Goal: Communication & Community: Share content

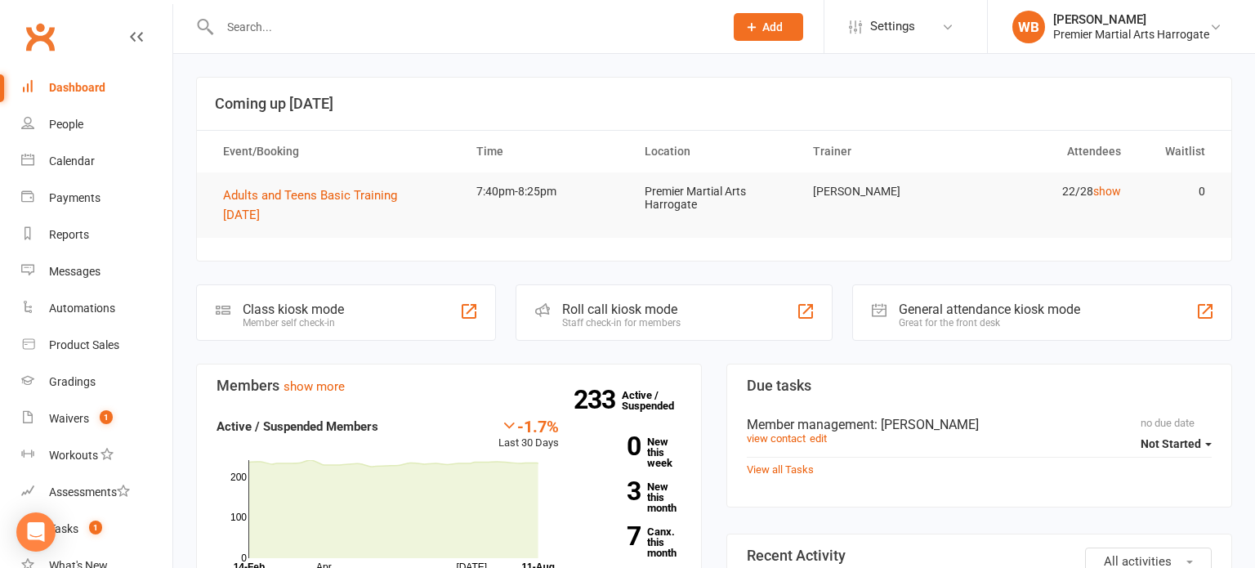
click at [69, 154] on div "Calendar" at bounding box center [72, 160] width 46 height 13
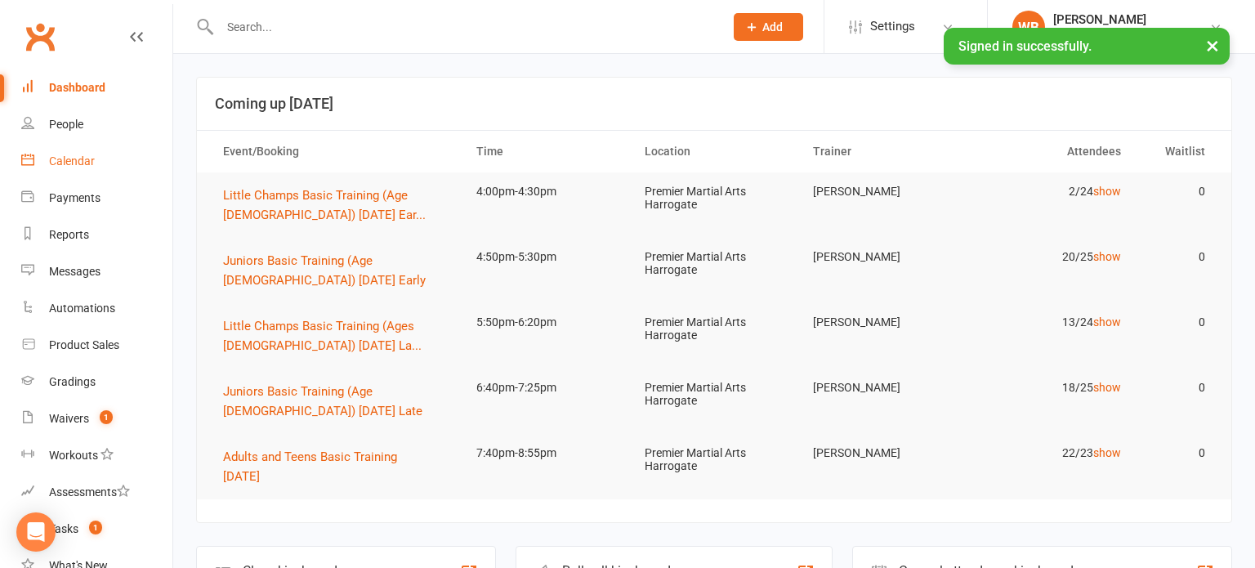
click at [151, 162] on link "Calendar" at bounding box center [96, 161] width 151 height 37
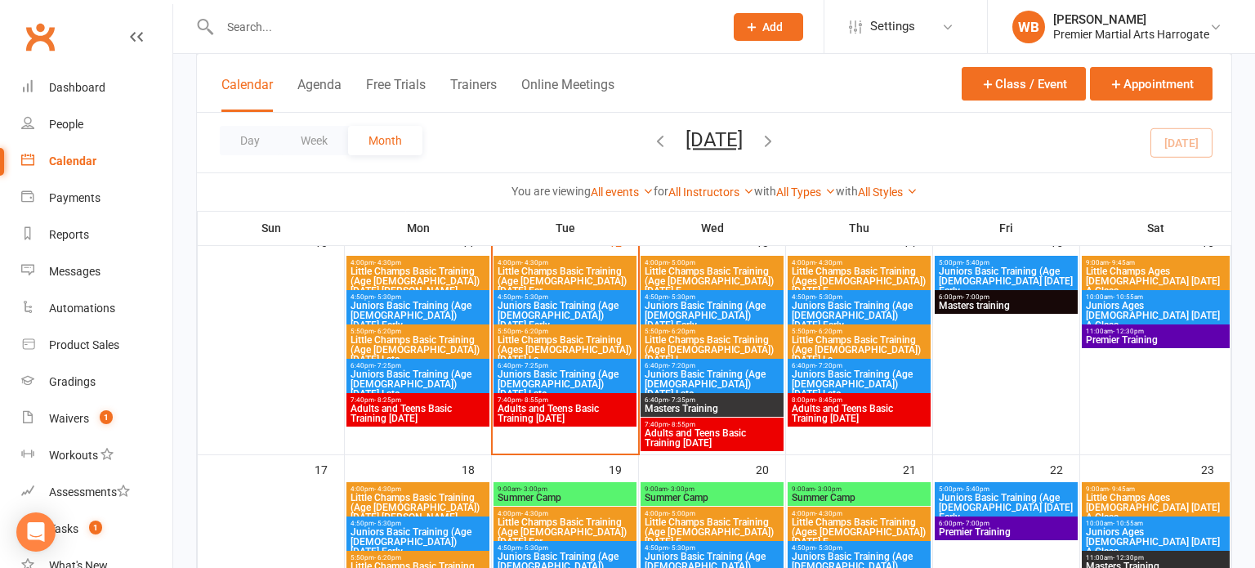
scroll to position [593, 0]
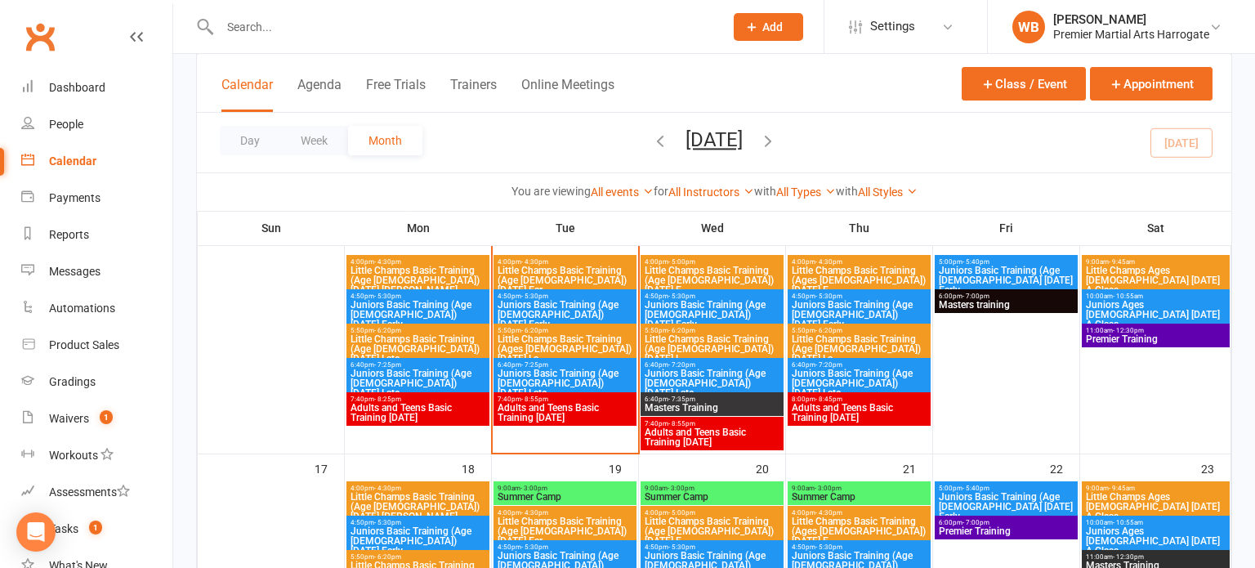
click at [601, 278] on span "Little Champs Basic Training (Age [DEMOGRAPHIC_DATA]) [DATE] Ear..." at bounding box center [565, 279] width 136 height 29
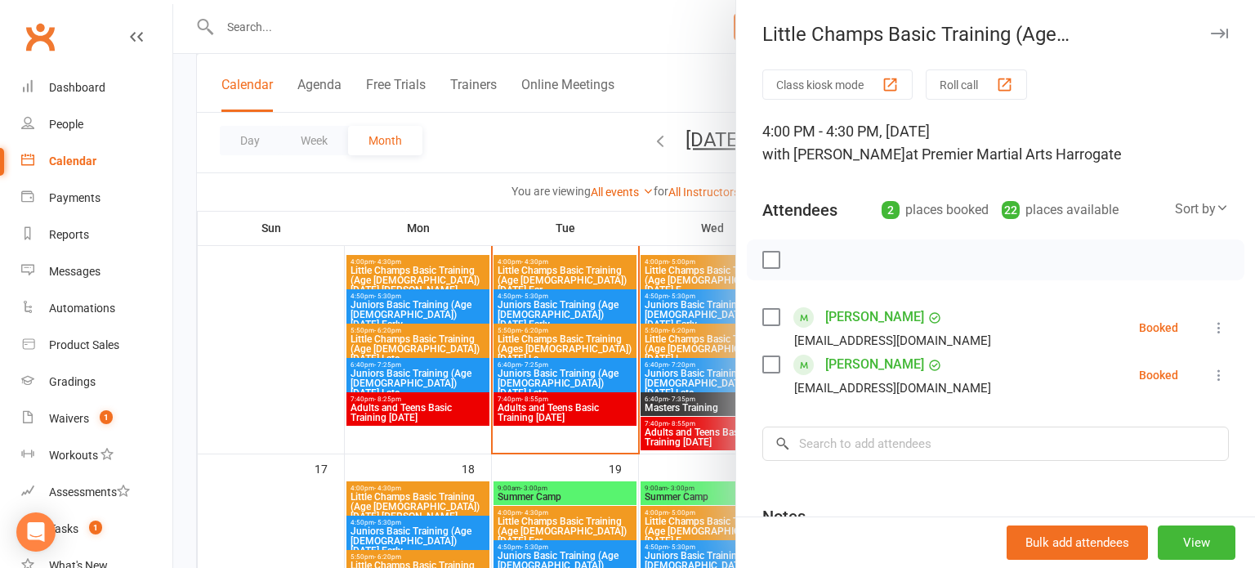
click at [604, 316] on div at bounding box center [713, 284] width 1081 height 568
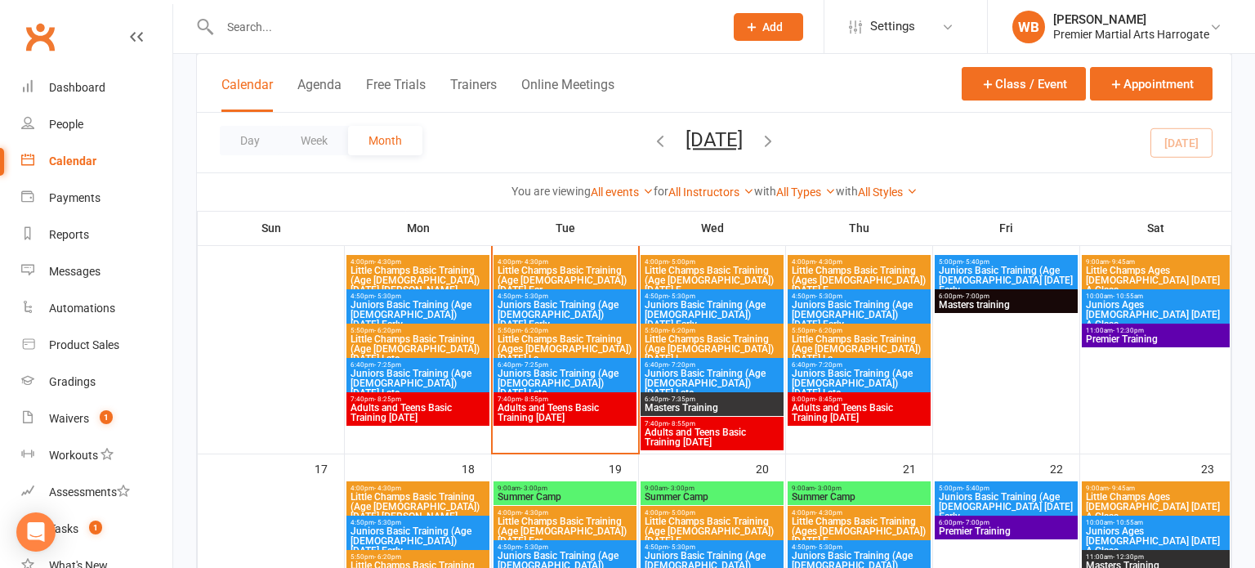
click at [603, 296] on span "4:50pm - 5:30pm" at bounding box center [565, 295] width 136 height 7
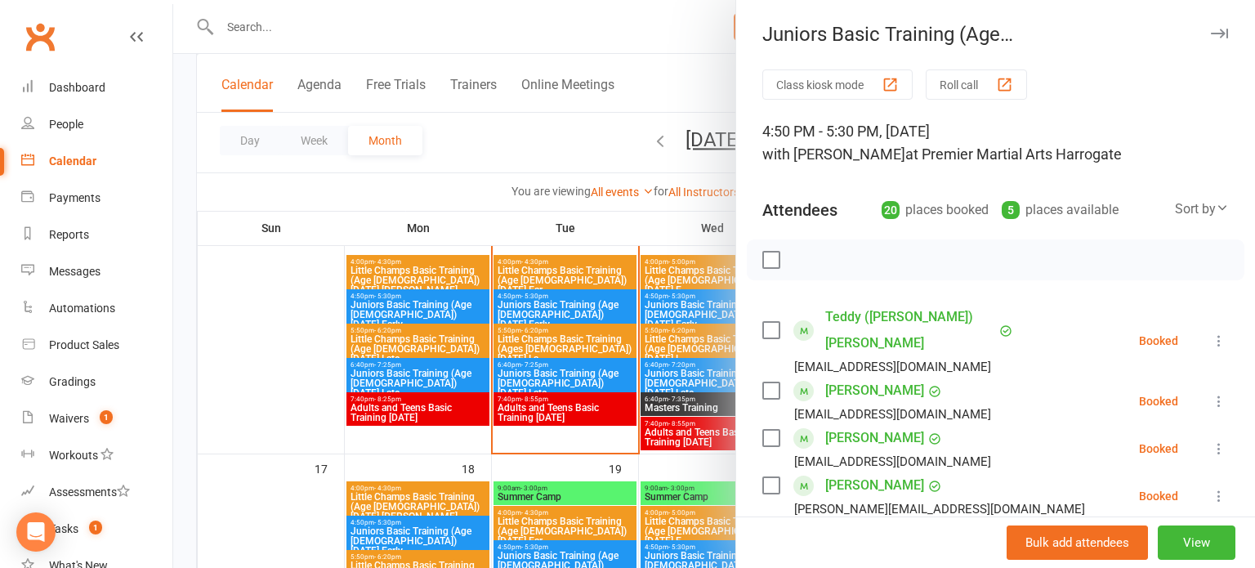
click at [620, 360] on div at bounding box center [713, 284] width 1081 height 568
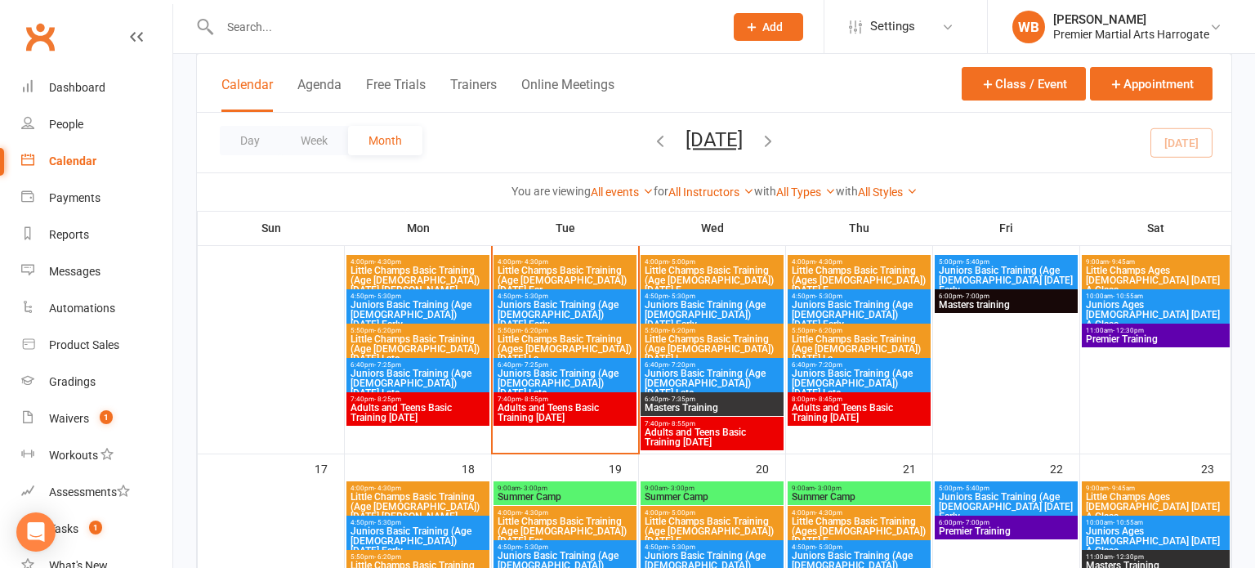
click at [607, 350] on span "Little Champs Basic Training (Ages [DEMOGRAPHIC_DATA]) [DATE] La..." at bounding box center [565, 348] width 136 height 29
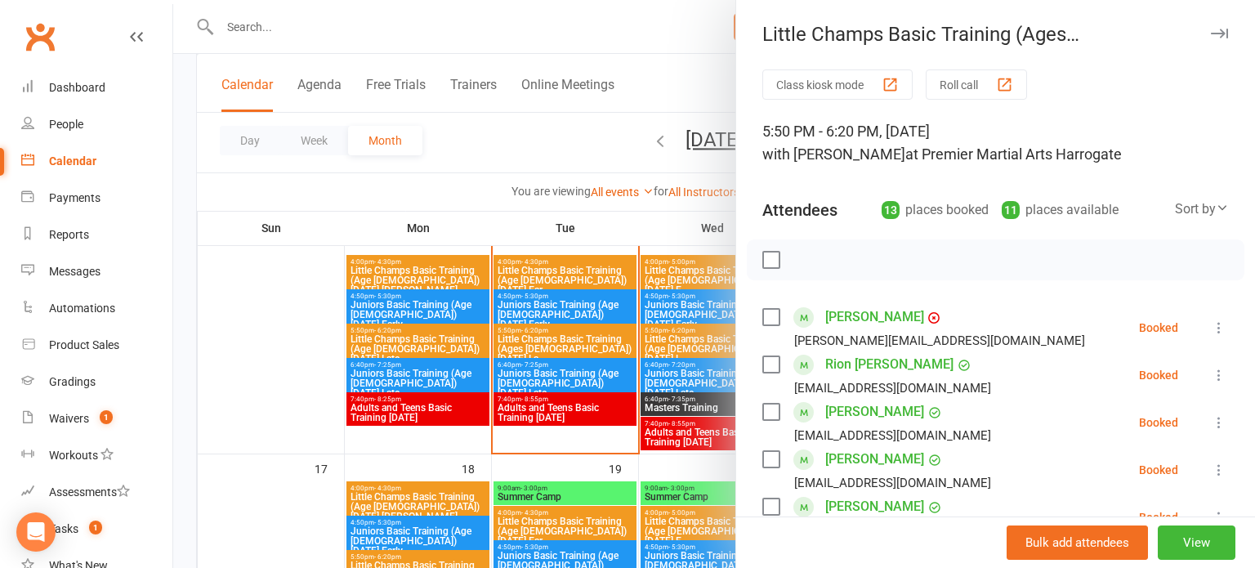
click at [677, 347] on div at bounding box center [713, 284] width 1081 height 568
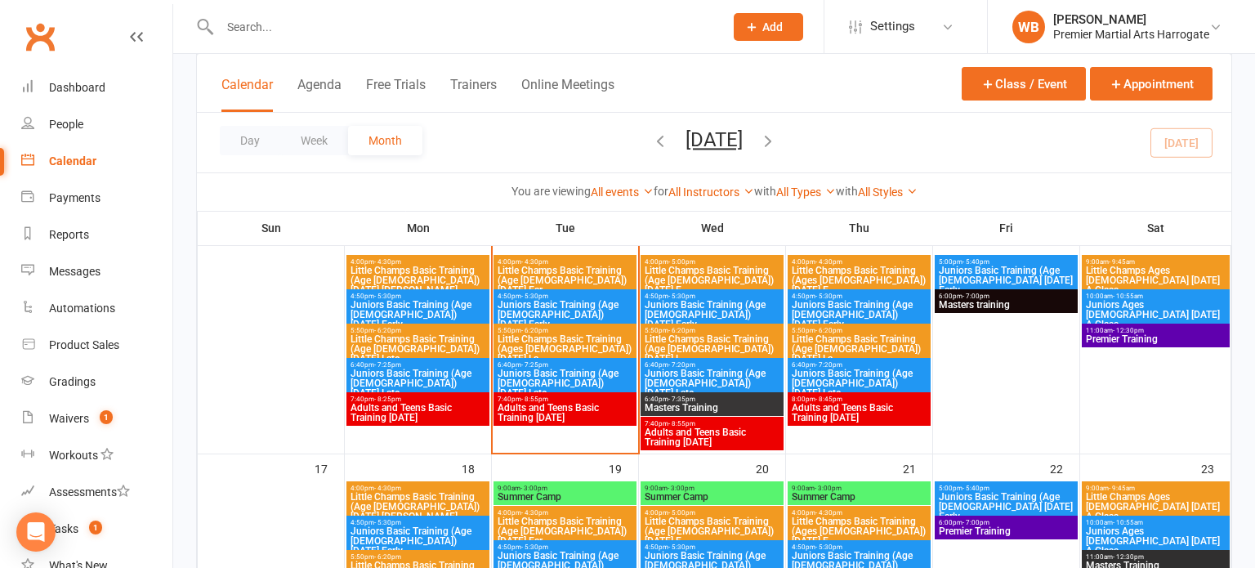
click at [616, 301] on span "Juniors Basic Training (Age [DEMOGRAPHIC_DATA]) [DATE] Early" at bounding box center [565, 314] width 136 height 29
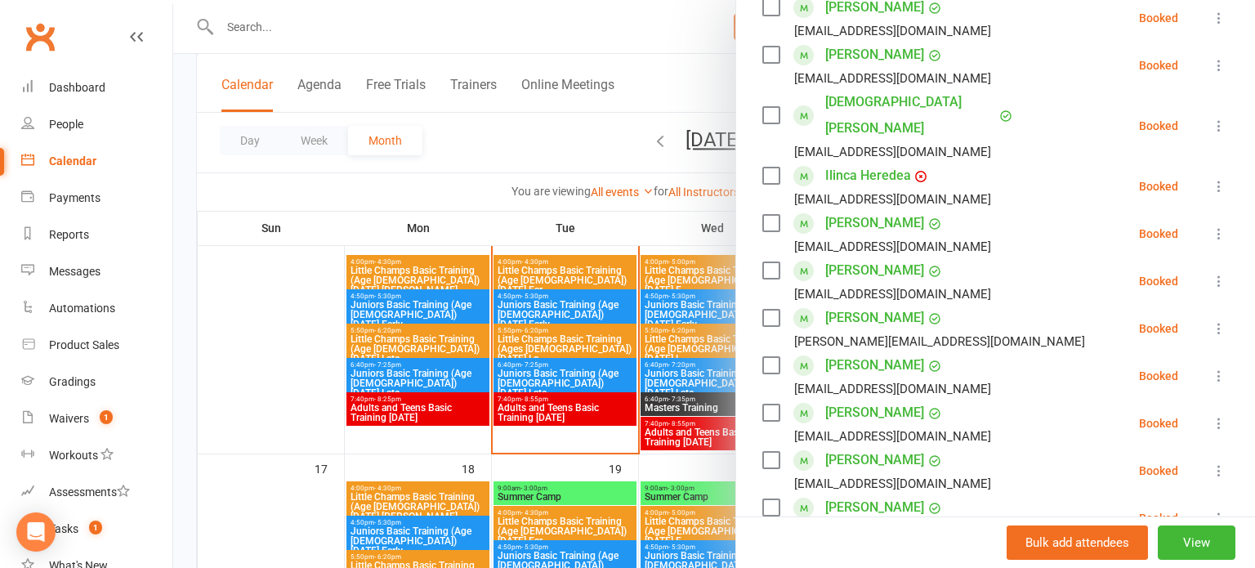
scroll to position [628, 0]
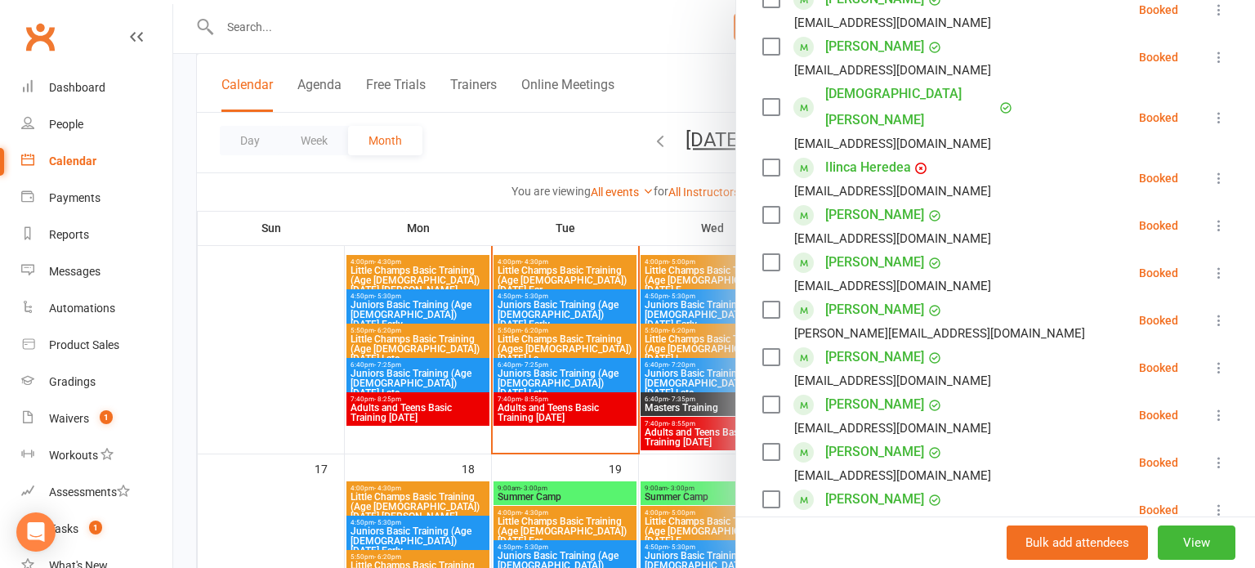
click at [511, 386] on div at bounding box center [713, 284] width 1081 height 568
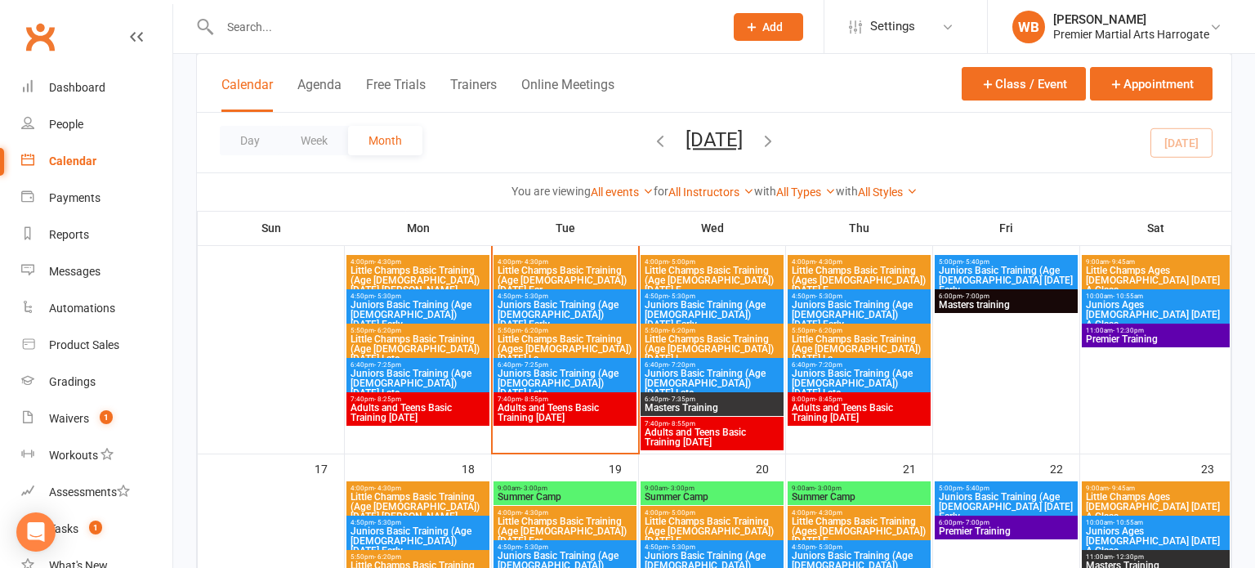
click at [514, 384] on span "Juniors Basic Training (Age 8-12) Tuesday Late" at bounding box center [565, 382] width 136 height 29
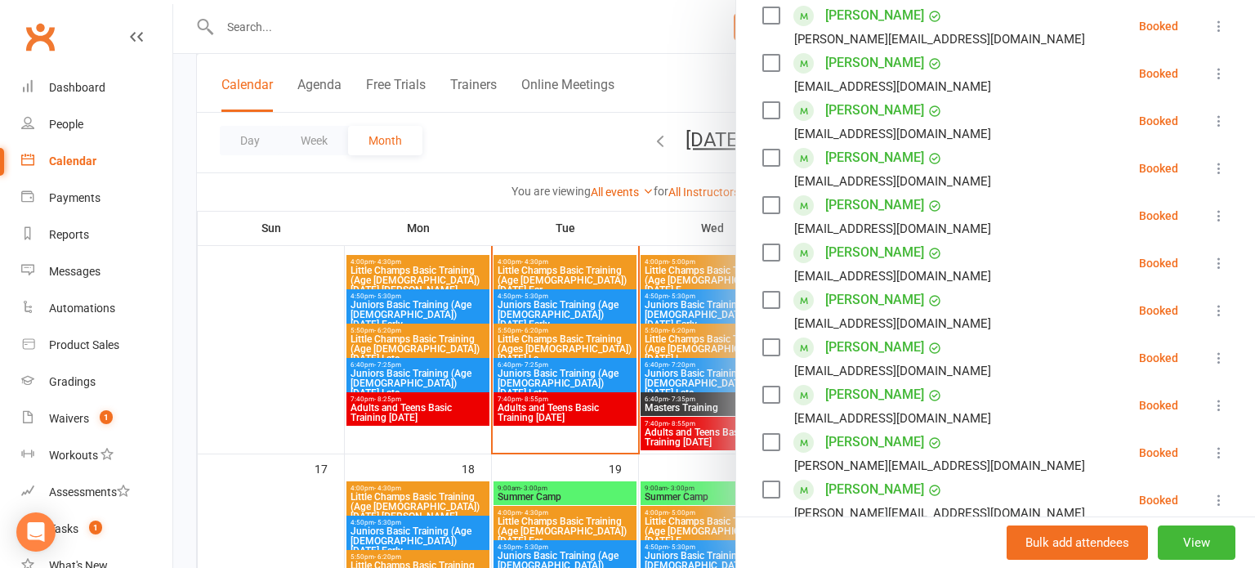
scroll to position [493, 0]
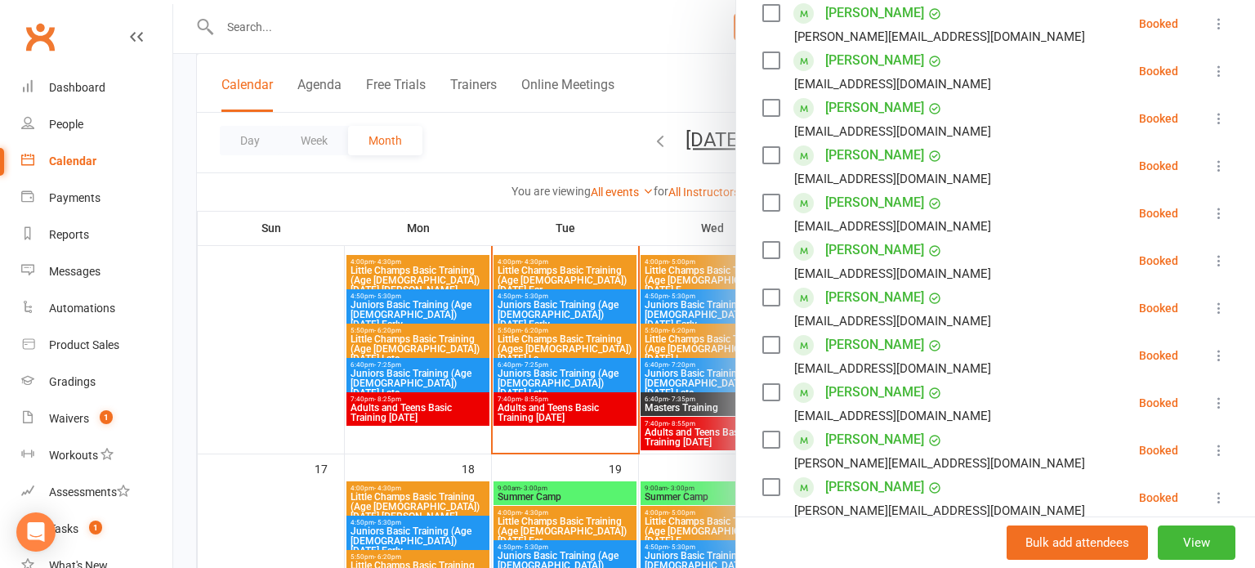
click at [646, 350] on div at bounding box center [713, 284] width 1081 height 568
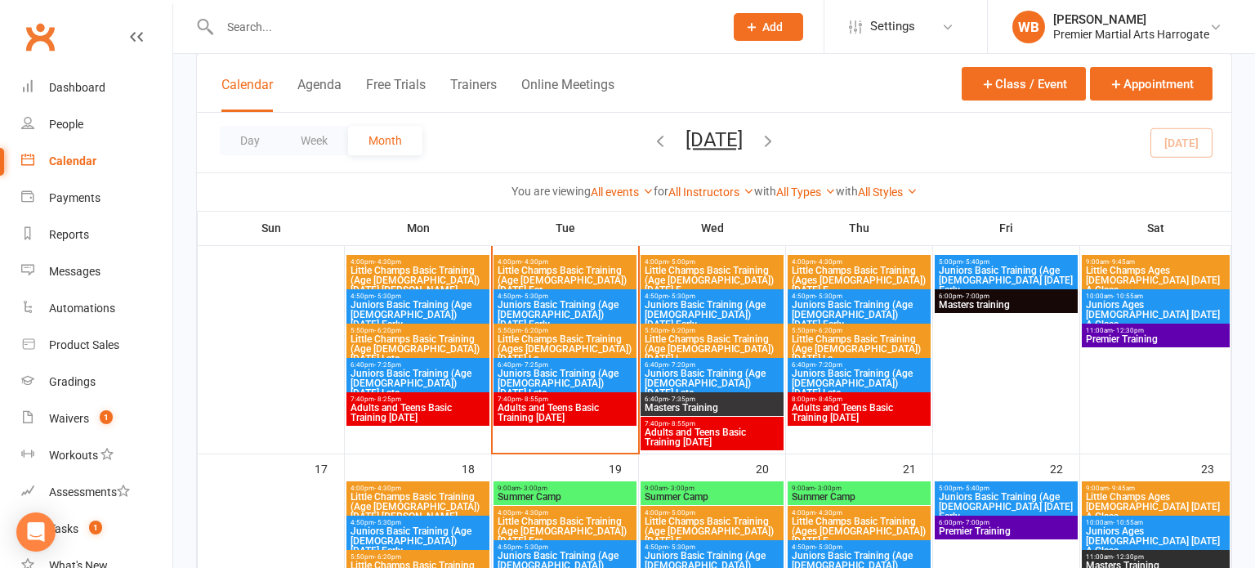
click at [600, 398] on span "7:40pm - 8:55pm" at bounding box center [565, 398] width 136 height 7
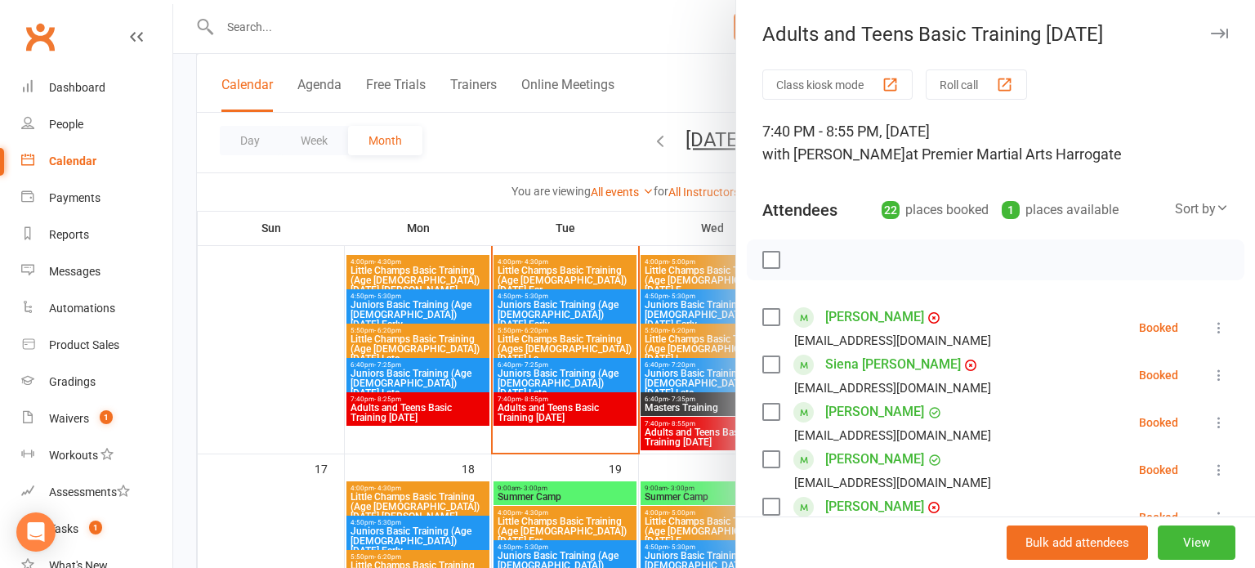
click at [660, 340] on div at bounding box center [713, 284] width 1081 height 568
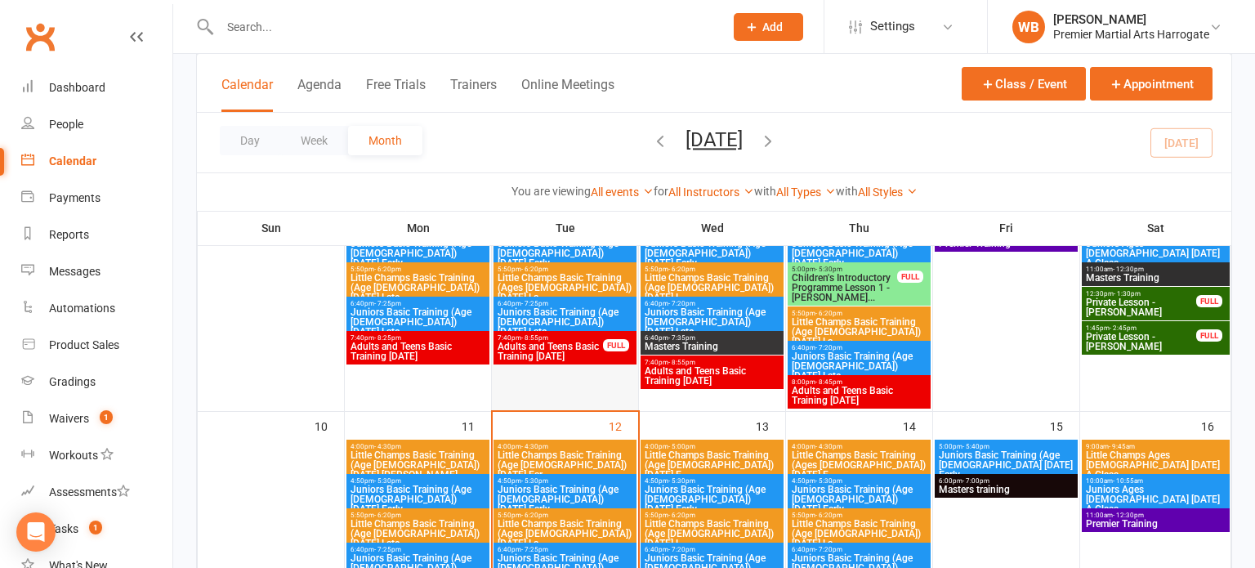
scroll to position [411, 0]
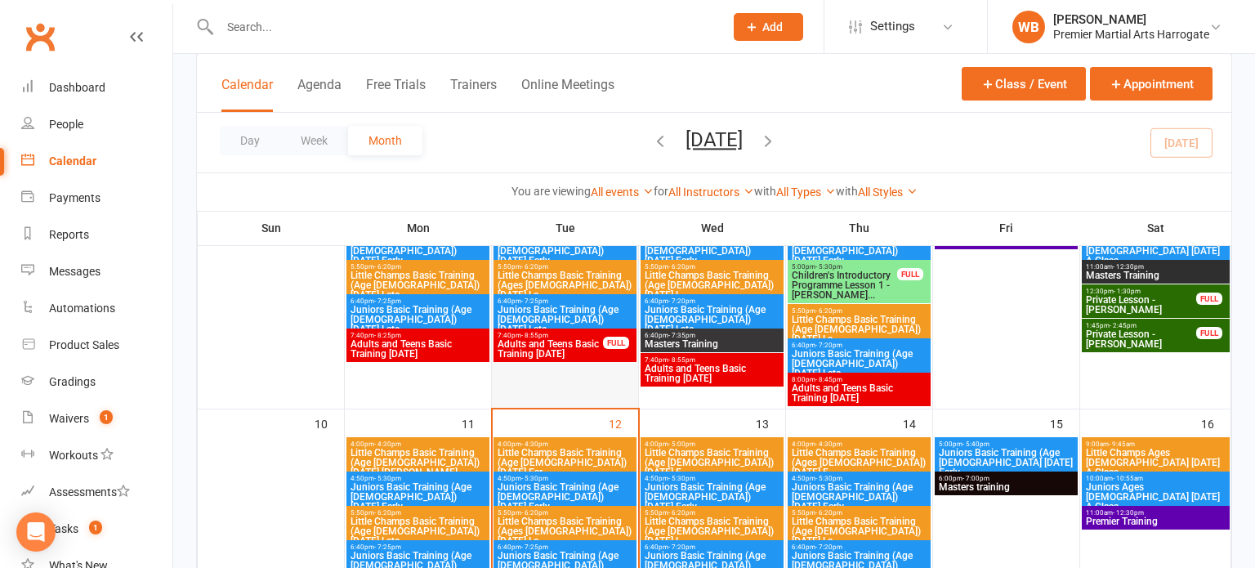
click at [577, 448] on span "Little Champs Basic Training (Age [DEMOGRAPHIC_DATA]) [DATE] Ear..." at bounding box center [565, 462] width 136 height 29
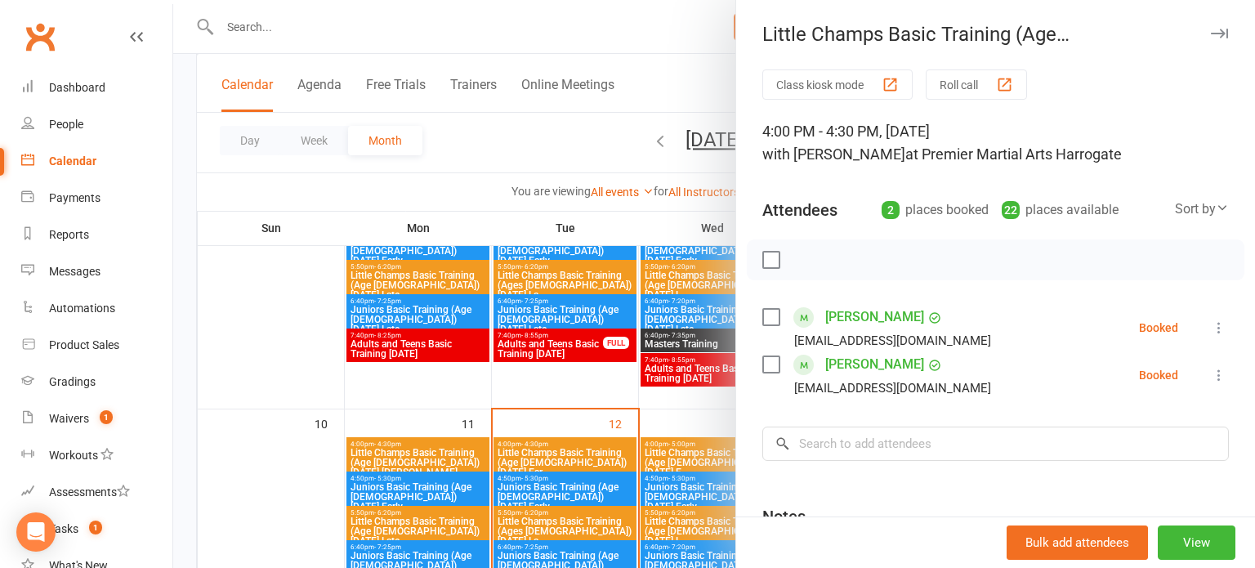
click at [888, 368] on link "Kavan Wilkhu" at bounding box center [874, 364] width 99 height 26
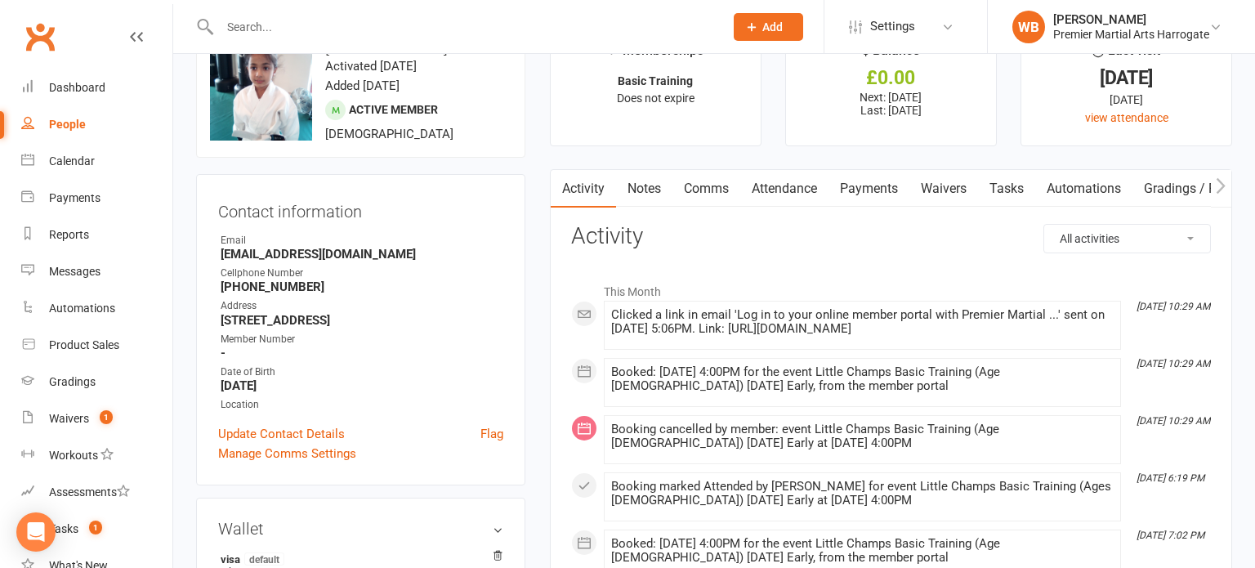
scroll to position [53, 0]
click at [104, 176] on link "Calendar" at bounding box center [96, 161] width 151 height 37
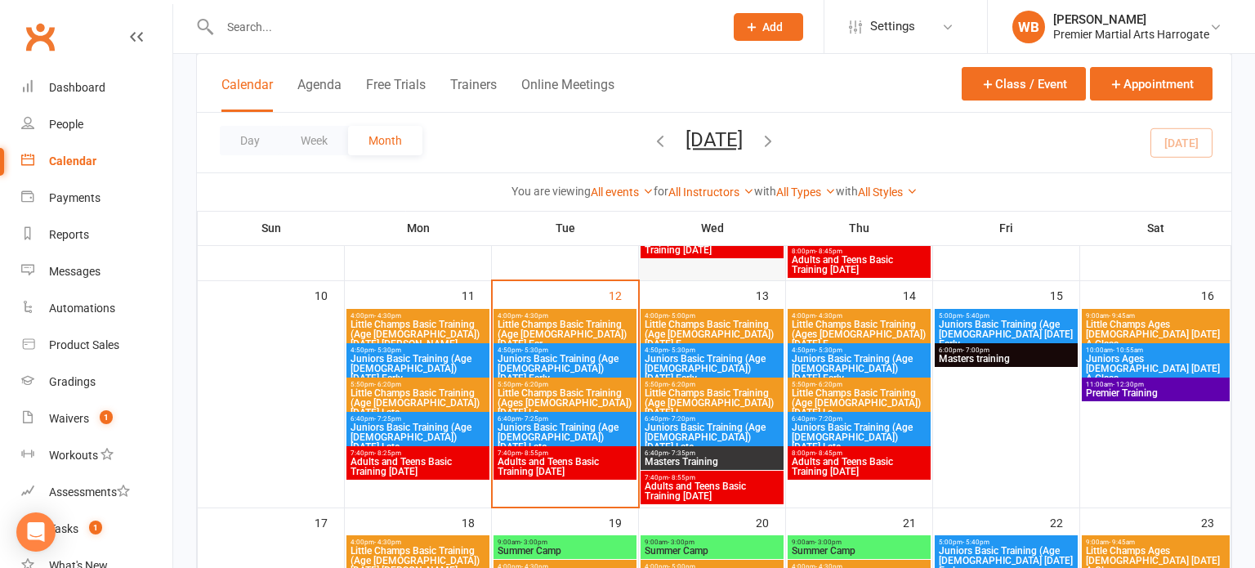
scroll to position [540, 0]
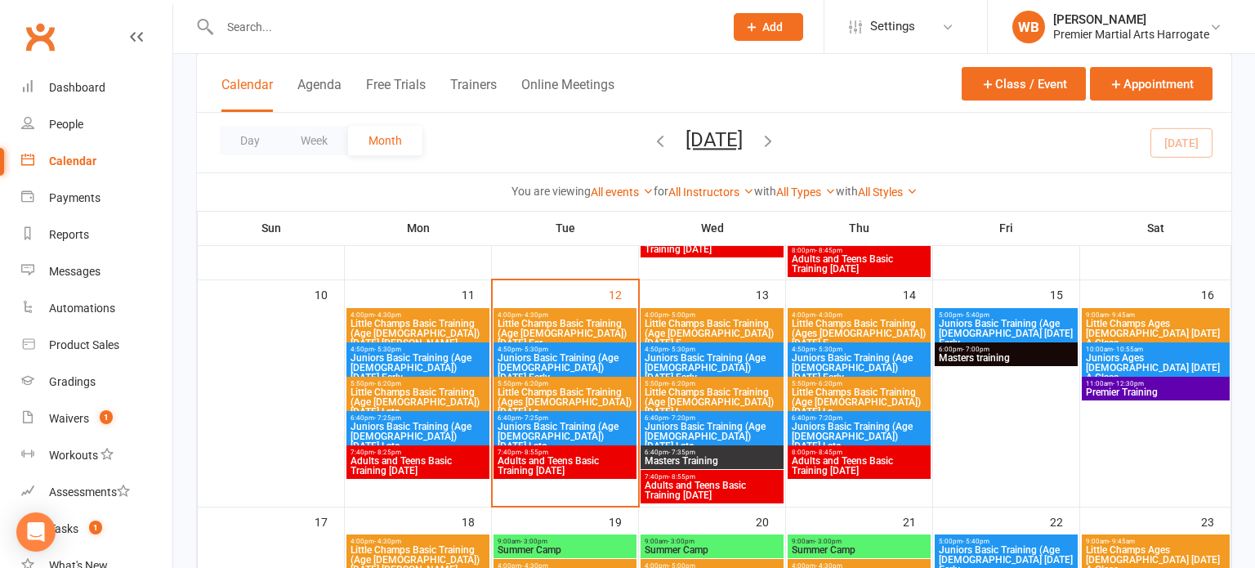
click at [606, 353] on span "Juniors Basic Training (Age [DEMOGRAPHIC_DATA]) [DATE] Early" at bounding box center [565, 367] width 136 height 29
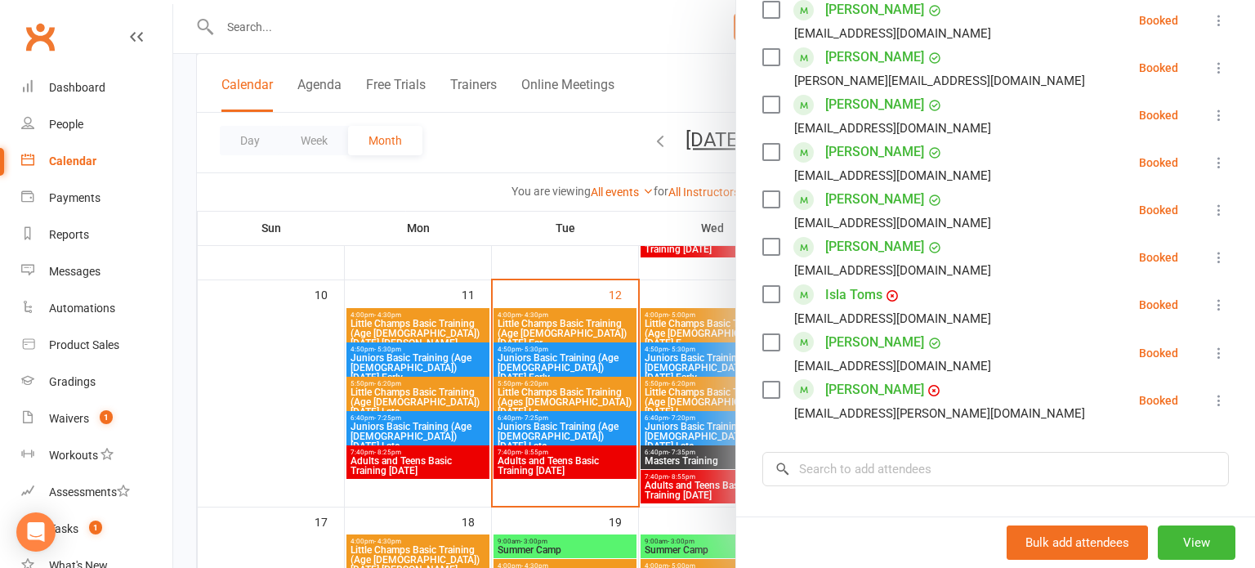
scroll to position [885, 0]
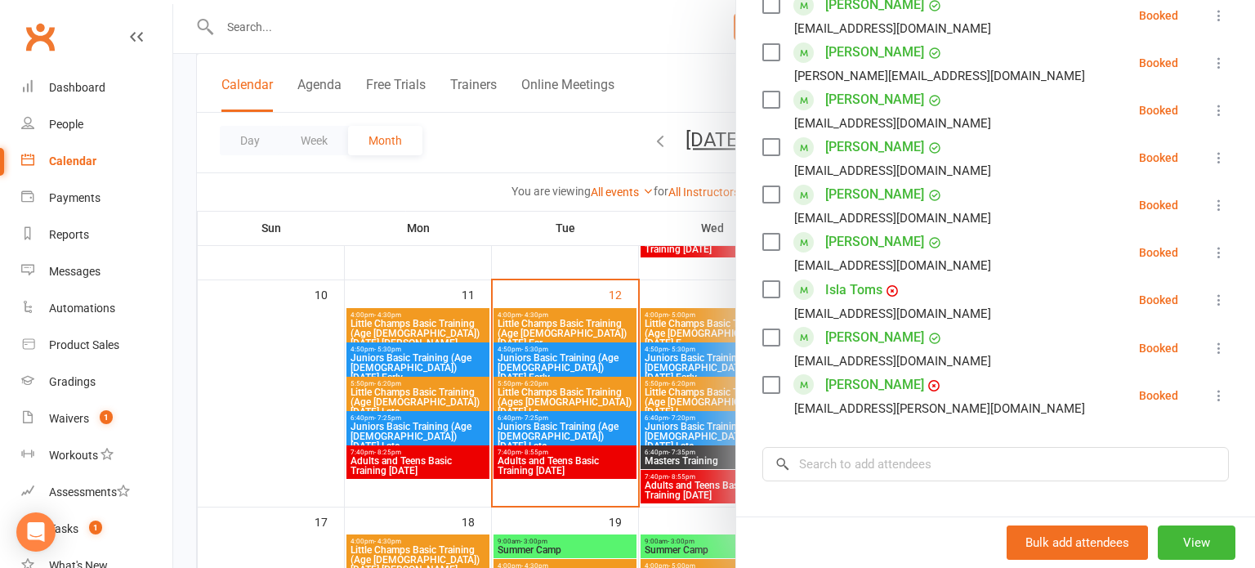
click at [495, 366] on div at bounding box center [713, 284] width 1081 height 568
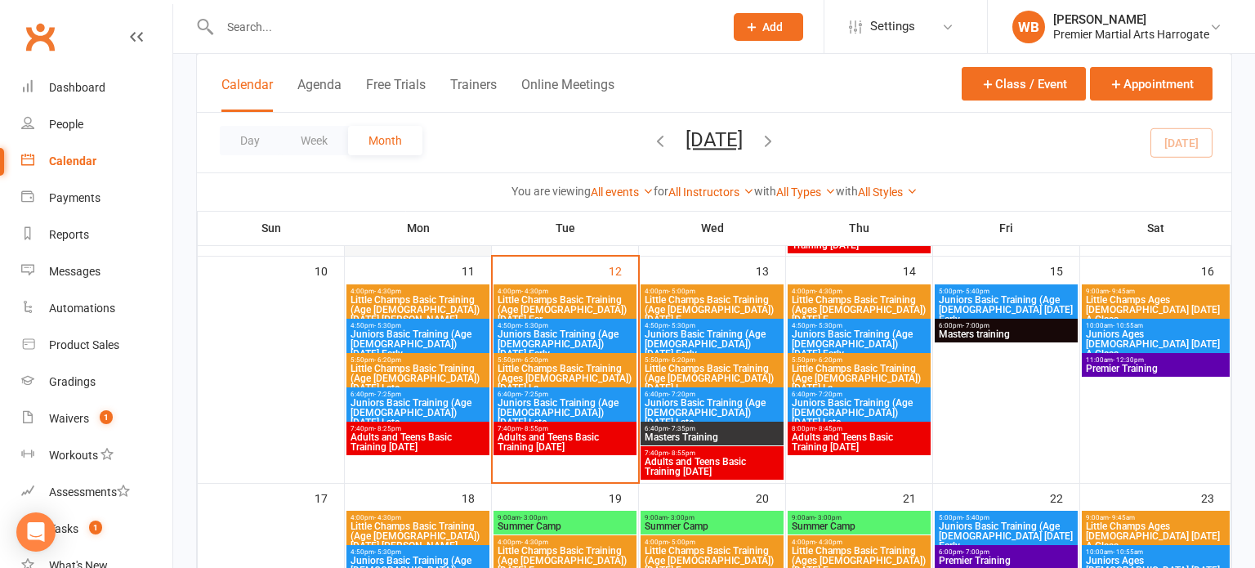
click at [439, 266] on div "11" at bounding box center [418, 368] width 146 height 225
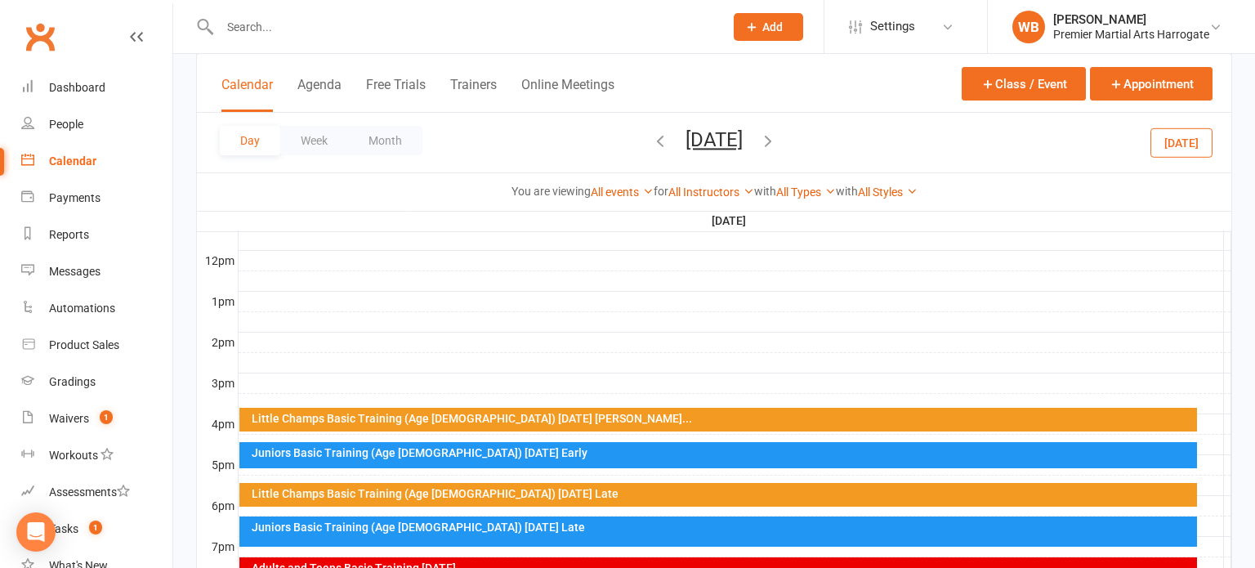
scroll to position [575, 0]
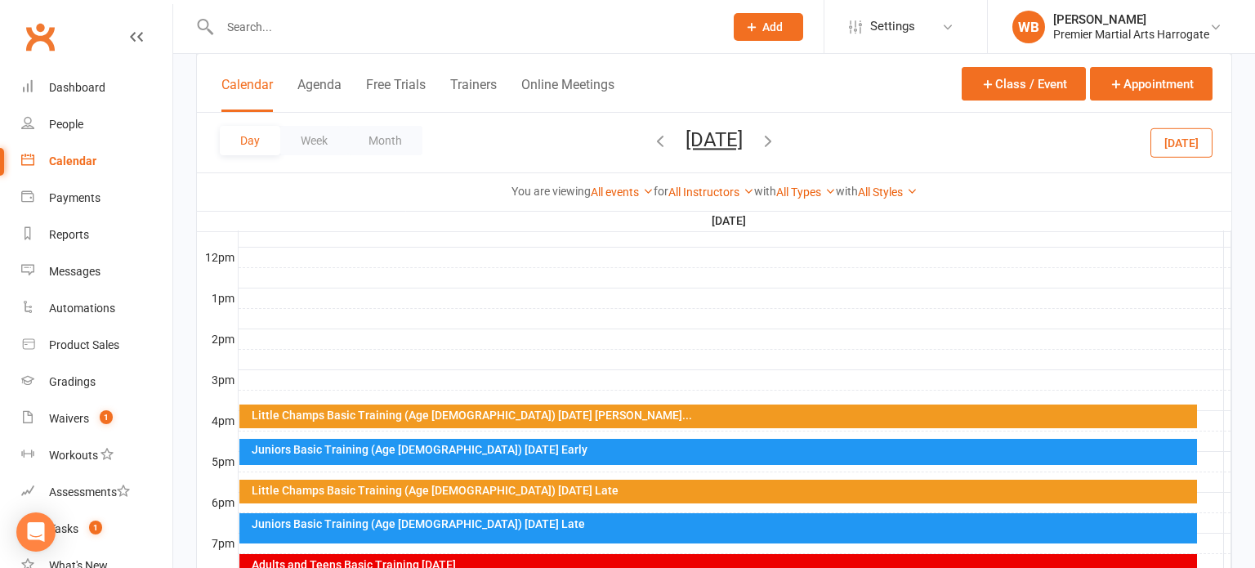
click at [395, 120] on div "Day Week Month Monday, Aug 11, 2025 August 2025 Sun Mon Tue Wed Thu Fri Sat 27 …" at bounding box center [714, 143] width 1034 height 60
click at [393, 134] on button "Month" at bounding box center [385, 140] width 74 height 29
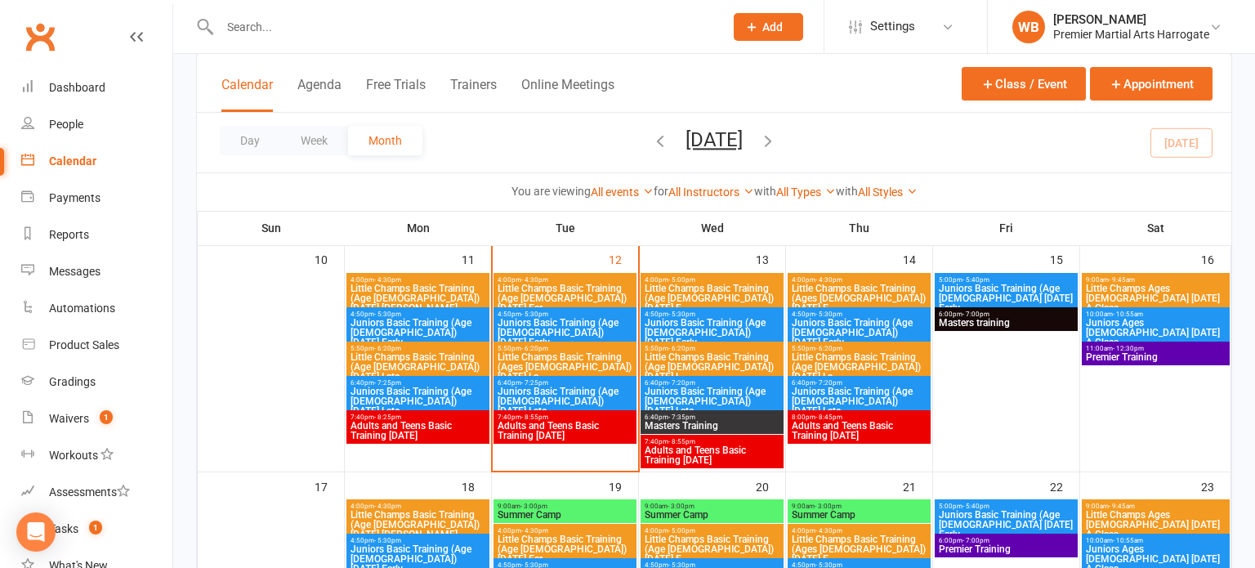
click at [393, 134] on button "Month" at bounding box center [385, 140] width 74 height 29
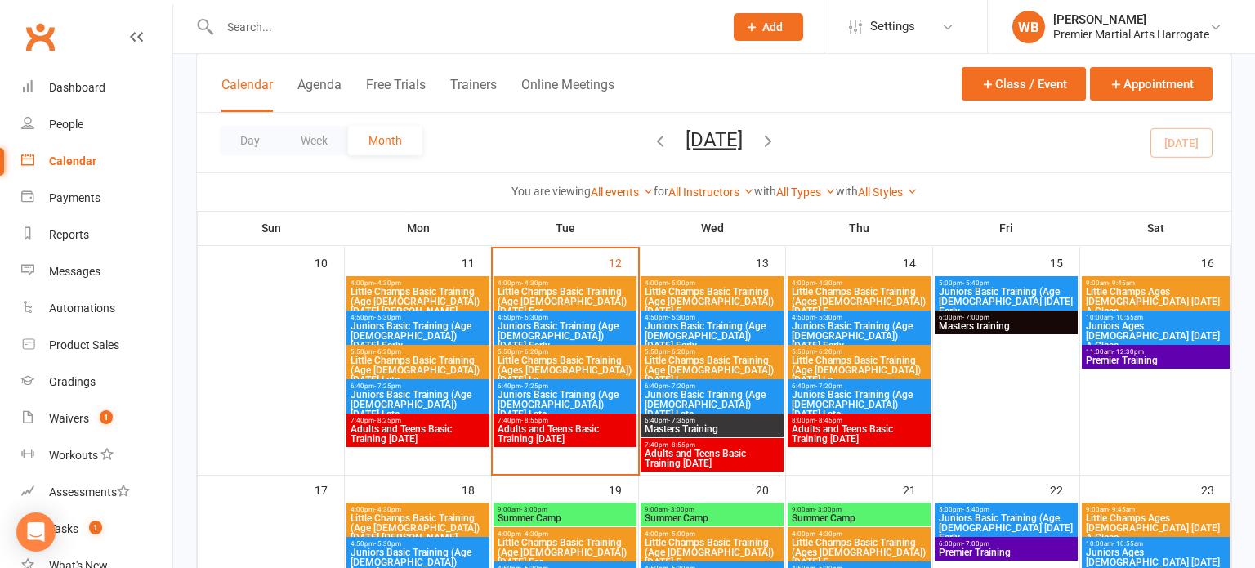
scroll to position [569, 0]
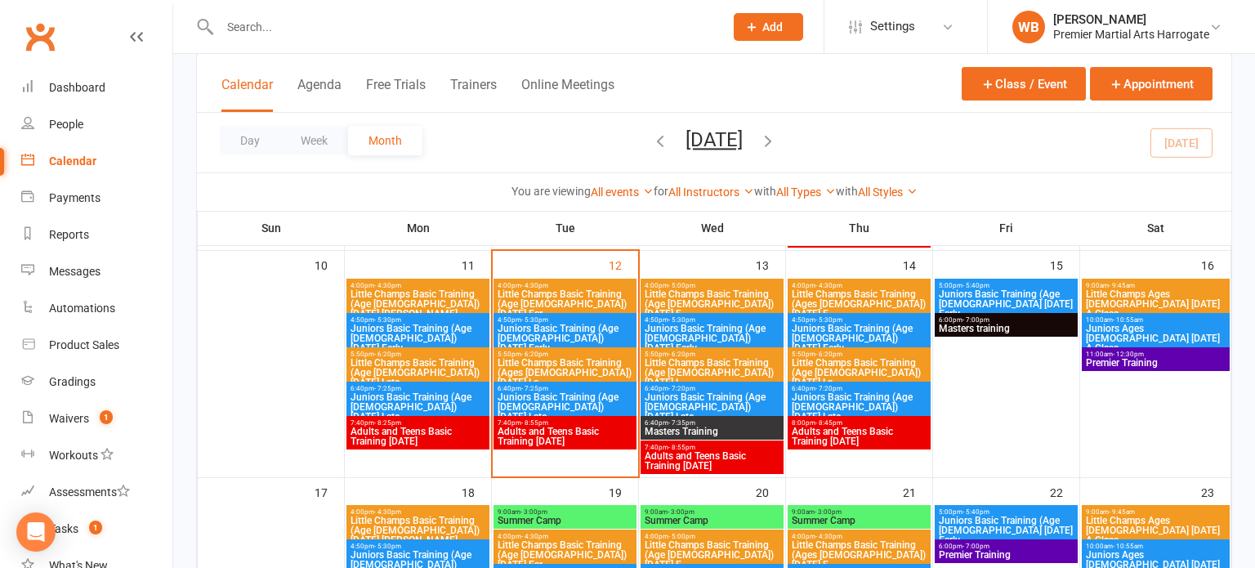
click at [523, 289] on span "Little Champs Basic Training (Age [DEMOGRAPHIC_DATA]) [DATE] Ear..." at bounding box center [565, 303] width 136 height 29
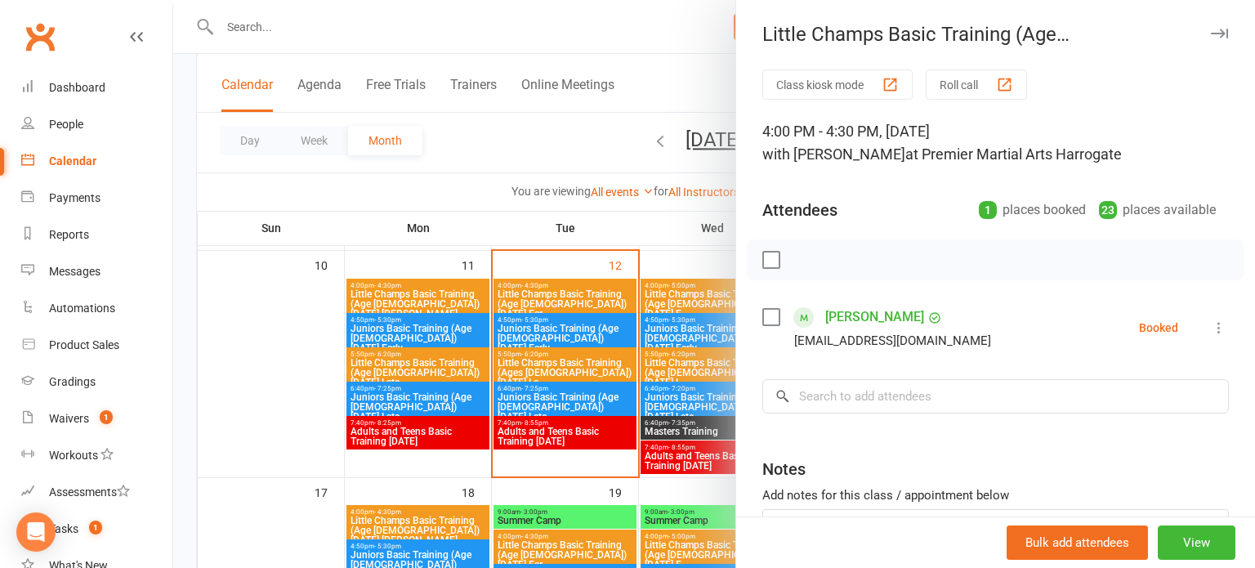
click at [653, 317] on div at bounding box center [713, 284] width 1081 height 568
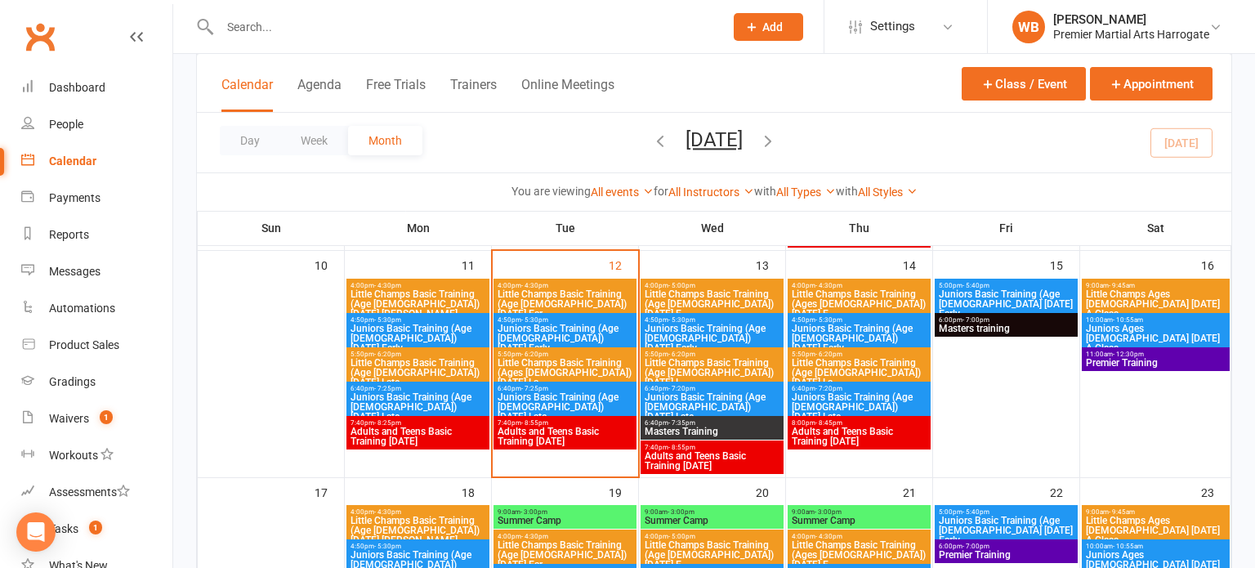
click at [596, 323] on span "Juniors Basic Training (Age [DEMOGRAPHIC_DATA]) [DATE] Early" at bounding box center [565, 337] width 136 height 29
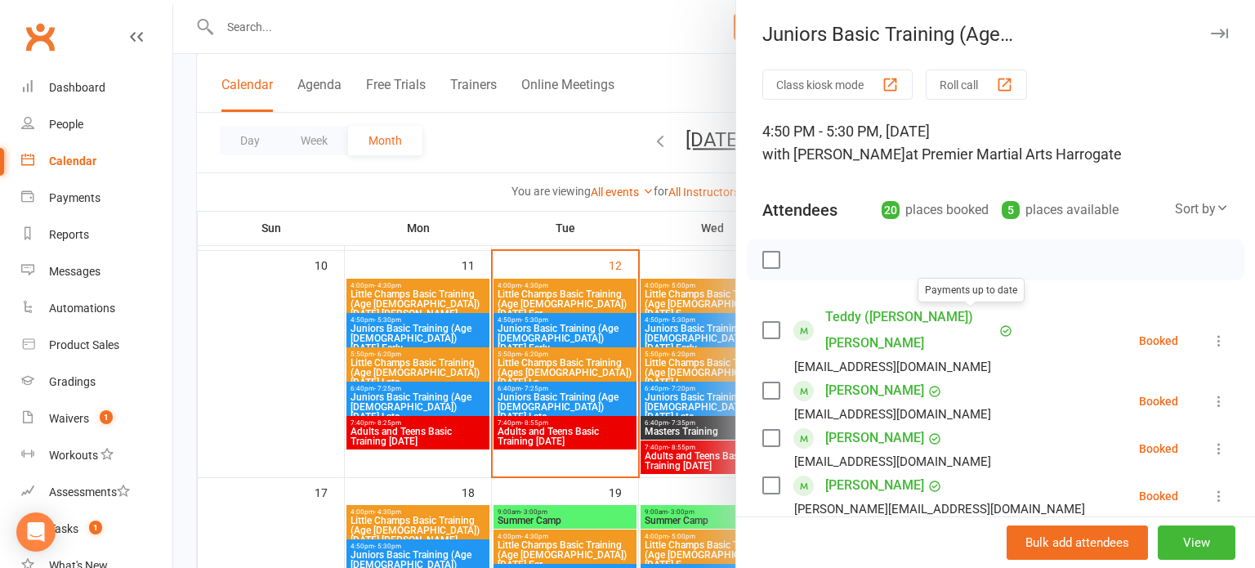
click at [589, 327] on div at bounding box center [713, 284] width 1081 height 568
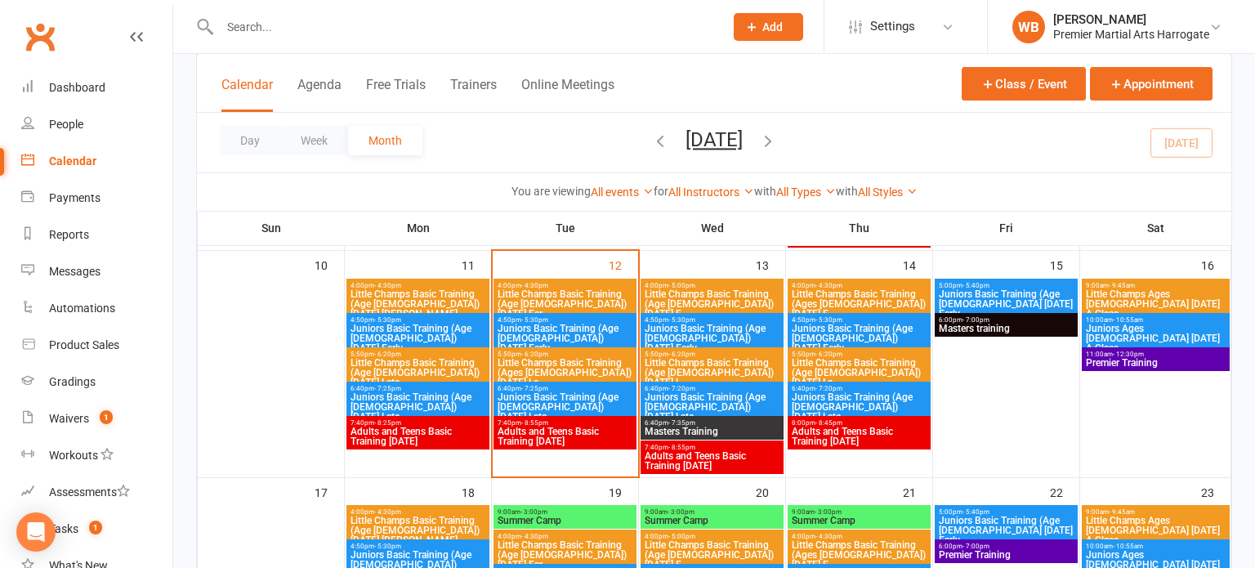
click at [669, 279] on div "4:00pm - 5:00pm Little Champs Basic Training (Age 5-7) Wednesday E..." at bounding box center [711, 300] width 143 height 43
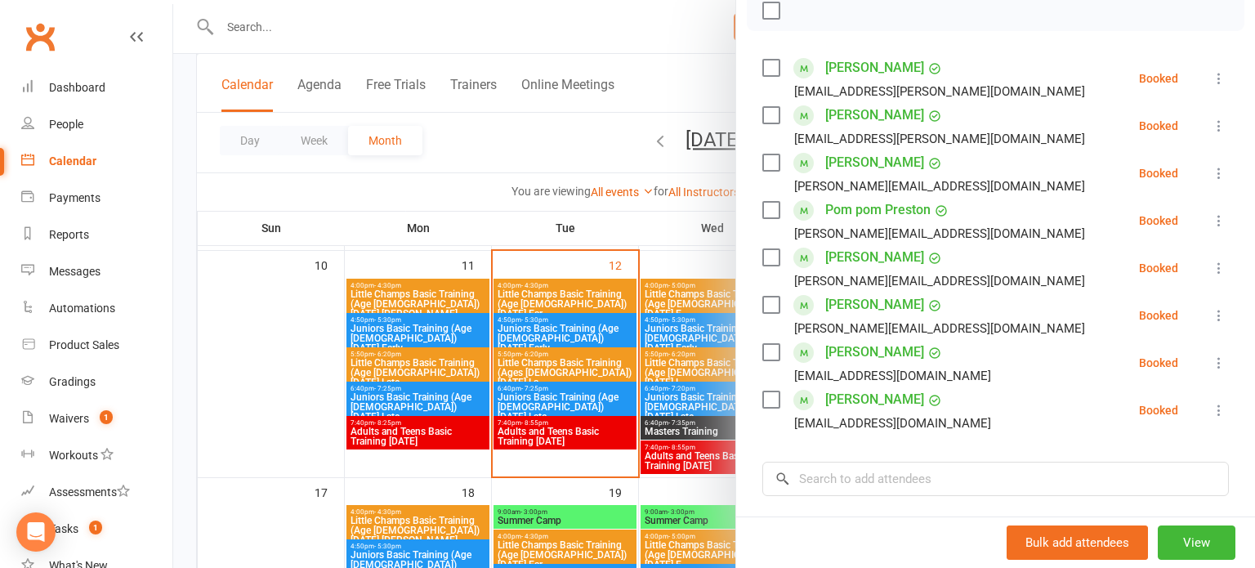
scroll to position [251, 0]
click at [850, 355] on link "Kavan Wilkhu" at bounding box center [874, 350] width 99 height 26
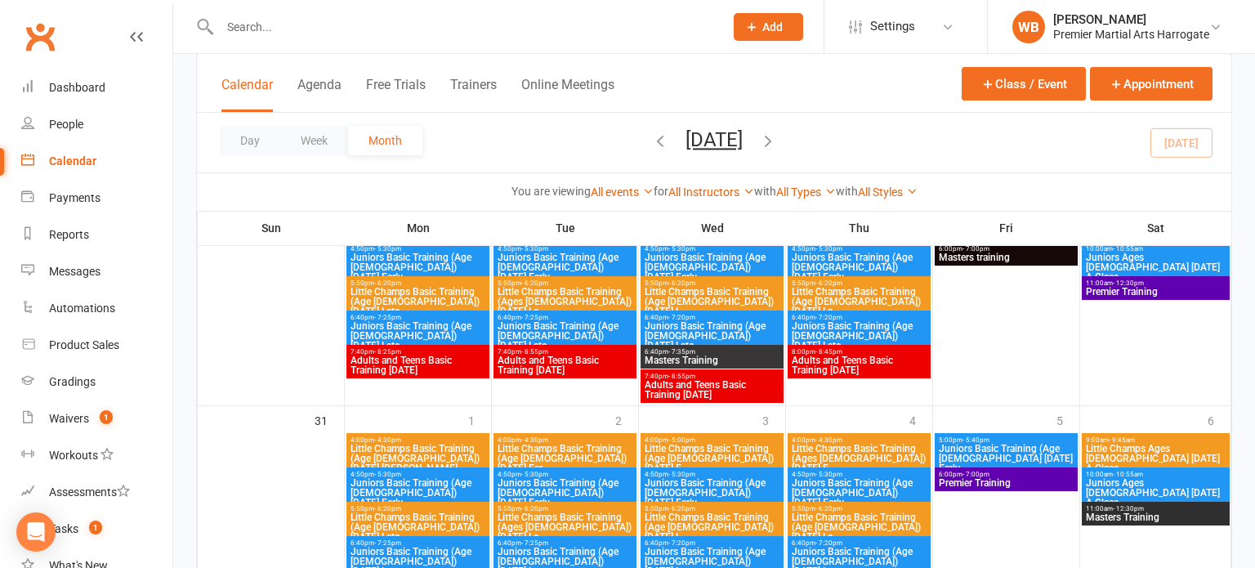
scroll to position [1228, 0]
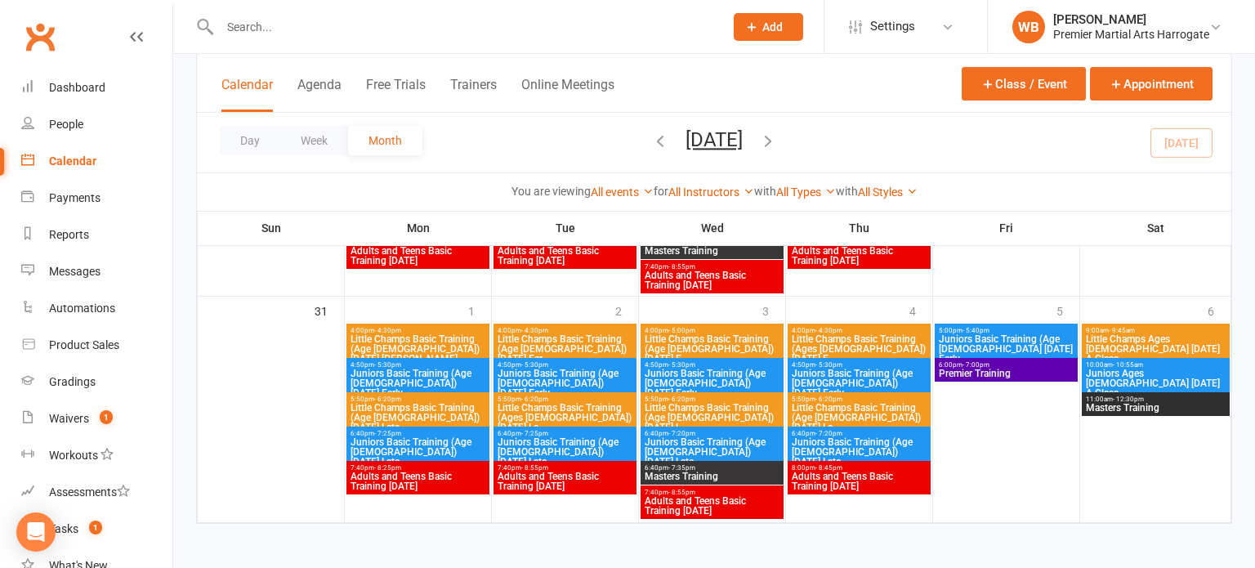
click at [595, 330] on span "4:00pm - 4:30pm" at bounding box center [565, 330] width 136 height 7
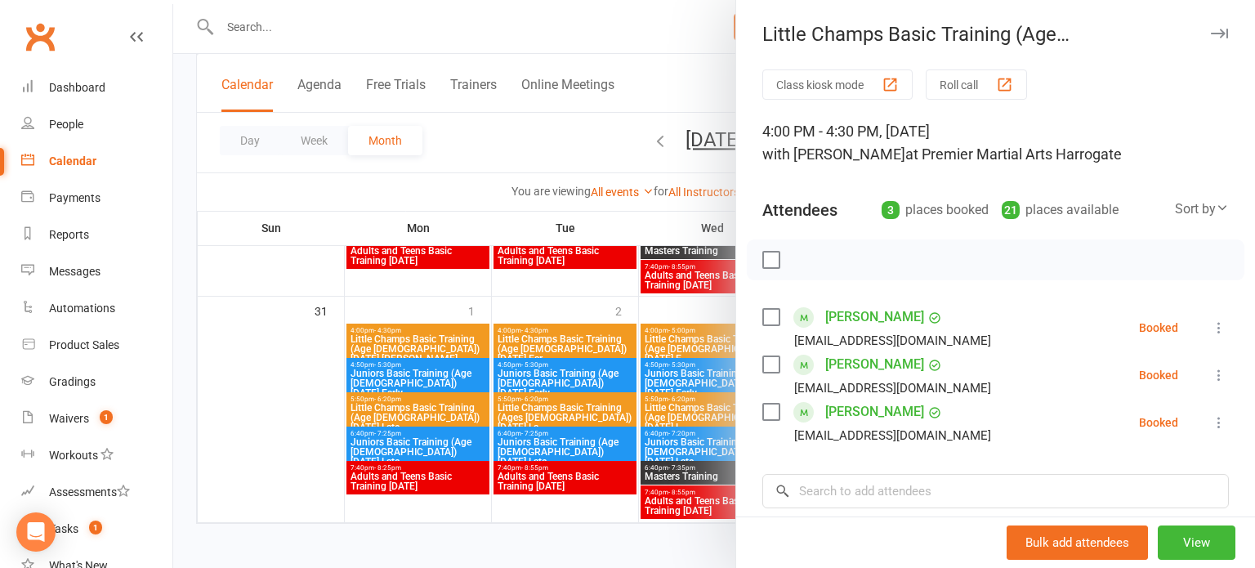
click at [585, 351] on div at bounding box center [713, 284] width 1081 height 568
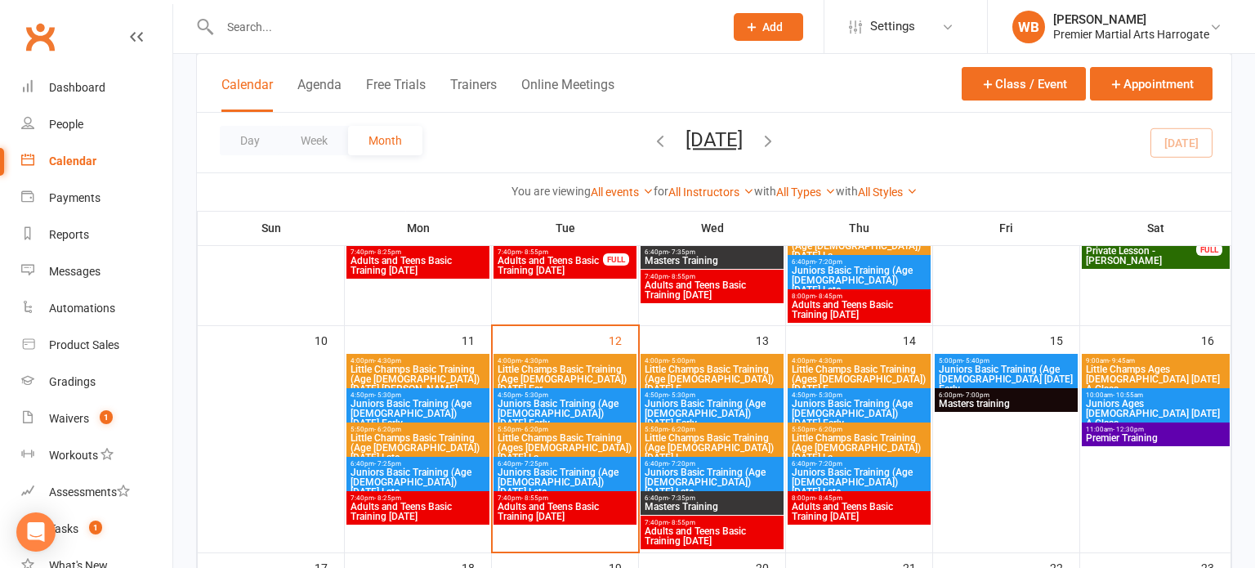
scroll to position [497, 0]
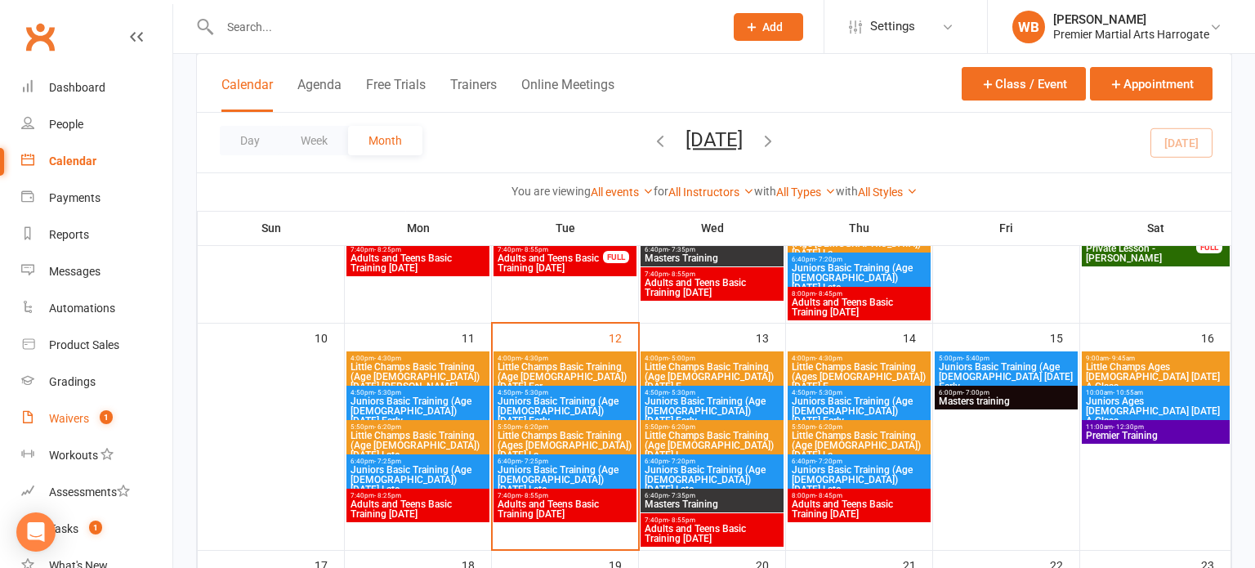
click at [65, 421] on div "Waivers" at bounding box center [69, 418] width 40 height 13
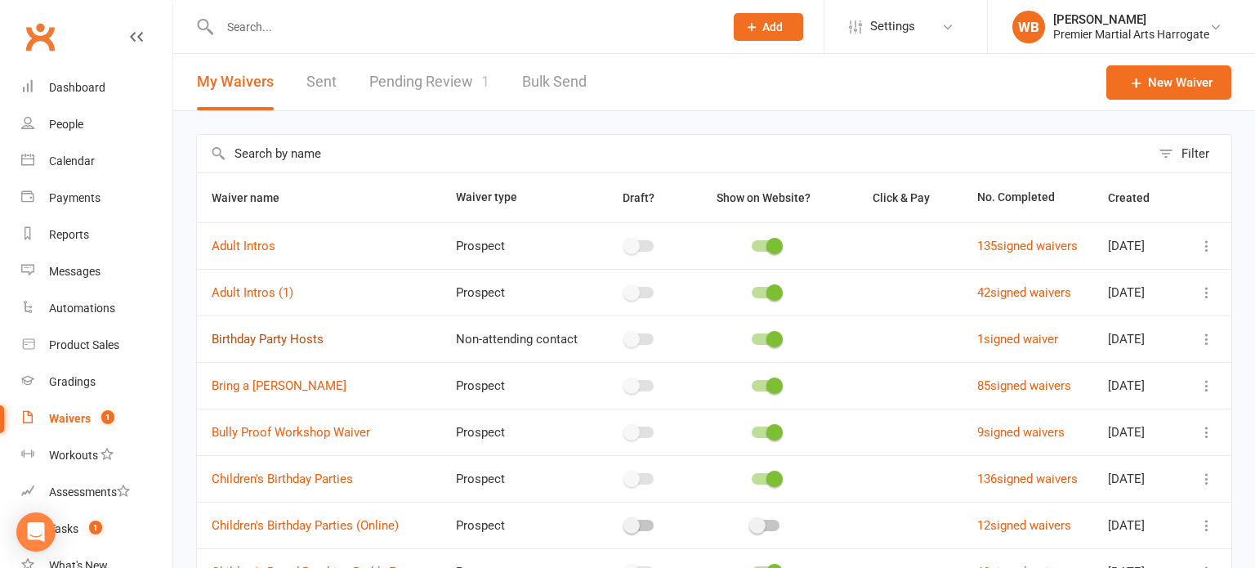
scroll to position [281, 0]
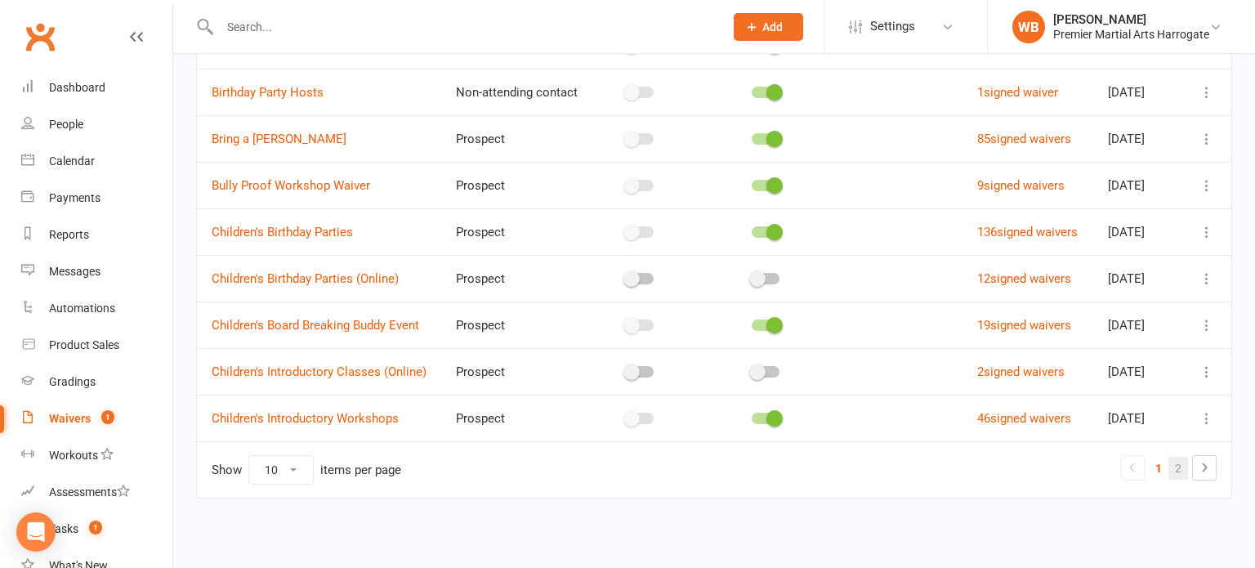
click at [1175, 471] on link "2" at bounding box center [1178, 468] width 20 height 23
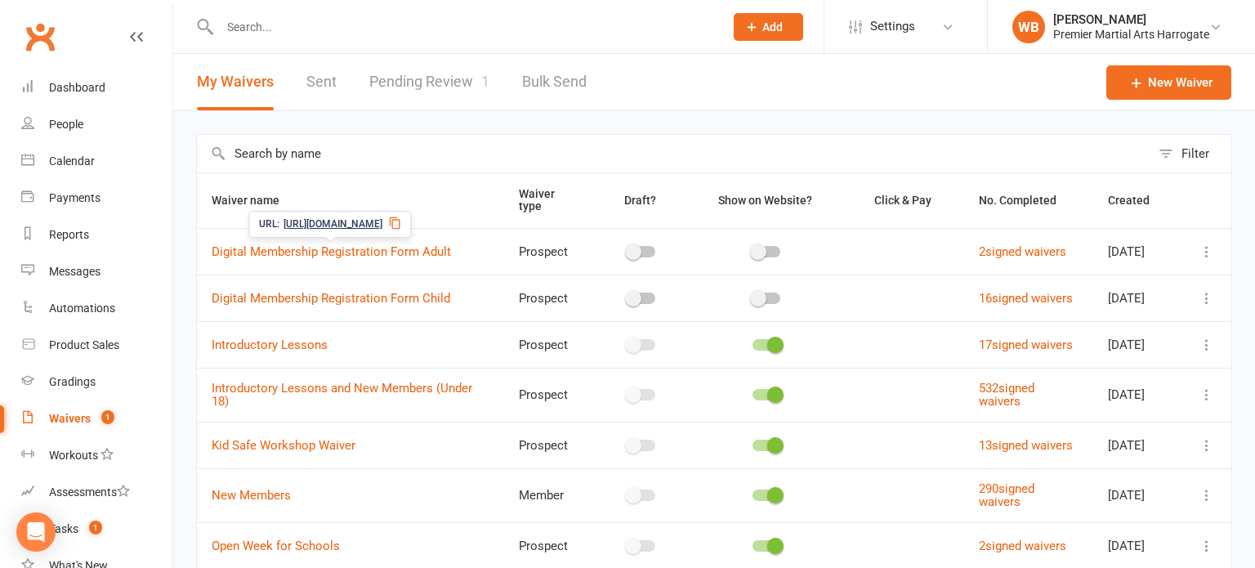
scroll to position [286, 0]
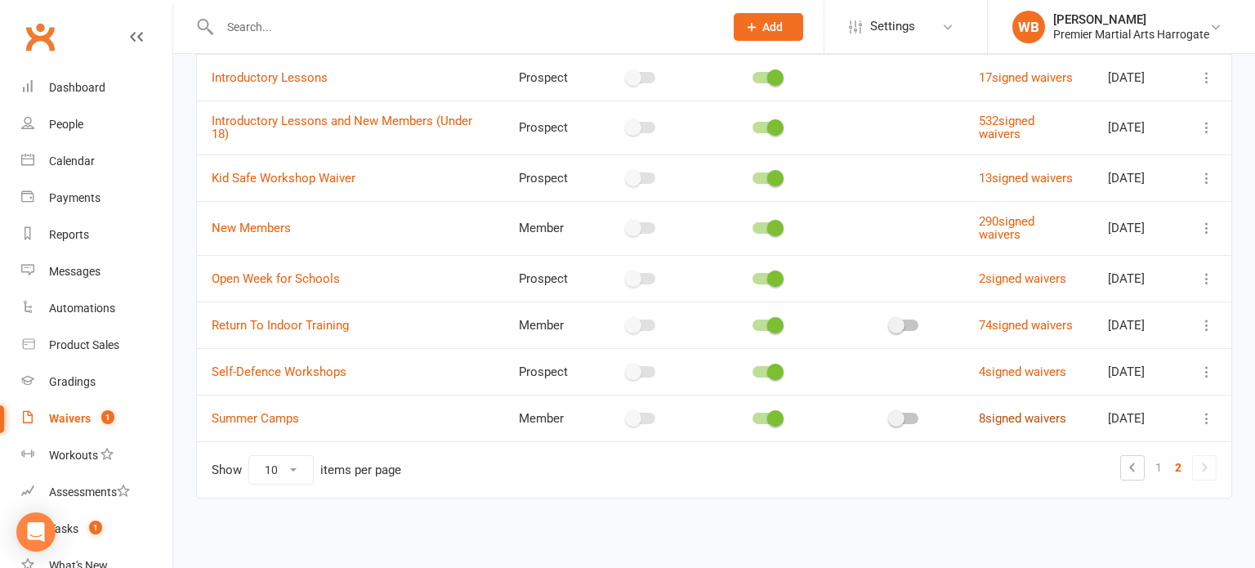
click at [1032, 422] on link "8 signed waivers" at bounding box center [1022, 418] width 87 height 15
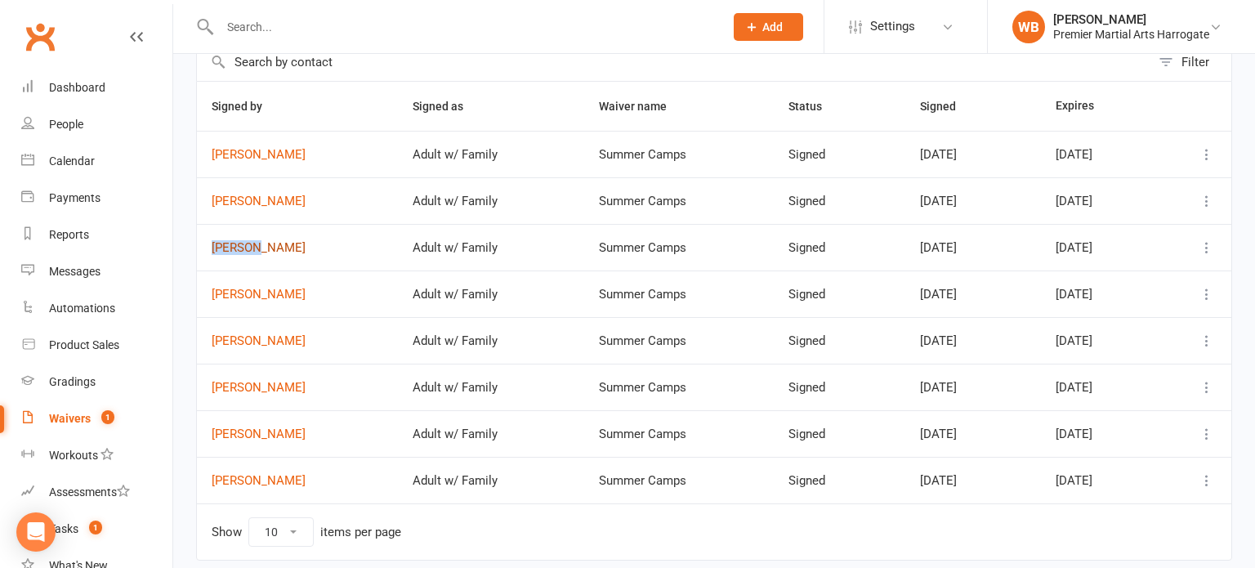
scroll to position [94, 0]
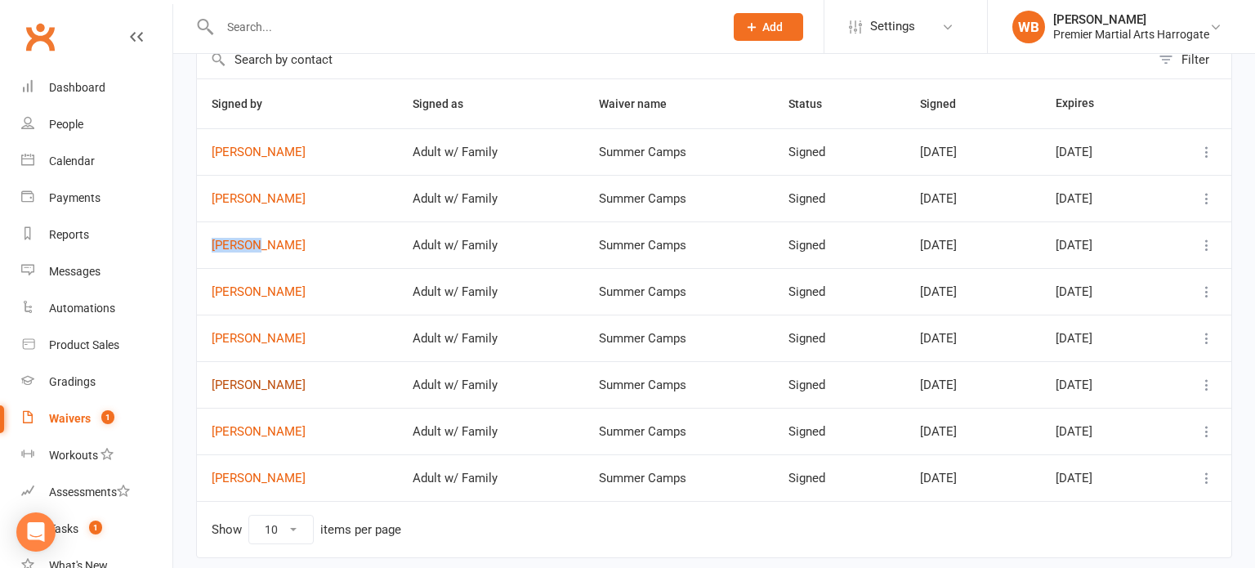
click at [239, 382] on link "[PERSON_NAME]" at bounding box center [298, 385] width 172 height 14
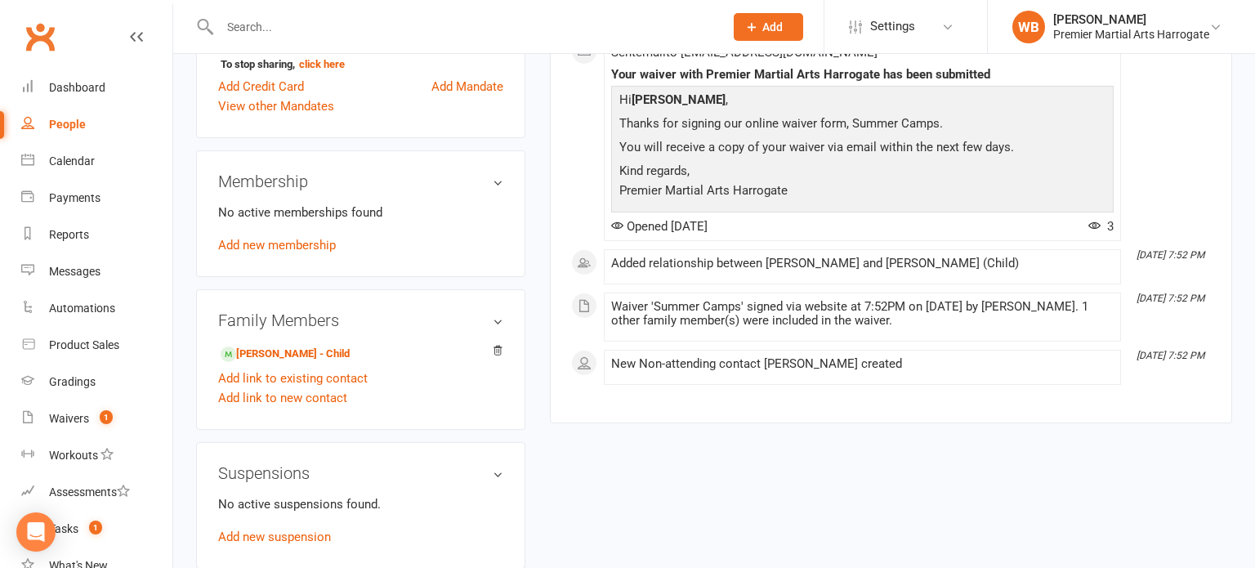
scroll to position [573, 0]
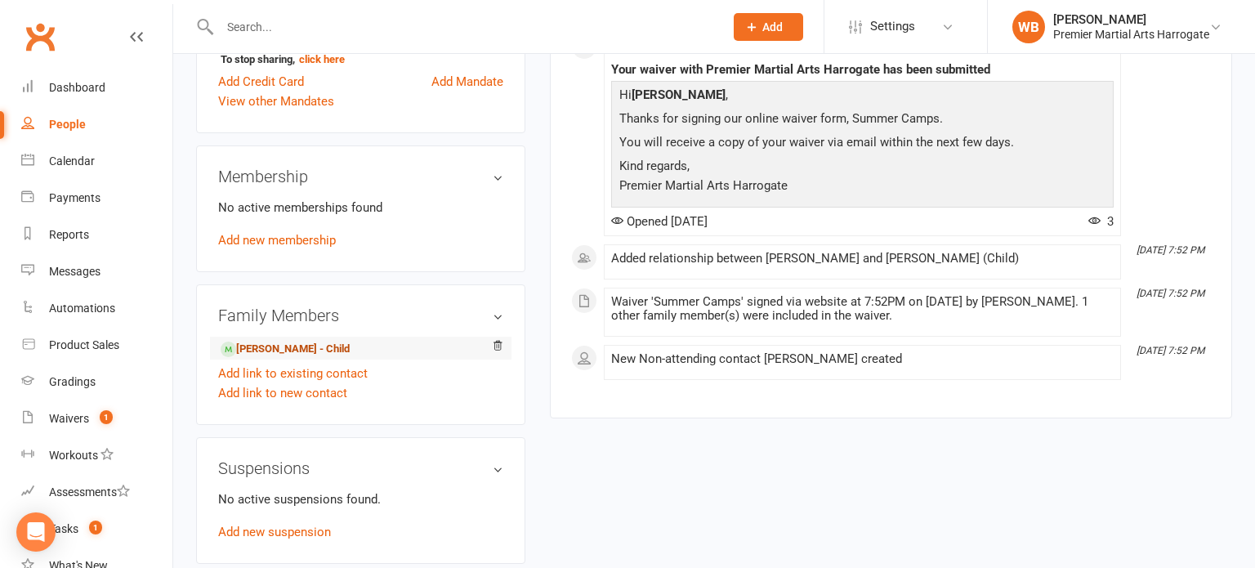
click at [300, 358] on link "Ted Barlow - Child" at bounding box center [285, 349] width 129 height 17
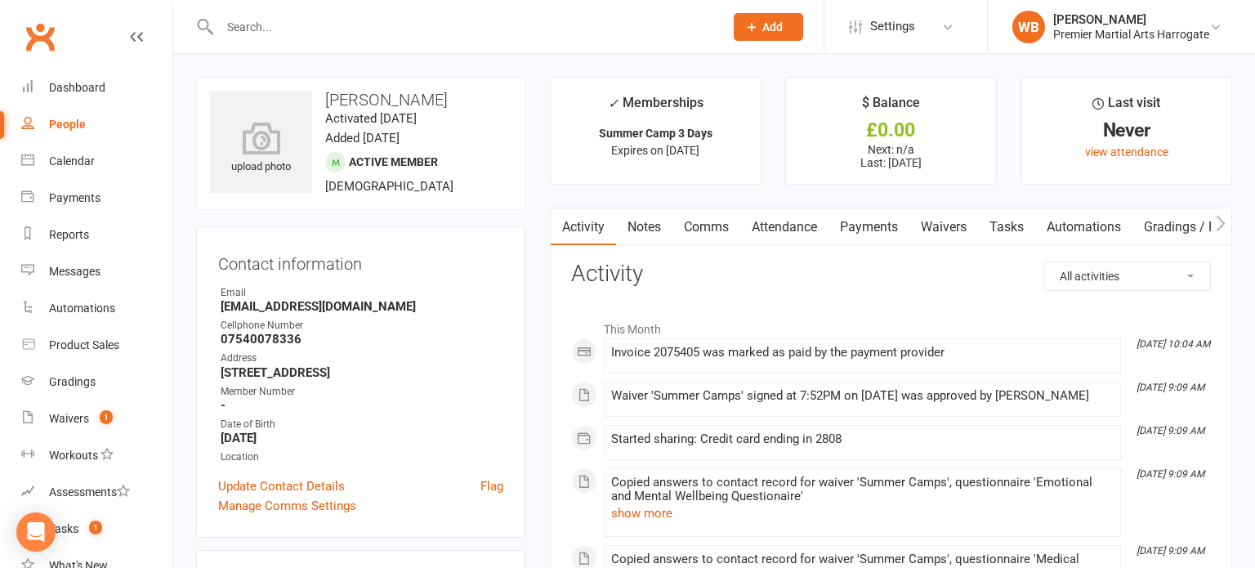
click at [859, 229] on link "Payments" at bounding box center [868, 227] width 81 height 38
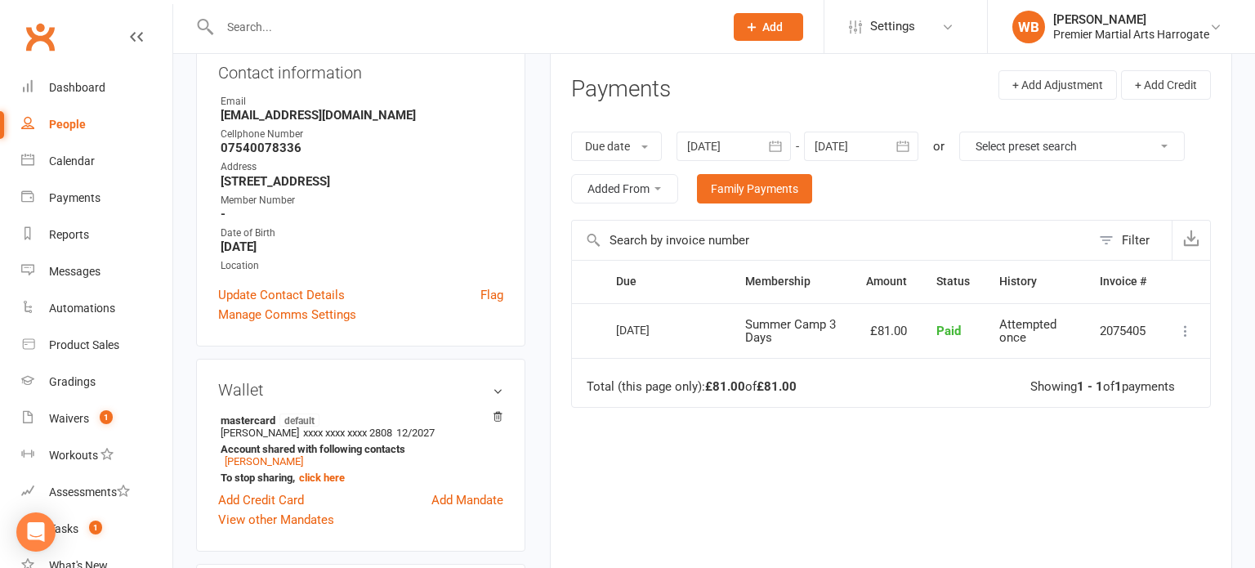
scroll to position [198, 0]
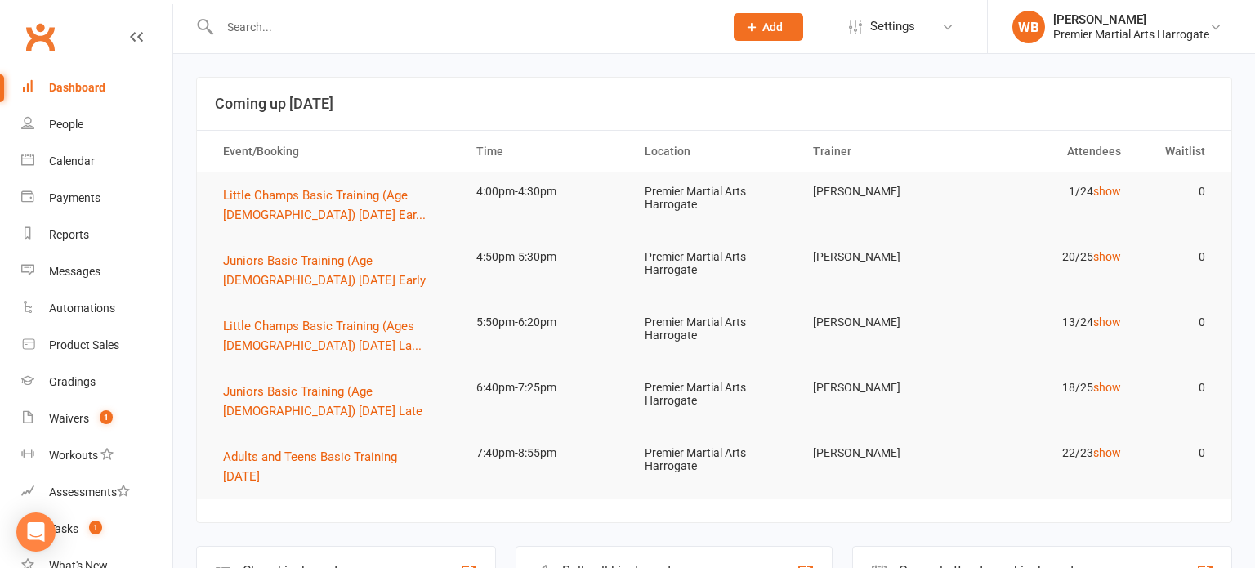
click at [326, 21] on input "text" at bounding box center [463, 27] width 497 height 23
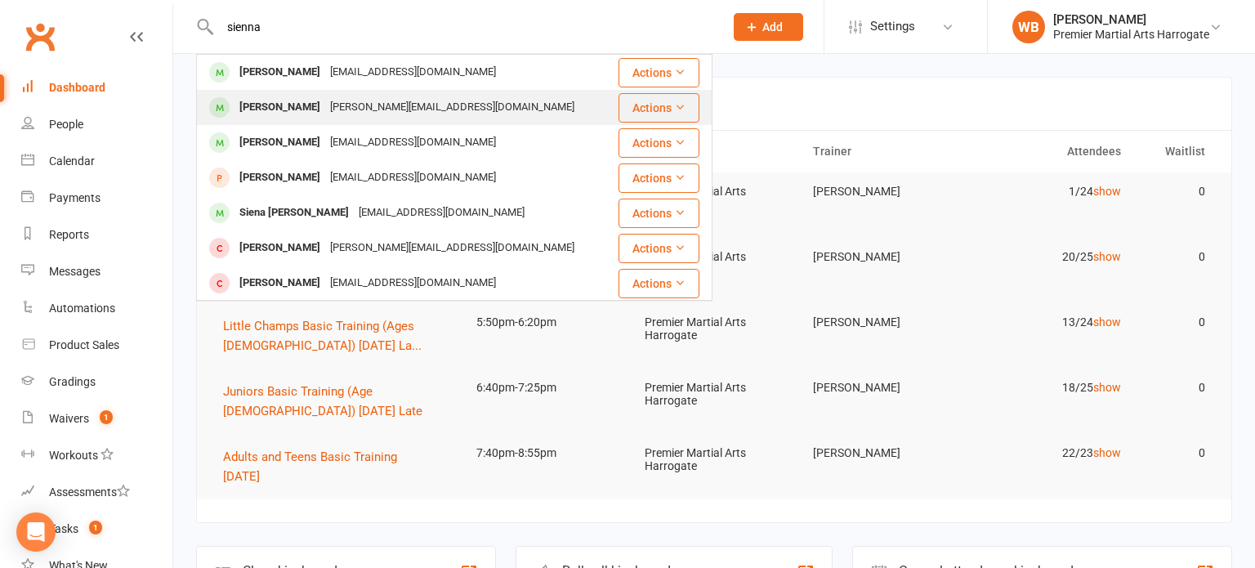
type input "sienna"
click at [281, 109] on div "[PERSON_NAME]" at bounding box center [279, 108] width 91 height 24
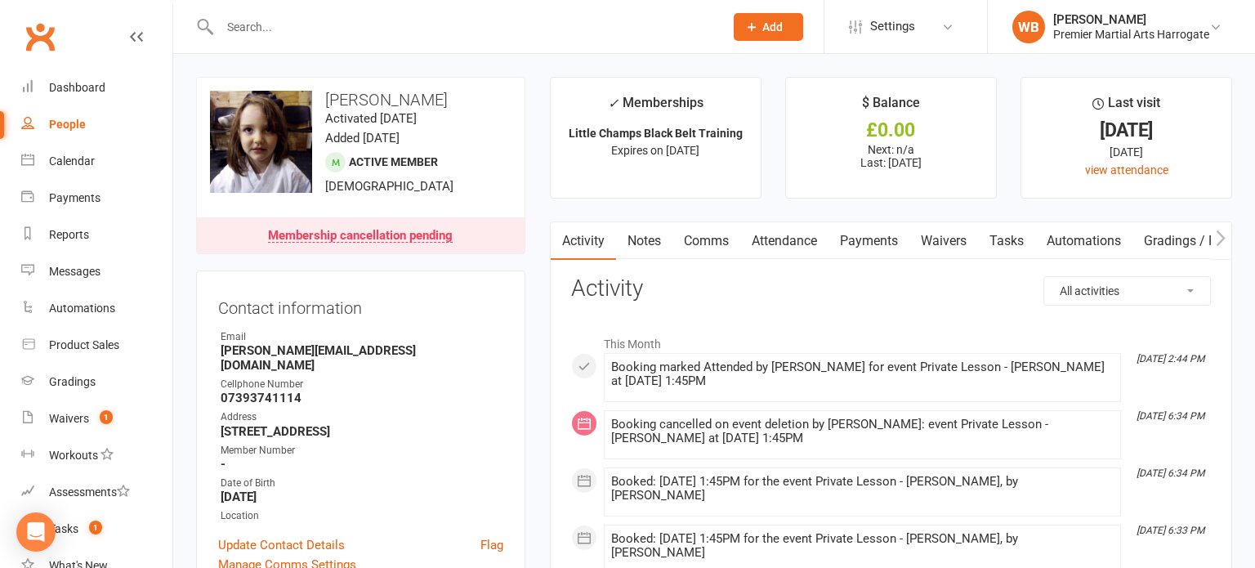
click at [859, 240] on link "Payments" at bounding box center [868, 241] width 81 height 38
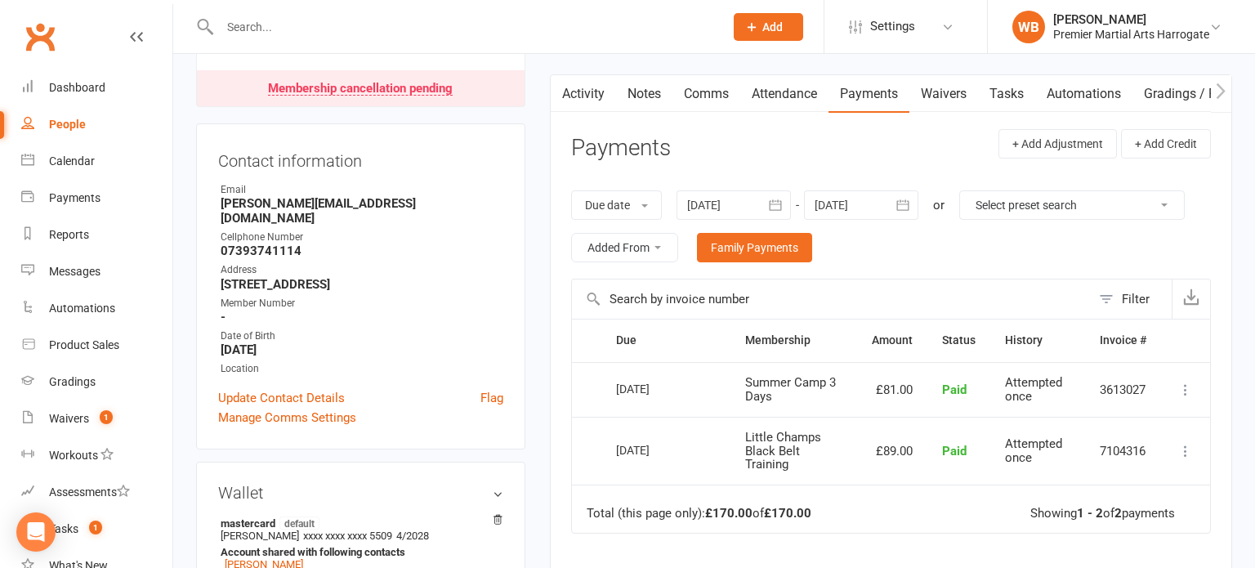
scroll to position [153, 0]
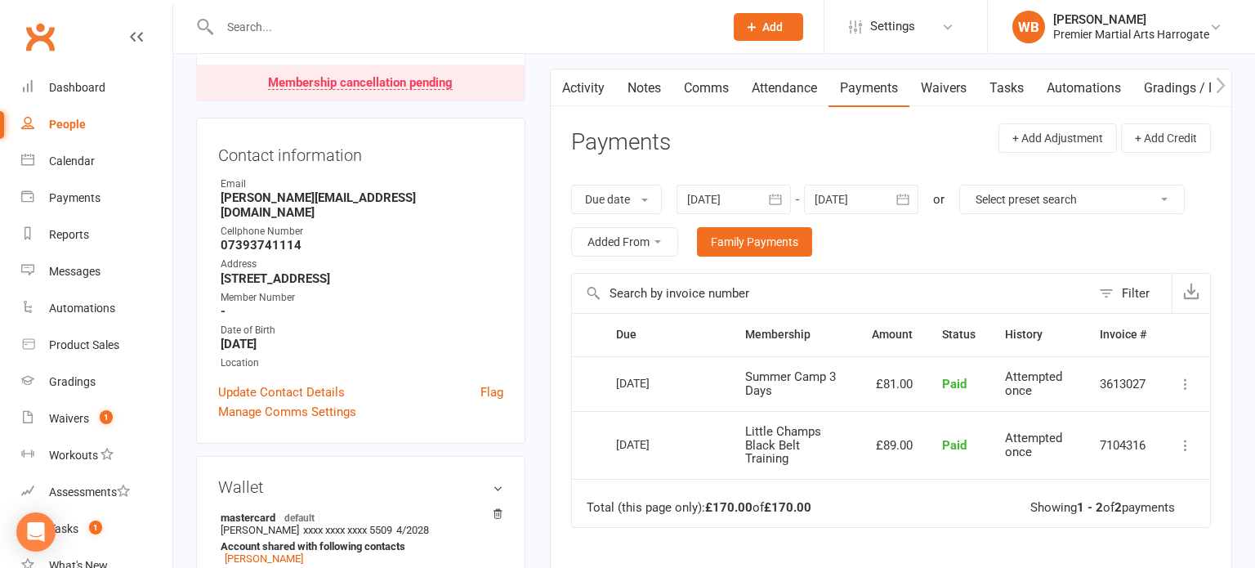
click at [265, 26] on input "text" at bounding box center [463, 27] width 497 height 23
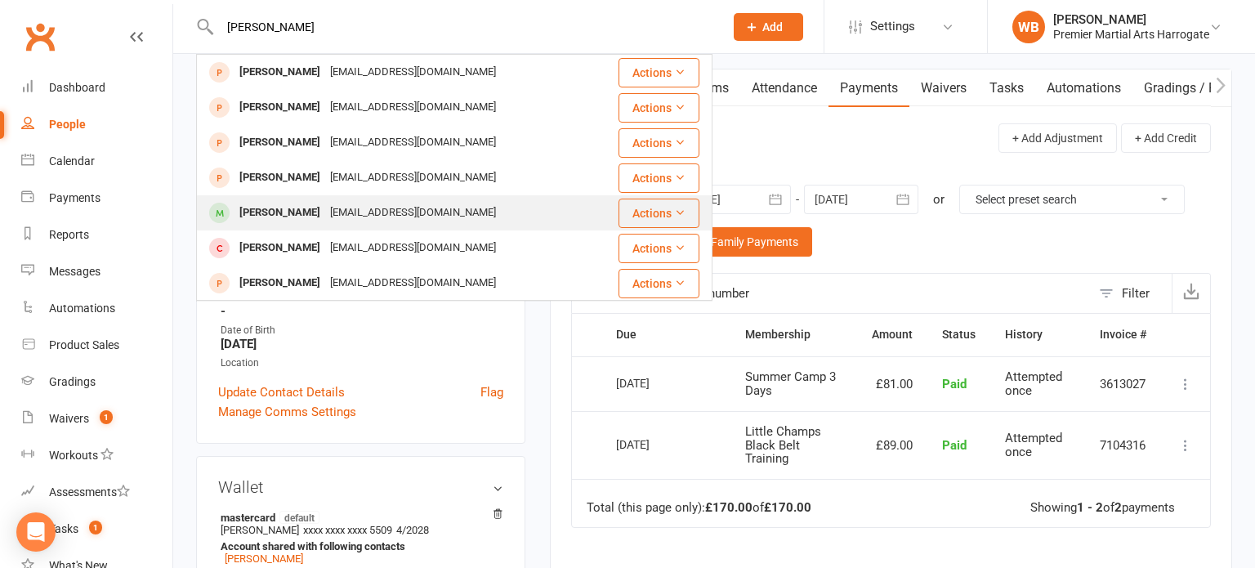
type input "[PERSON_NAME]"
click at [261, 211] on div "[PERSON_NAME]" at bounding box center [279, 213] width 91 height 24
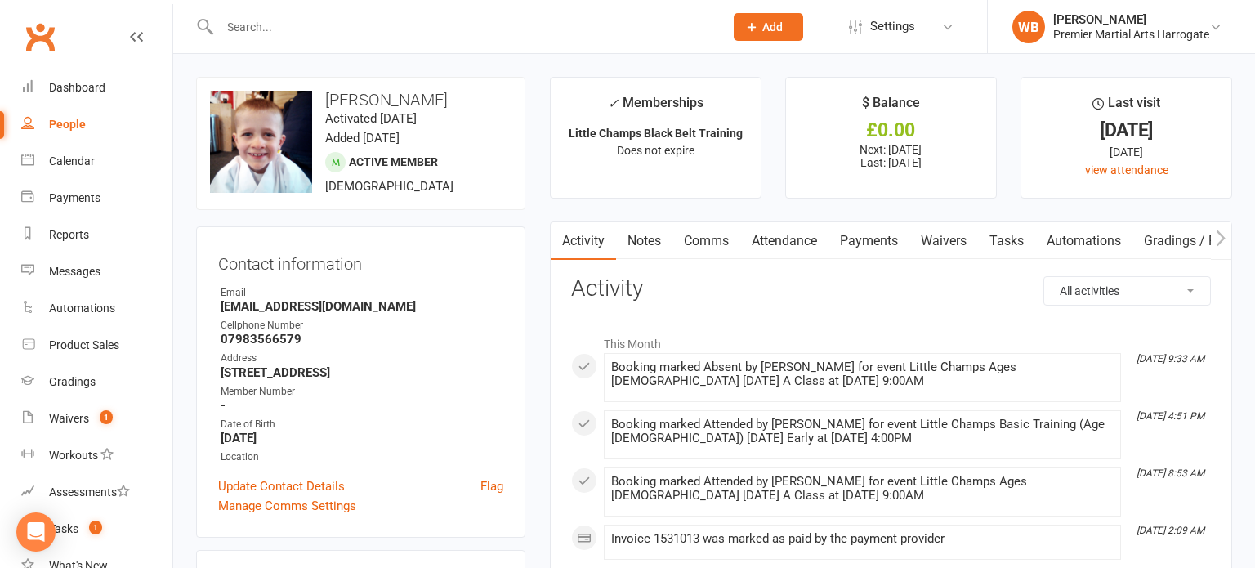
click at [332, 24] on input "text" at bounding box center [463, 27] width 497 height 23
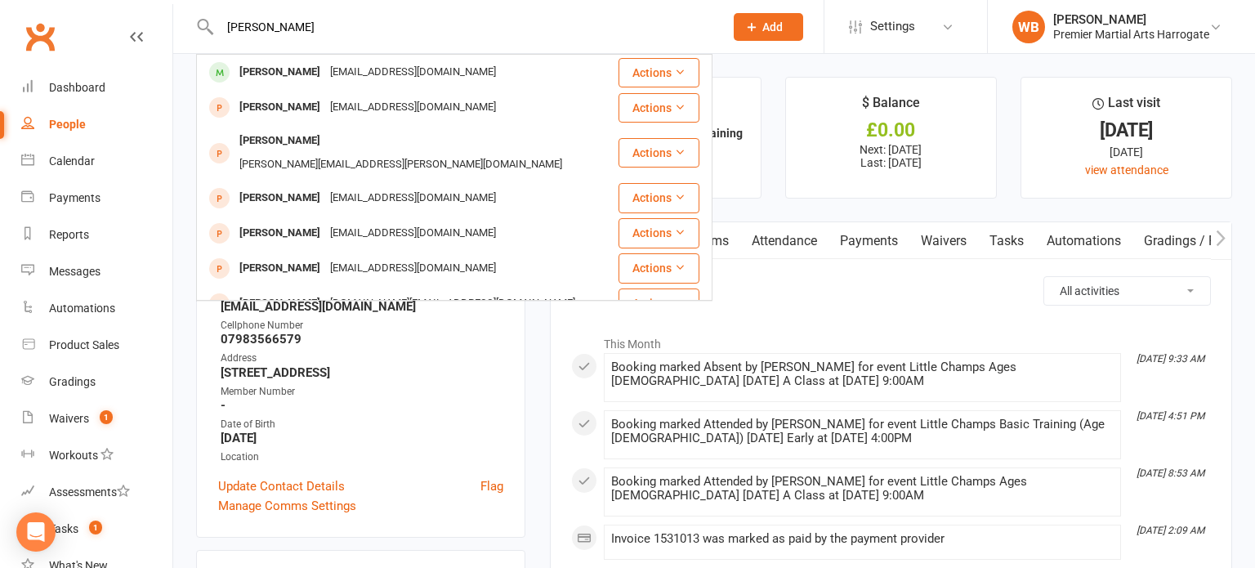
type input "james deaton"
click at [847, 337] on li "This Month" at bounding box center [891, 340] width 640 height 26
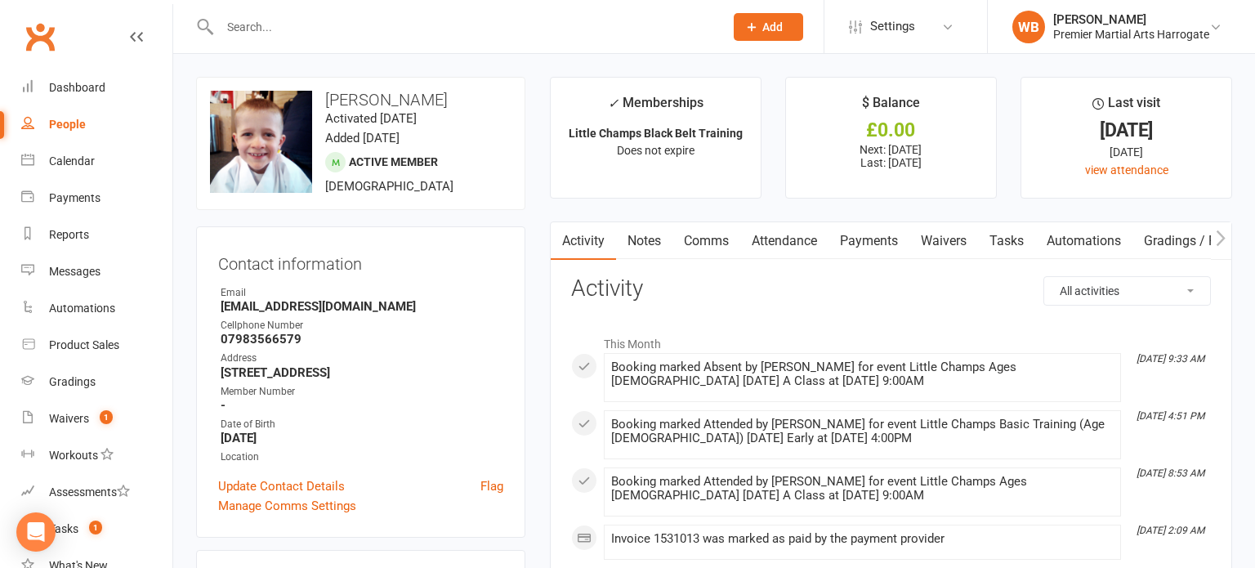
click at [862, 239] on link "Payments" at bounding box center [868, 241] width 81 height 38
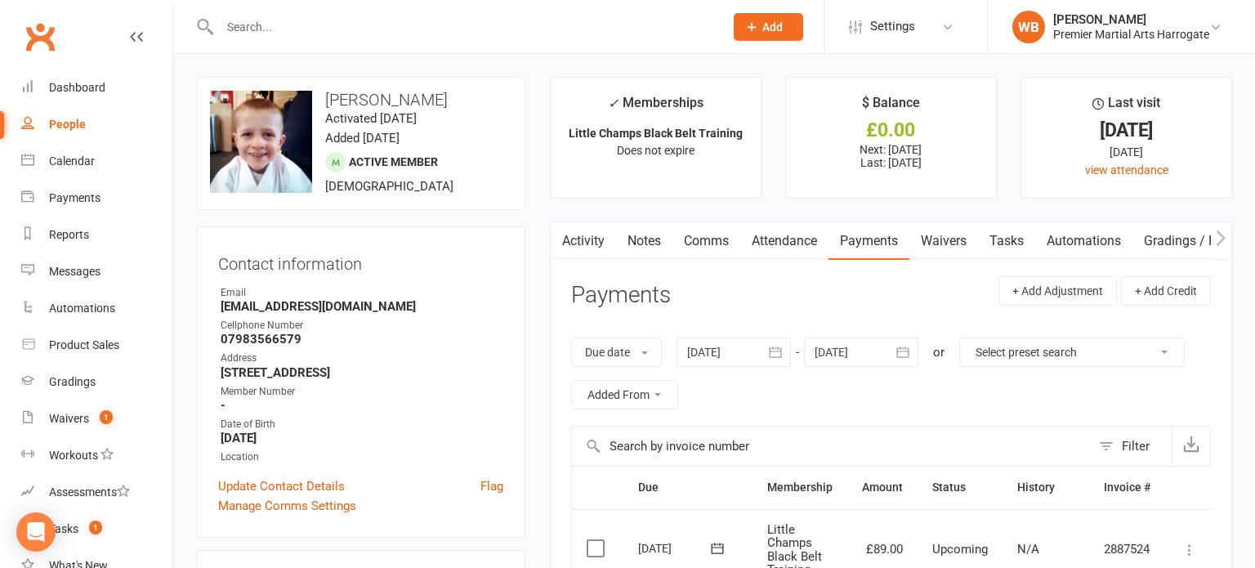
click at [350, 20] on input "text" at bounding box center [463, 27] width 497 height 23
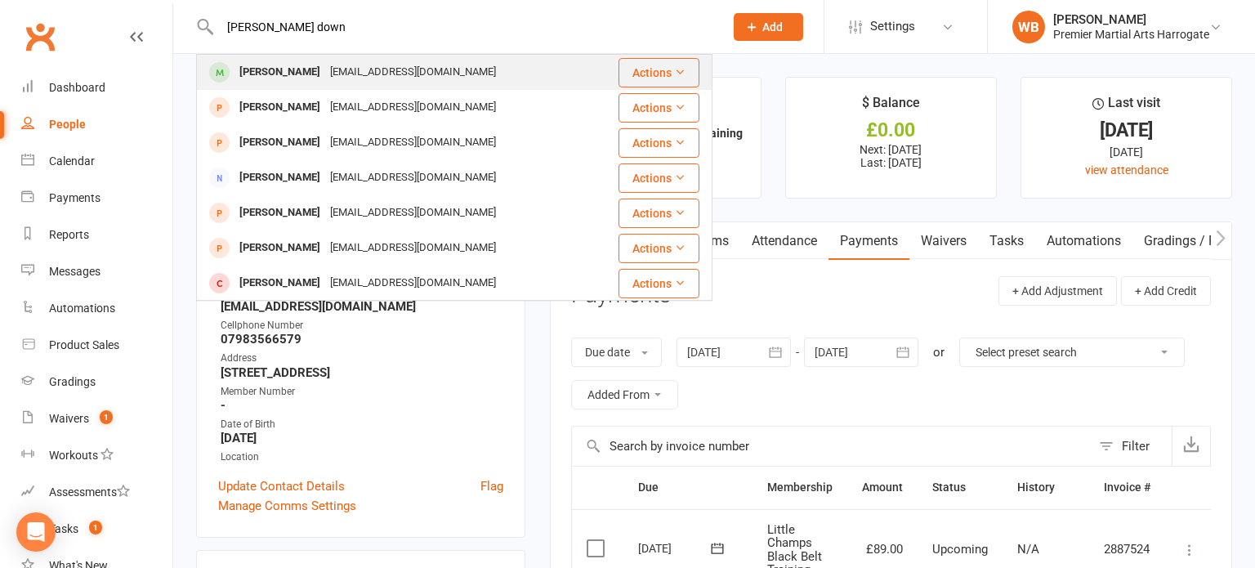
type input "daniel down"
click at [325, 80] on div "[EMAIL_ADDRESS][DOMAIN_NAME]" at bounding box center [413, 72] width 176 height 24
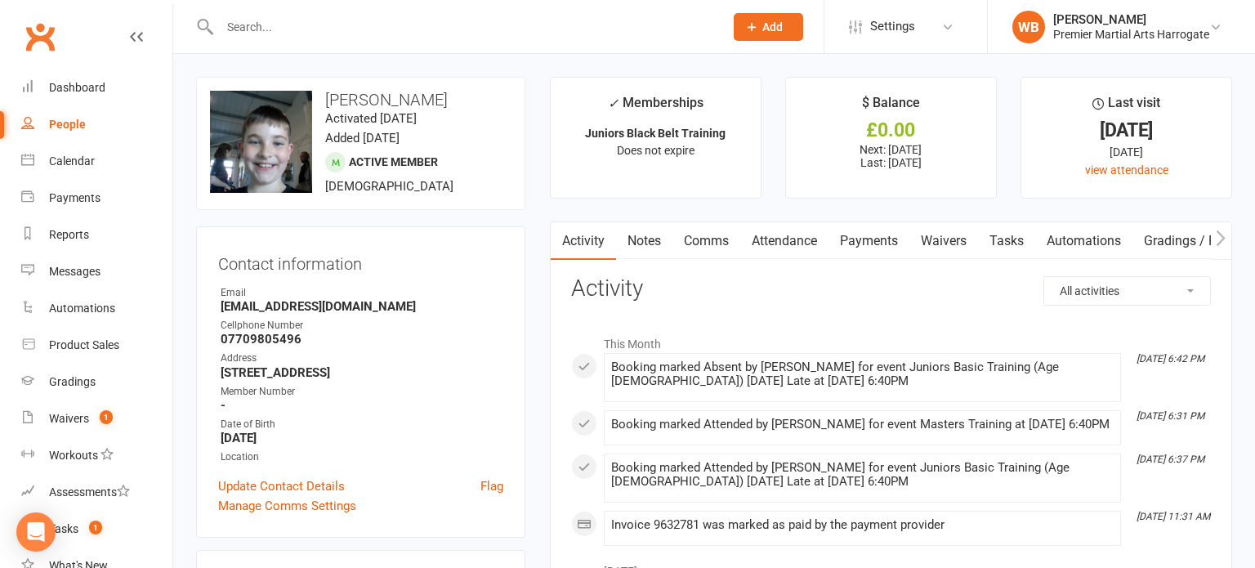
click at [876, 242] on link "Payments" at bounding box center [868, 241] width 81 height 38
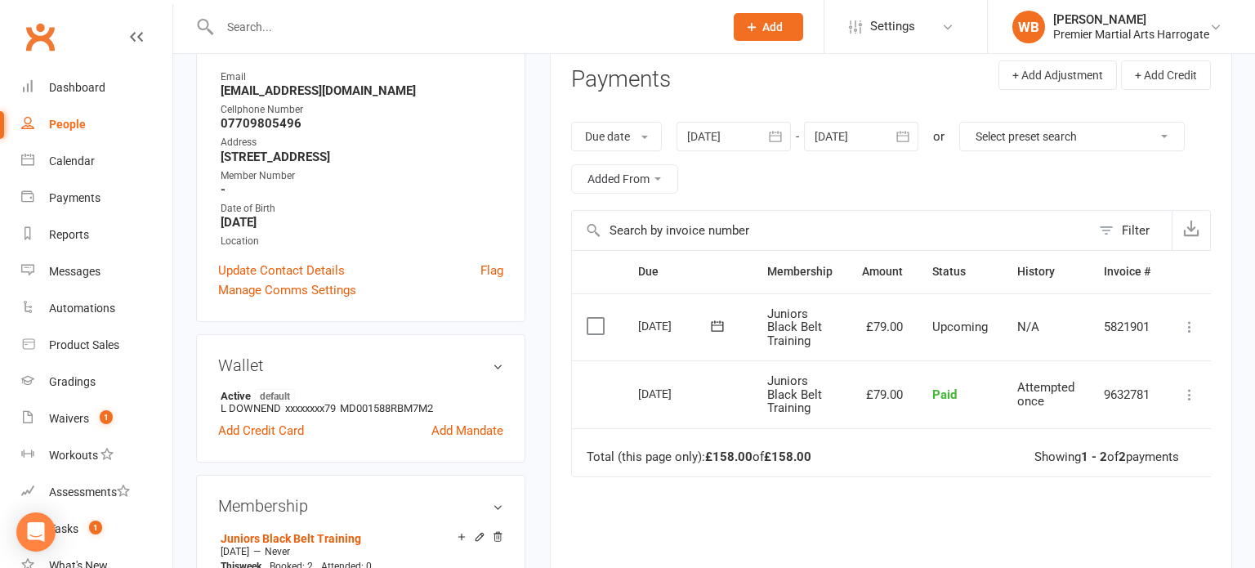
scroll to position [216, 0]
click at [751, 139] on div at bounding box center [733, 135] width 114 height 29
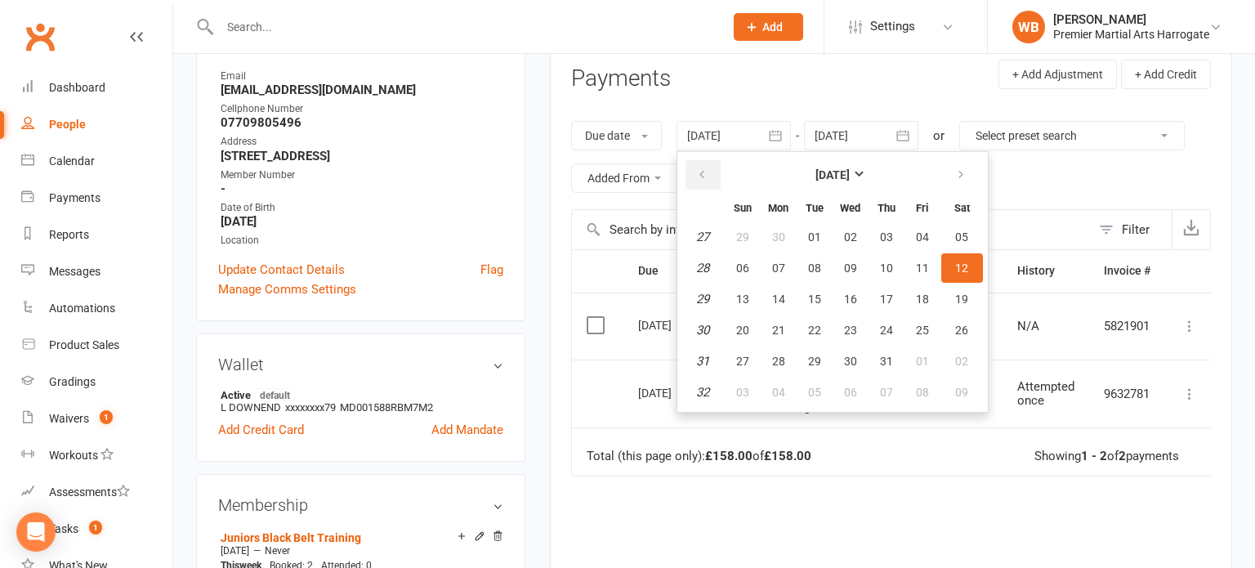
click at [704, 168] on icon "button" at bounding box center [701, 174] width 11 height 13
click at [921, 226] on button "02" at bounding box center [922, 236] width 34 height 29
type input "02 May 2025"
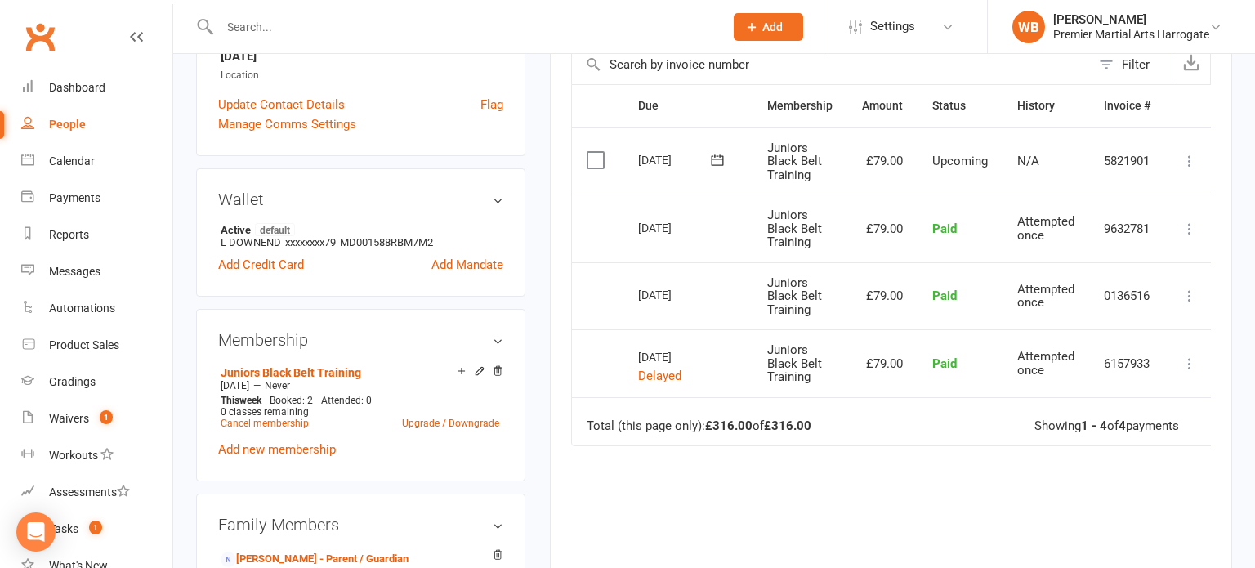
scroll to position [0, 0]
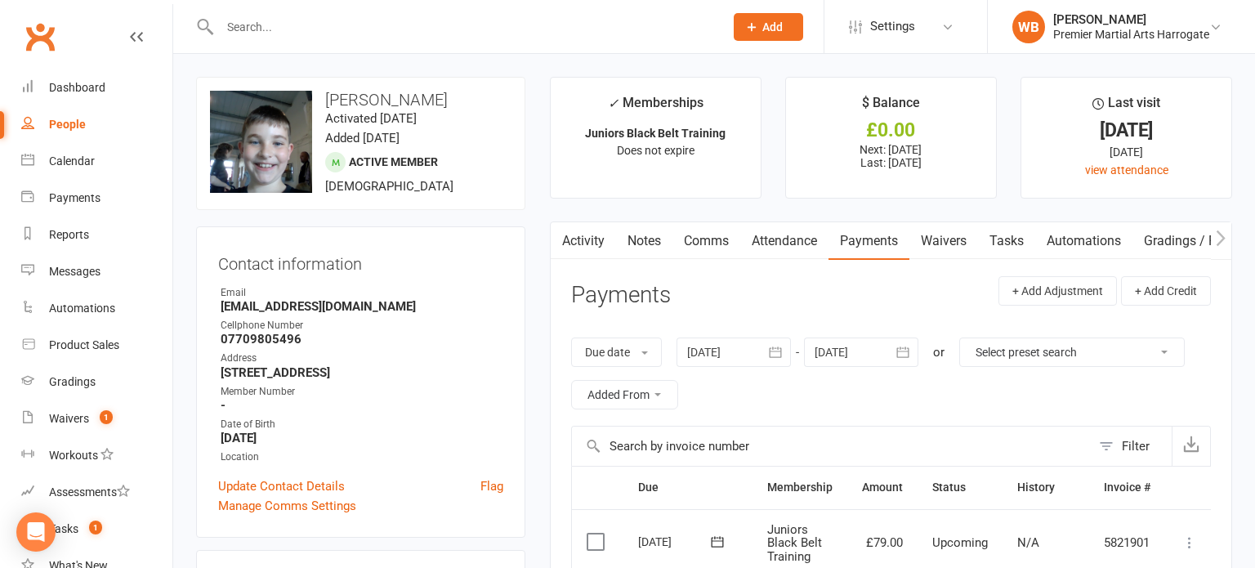
click at [945, 242] on link "Waivers" at bounding box center [943, 241] width 69 height 38
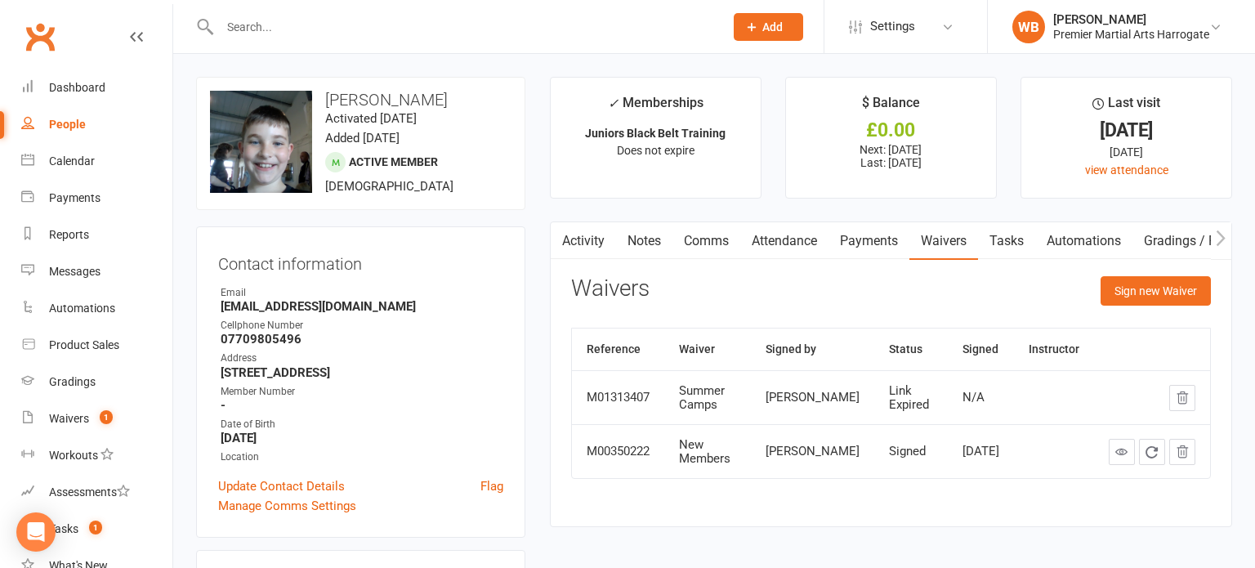
click at [255, 29] on input "text" at bounding box center [463, 27] width 497 height 23
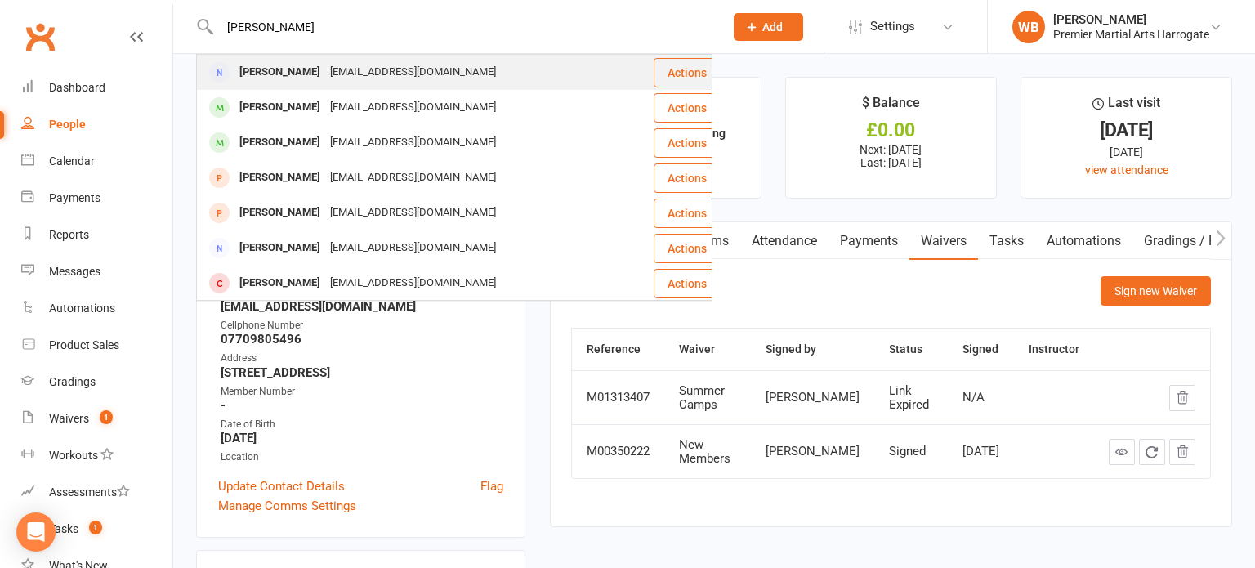
type input "sam churchill"
click at [269, 72] on div "Sam Churchill" at bounding box center [279, 72] width 91 height 24
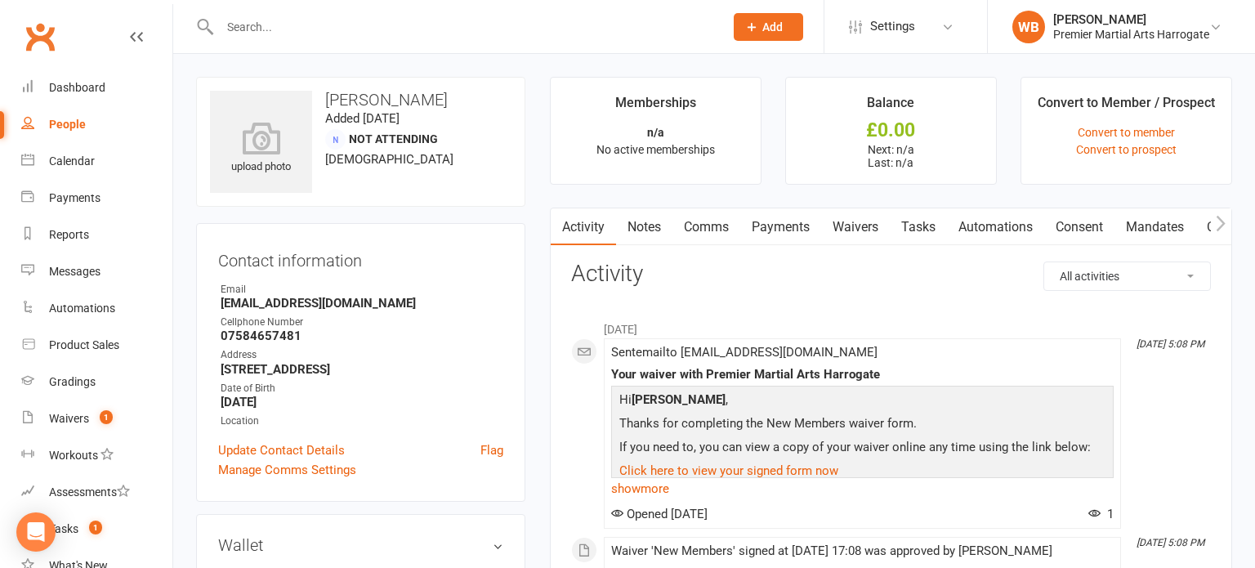
click at [856, 230] on link "Waivers" at bounding box center [855, 227] width 69 height 38
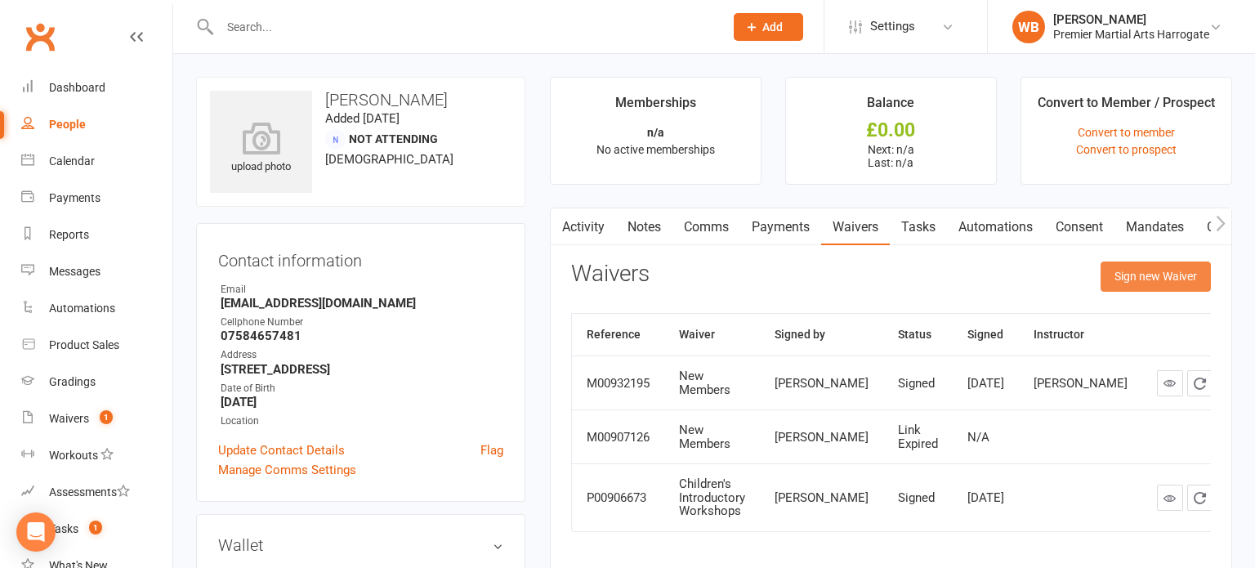
click at [1153, 279] on button "Sign new Waiver" at bounding box center [1155, 275] width 110 height 29
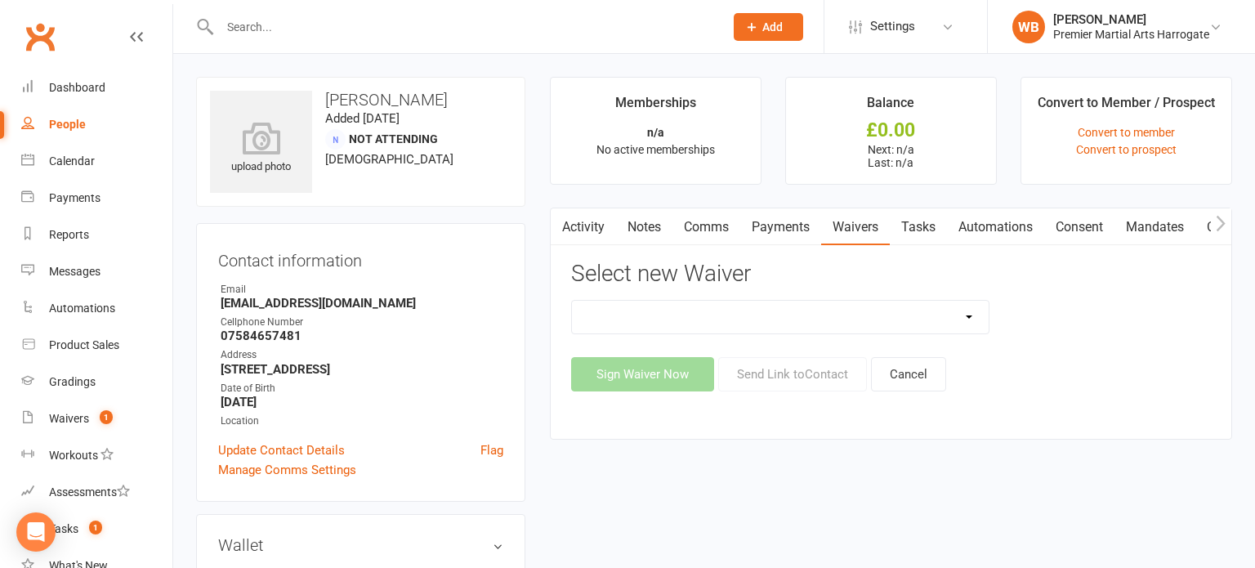
click at [758, 322] on select "Birthday Party Hosts New Members Return To Indoor Training Summer Camps" at bounding box center [780, 317] width 417 height 33
select select "14561"
click at [572, 301] on select "Birthday Party Hosts New Members Return To Indoor Training Summer Camps" at bounding box center [780, 317] width 417 height 33
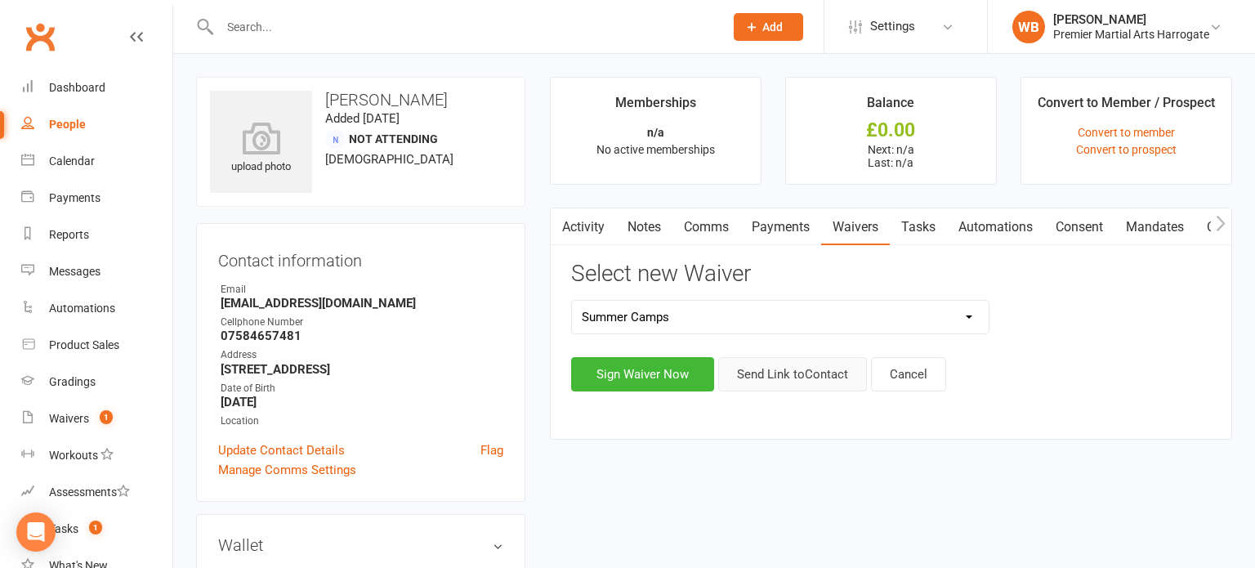
click at [775, 386] on button "Send Link to Contact" at bounding box center [792, 374] width 149 height 34
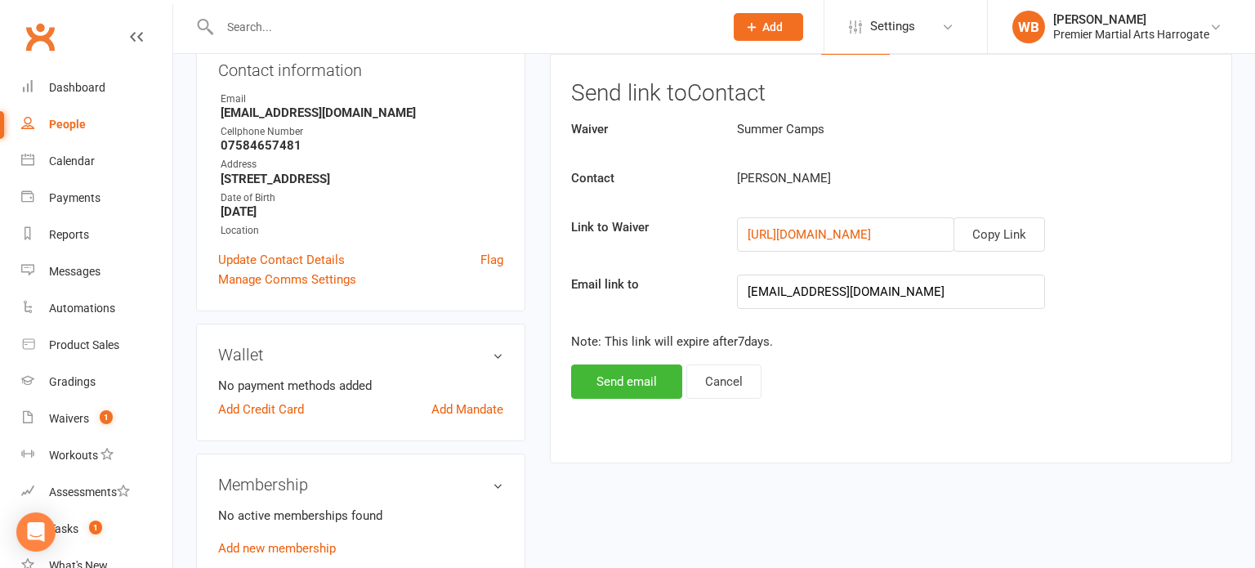
scroll to position [191, 0]
click at [632, 385] on button "Send email" at bounding box center [626, 380] width 111 height 34
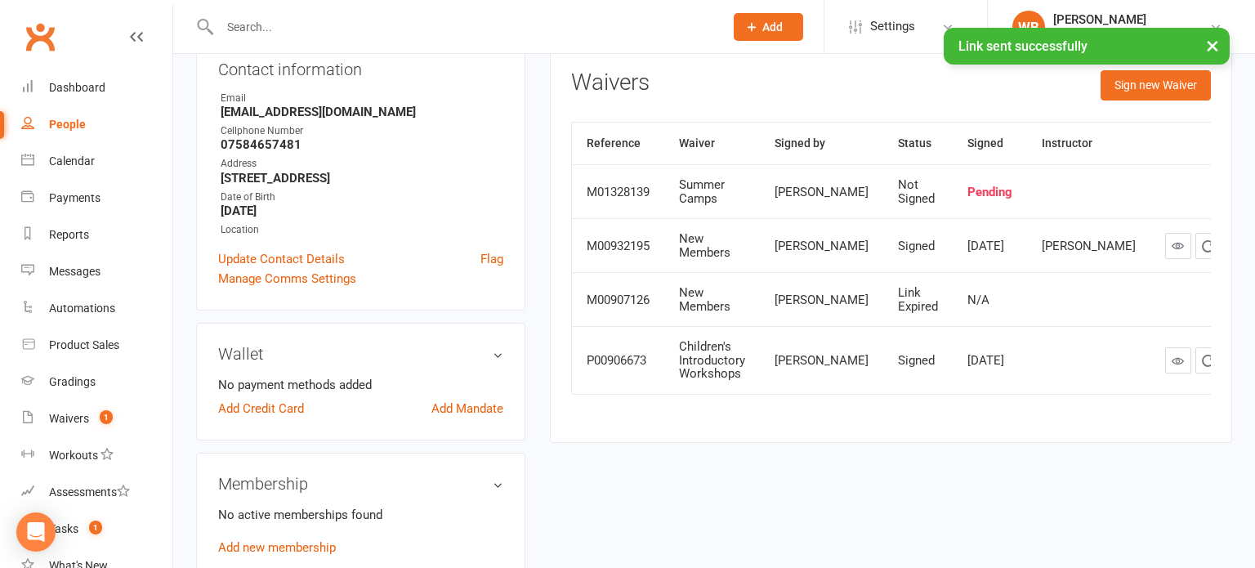
scroll to position [0, 0]
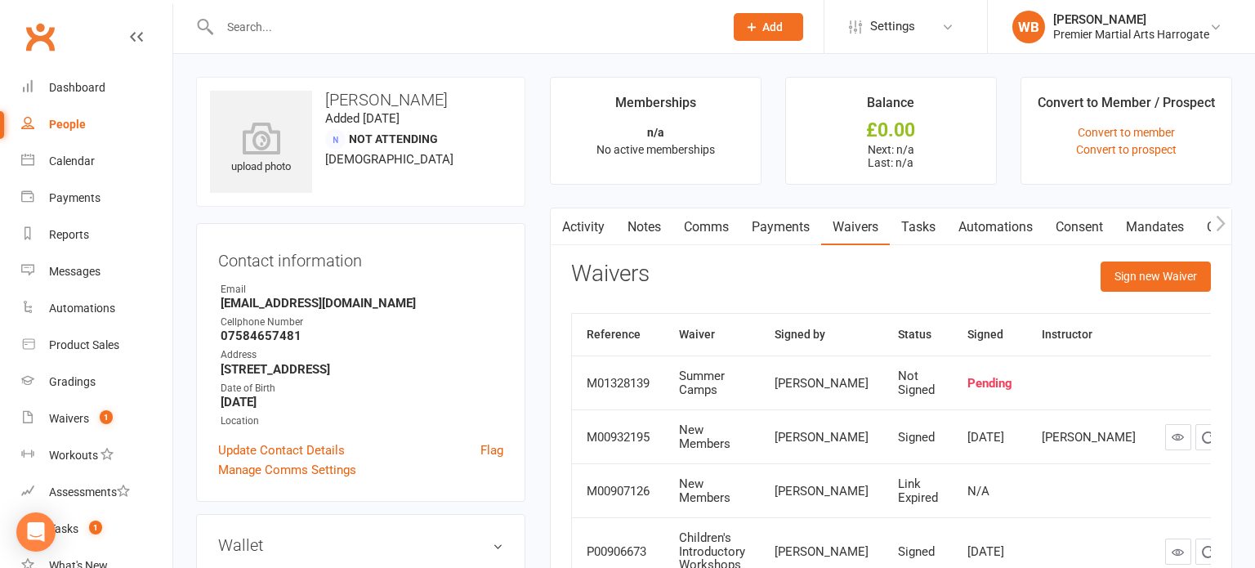
click at [710, 228] on link "Comms" at bounding box center [706, 227] width 68 height 38
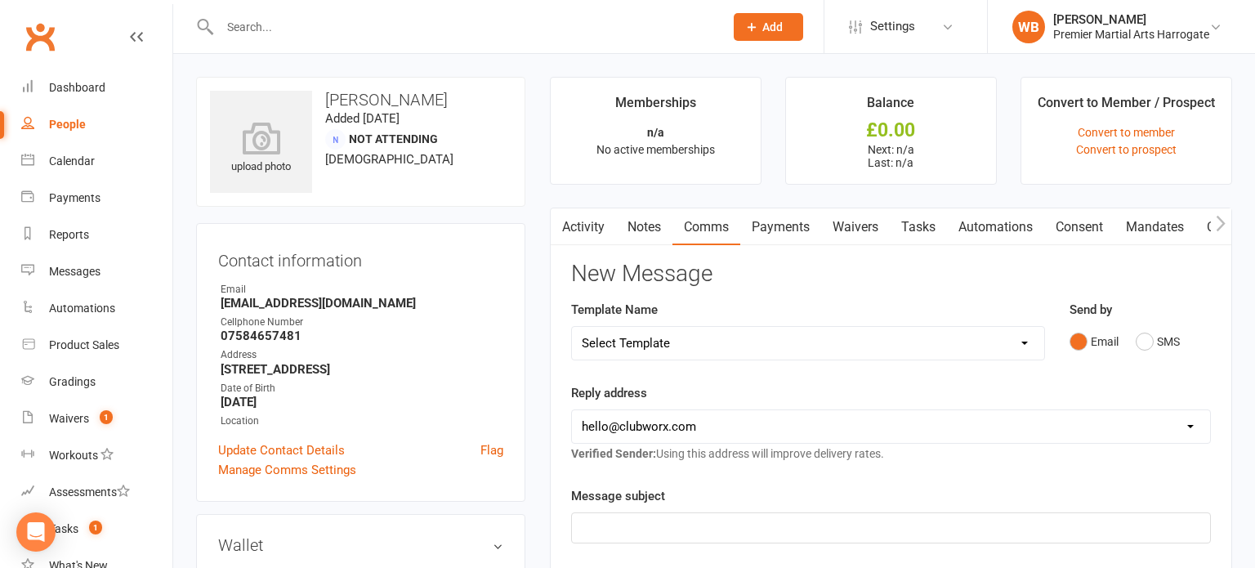
click at [336, 211] on contact-information "upload photo Sam Churchill Added 20 October, 2023 Not Attending 38 years old Co…" at bounding box center [360, 289] width 329 height 425
drag, startPoint x: 373, startPoint y: 302, endPoint x: 221, endPoint y: 302, distance: 151.9
click at [221, 302] on strong "[EMAIL_ADDRESS][DOMAIN_NAME]" at bounding box center [362, 303] width 283 height 15
copy strong "[EMAIL_ADDRESS][DOMAIN_NAME]"
click at [862, 225] on link "Waivers" at bounding box center [855, 227] width 69 height 38
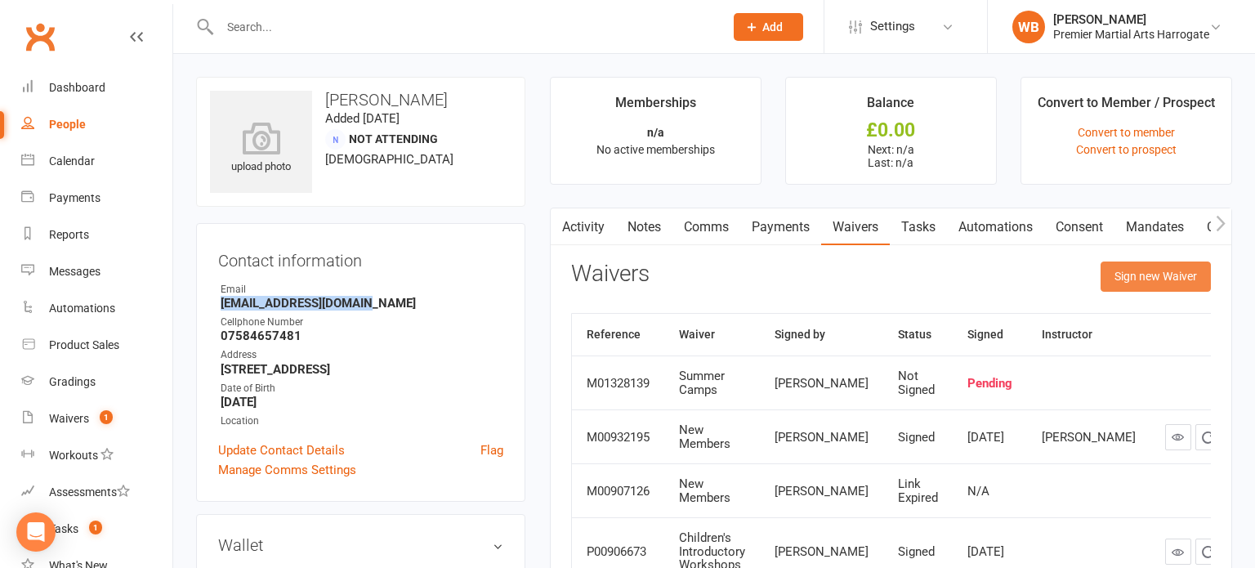
click at [1157, 276] on button "Sign new Waiver" at bounding box center [1155, 275] width 110 height 29
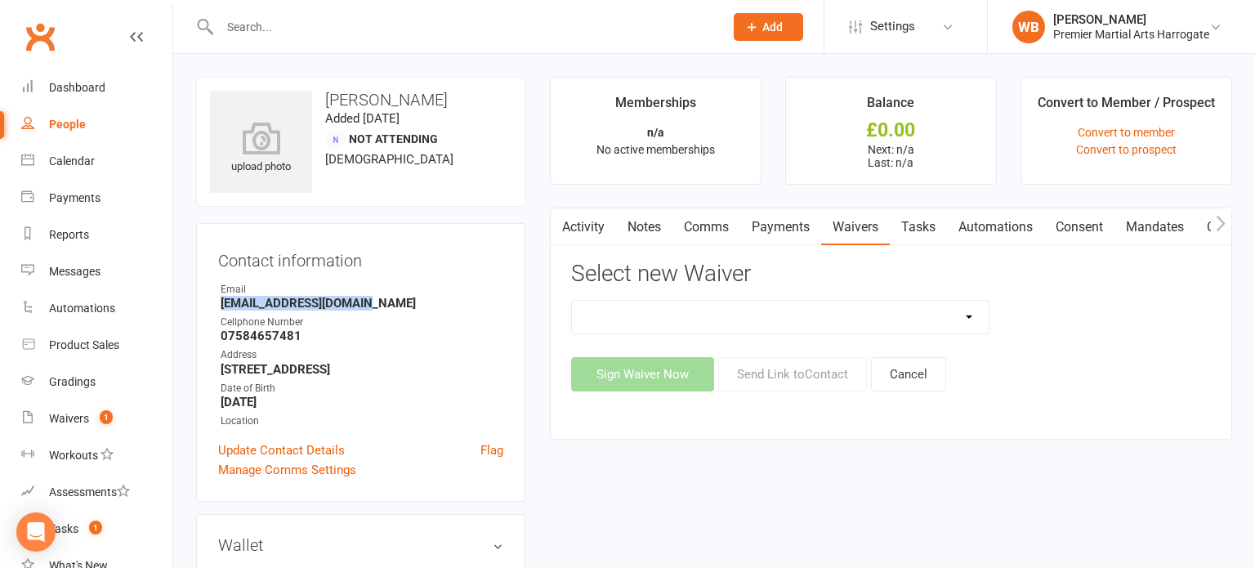
click at [970, 308] on select "Birthday Party Hosts New Members Return To Indoor Training Summer Camps" at bounding box center [780, 317] width 417 height 33
click at [852, 452] on main "Memberships n/a No active memberships Balance £0.00 Next: n/a Last: n/a Convert…" at bounding box center [890, 266] width 707 height 379
click at [750, 326] on select "Birthday Party Hosts New Members Return To Indoor Training Summer Camps" at bounding box center [780, 317] width 417 height 33
select select "14561"
click at [572, 301] on select "Birthday Party Hosts New Members Return To Indoor Training Summer Camps" at bounding box center [780, 317] width 417 height 33
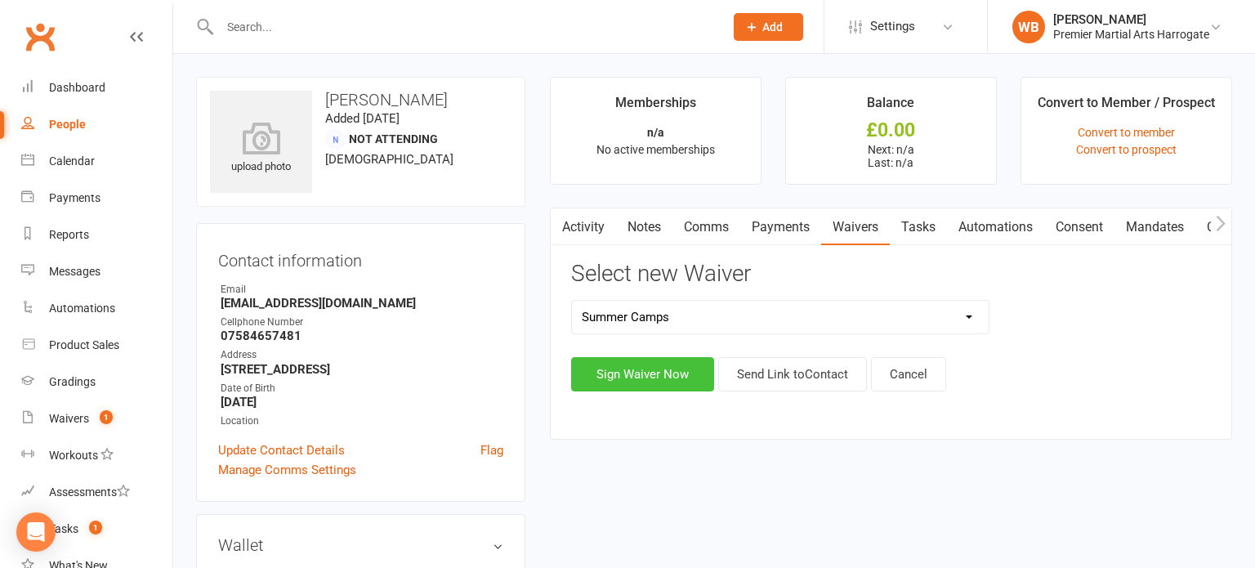
click at [673, 374] on button "Sign Waiver Now" at bounding box center [642, 374] width 143 height 34
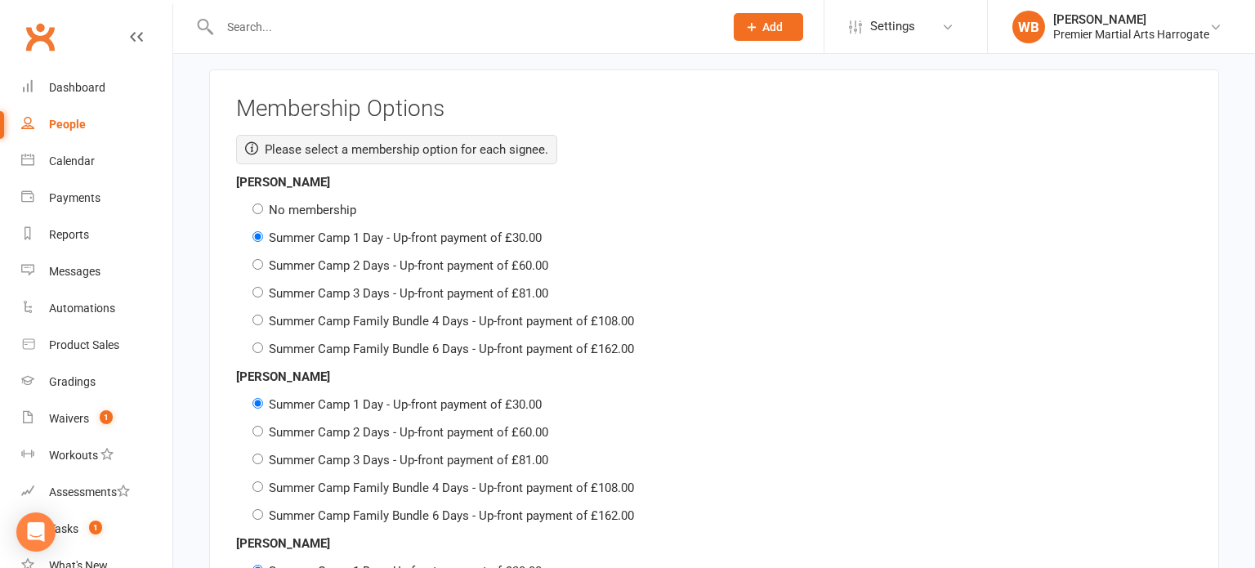
scroll to position [3418, 0]
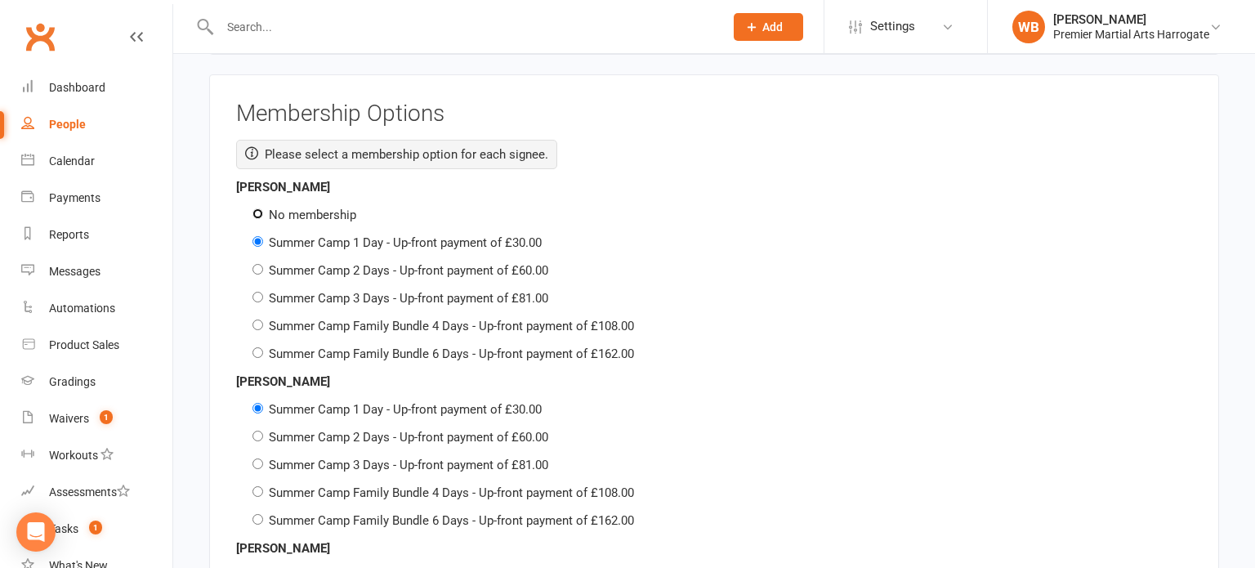
click at [257, 208] on input "No membership" at bounding box center [257, 213] width 11 height 11
radio input "true"
radio input "false"
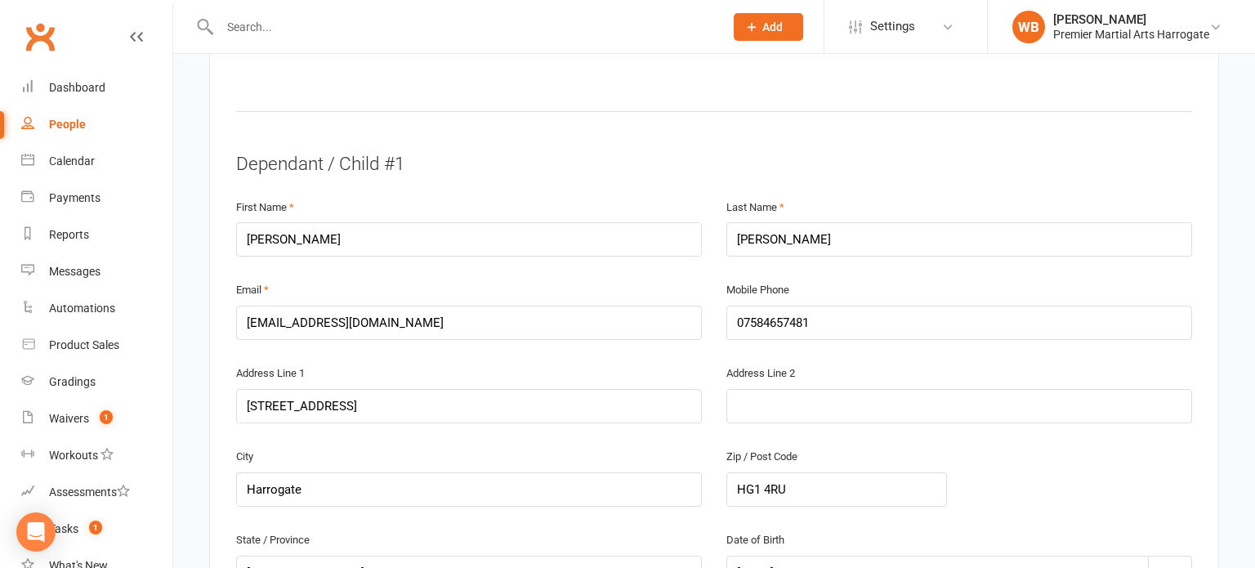
scroll to position [856, 0]
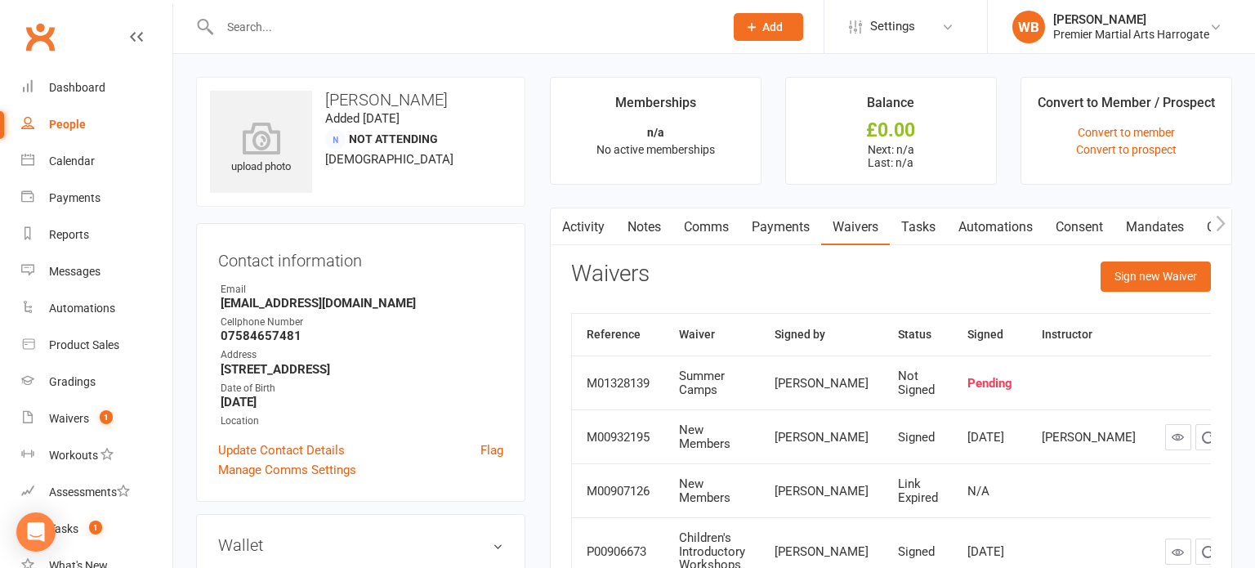
click at [351, 31] on input "text" at bounding box center [463, 27] width 497 height 23
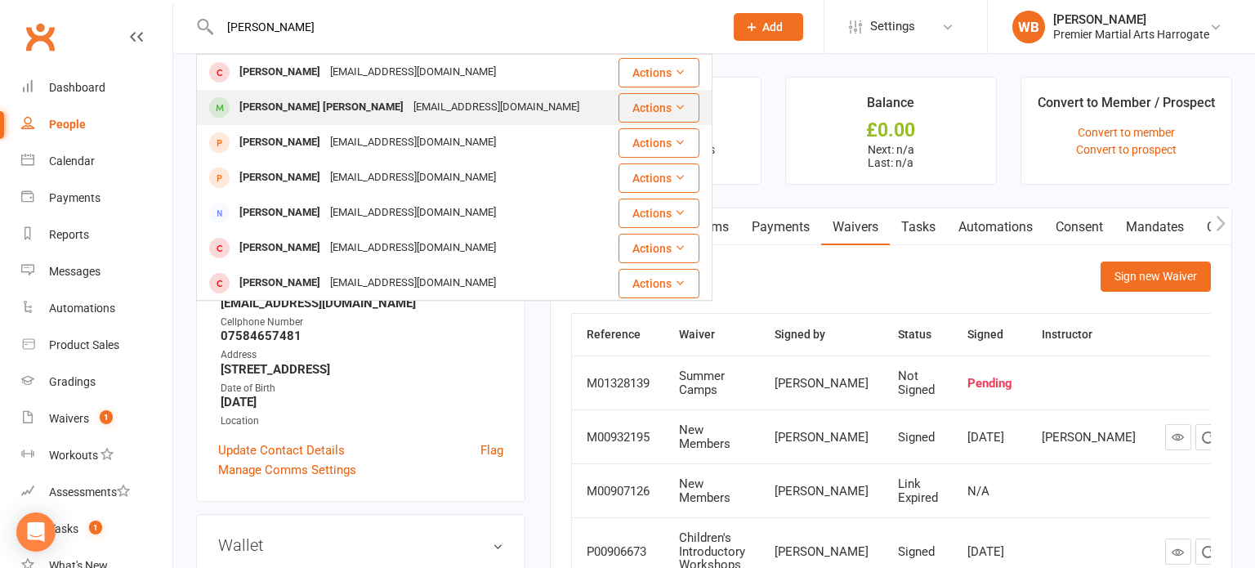
type input "winston h"
click at [337, 108] on div "Winston Stuart Alistair Hay" at bounding box center [321, 108] width 174 height 24
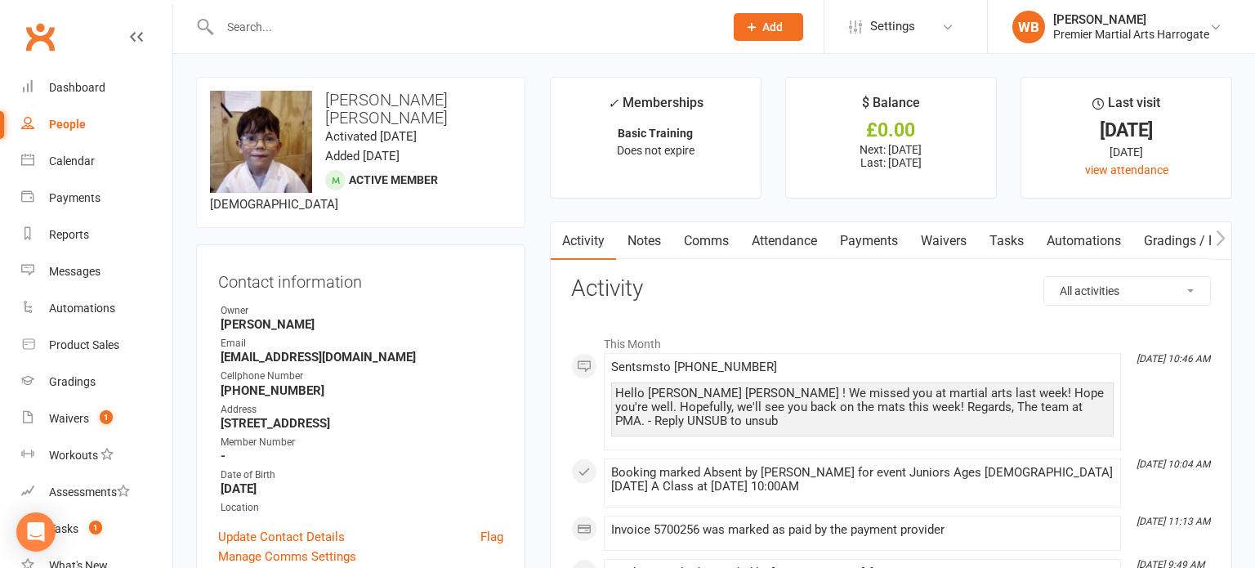
click at [876, 244] on link "Payments" at bounding box center [868, 241] width 81 height 38
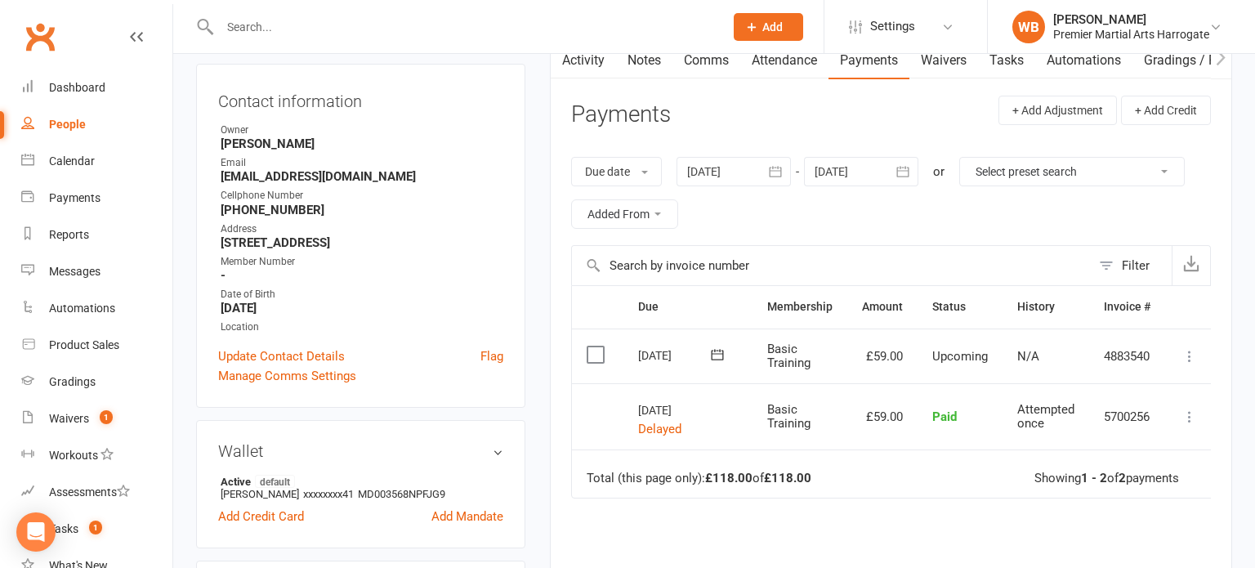
scroll to position [184, 0]
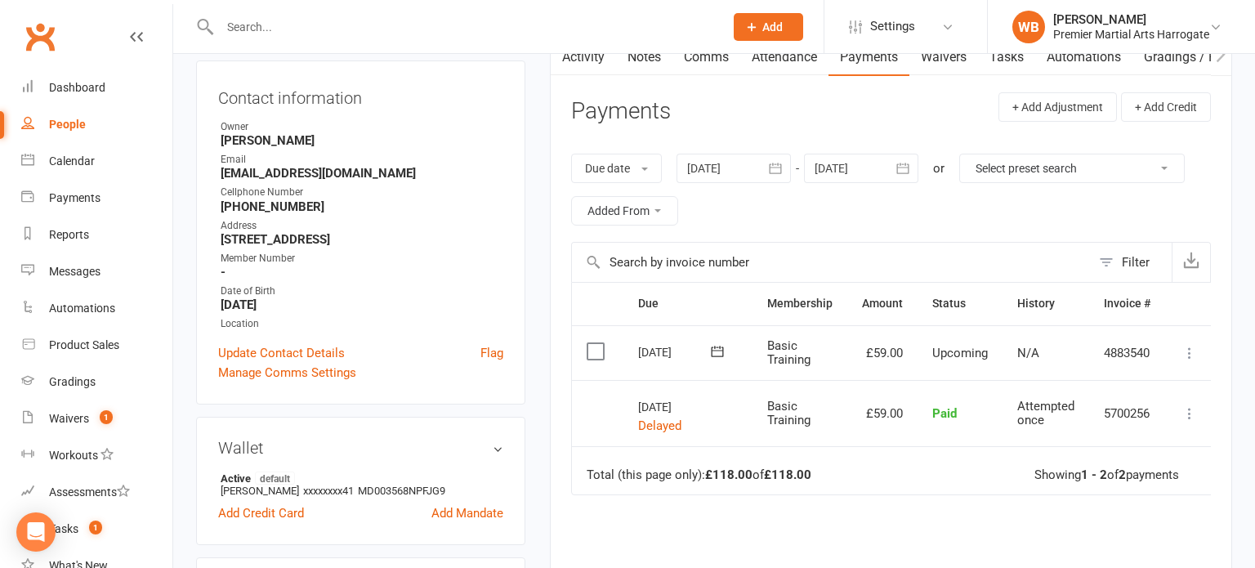
click at [721, 171] on div at bounding box center [733, 168] width 114 height 29
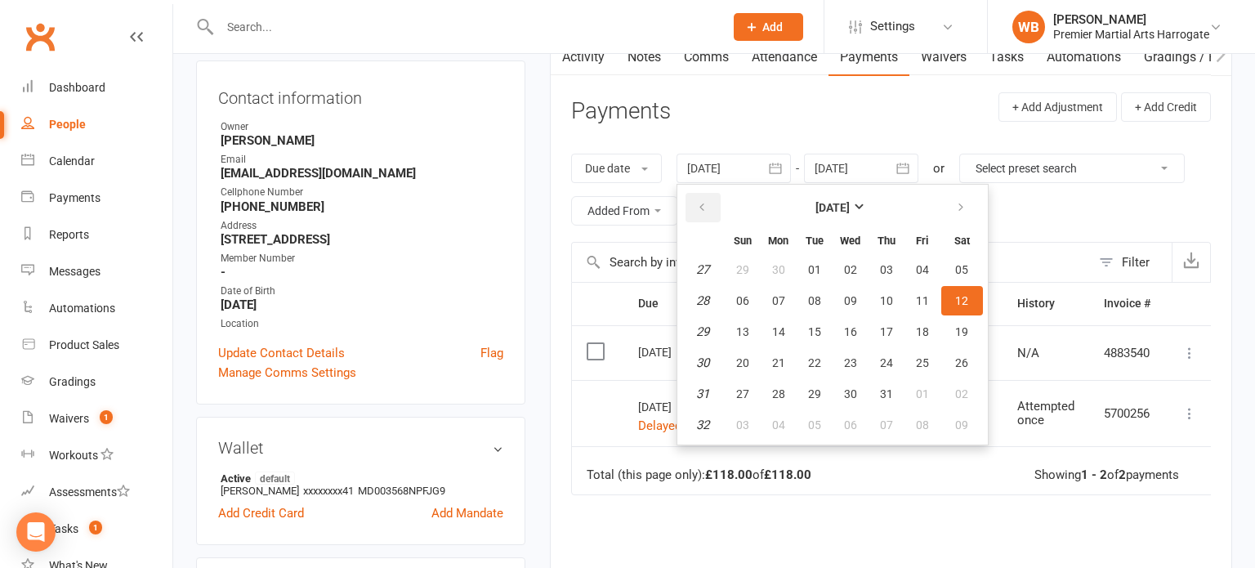
click at [702, 197] on button "button" at bounding box center [702, 207] width 35 height 29
click at [791, 321] on button "14" at bounding box center [778, 331] width 34 height 29
type input "14 Apr 2025"
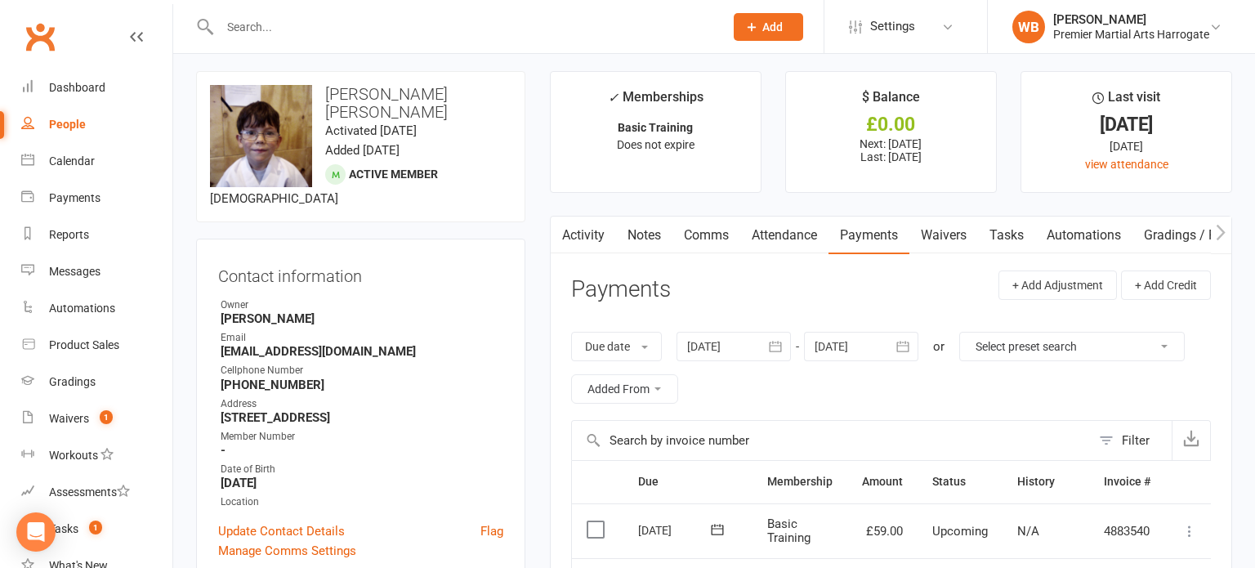
scroll to position [7, 0]
click at [370, 29] on input "text" at bounding box center [463, 27] width 497 height 23
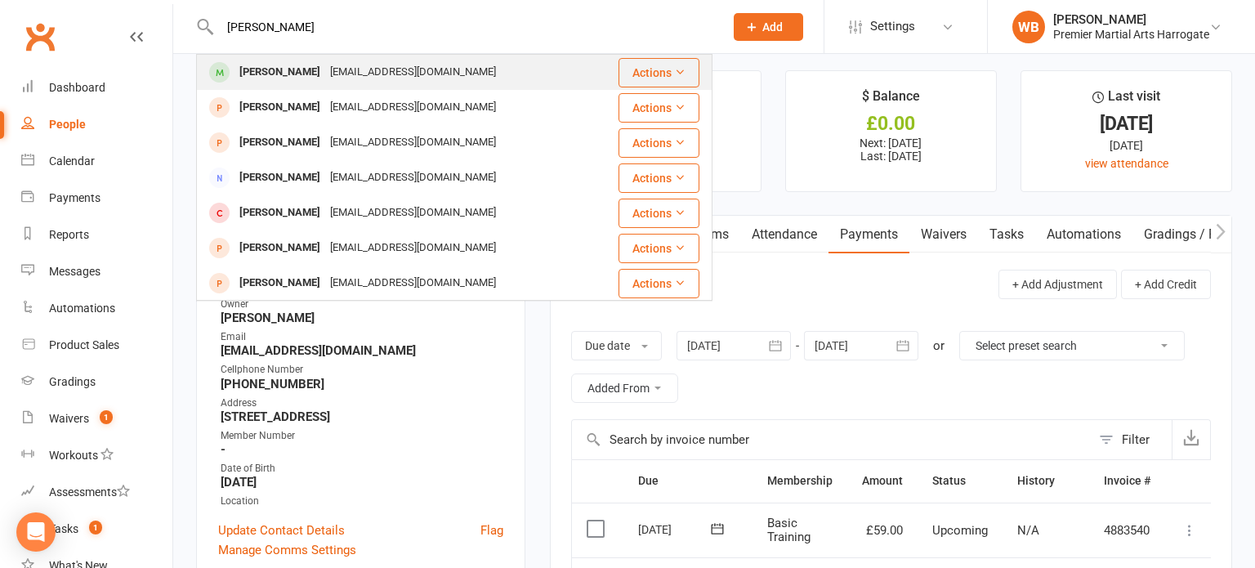
type input "daniel dowen"
click at [318, 76] on div "Daniel Downend" at bounding box center [279, 72] width 91 height 24
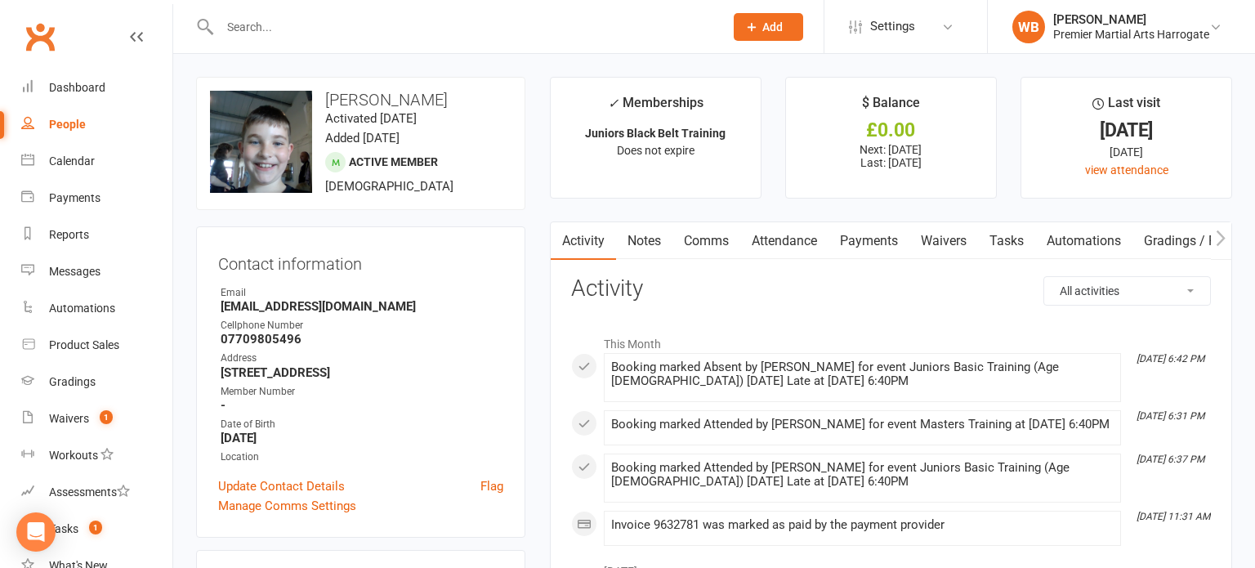
click at [947, 235] on link "Waivers" at bounding box center [943, 241] width 69 height 38
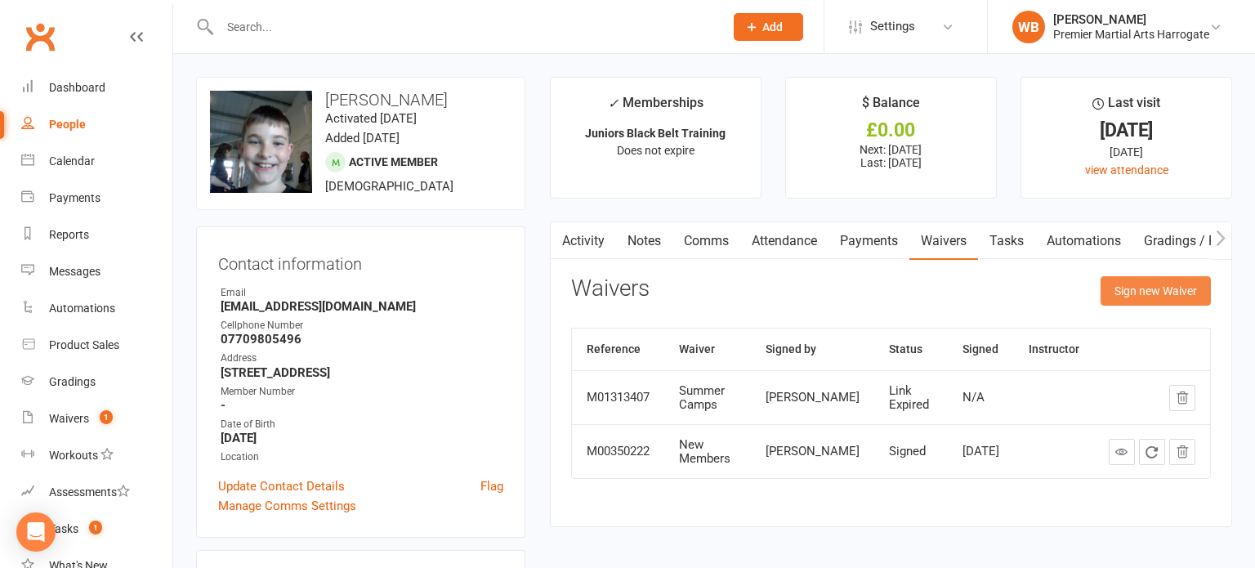
click at [1126, 298] on button "Sign new Waiver" at bounding box center [1155, 290] width 110 height 29
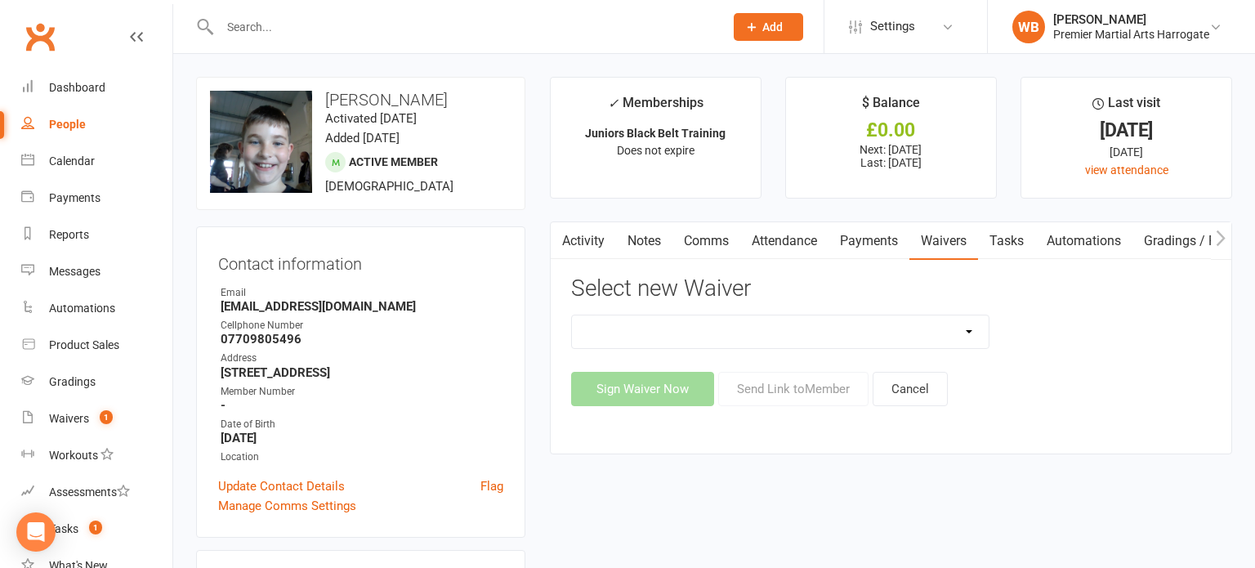
click at [968, 338] on select "Adult Intros Adult Intros (1) Bring a Buddy Waiver Bully Proof Workshop Waiver …" at bounding box center [780, 331] width 417 height 33
select select "14561"
click at [572, 315] on select "Adult Intros Adult Intros (1) Bring a Buddy Waiver Bully Proof Workshop Waiver …" at bounding box center [780, 331] width 417 height 33
click at [764, 387] on button "Send Link to Member" at bounding box center [793, 389] width 150 height 34
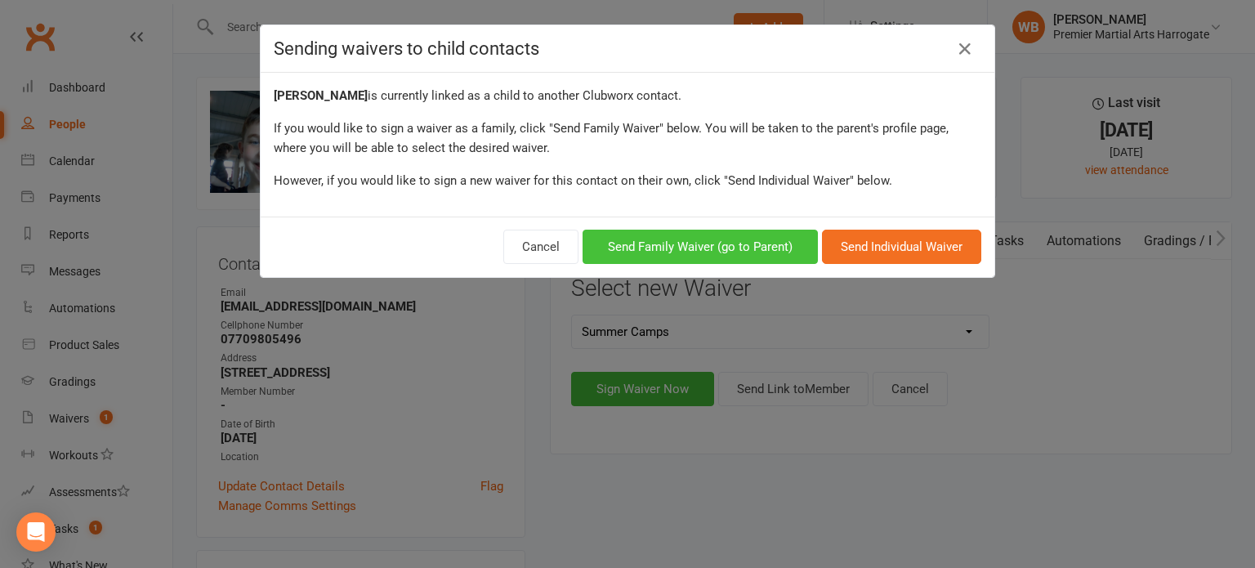
click at [719, 249] on button "Send Family Waiver (go to Parent)" at bounding box center [699, 247] width 235 height 34
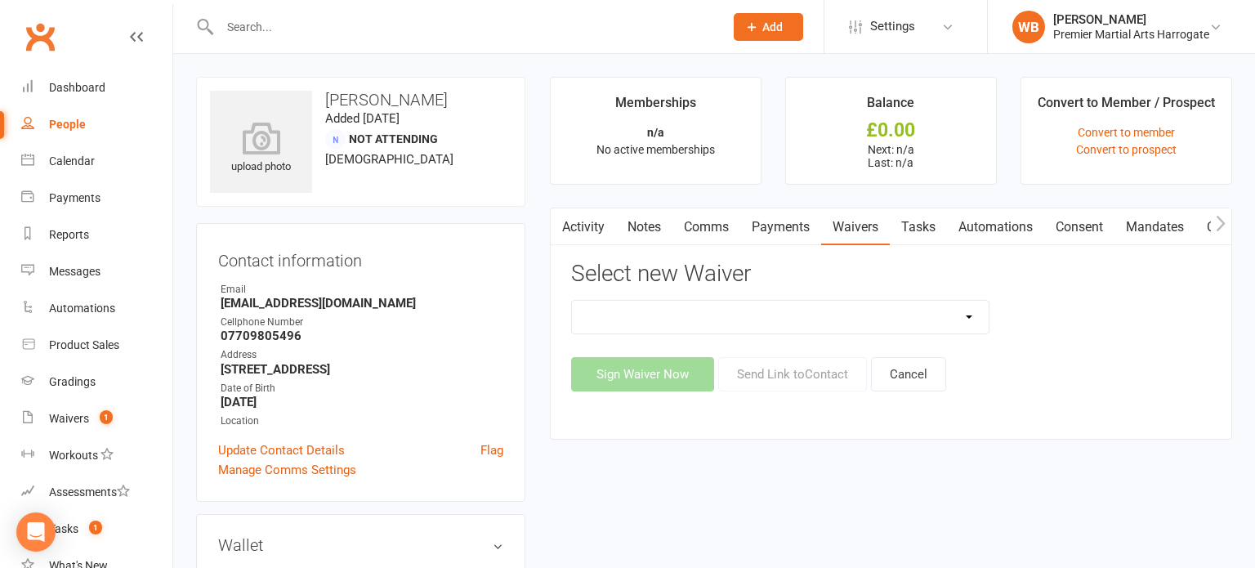
click at [970, 319] on select "Birthday Party Hosts New Members Return To Indoor Training Summer Camps" at bounding box center [780, 317] width 417 height 33
select select "14561"
click at [572, 301] on select "Birthday Party Hosts New Members Return To Indoor Training Summer Camps" at bounding box center [780, 317] width 417 height 33
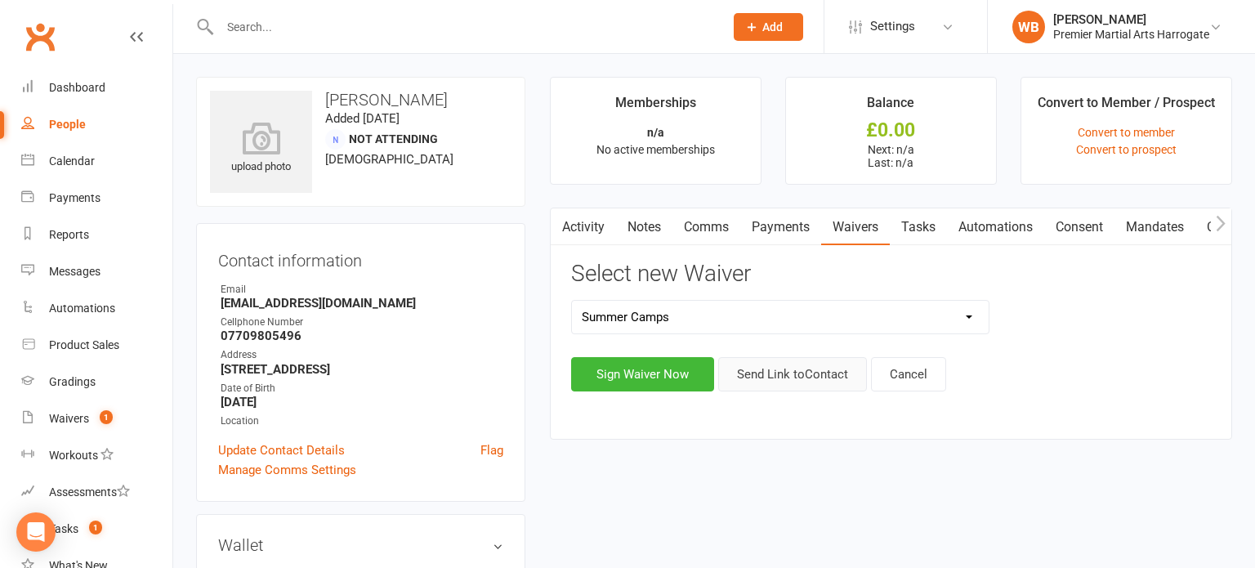
click at [778, 375] on button "Send Link to Contact" at bounding box center [792, 374] width 149 height 34
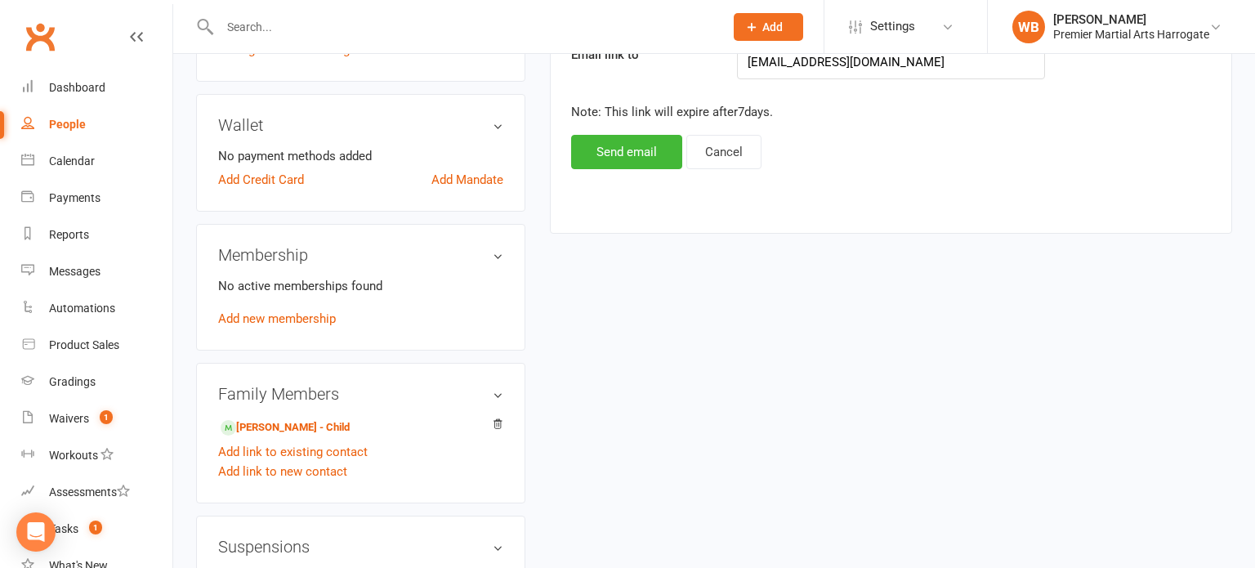
scroll to position [418, 0]
click at [598, 151] on button "Send email" at bounding box center [626, 153] width 111 height 34
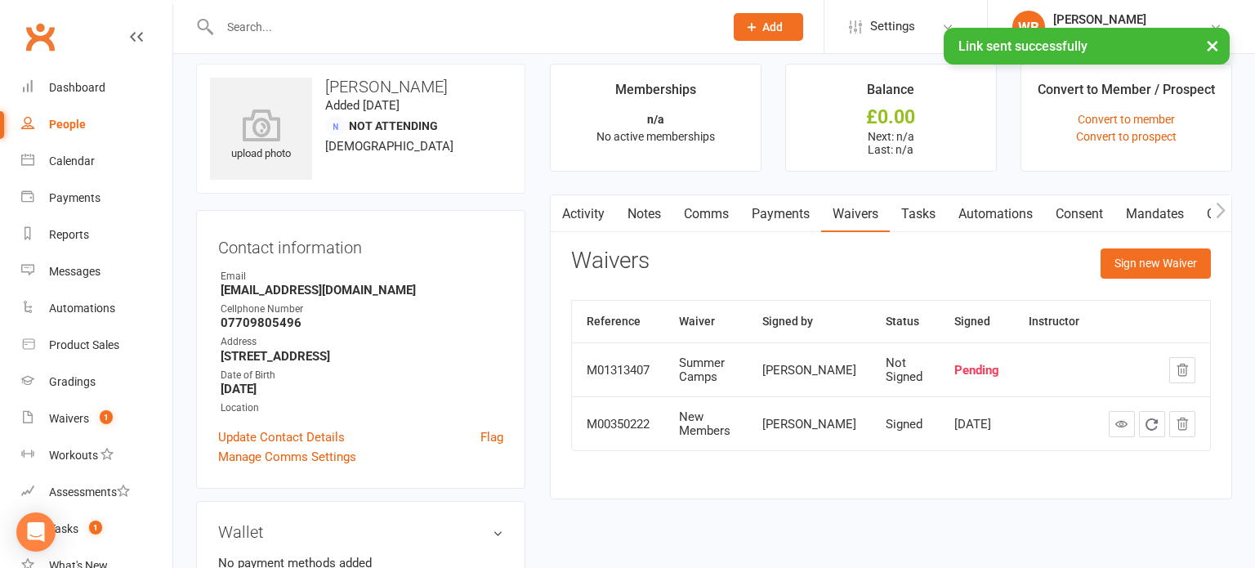
scroll to position [0, 0]
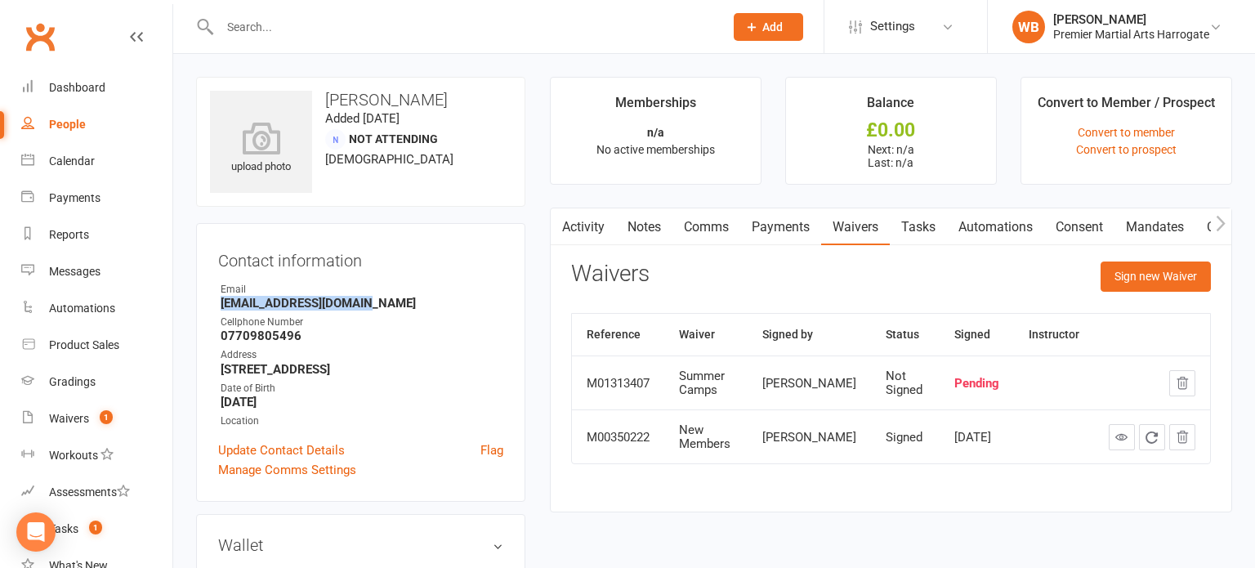
drag, startPoint x: 220, startPoint y: 302, endPoint x: 378, endPoint y: 309, distance: 158.6
click at [378, 309] on strong "Louises1@hotmail.co.uk" at bounding box center [362, 303] width 283 height 15
copy strong "Louises1@hotmail.co.uk"
click at [1144, 270] on button "Sign new Waiver" at bounding box center [1155, 275] width 110 height 29
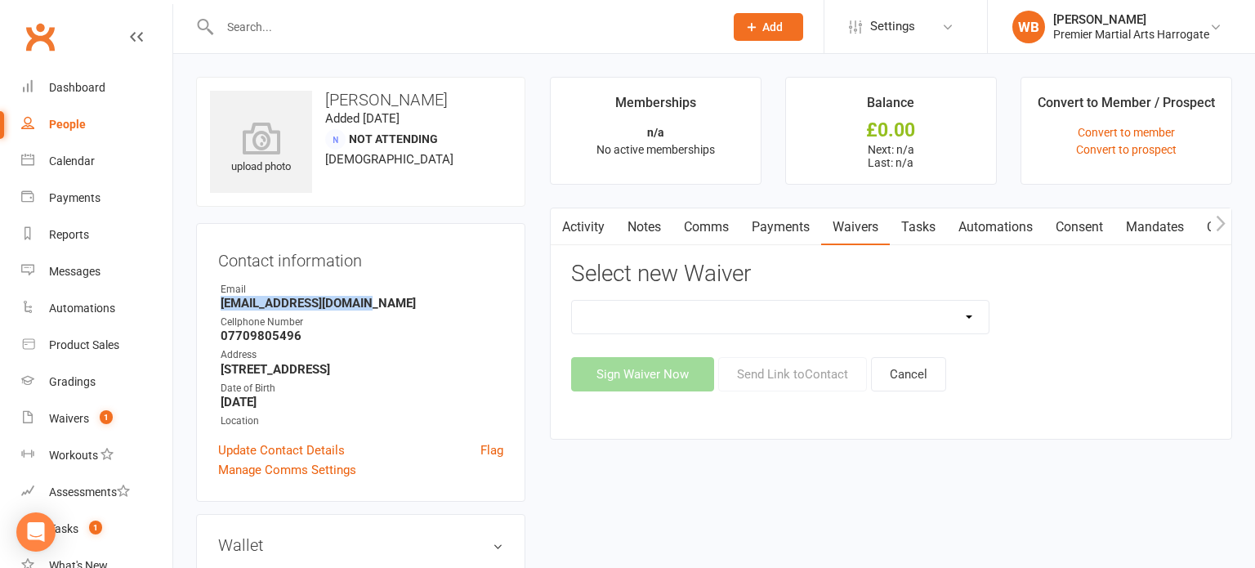
click at [972, 313] on select "Birthday Party Hosts New Members Return To Indoor Training Summer Camps" at bounding box center [780, 317] width 417 height 33
select select "14561"
click at [572, 301] on select "Birthday Party Hosts New Members Return To Indoor Training Summer Camps" at bounding box center [780, 317] width 417 height 33
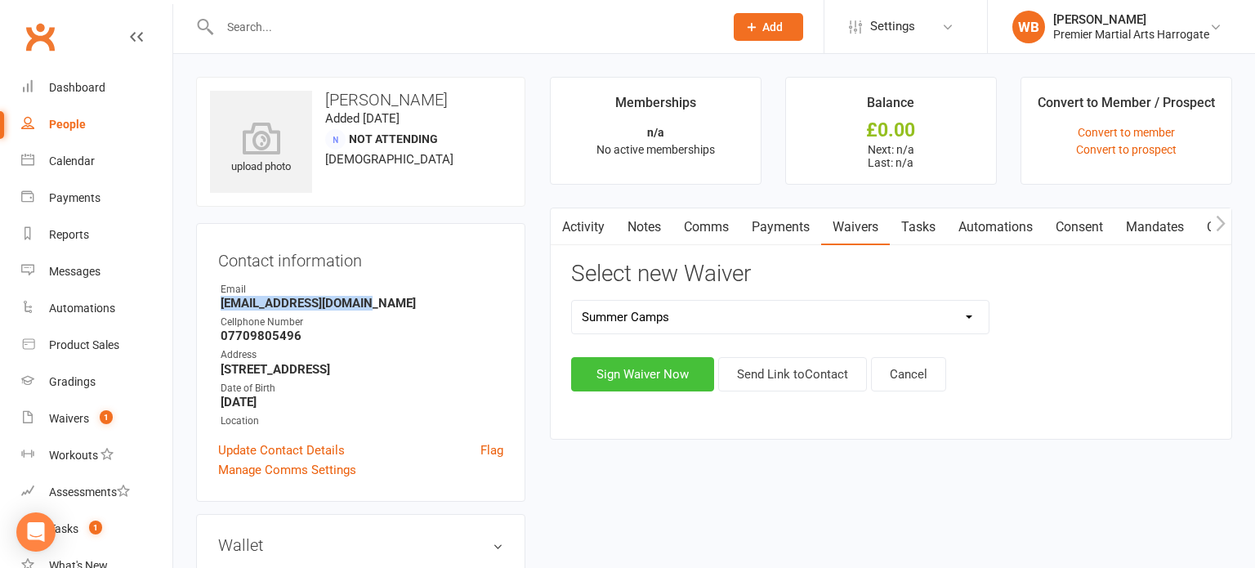
click at [662, 381] on button "Sign Waiver Now" at bounding box center [642, 374] width 143 height 34
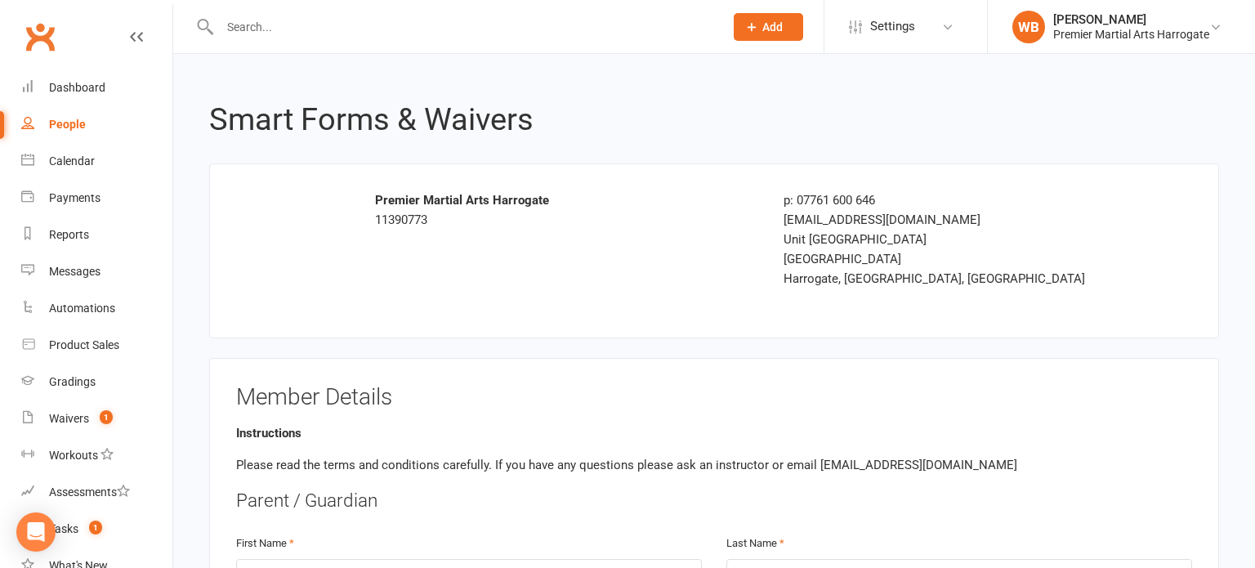
click at [263, 28] on input "text" at bounding box center [463, 27] width 497 height 23
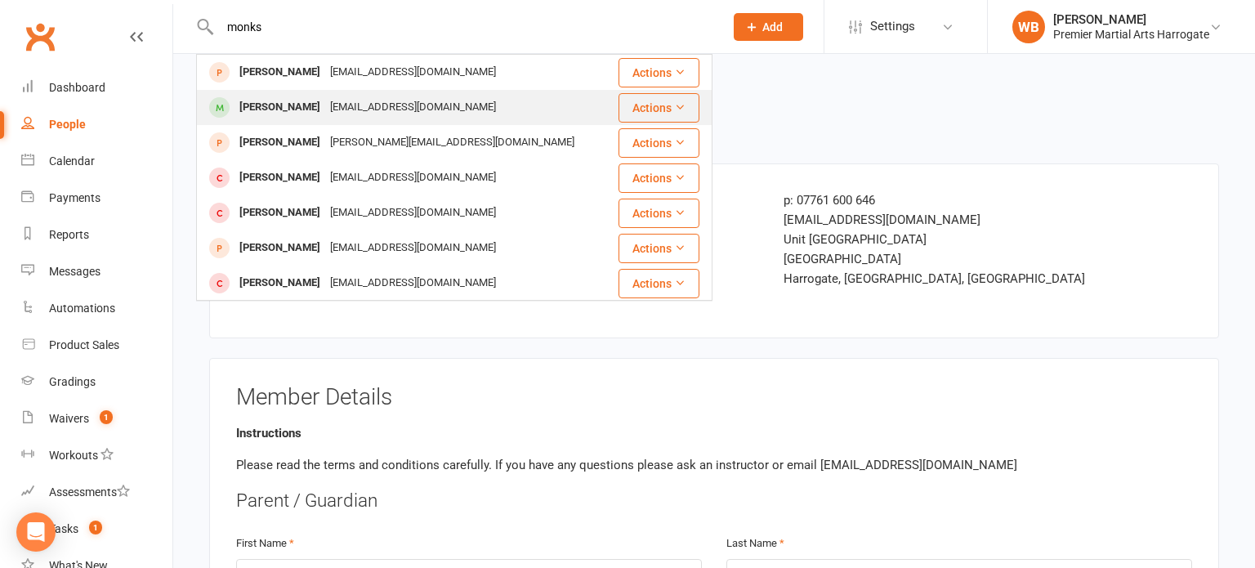
type input "monks"
click at [247, 103] on div "William Monks" at bounding box center [279, 108] width 91 height 24
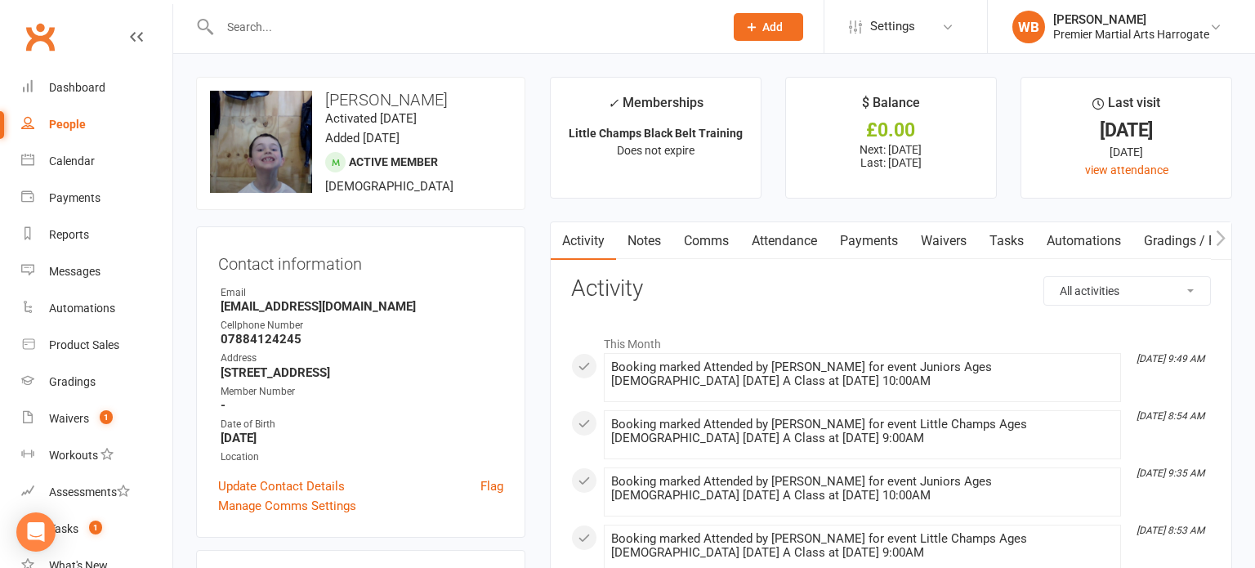
click at [714, 242] on link "Comms" at bounding box center [706, 241] width 68 height 38
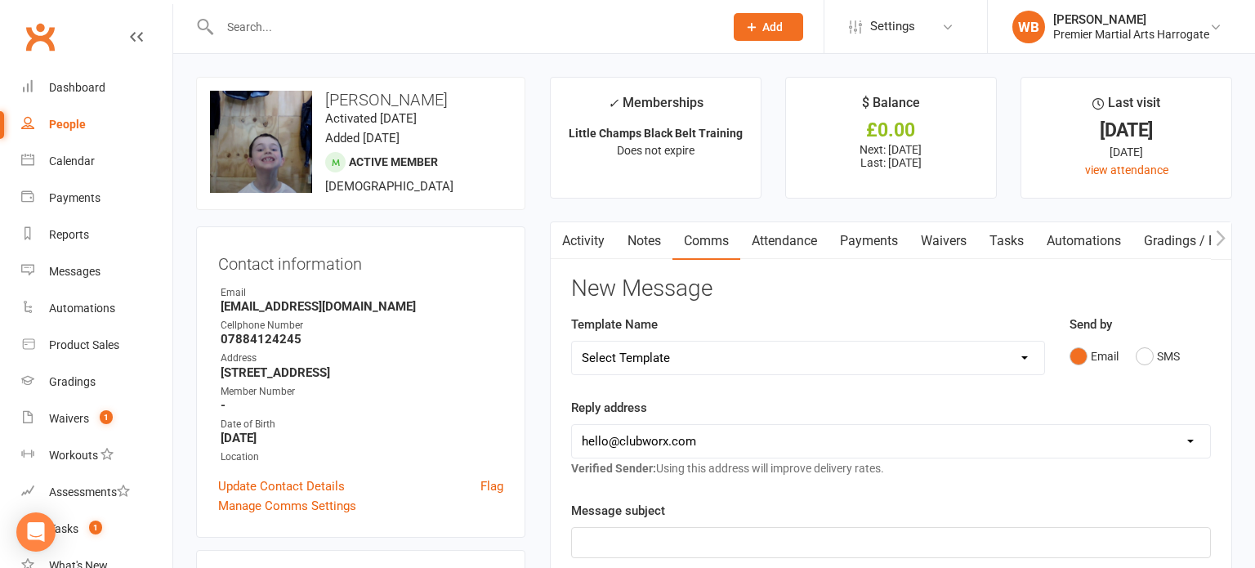
click at [584, 236] on link "Activity" at bounding box center [583, 241] width 65 height 38
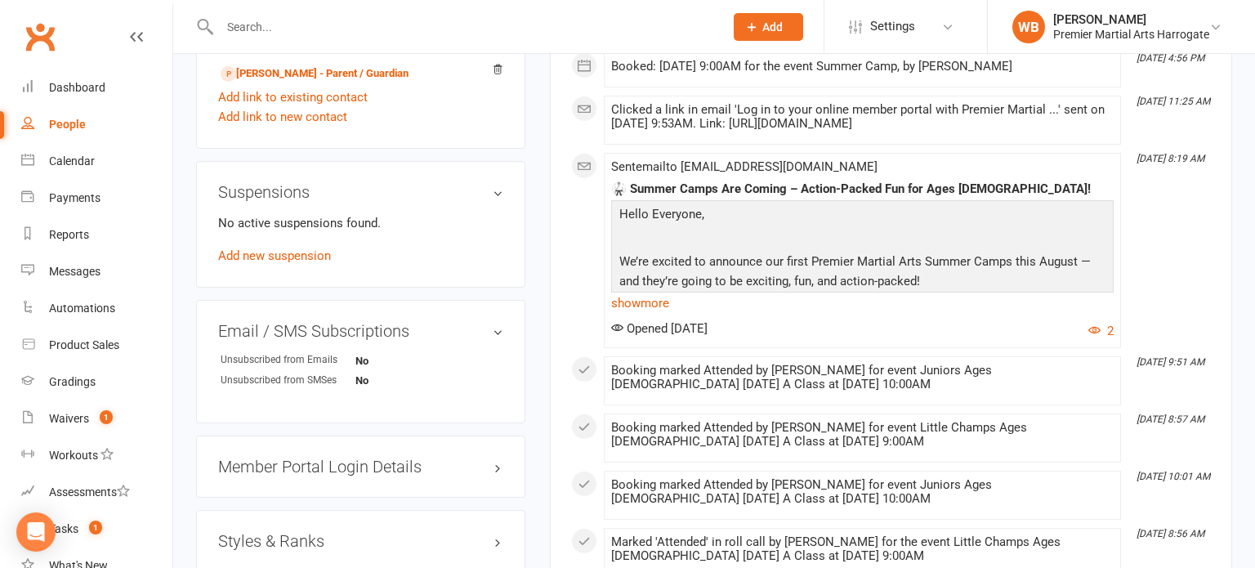
scroll to position [942, 0]
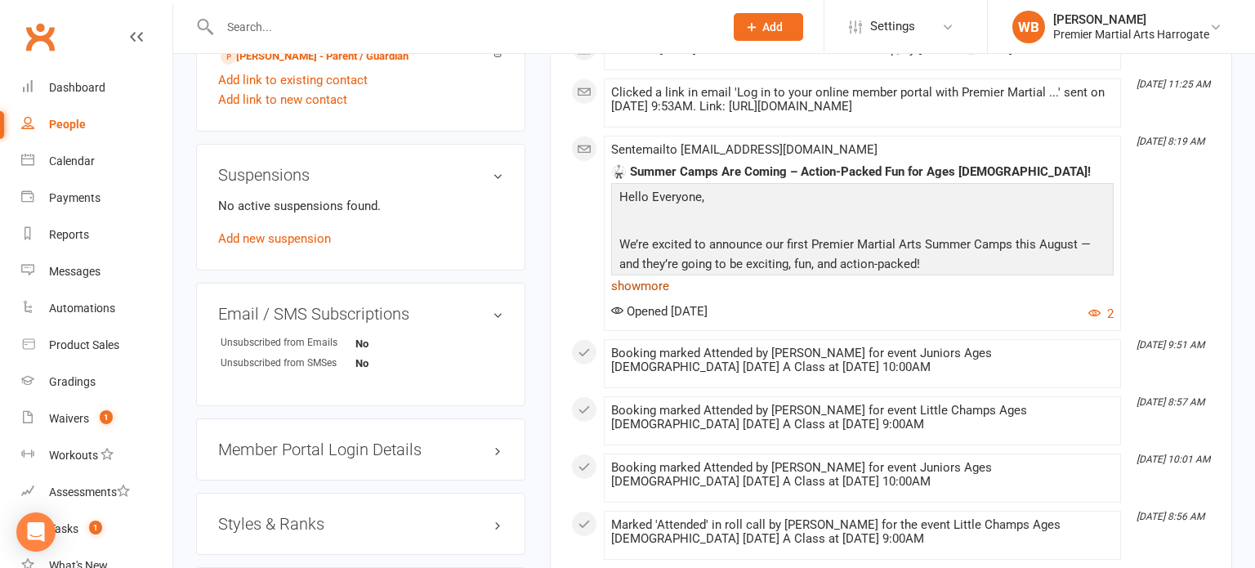
click at [656, 283] on link "show more" at bounding box center [862, 285] width 502 height 23
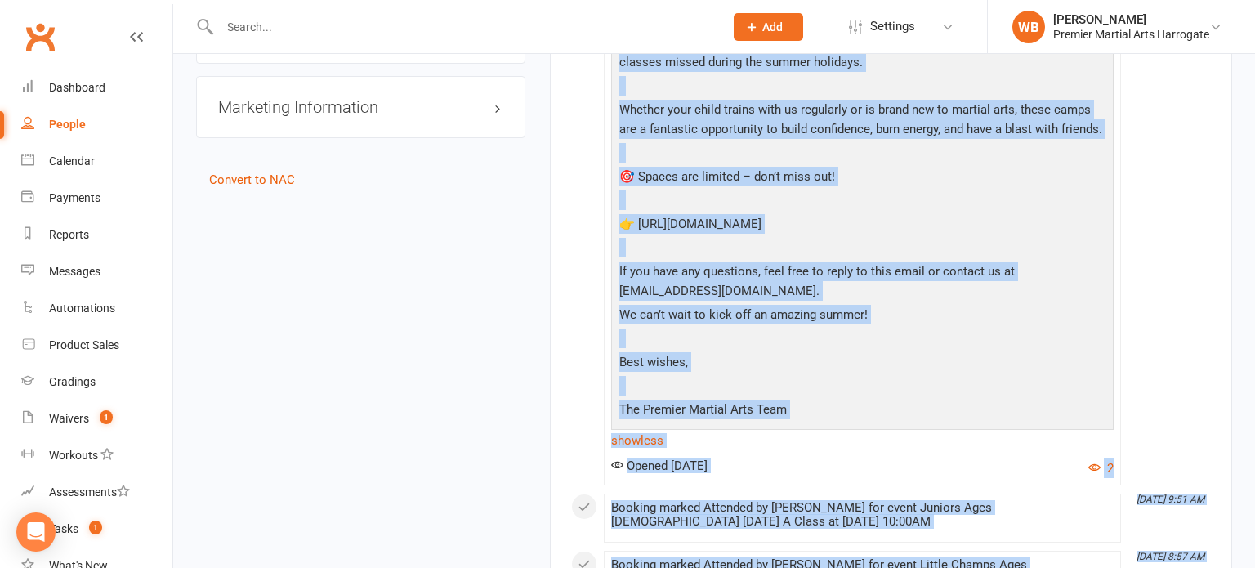
scroll to position [1649, 0]
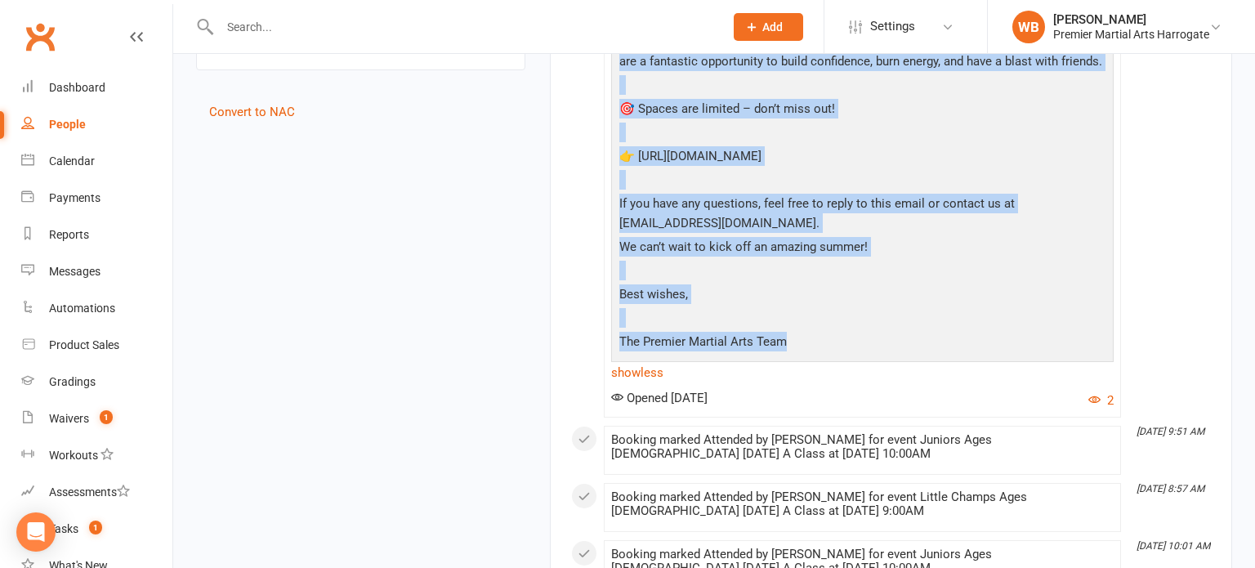
drag, startPoint x: 619, startPoint y: 197, endPoint x: 904, endPoint y: 336, distance: 317.1
copy div "📅 Dates: 19th, 20th & 21st August ⏰ Time: 9:00am – 3:00pm 👊 Age Group: 8–12 yea…"
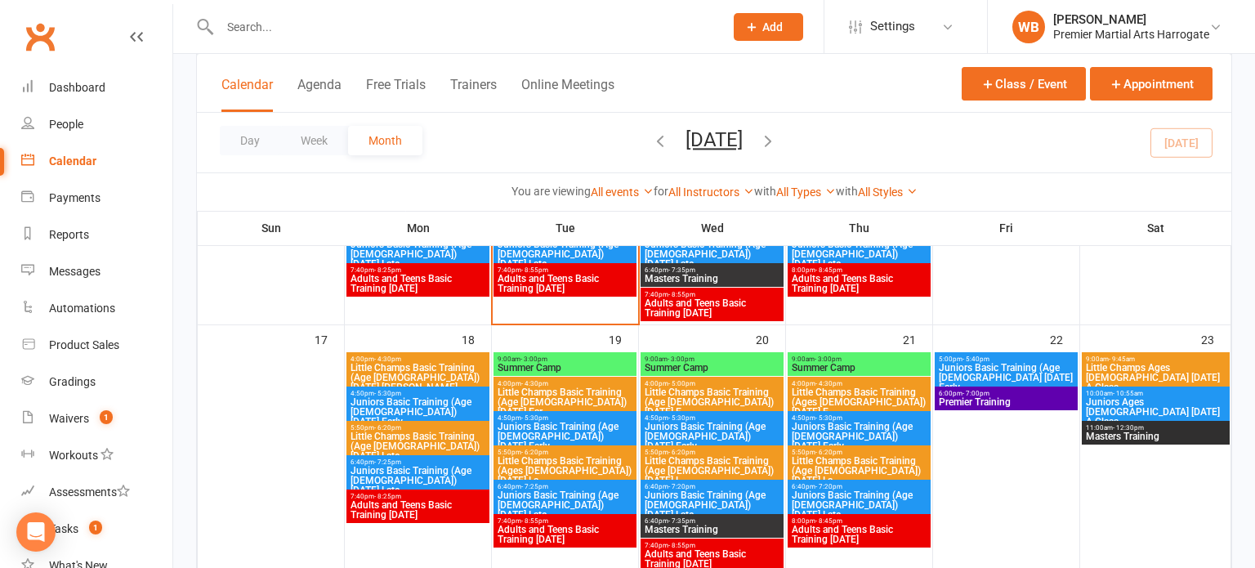
scroll to position [735, 0]
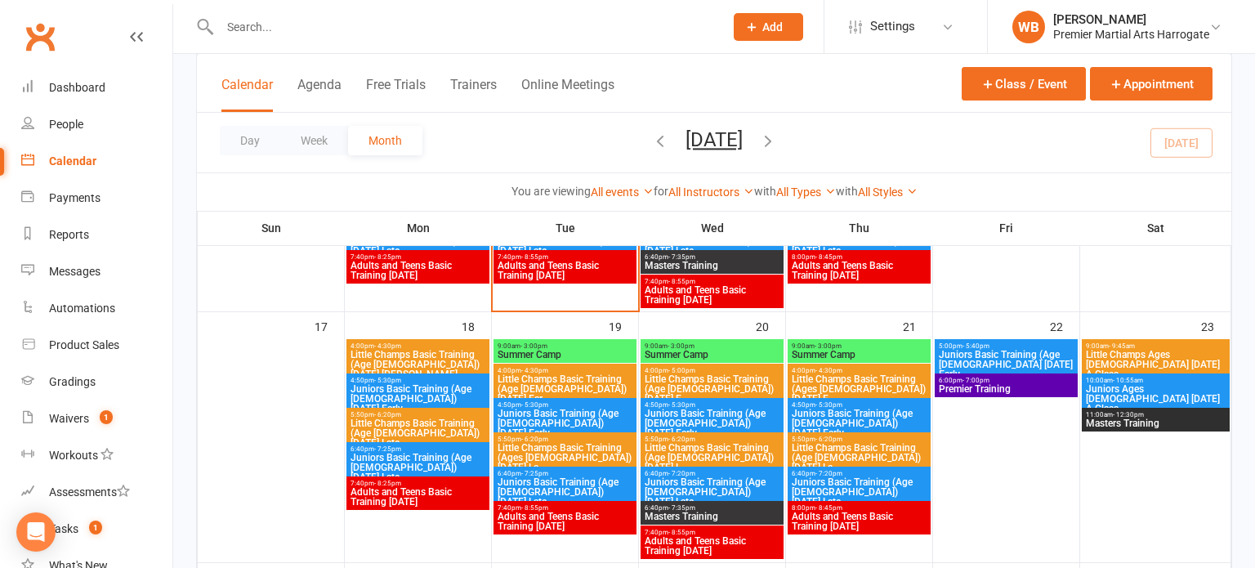
click at [579, 355] on span "Summer Camp" at bounding box center [565, 355] width 136 height 10
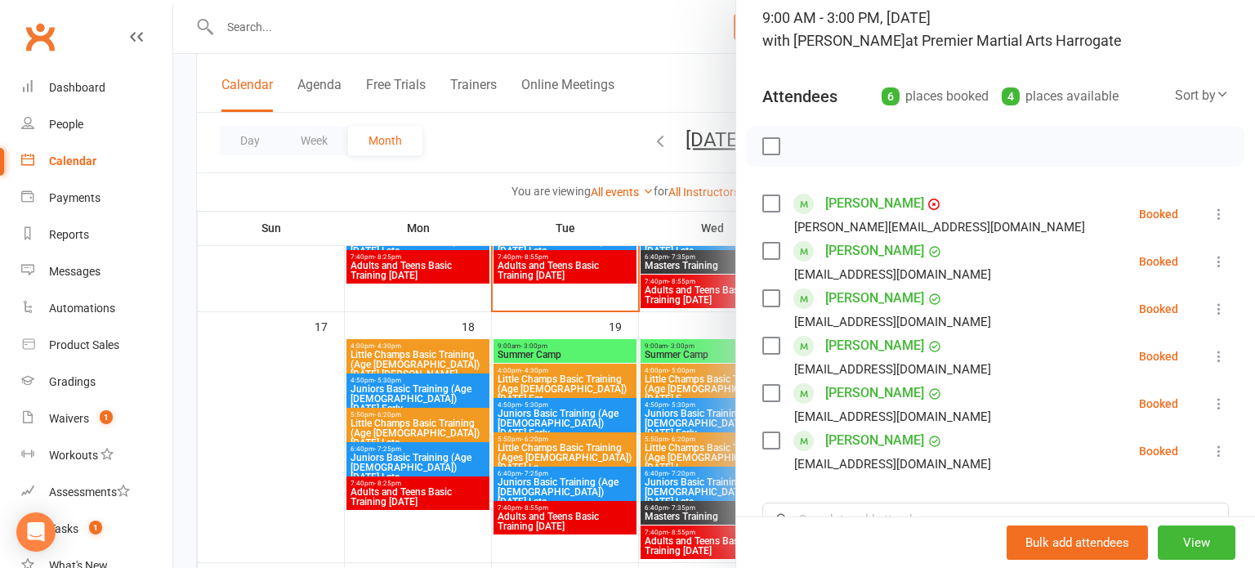
scroll to position [113, 0]
click at [608, 356] on div at bounding box center [713, 284] width 1081 height 568
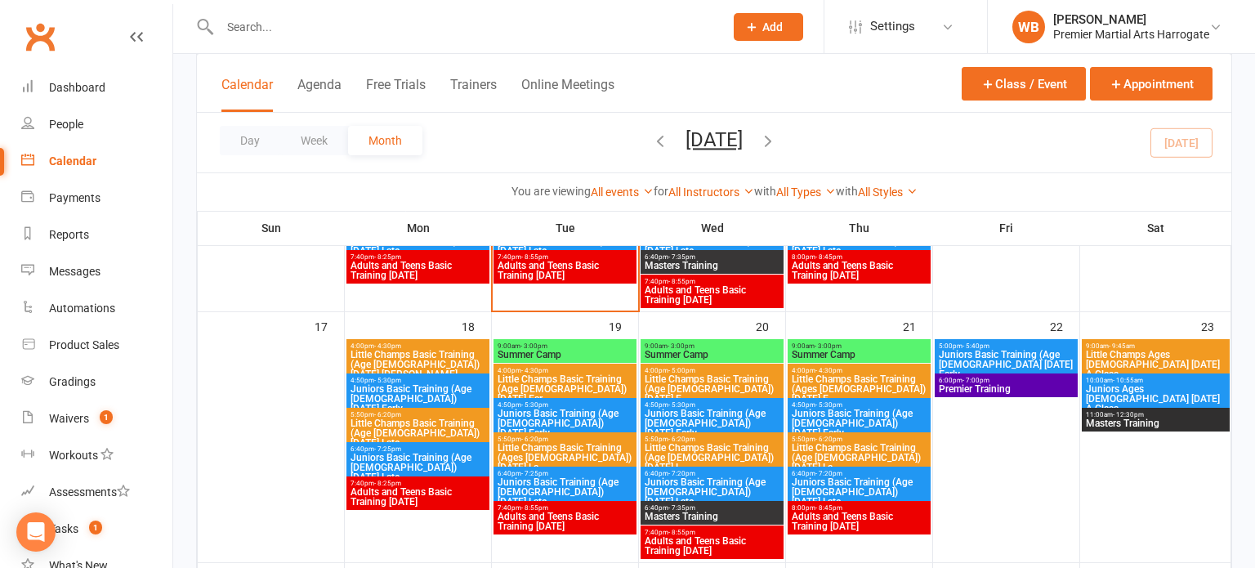
click at [724, 349] on span "9:00am - 3:00pm" at bounding box center [712, 345] width 136 height 7
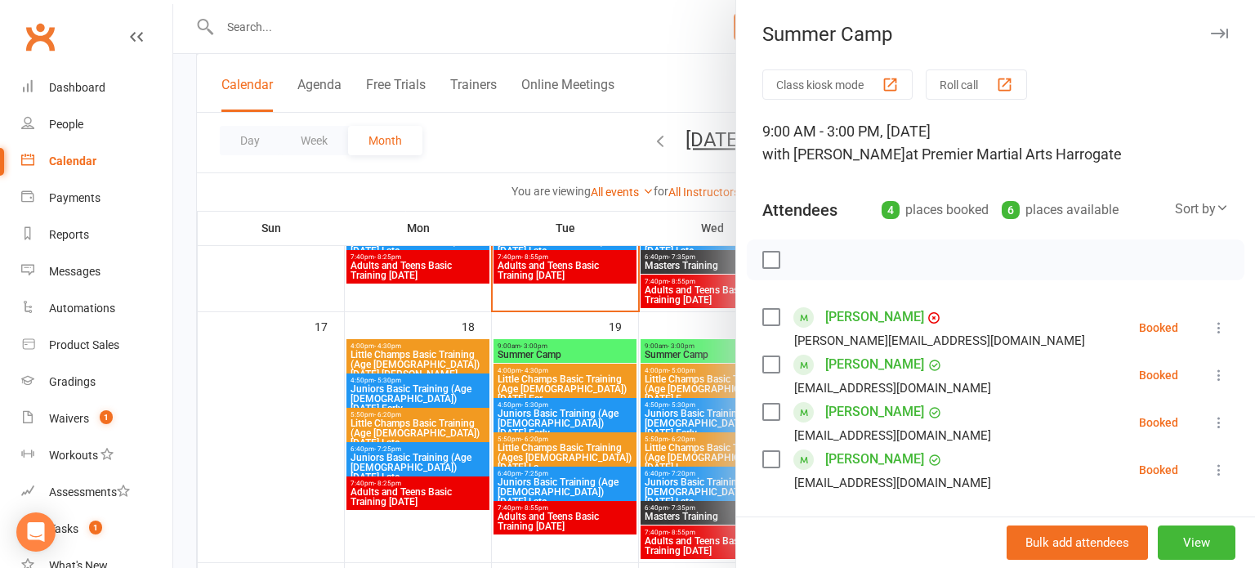
click at [696, 330] on div at bounding box center [713, 284] width 1081 height 568
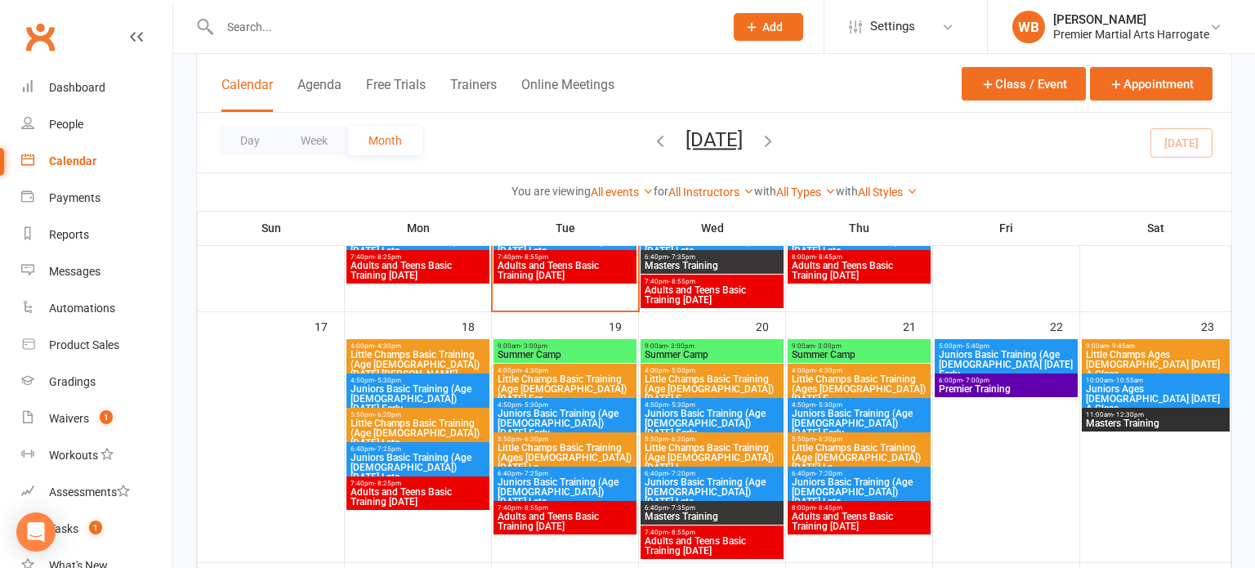
click at [819, 350] on span "Summer Camp" at bounding box center [859, 355] width 136 height 10
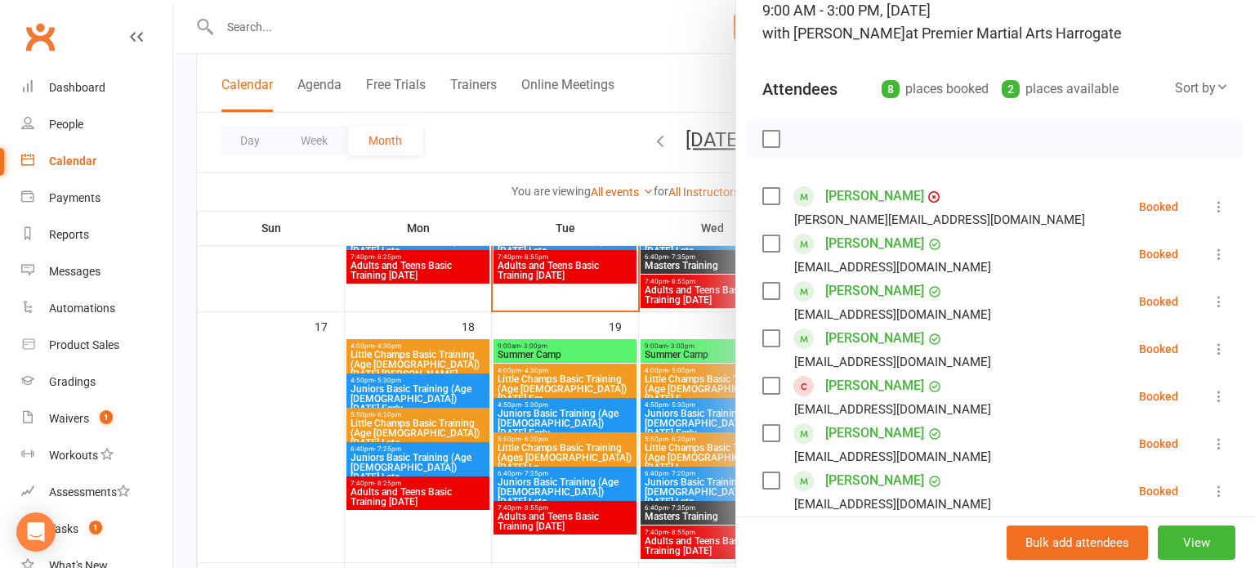
scroll to position [127, 0]
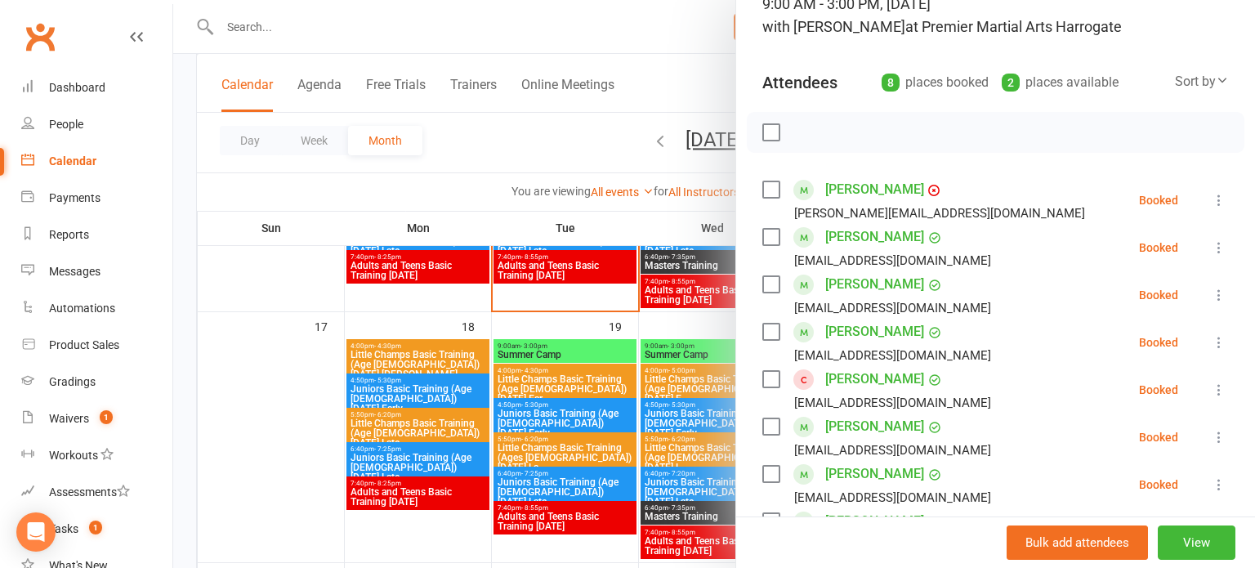
click at [704, 350] on div at bounding box center [713, 284] width 1081 height 568
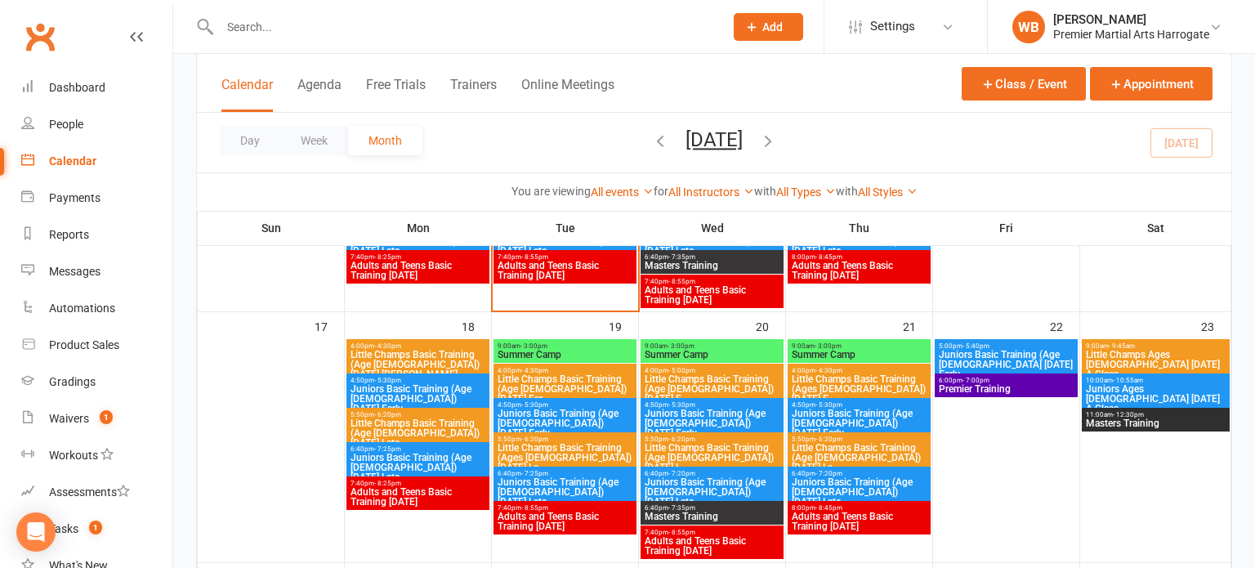
click at [704, 350] on span "Summer Camp" at bounding box center [712, 355] width 136 height 10
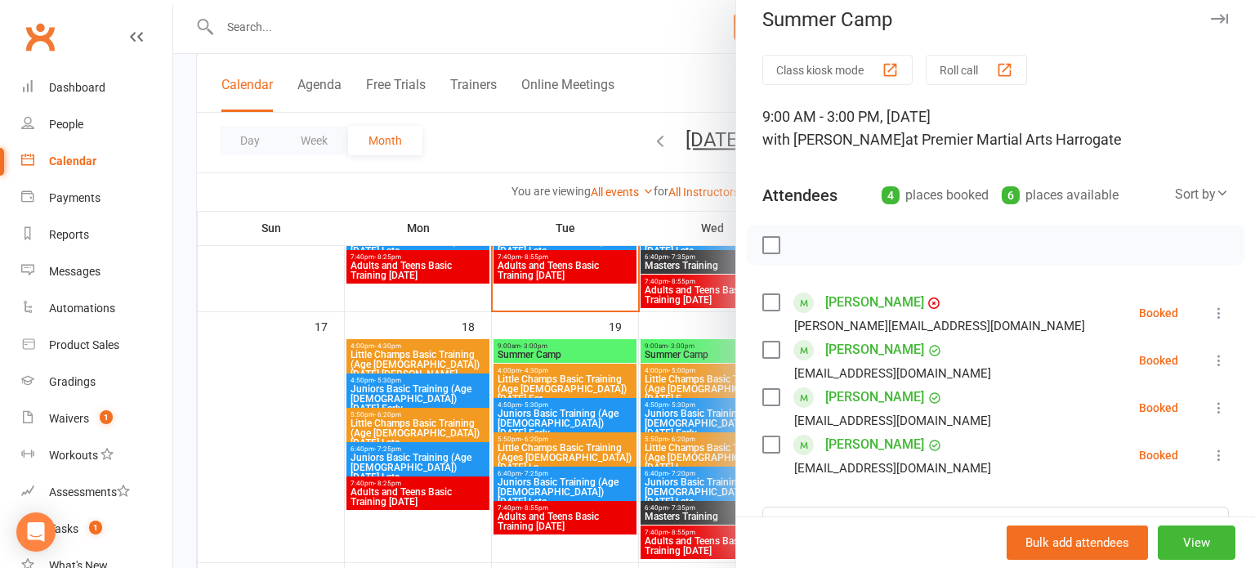
scroll to position [0, 0]
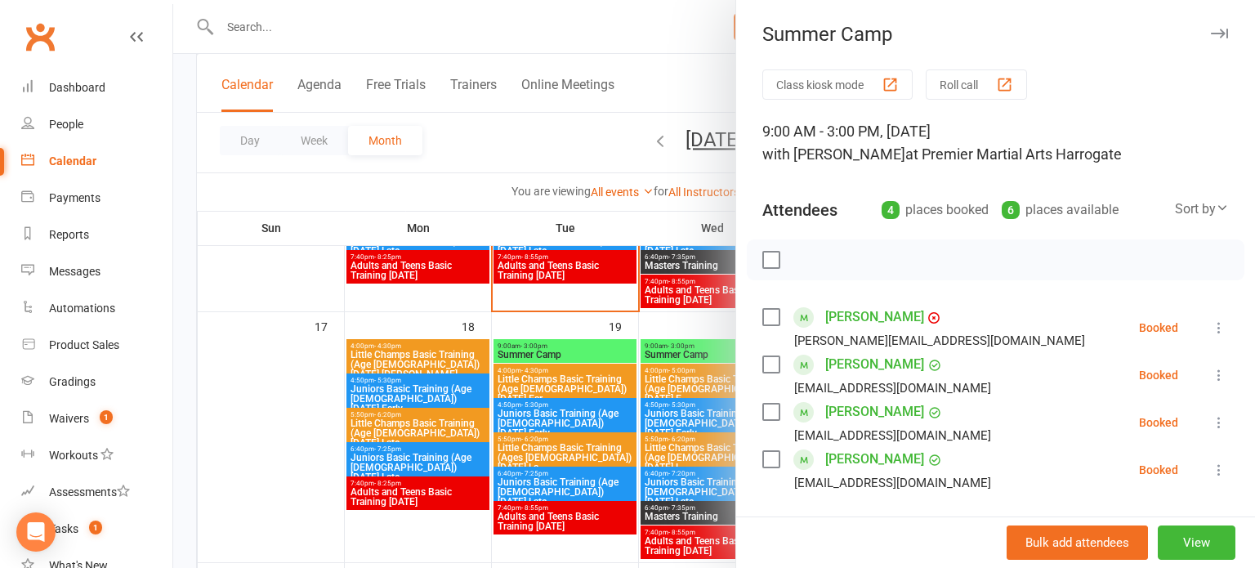
click at [521, 350] on div at bounding box center [713, 284] width 1081 height 568
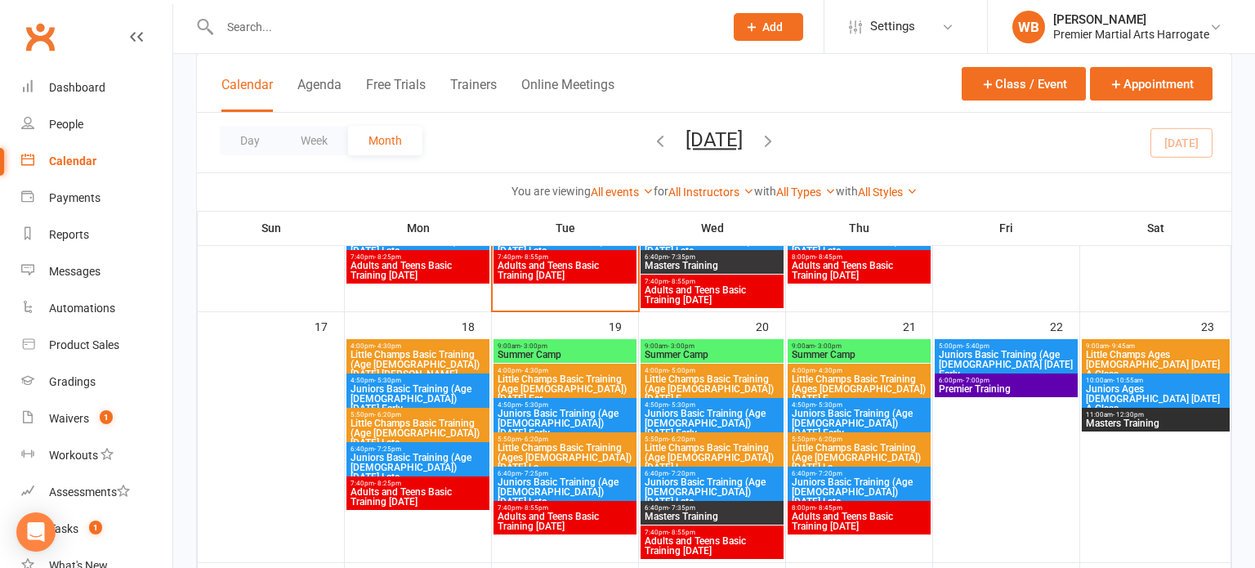
click at [521, 350] on span "Summer Camp" at bounding box center [565, 355] width 136 height 10
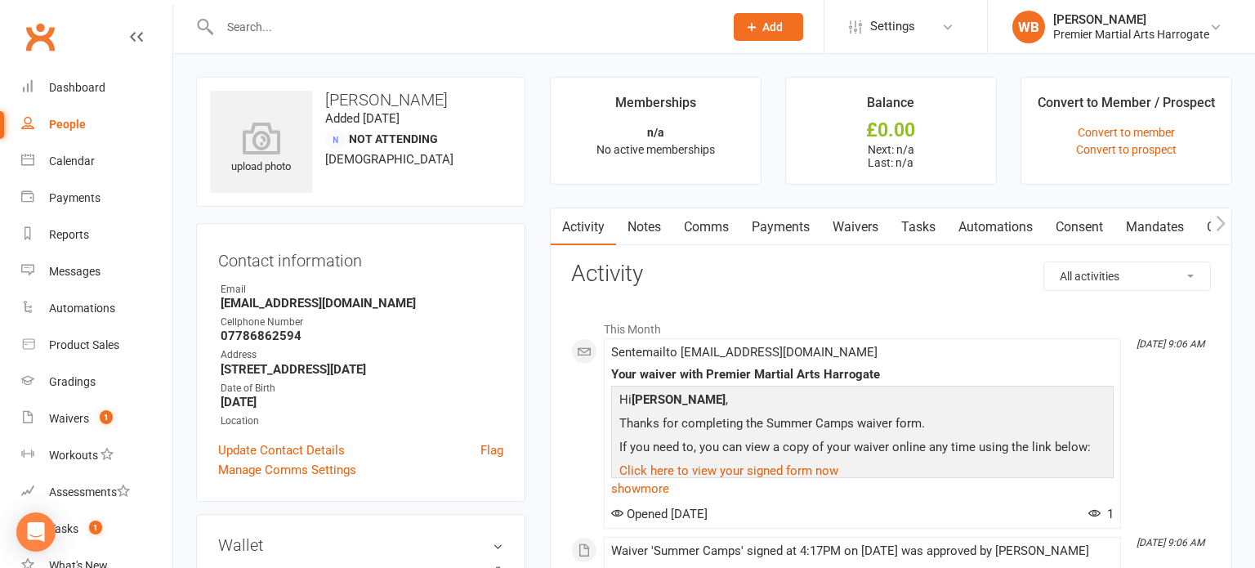
click at [776, 231] on link "Payments" at bounding box center [780, 227] width 81 height 38
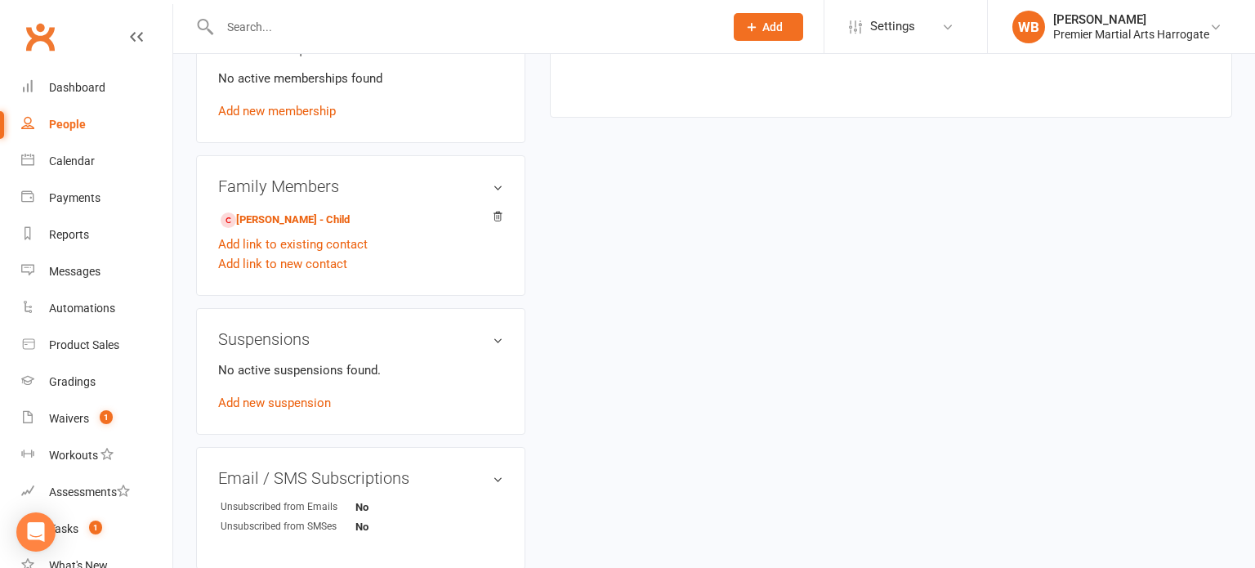
scroll to position [706, 0]
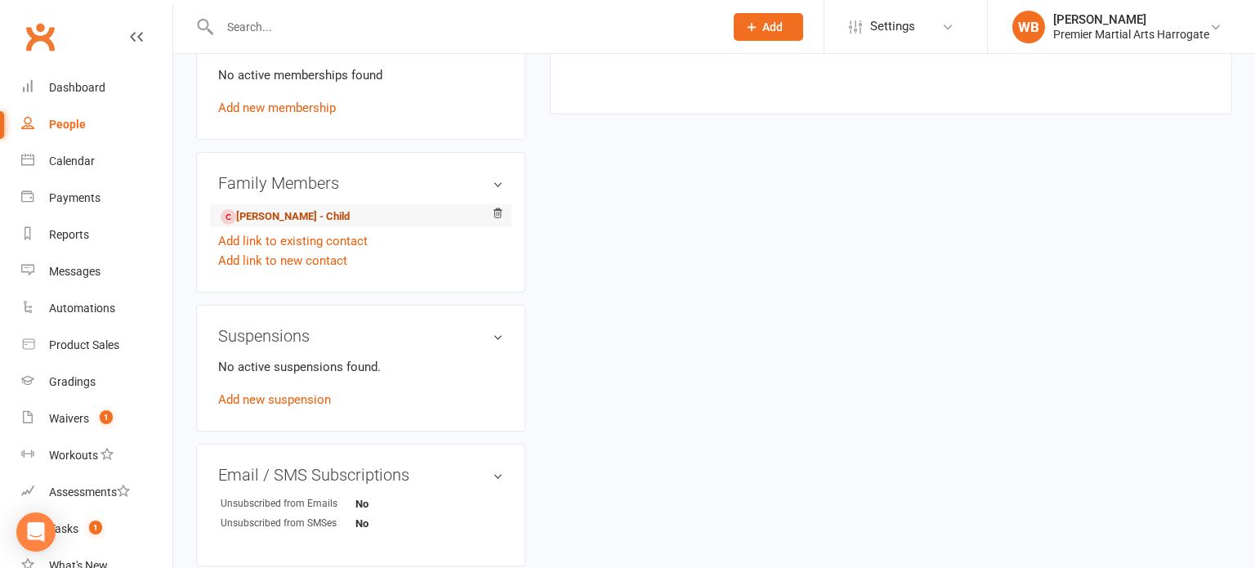
click at [285, 225] on link "Winston Hay - Child" at bounding box center [285, 216] width 129 height 17
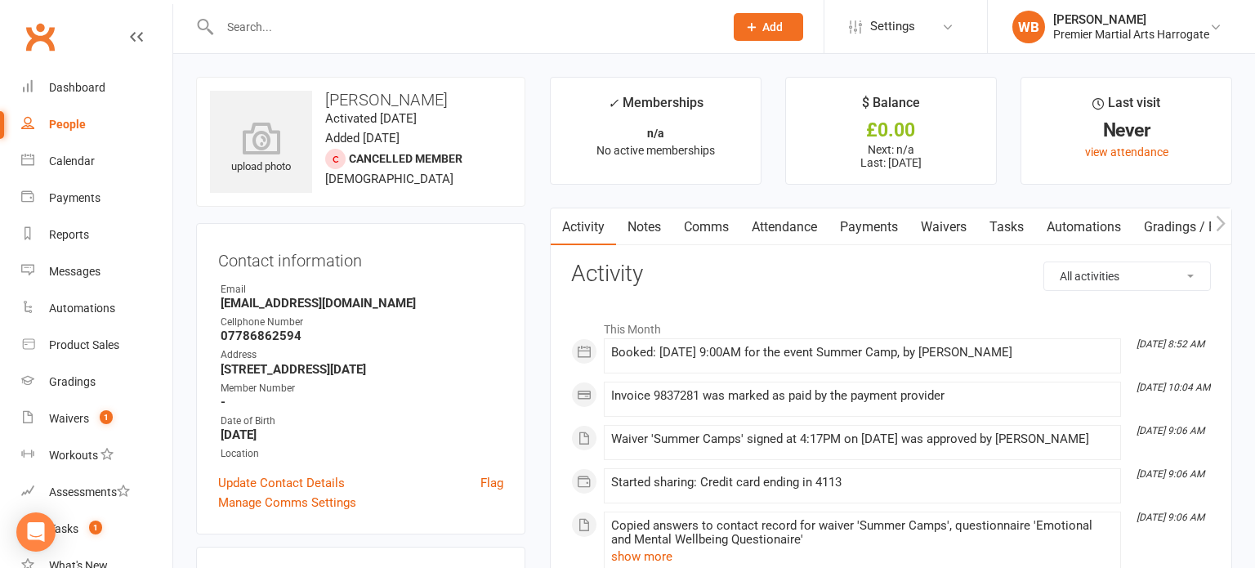
click at [851, 231] on link "Payments" at bounding box center [868, 227] width 81 height 38
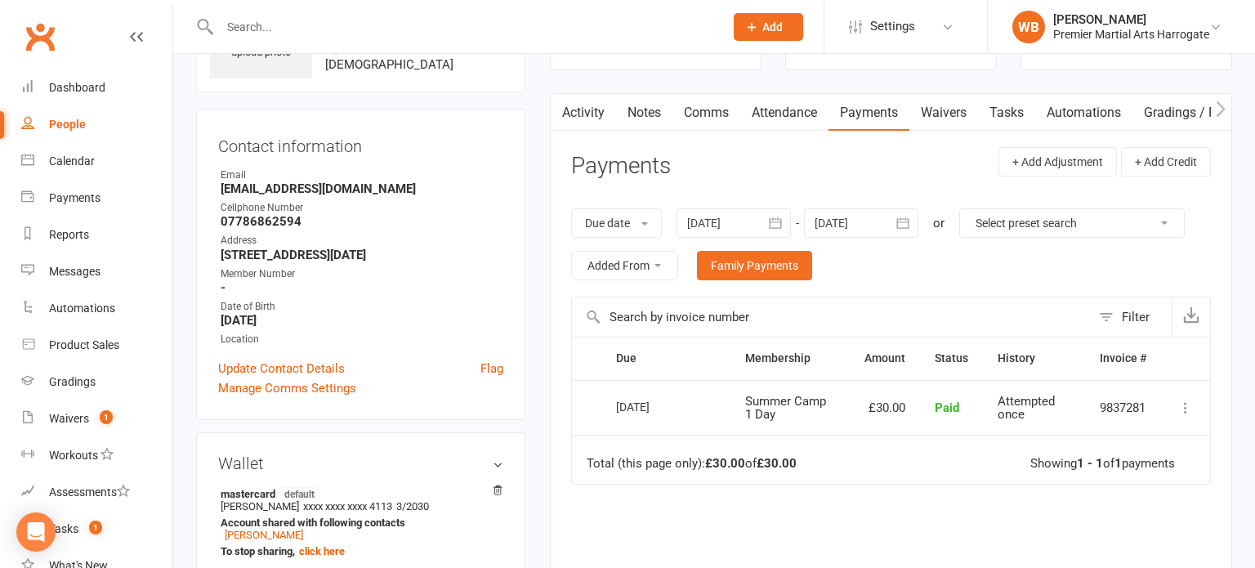
scroll to position [118, 0]
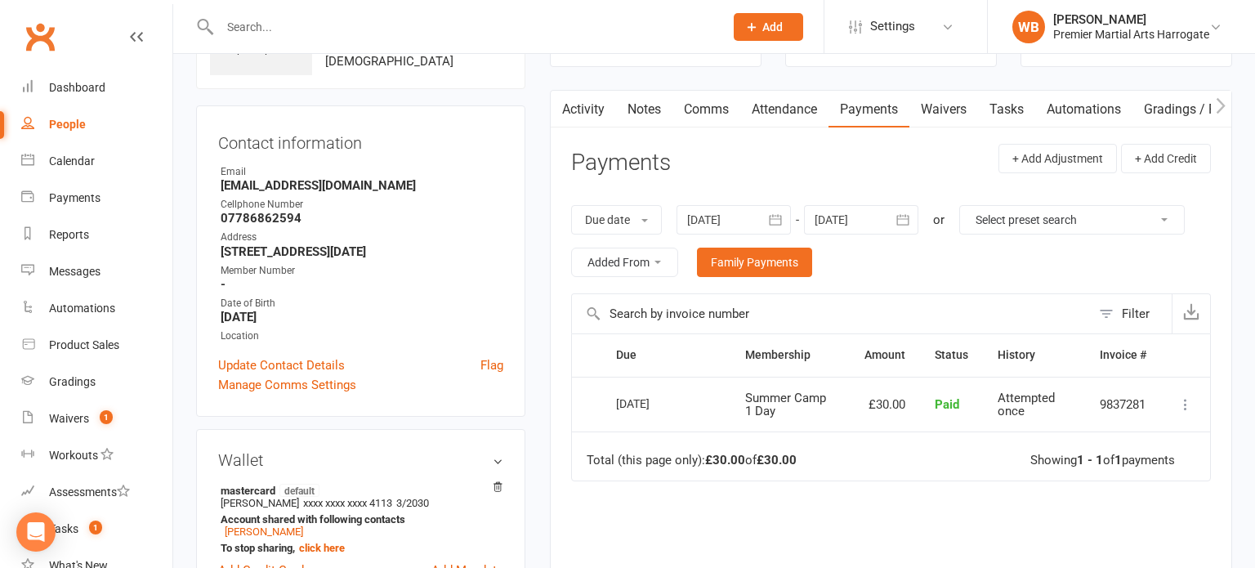
click at [318, 32] on input "text" at bounding box center [463, 27] width 497 height 23
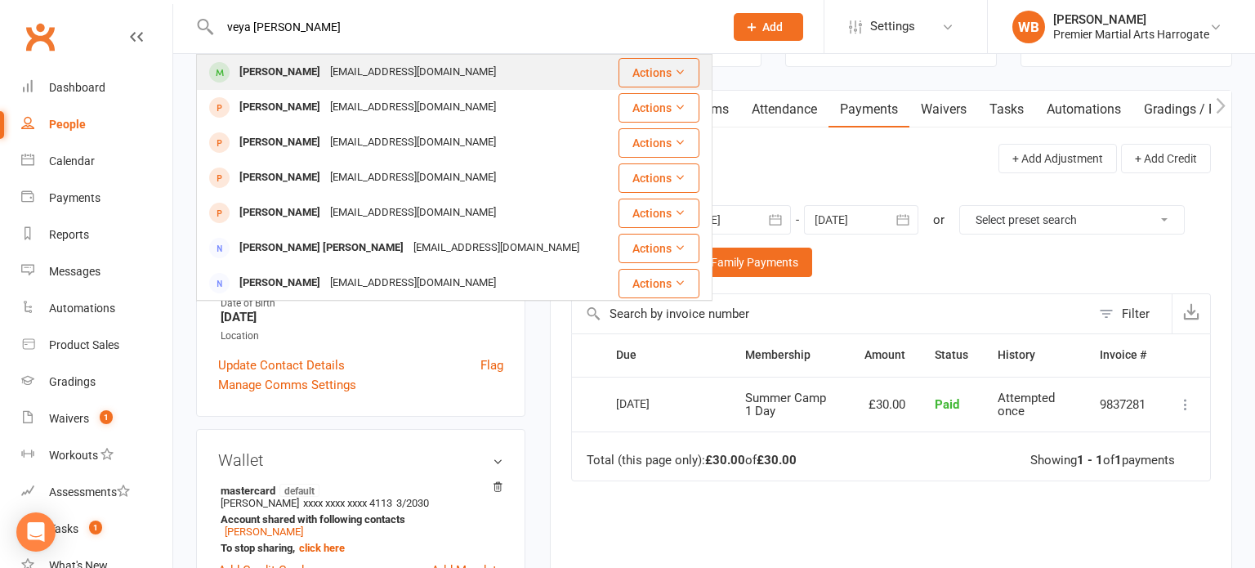
type input "veya myers"
click at [295, 73] on div "Veya Myers" at bounding box center [279, 72] width 91 height 24
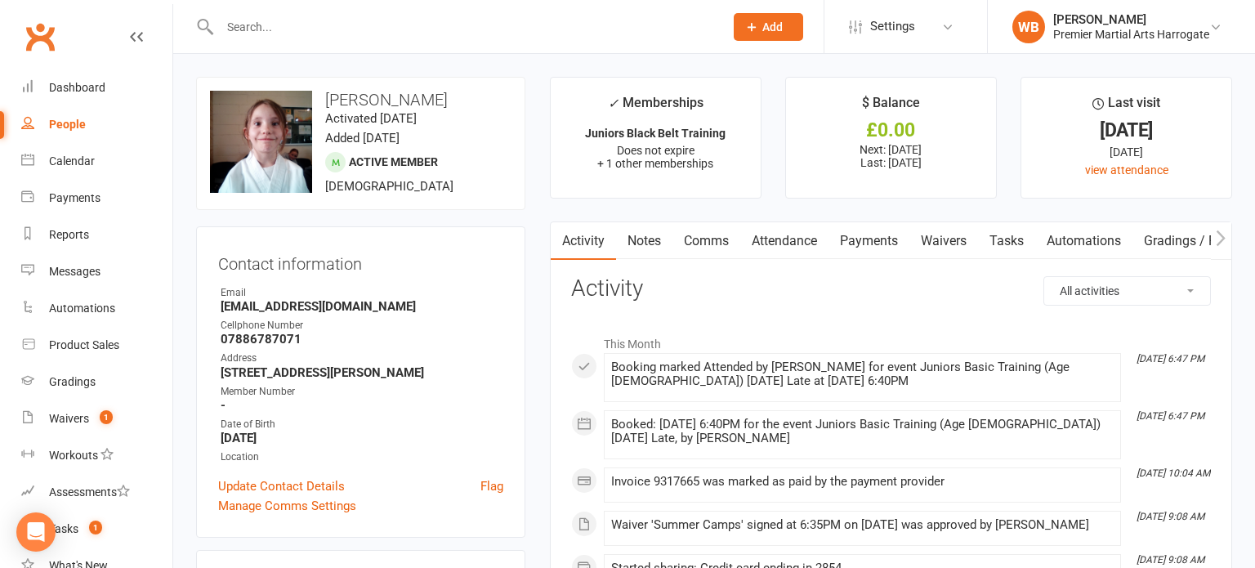
click at [857, 239] on link "Payments" at bounding box center [868, 241] width 81 height 38
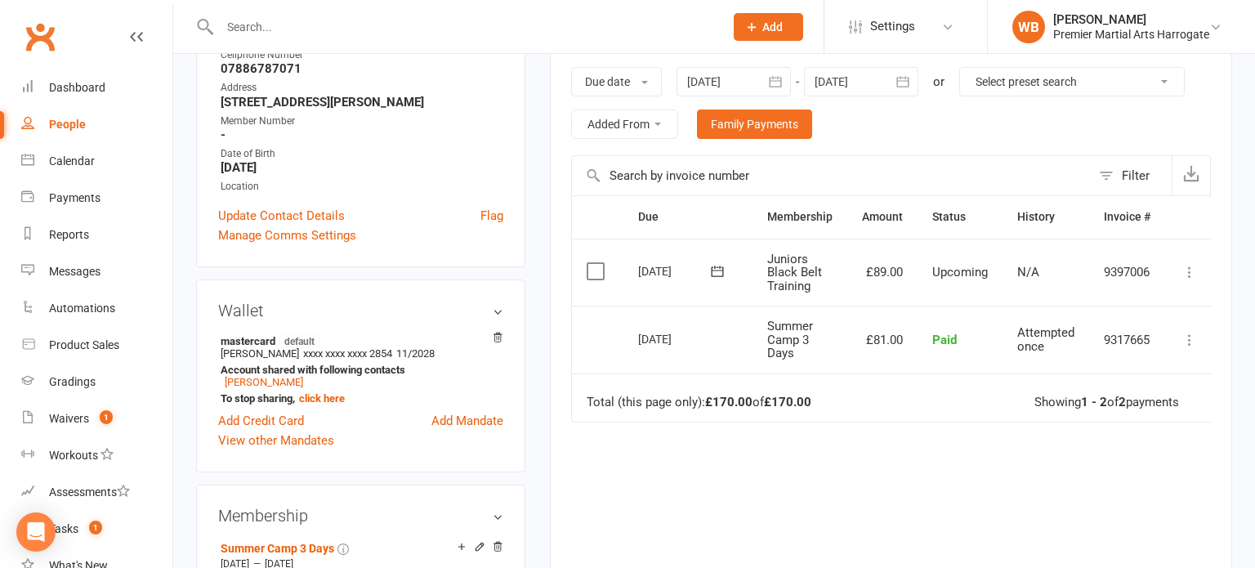
scroll to position [271, 0]
click at [272, 37] on input "text" at bounding box center [463, 27] width 497 height 23
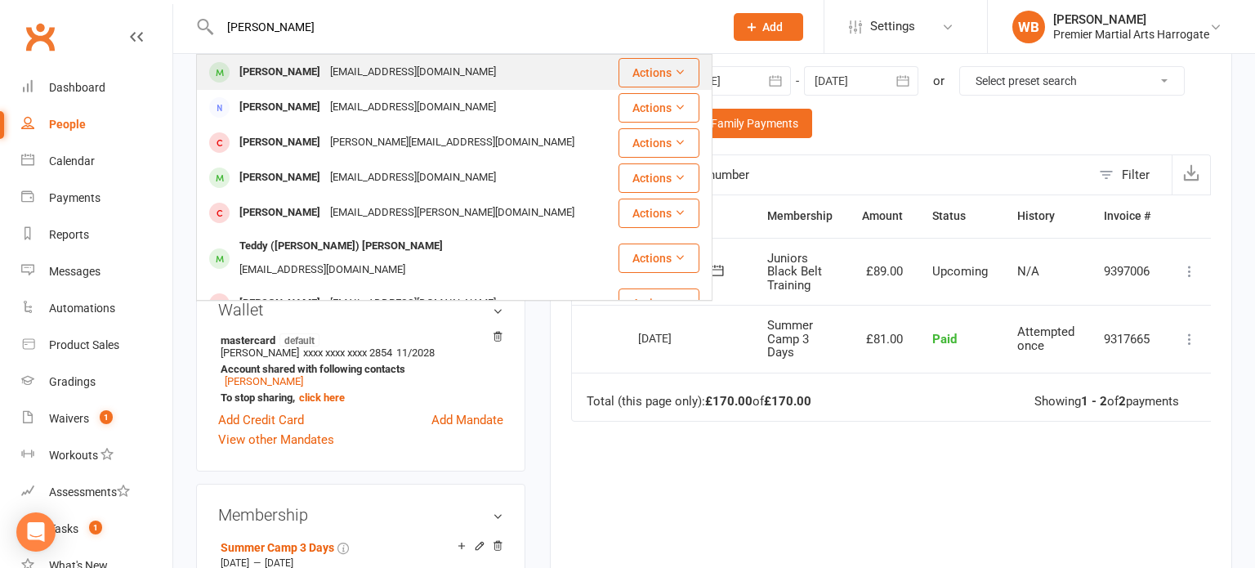
type input "will barlow"
click at [270, 80] on div "[PERSON_NAME]" at bounding box center [279, 72] width 91 height 24
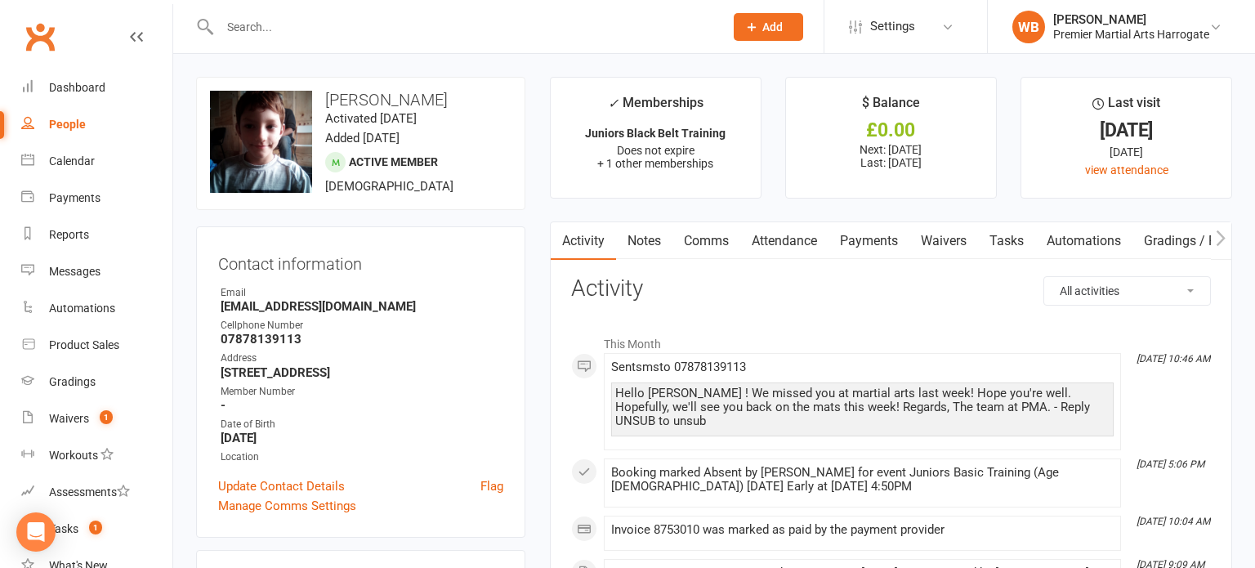
click at [885, 242] on link "Payments" at bounding box center [868, 241] width 81 height 38
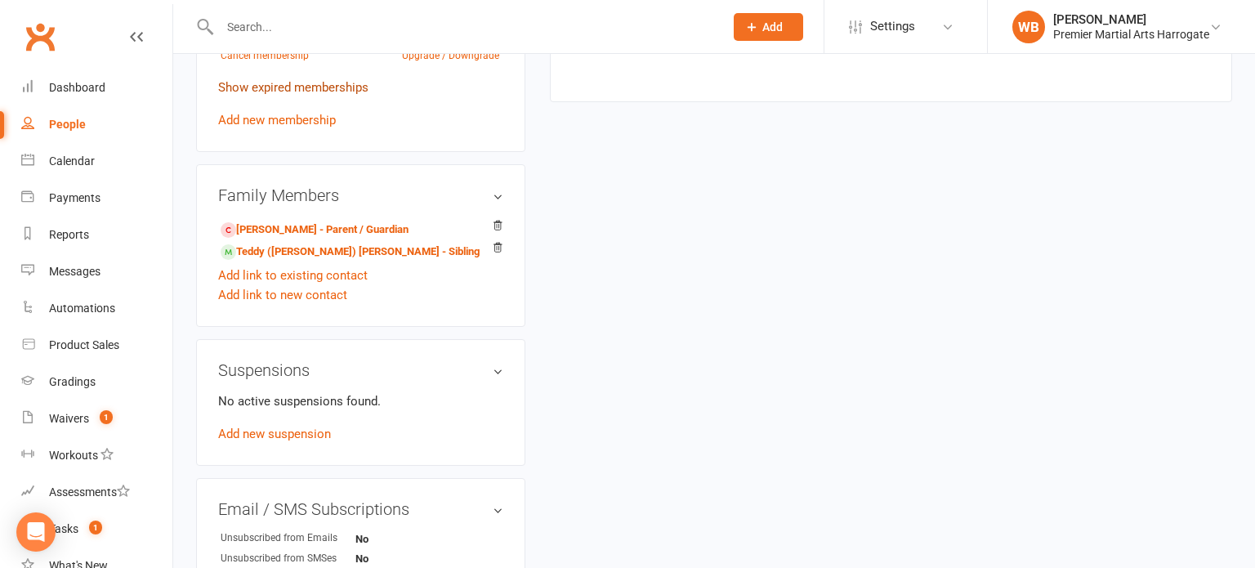
scroll to position [899, 0]
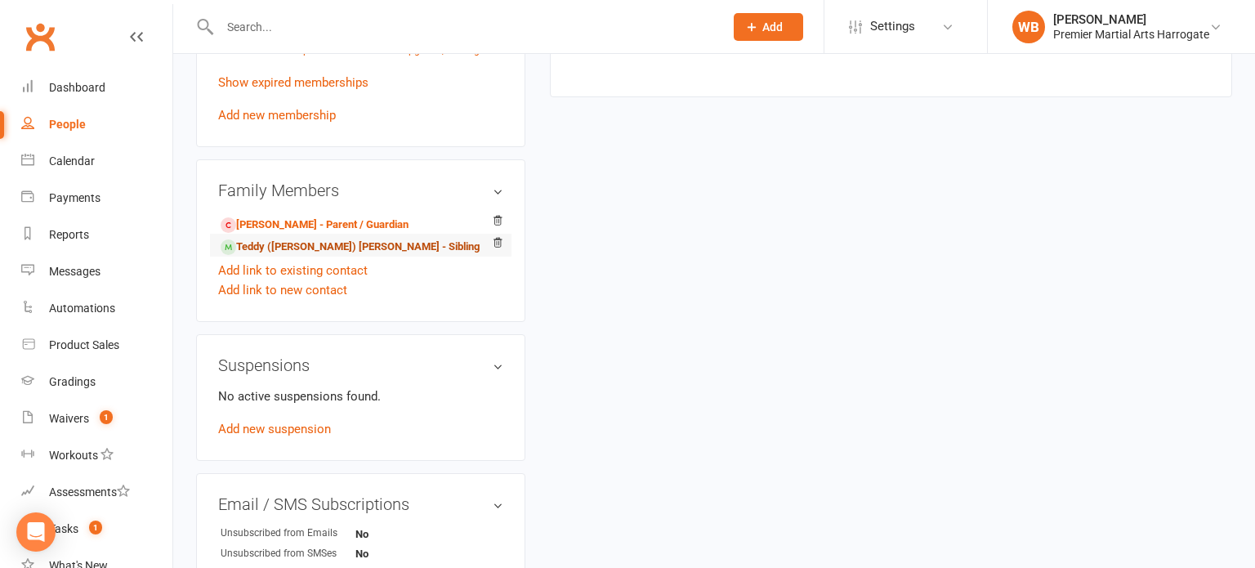
click at [281, 256] on link "Teddy (Edward) Barlow - Sibling" at bounding box center [350, 247] width 259 height 17
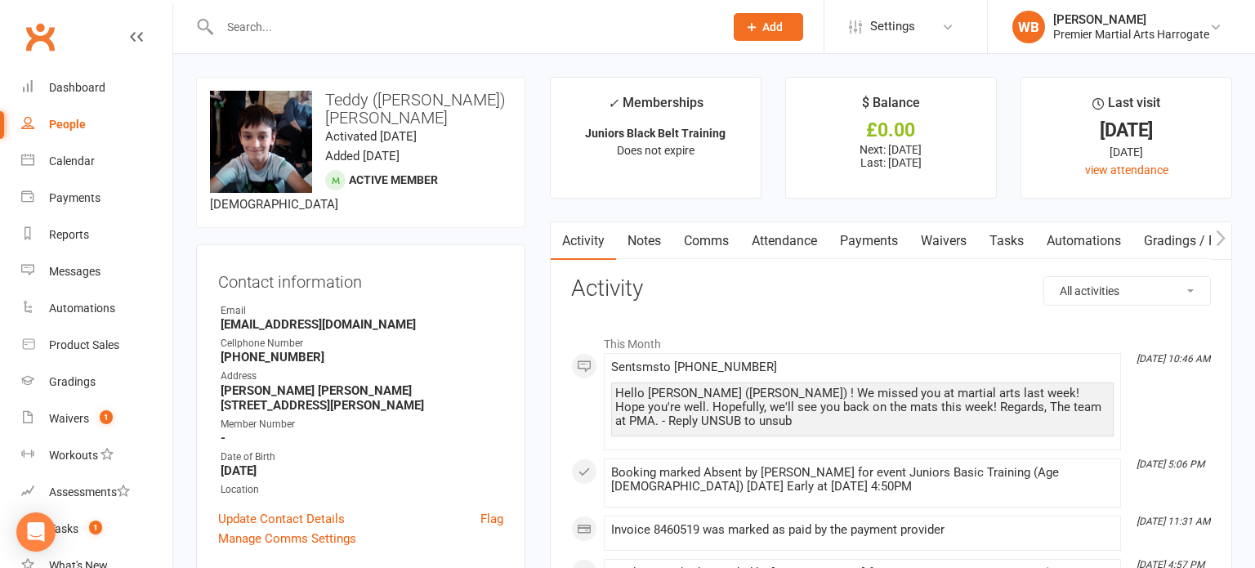
click at [878, 239] on link "Payments" at bounding box center [868, 241] width 81 height 38
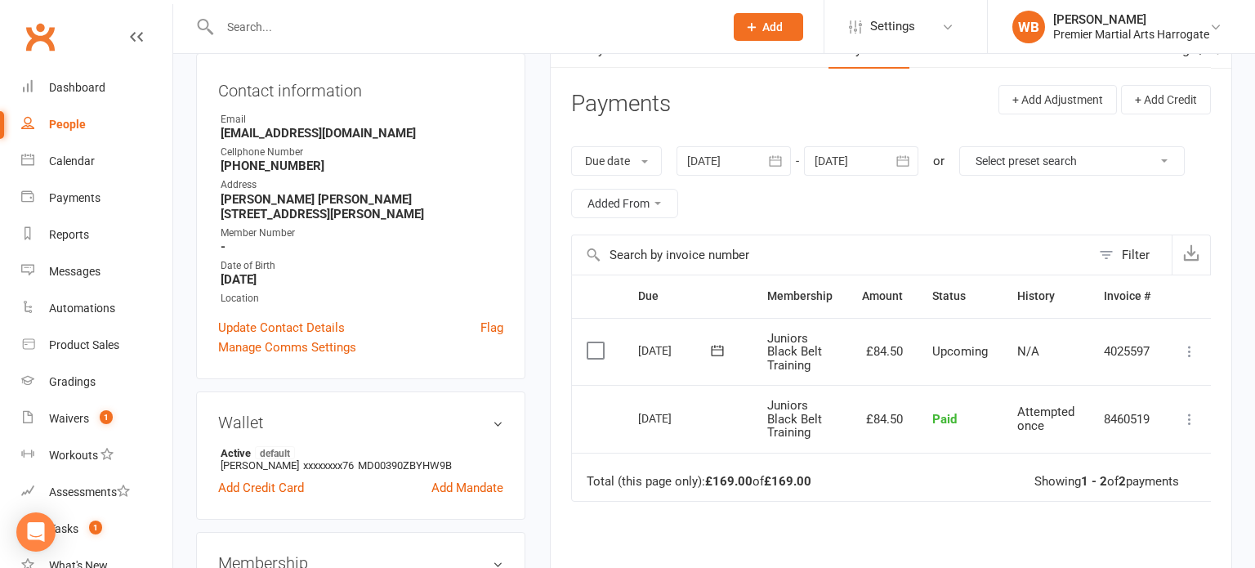
scroll to position [192, 0]
click at [729, 154] on div at bounding box center [733, 159] width 114 height 29
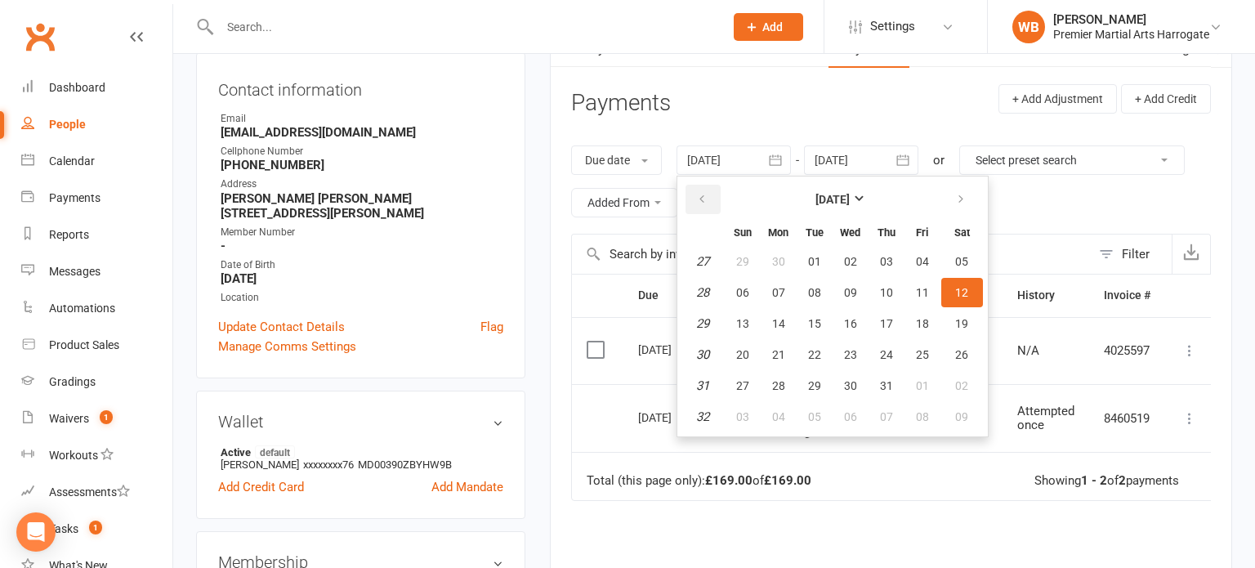
click at [702, 193] on icon "button" at bounding box center [701, 199] width 11 height 13
click at [762, 288] on button "05" at bounding box center [778, 292] width 34 height 29
type input "05 May 2025"
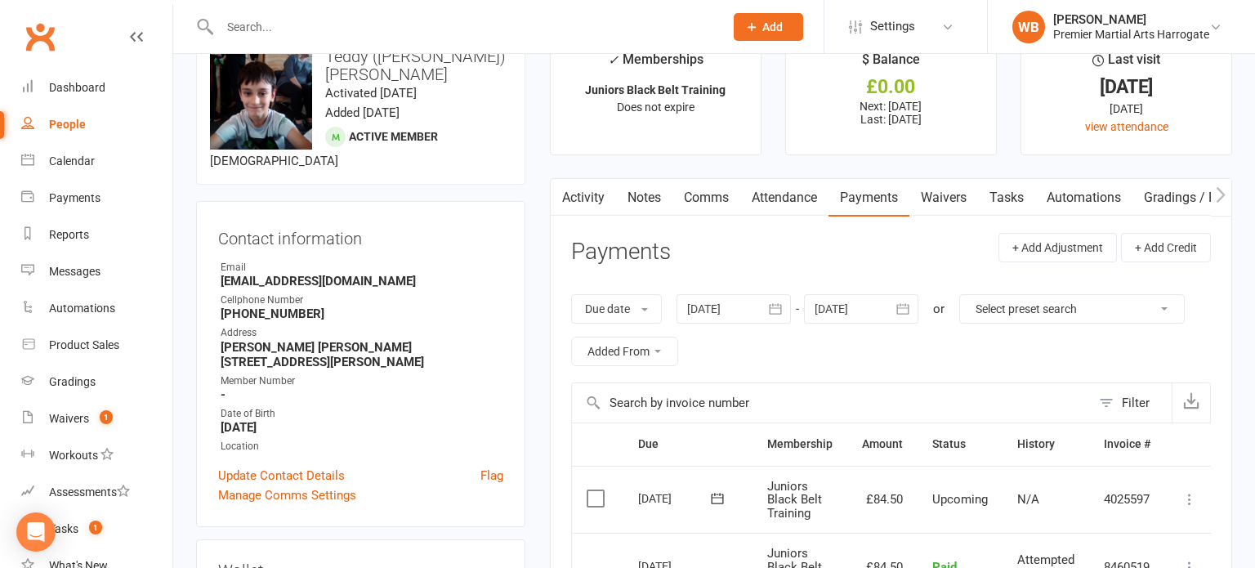
scroll to position [0, 0]
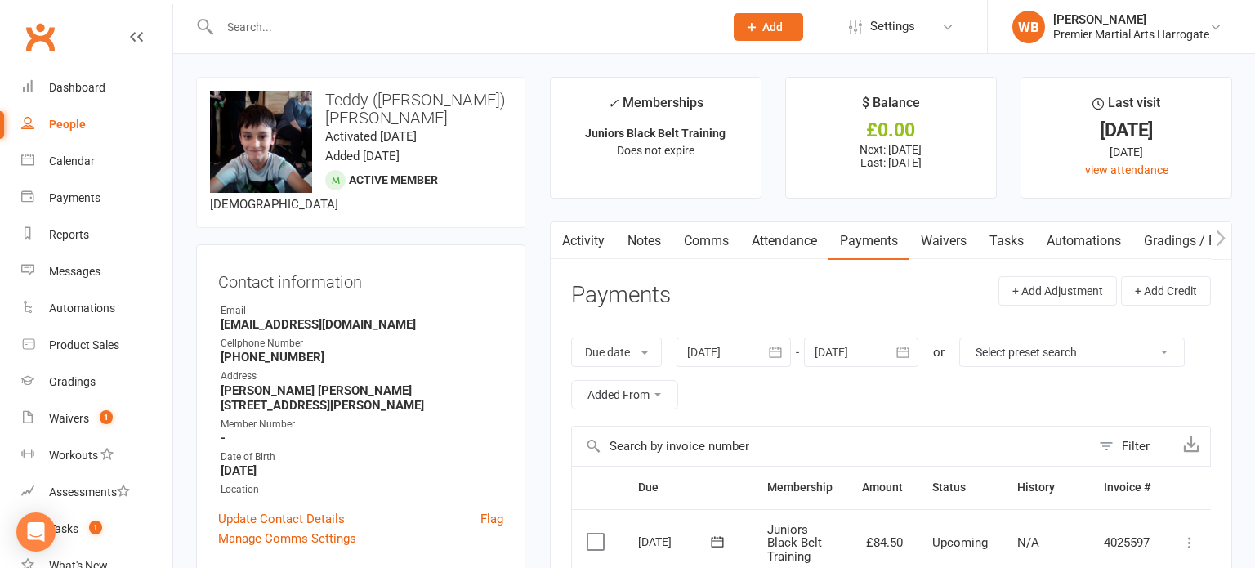
click at [314, 29] on input "text" at bounding box center [463, 27] width 497 height 23
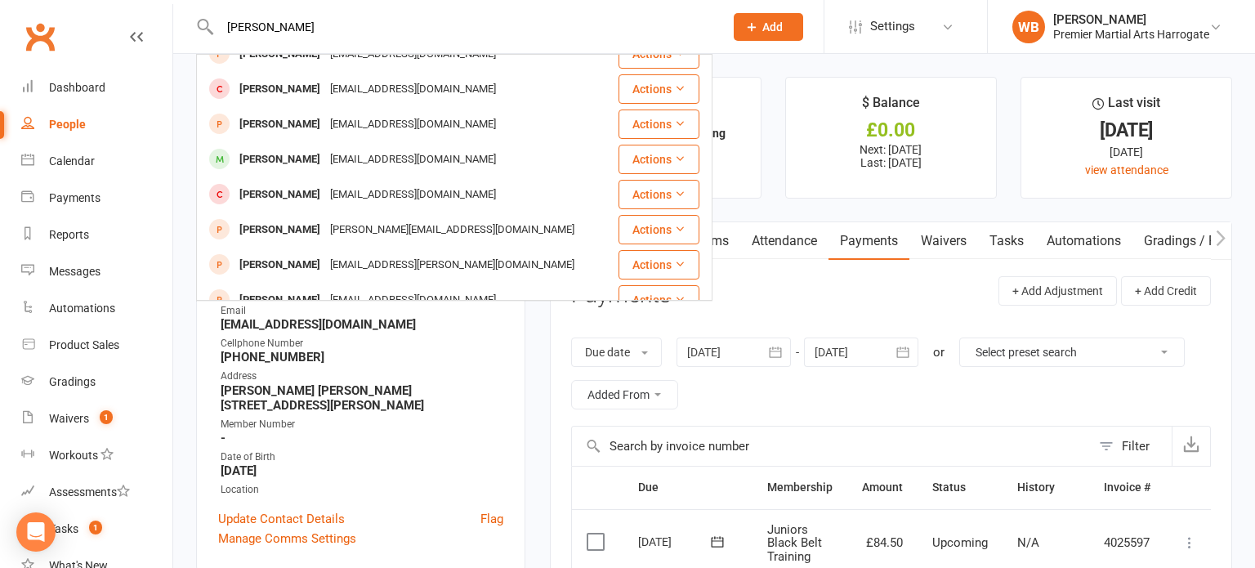
scroll to position [297, 0]
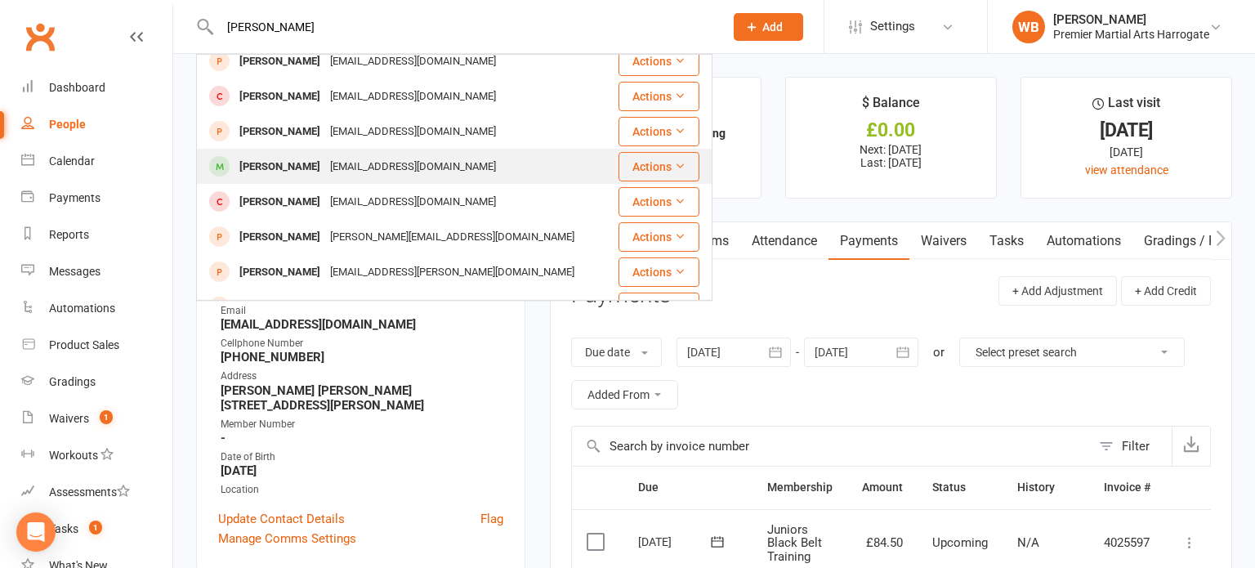
type input "nathan"
click at [282, 155] on div "Natha Franklin" at bounding box center [279, 167] width 91 height 24
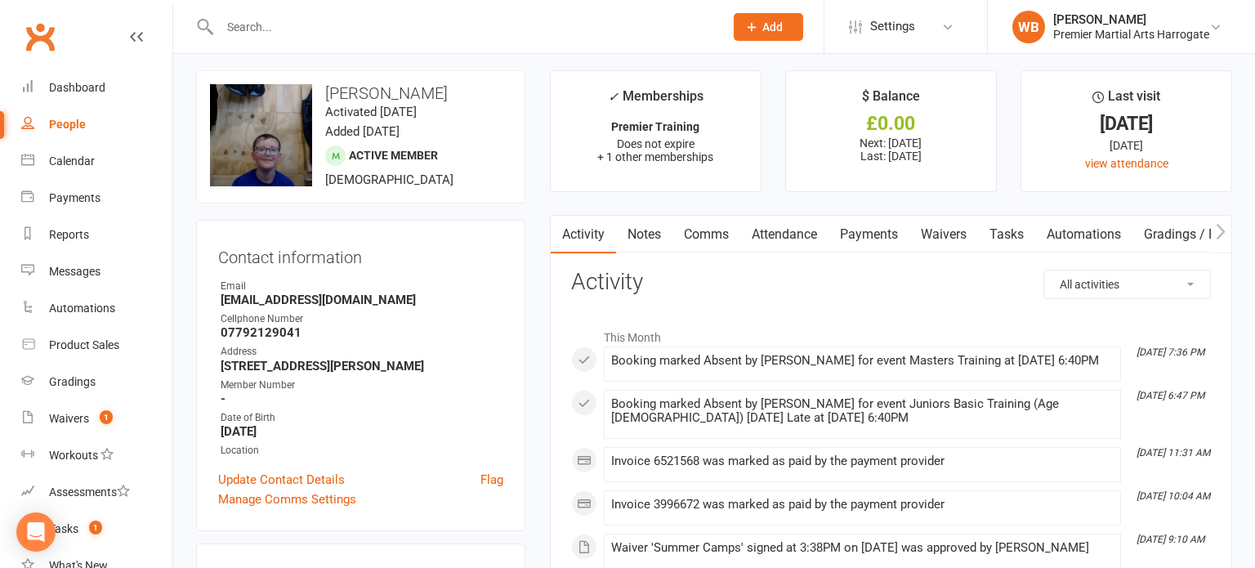
scroll to position [1, 0]
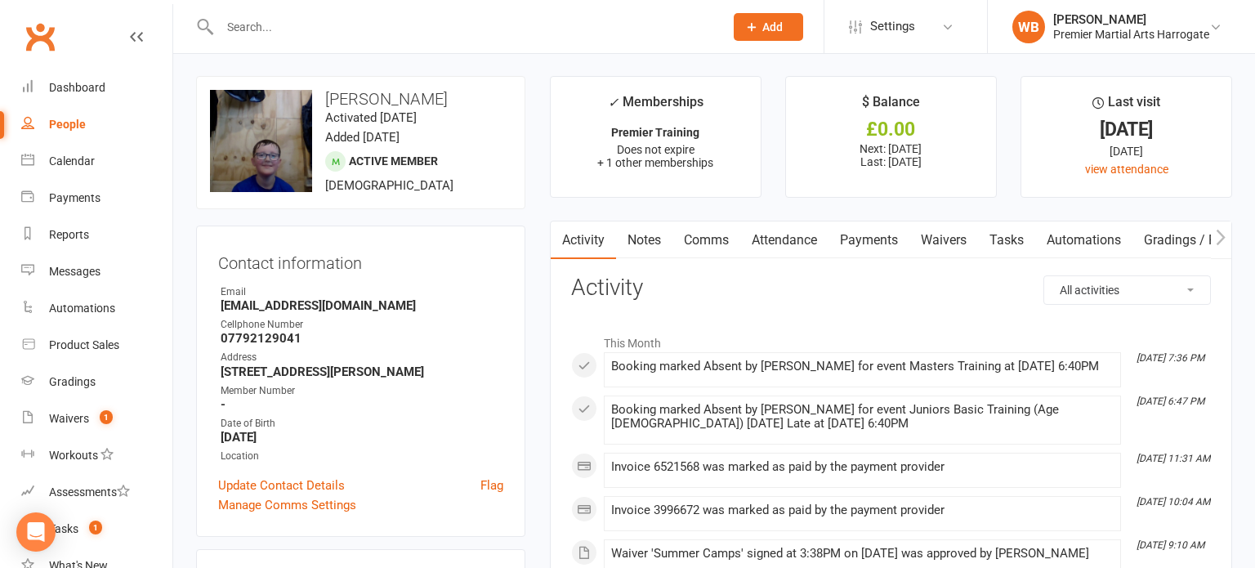
click at [850, 246] on link "Payments" at bounding box center [868, 240] width 81 height 38
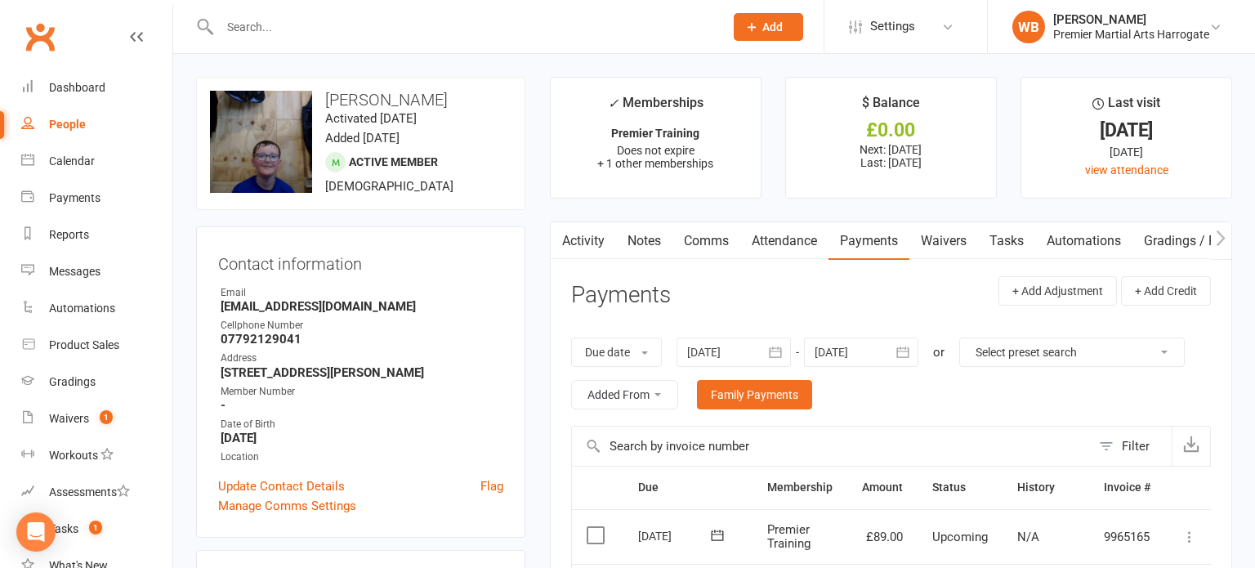
click at [255, 20] on input "text" at bounding box center [463, 27] width 497 height 23
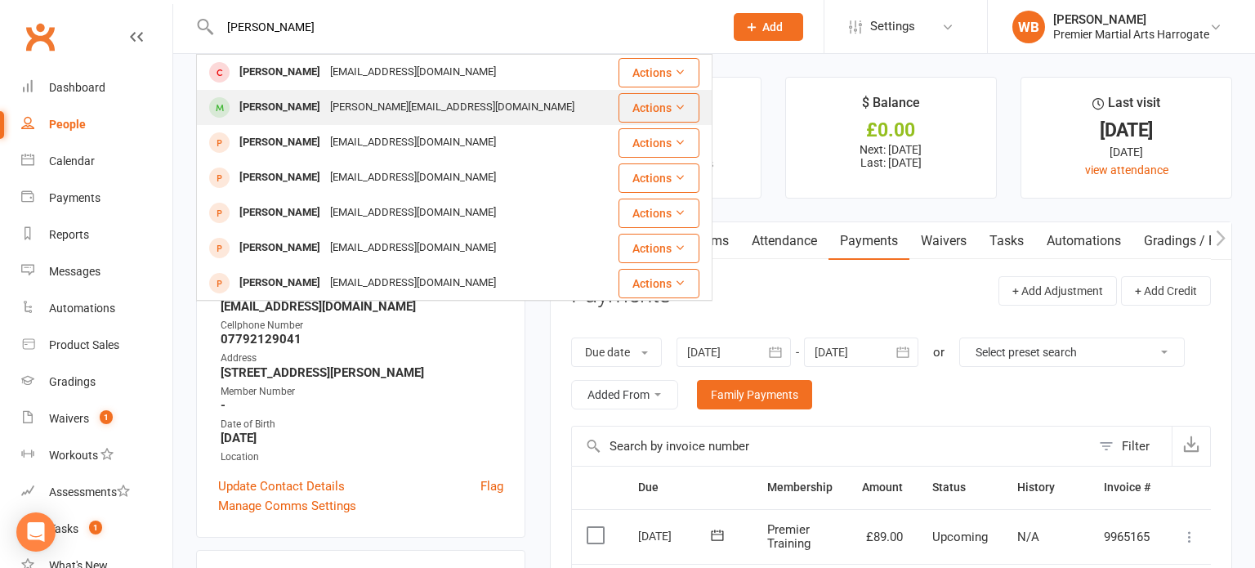
type input "eloise"
click at [243, 112] on div "[PERSON_NAME]" at bounding box center [279, 108] width 91 height 24
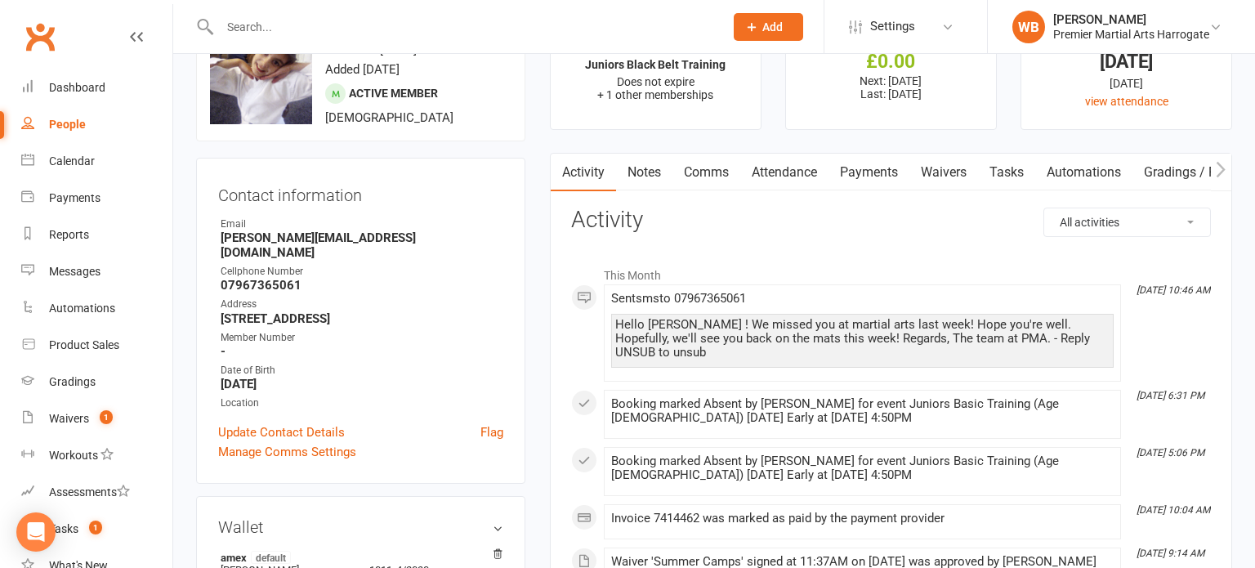
scroll to position [69, 0]
click at [854, 171] on link "Payments" at bounding box center [868, 172] width 81 height 38
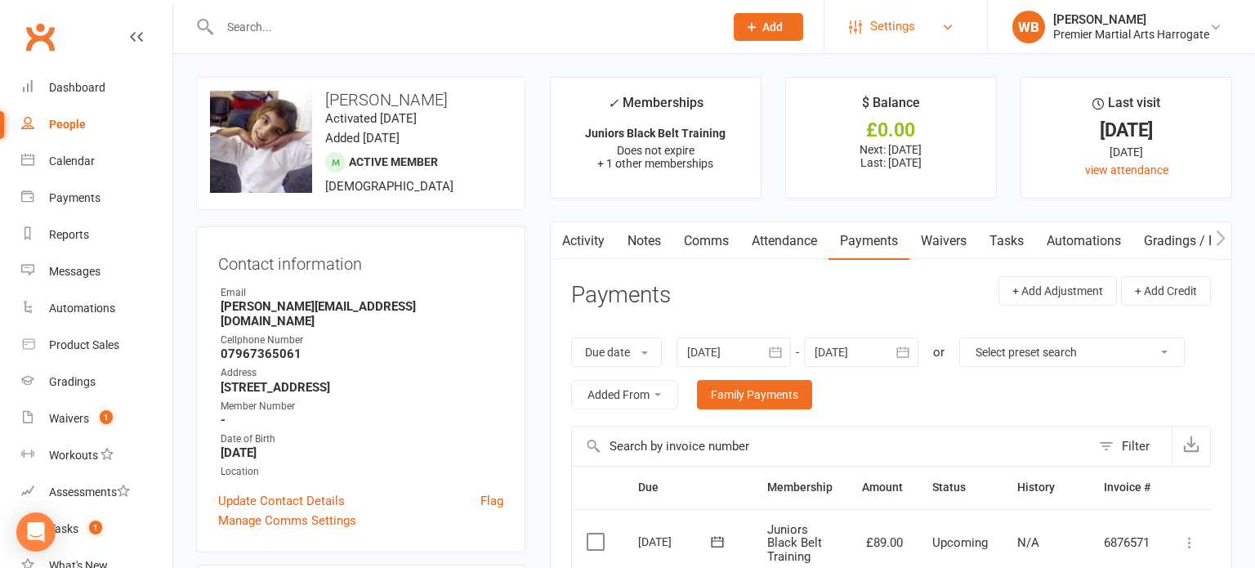
click at [936, 24] on link "Settings" at bounding box center [906, 26] width 114 height 37
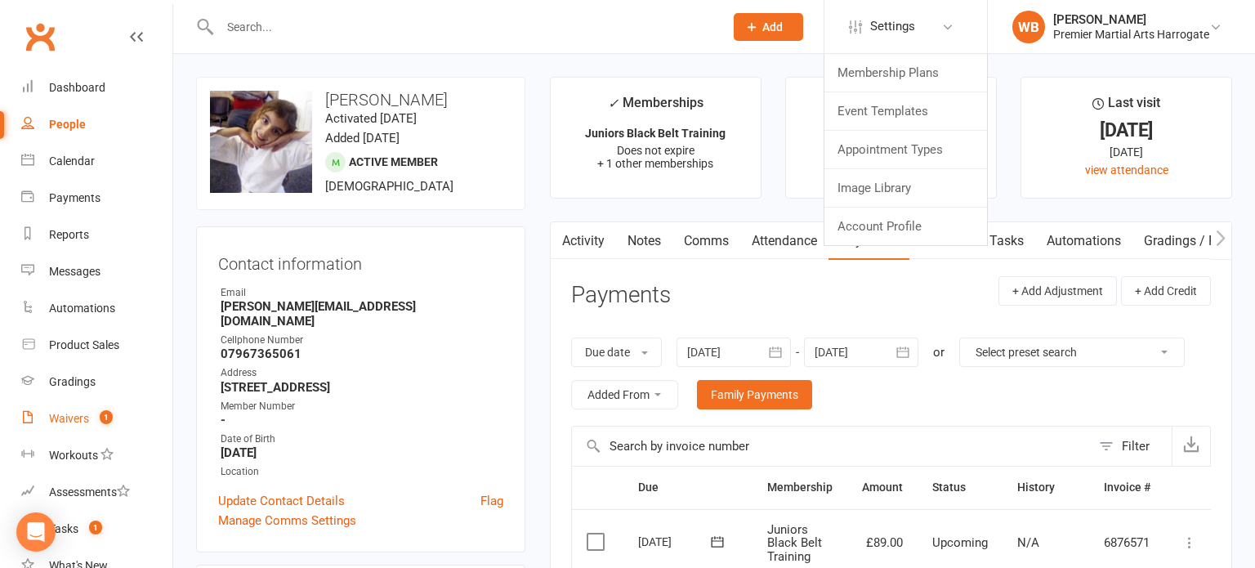
click at [75, 417] on div "Waivers" at bounding box center [69, 418] width 40 height 13
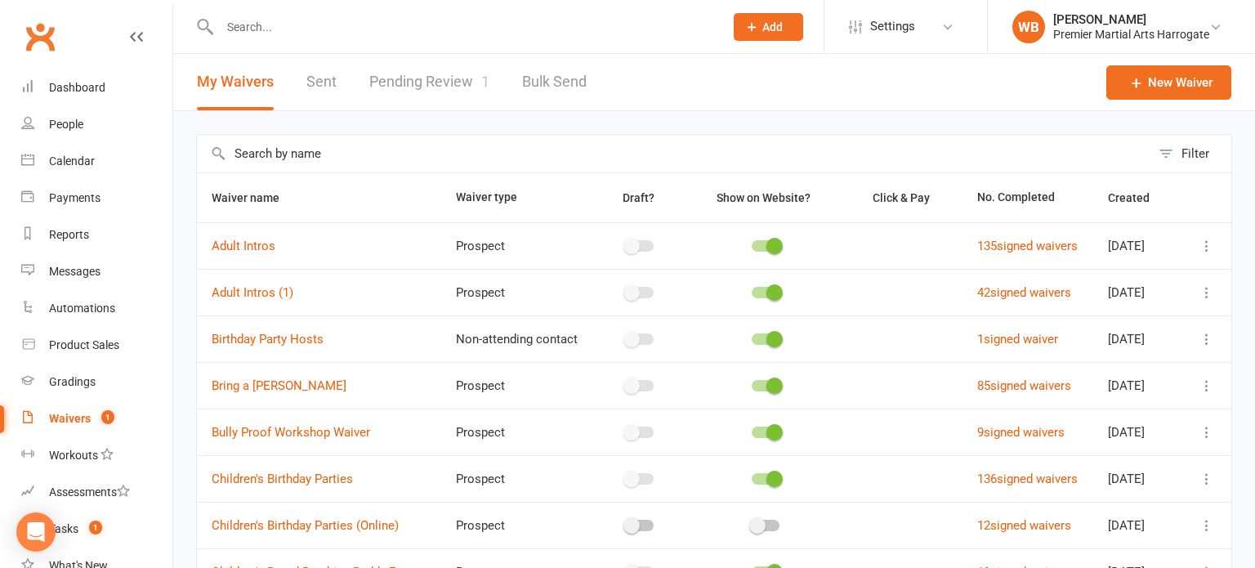
click at [433, 84] on link "Pending Review 1" at bounding box center [429, 82] width 120 height 56
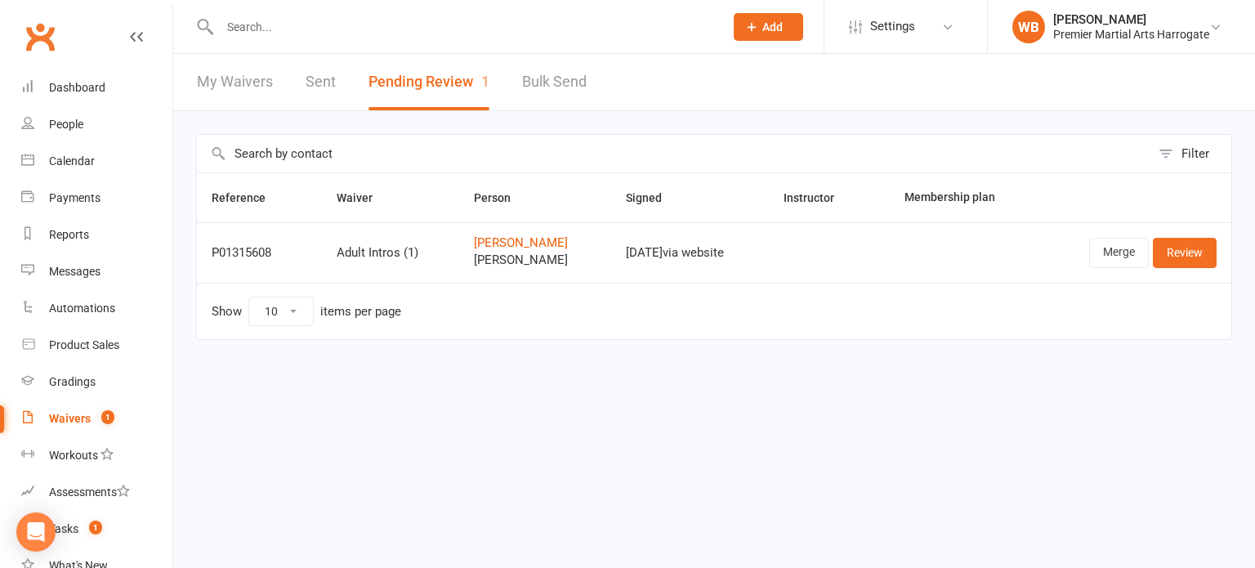
click at [244, 84] on link "My Waivers" at bounding box center [235, 82] width 76 height 56
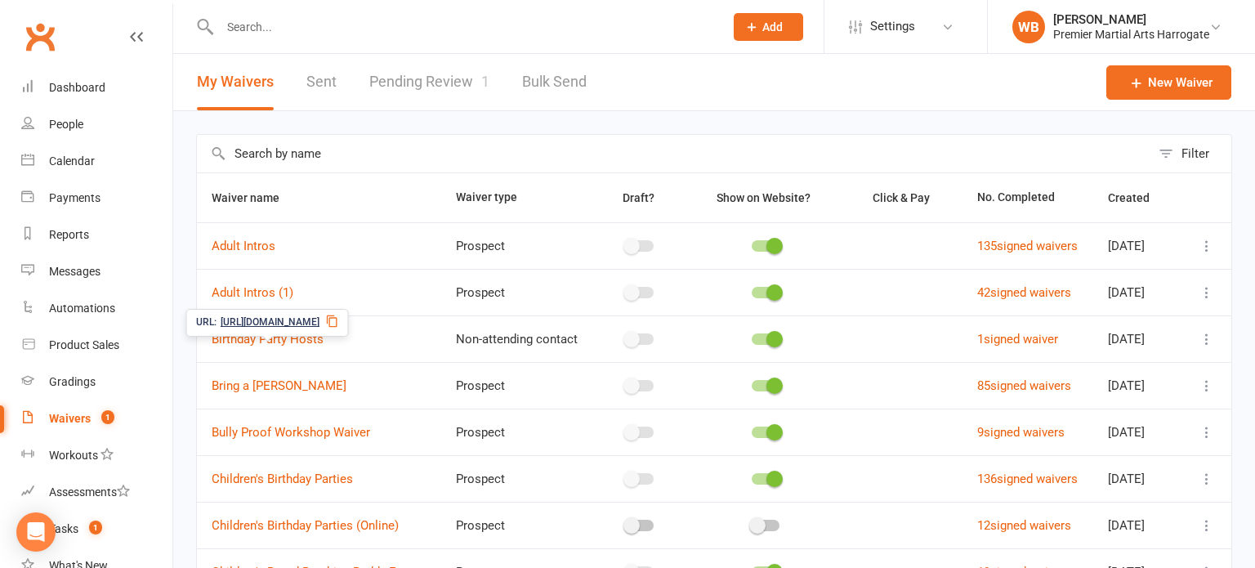
scroll to position [281, 0]
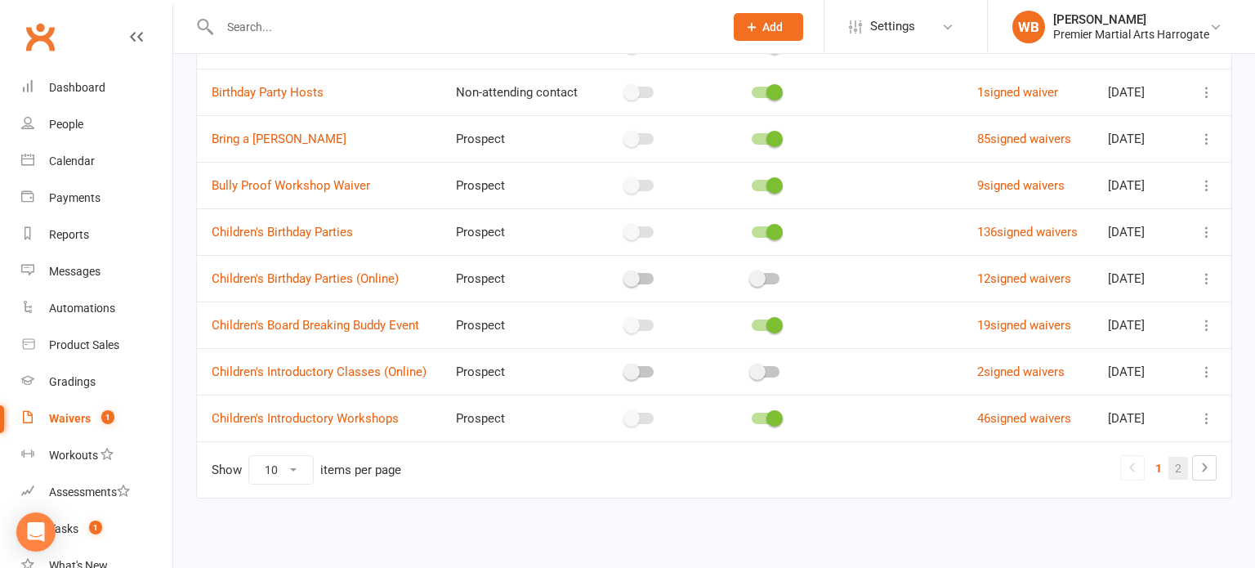
click at [1175, 466] on link "2" at bounding box center [1178, 468] width 20 height 23
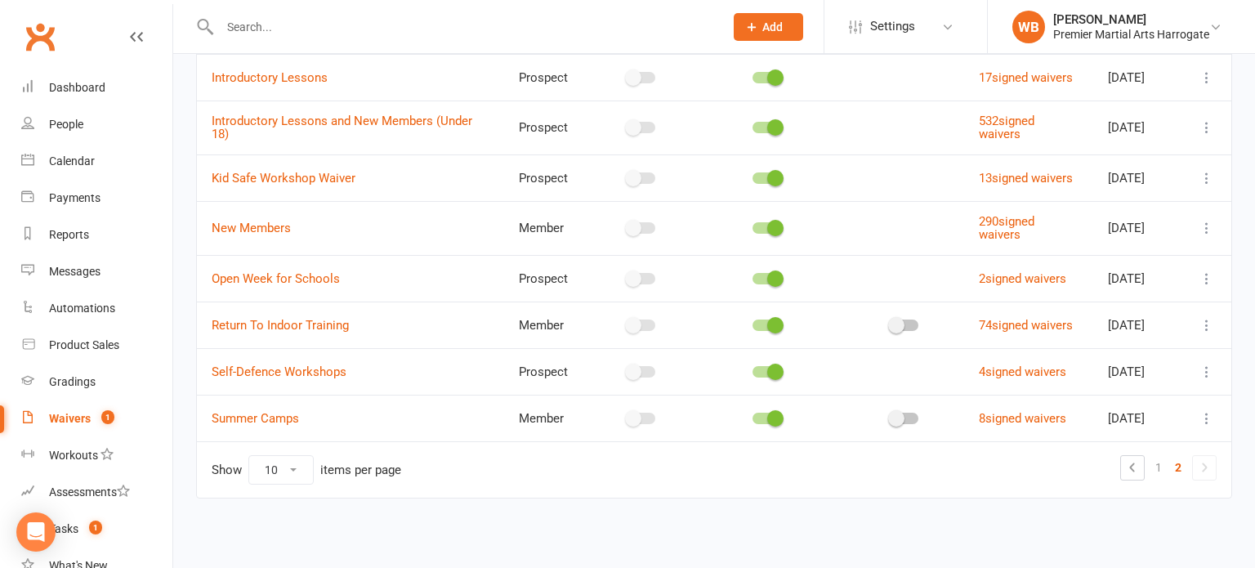
click at [1207, 426] on icon at bounding box center [1206, 418] width 16 height 16
click at [1098, 457] on link "Edit waiver" at bounding box center [1119, 469] width 192 height 33
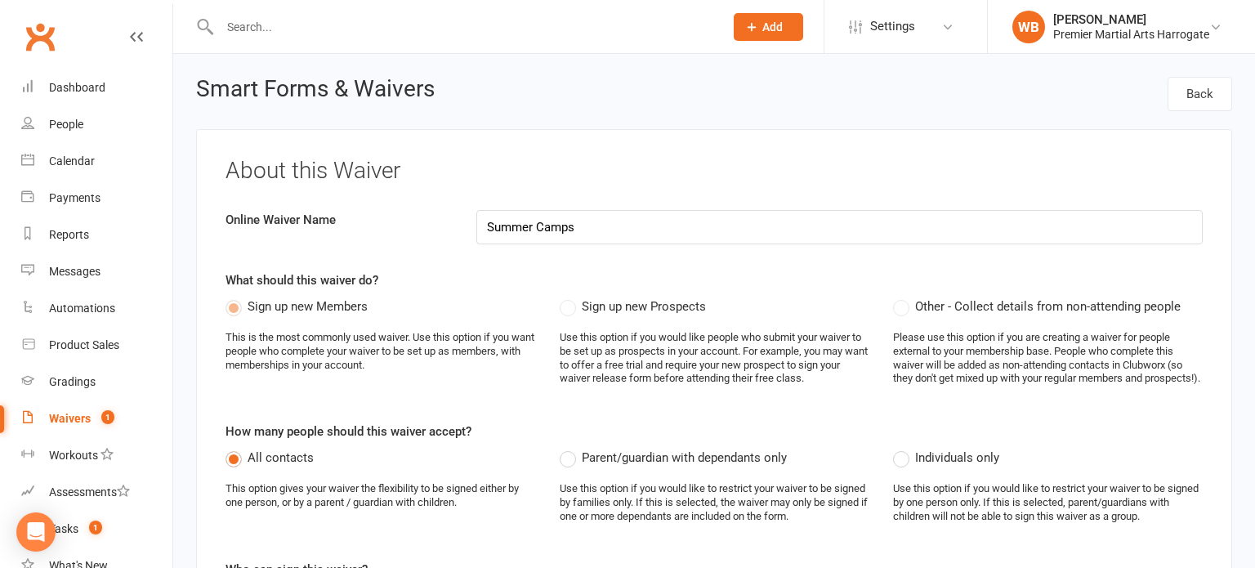
select select "applies_to_dependant_signees"
select select "select"
click at [252, 22] on input "text" at bounding box center [463, 27] width 497 height 23
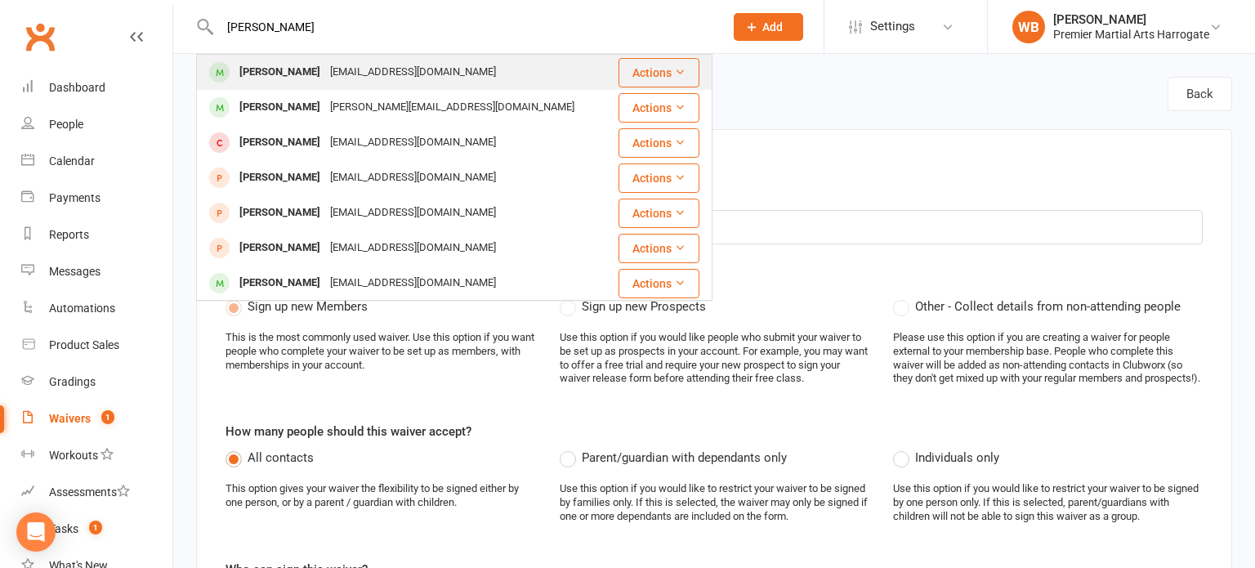
type input "william minks"
click at [247, 78] on div "William Monks" at bounding box center [279, 72] width 91 height 24
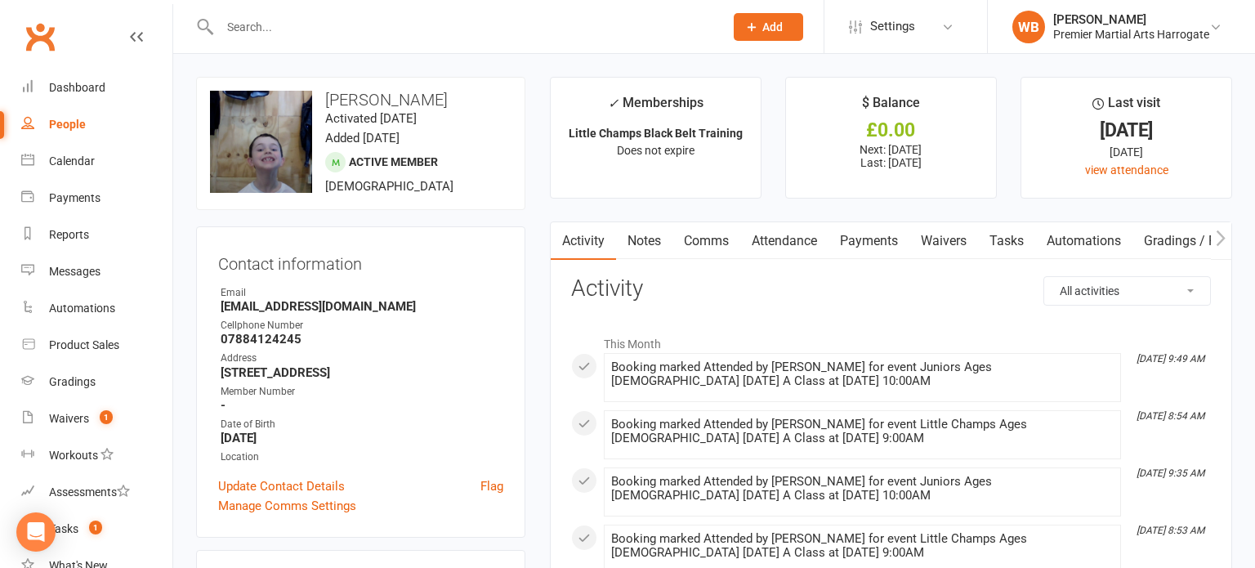
click at [921, 241] on link "Waivers" at bounding box center [943, 241] width 69 height 38
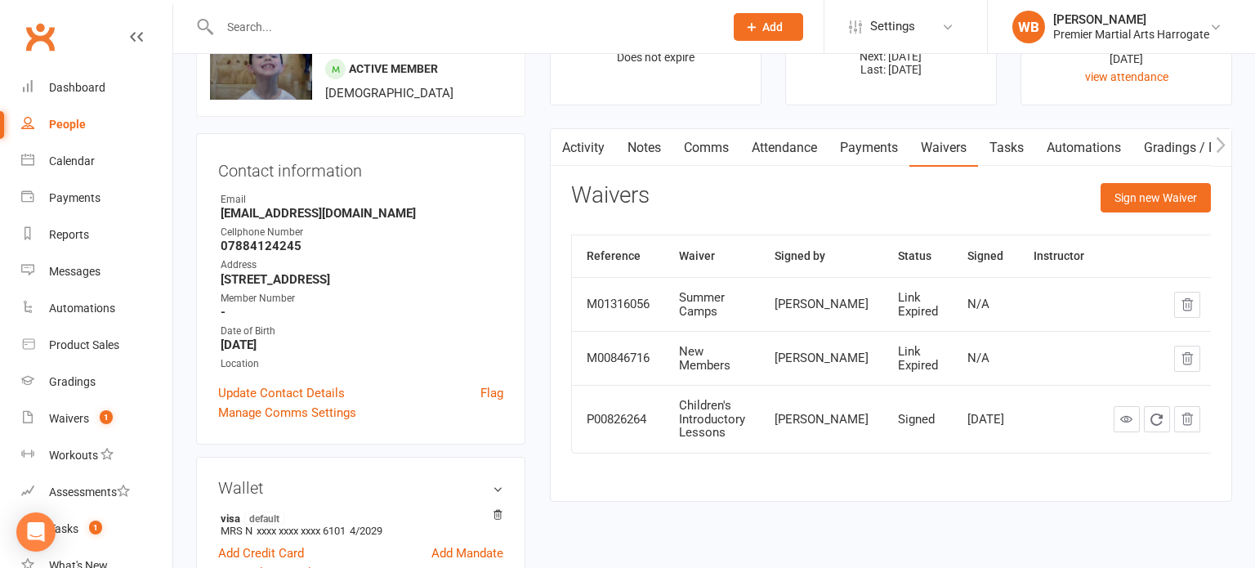
scroll to position [102, 0]
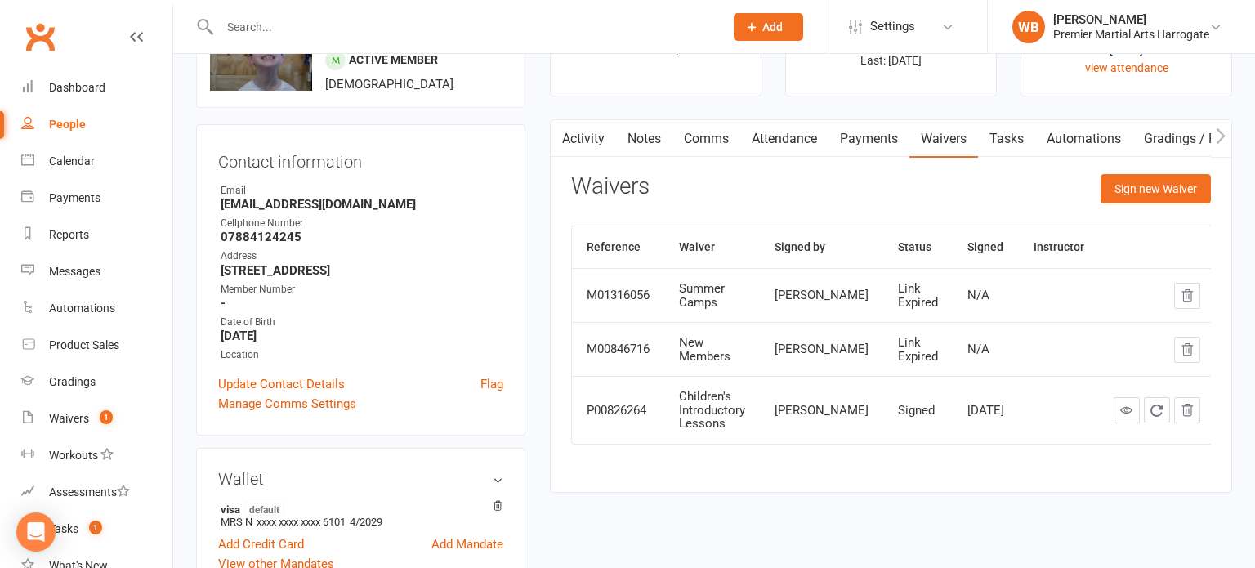
click at [1114, 127] on link "Automations" at bounding box center [1083, 139] width 97 height 38
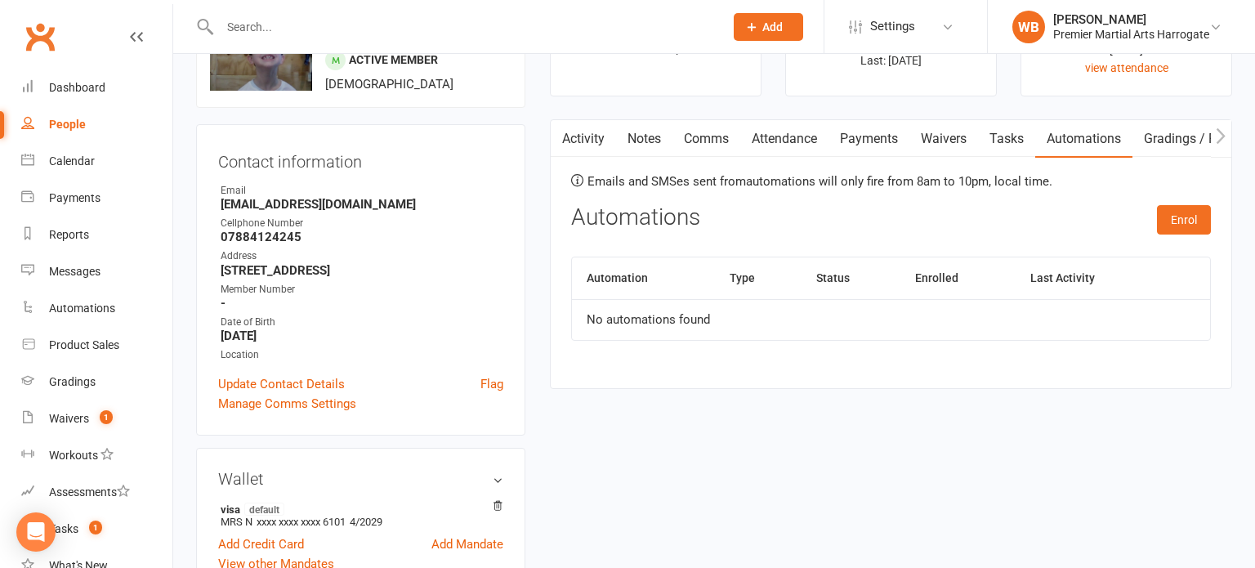
click at [938, 134] on link "Waivers" at bounding box center [943, 139] width 69 height 38
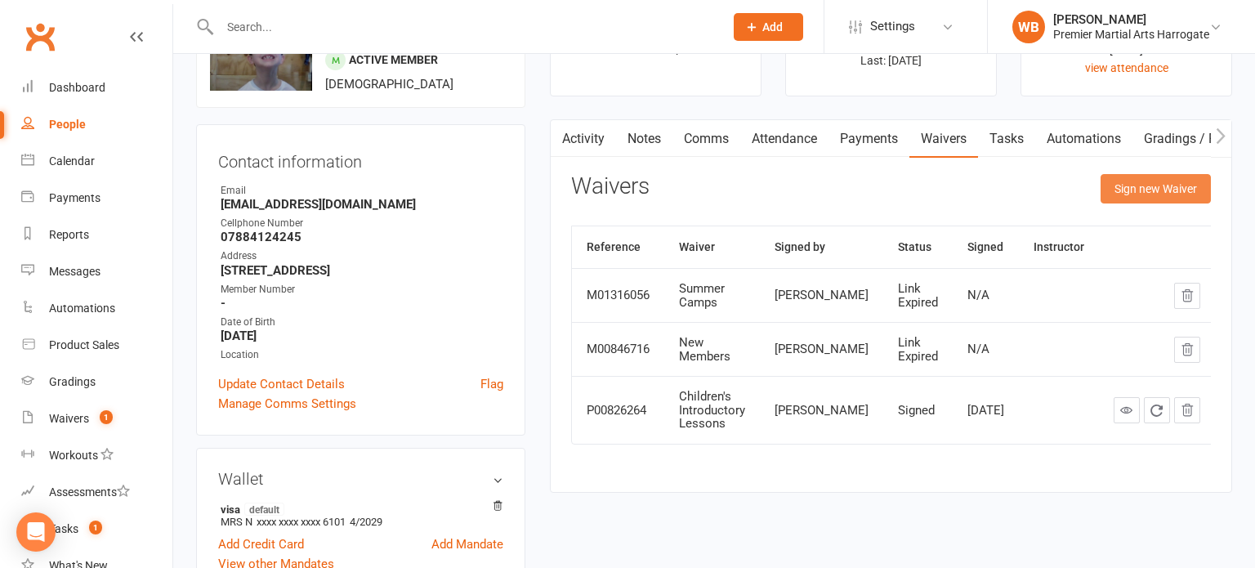
click at [1126, 189] on button "Sign new Waiver" at bounding box center [1155, 188] width 110 height 29
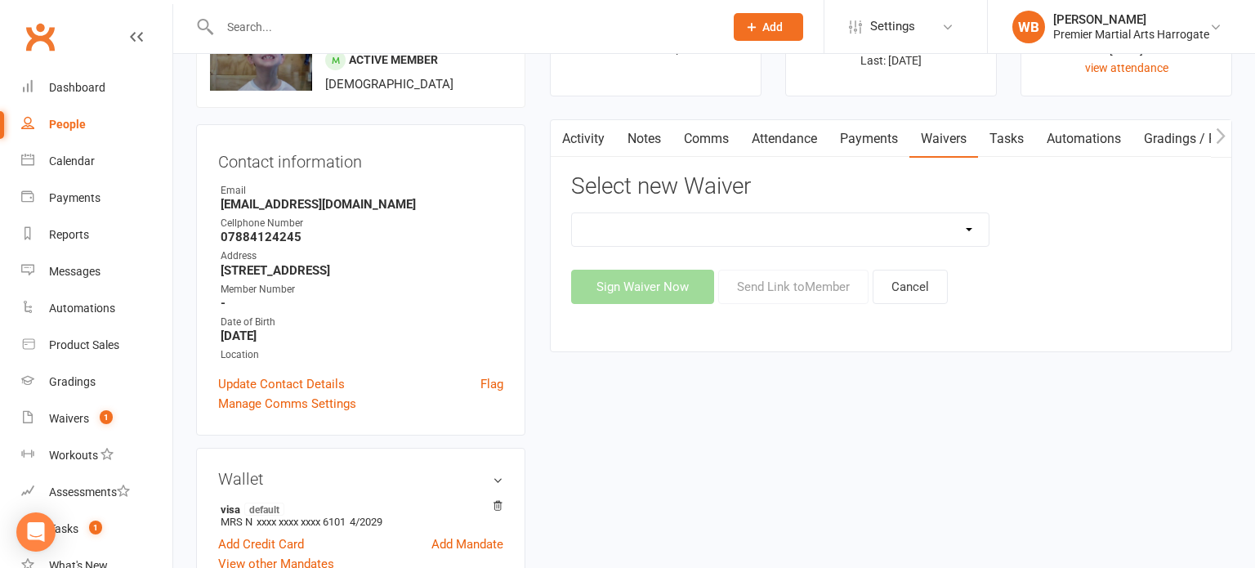
click at [970, 230] on select "Adult Intros Adult Intros (1) Bring a Buddy Waiver Bully Proof Workshop Waiver …" at bounding box center [780, 229] width 417 height 33
select select "14561"
click at [572, 213] on select "Adult Intros Adult Intros (1) Bring a Buddy Waiver Bully Proof Workshop Waiver …" at bounding box center [780, 229] width 417 height 33
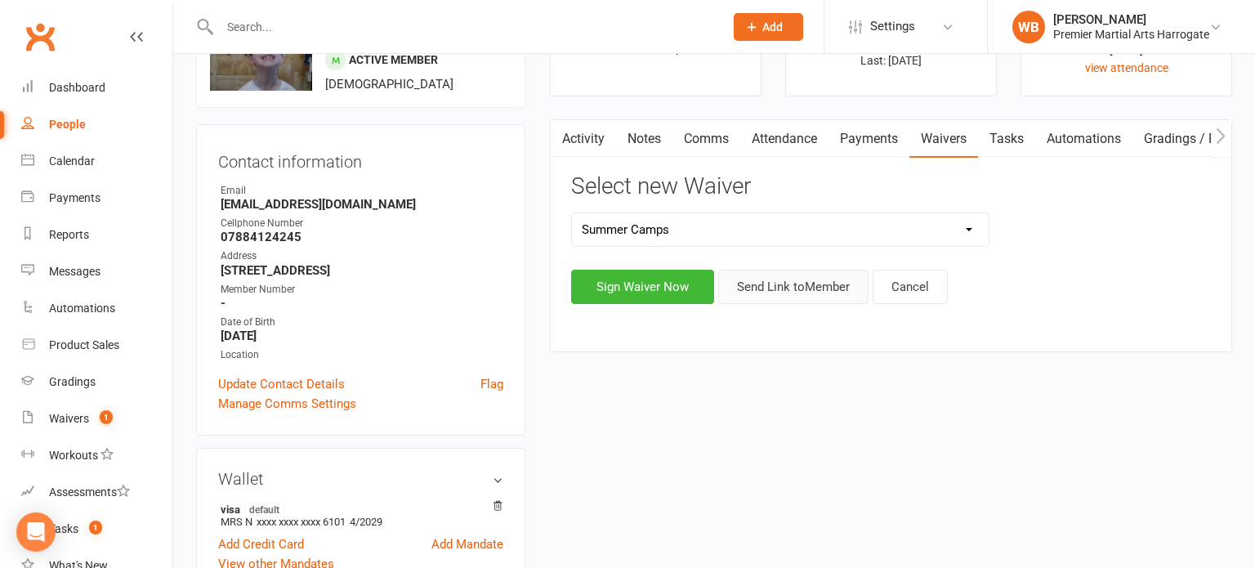
click at [754, 289] on button "Send Link to Member" at bounding box center [793, 287] width 150 height 34
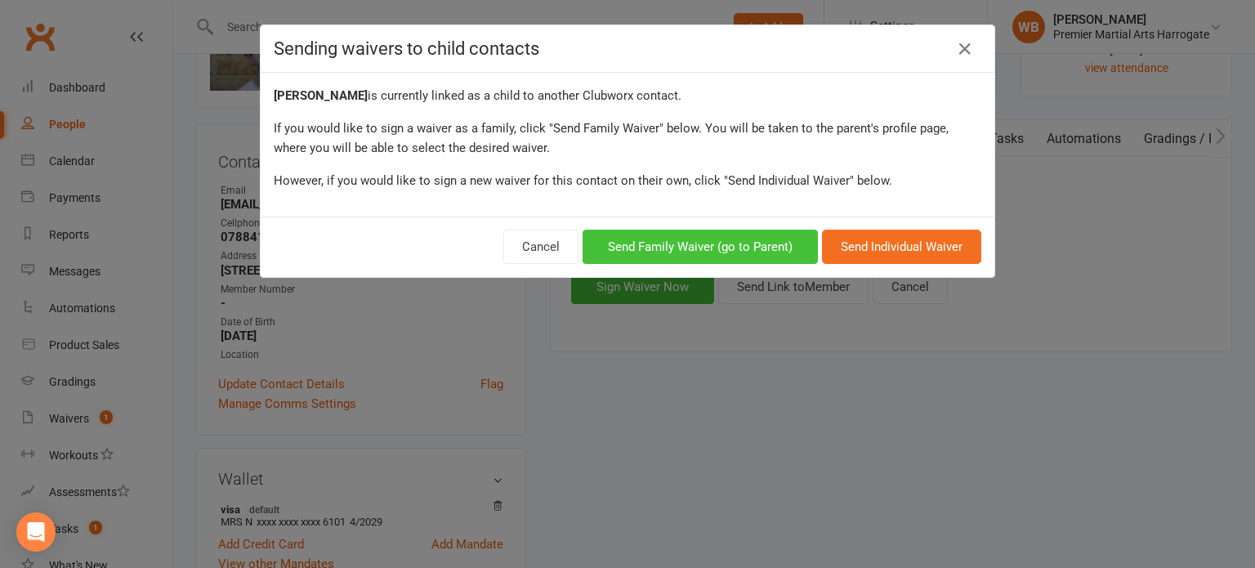
click at [735, 255] on button "Send Family Waiver (go to Parent)" at bounding box center [699, 247] width 235 height 34
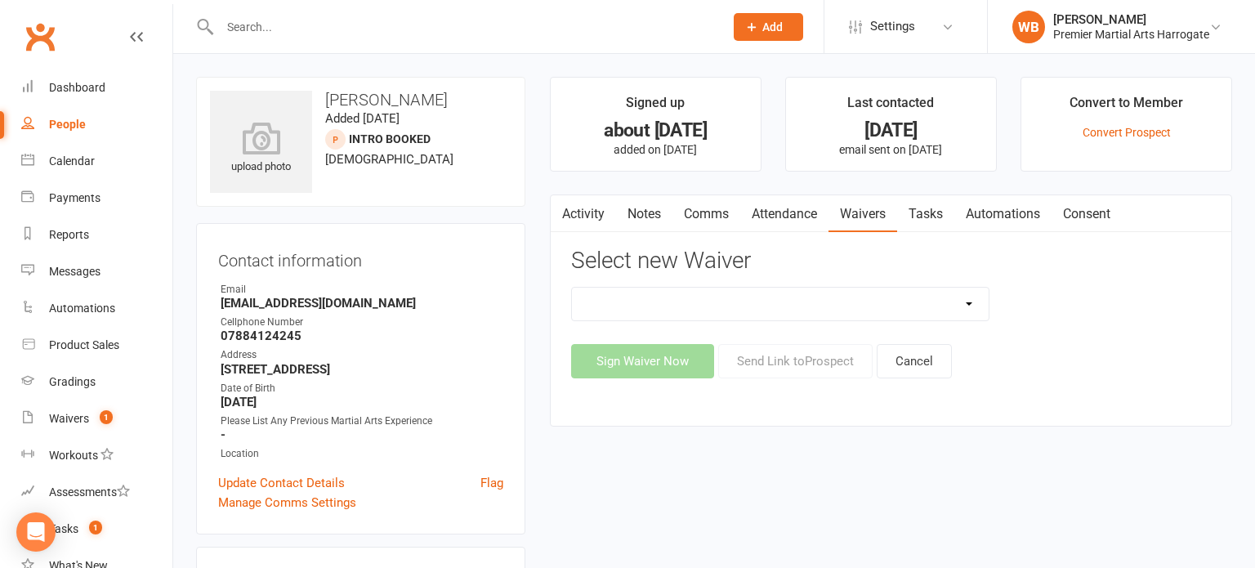
click at [973, 305] on select "Adult Intros Adult Intros (1) Bring a Buddy Waiver Bully Proof Workshop Waiver …" at bounding box center [780, 304] width 417 height 33
select select "14561"
click at [572, 288] on select "Adult Intros Adult Intros (1) Bring a Buddy Waiver Bully Proof Workshop Waiver …" at bounding box center [780, 304] width 417 height 33
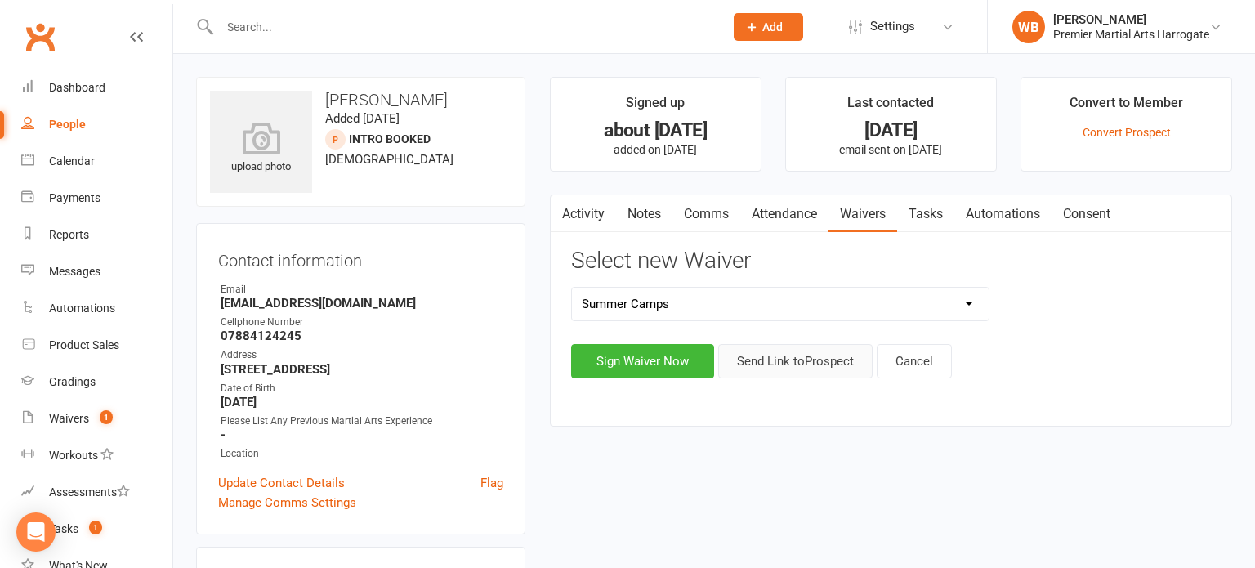
click at [815, 368] on button "Send Link to Prospect" at bounding box center [795, 361] width 154 height 34
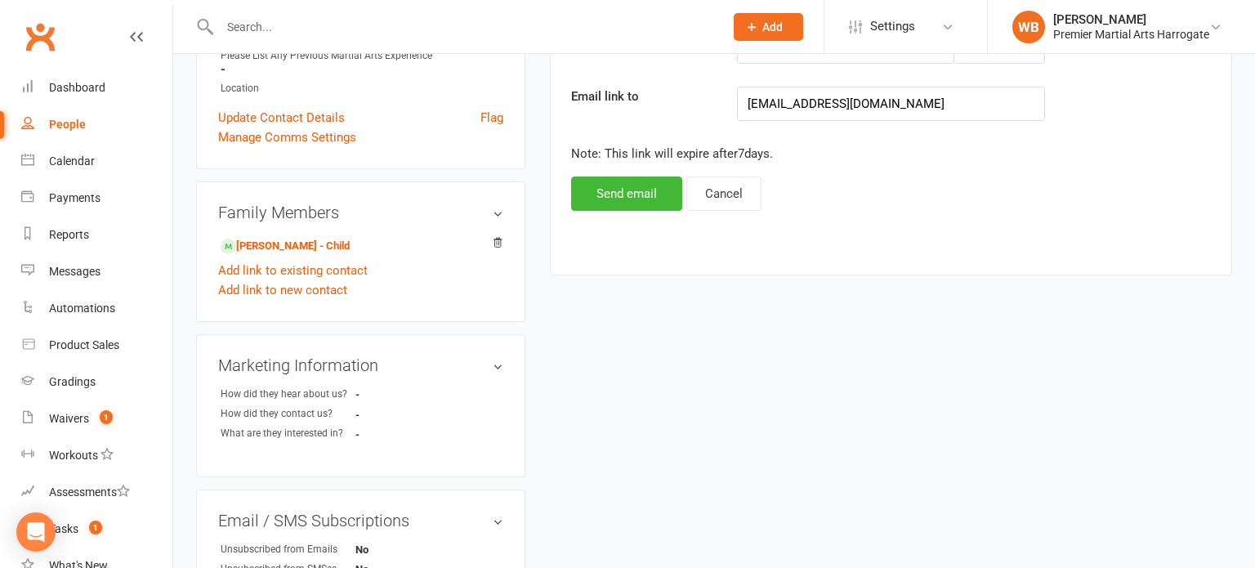
scroll to position [363, 0]
click at [638, 205] on button "Send email" at bounding box center [626, 196] width 111 height 34
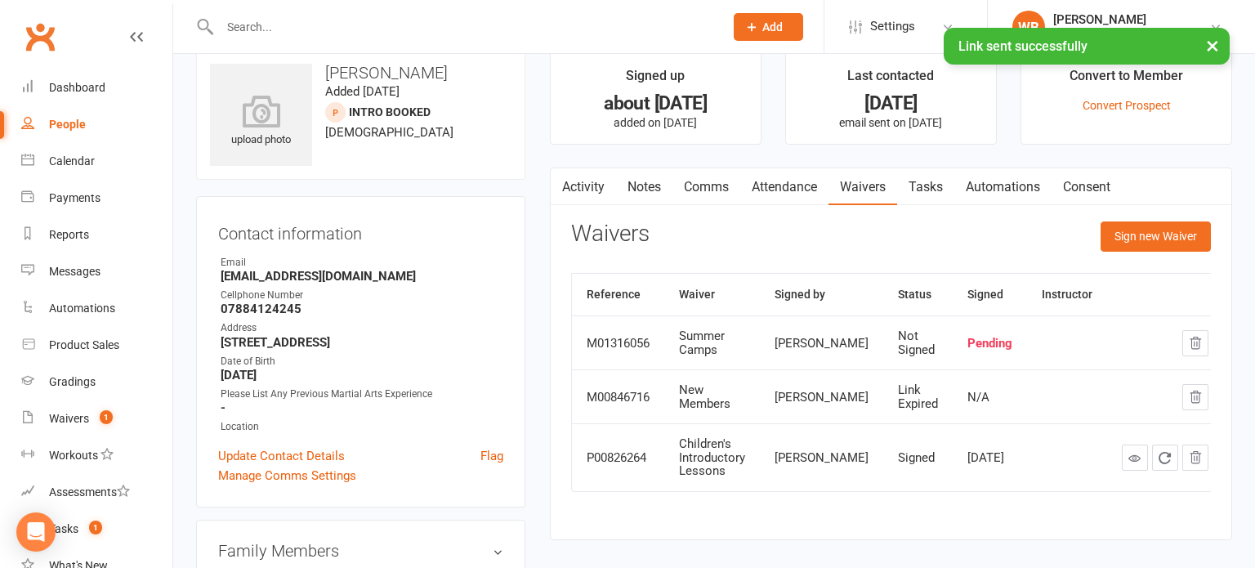
scroll to position [0, 0]
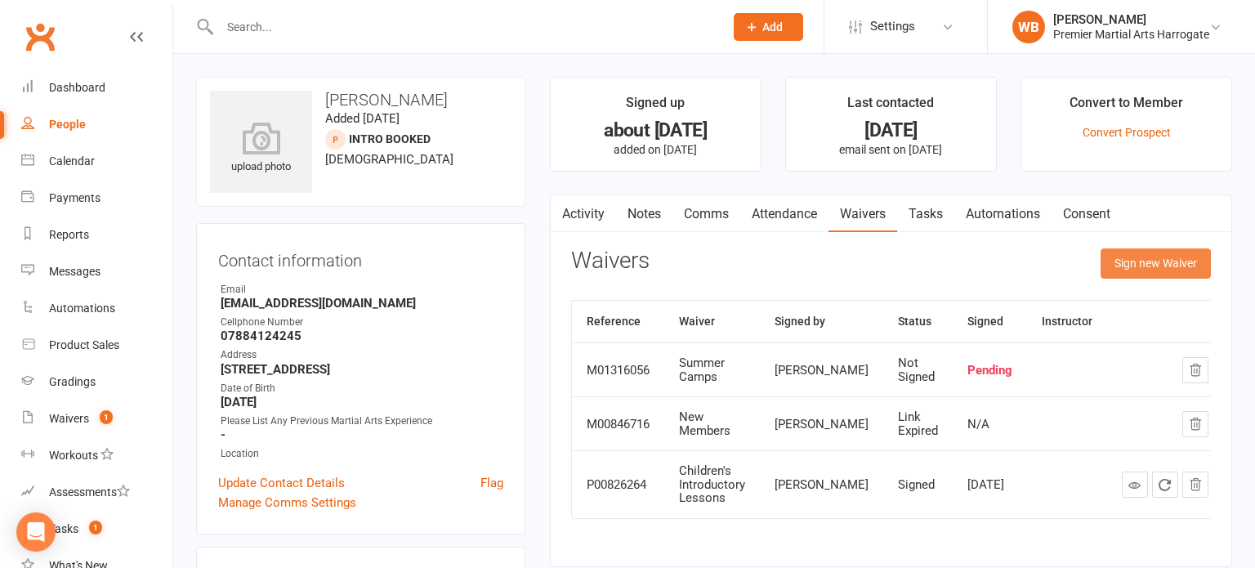
click at [1164, 261] on button "Sign new Waiver" at bounding box center [1155, 262] width 110 height 29
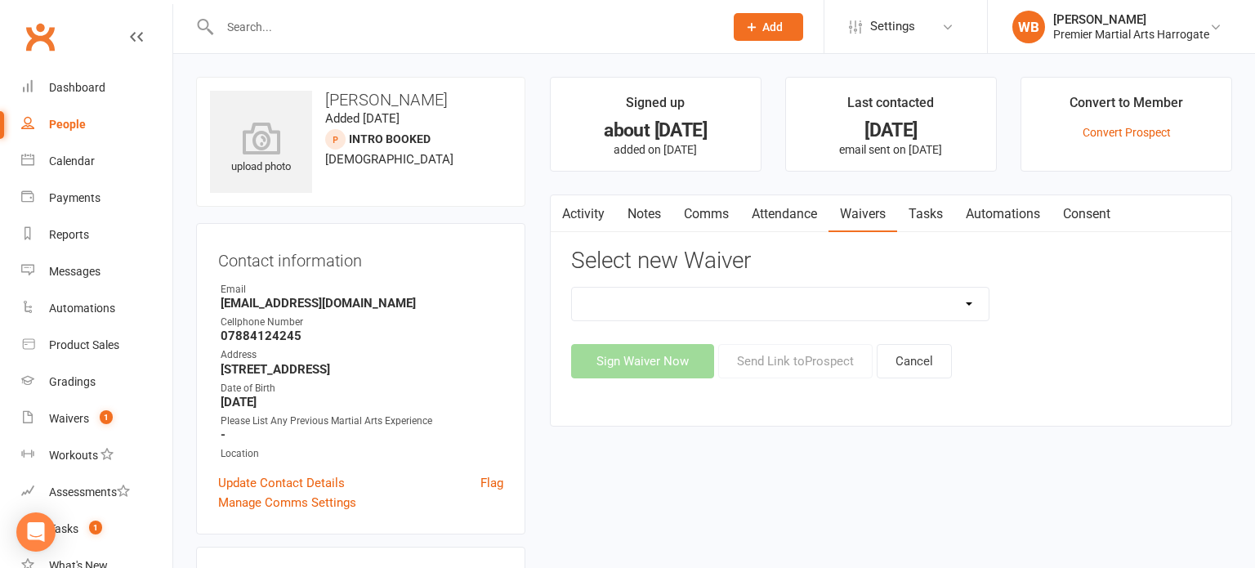
click at [961, 310] on select "Adult Intros Adult Intros (1) Bring a Buddy Waiver Bully Proof Workshop Waiver …" at bounding box center [780, 304] width 417 height 33
select select "14561"
click at [572, 288] on select "Adult Intros Adult Intros (1) Bring a Buddy Waiver Bully Proof Workshop Waiver …" at bounding box center [780, 304] width 417 height 33
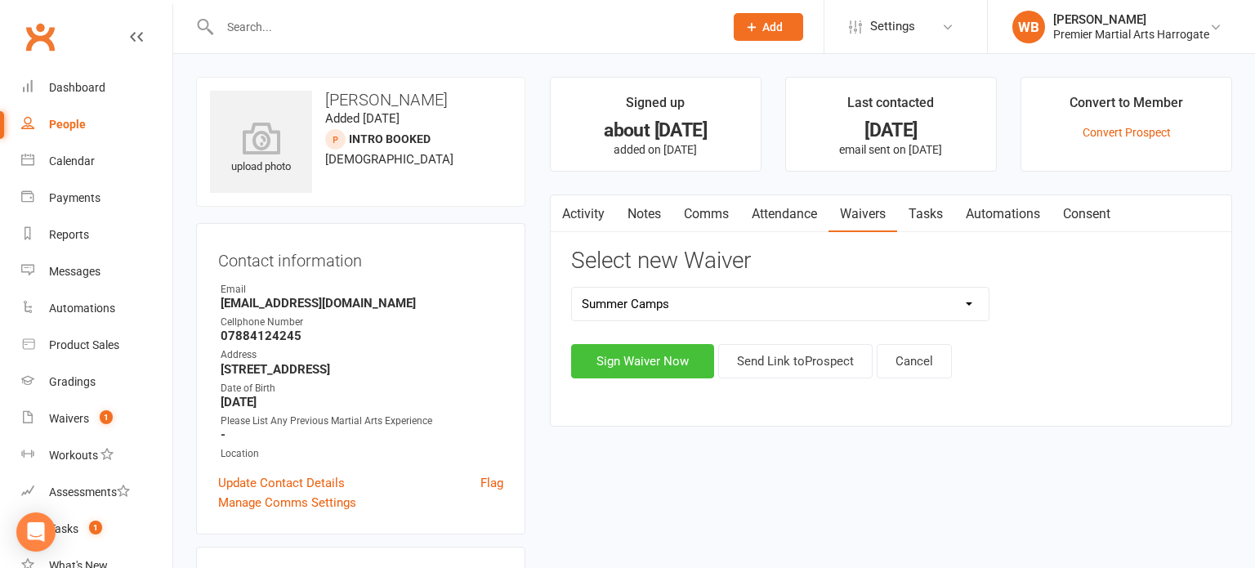
click at [676, 367] on button "Sign Waiver Now" at bounding box center [642, 361] width 143 height 34
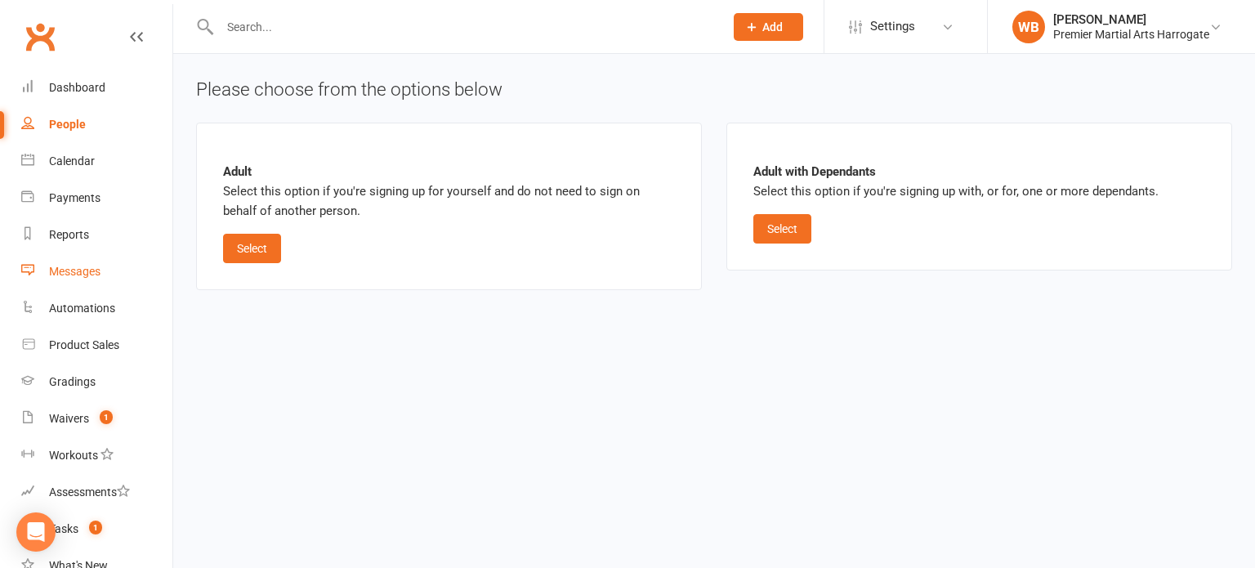
click at [78, 267] on div "Messages" at bounding box center [74, 271] width 51 height 13
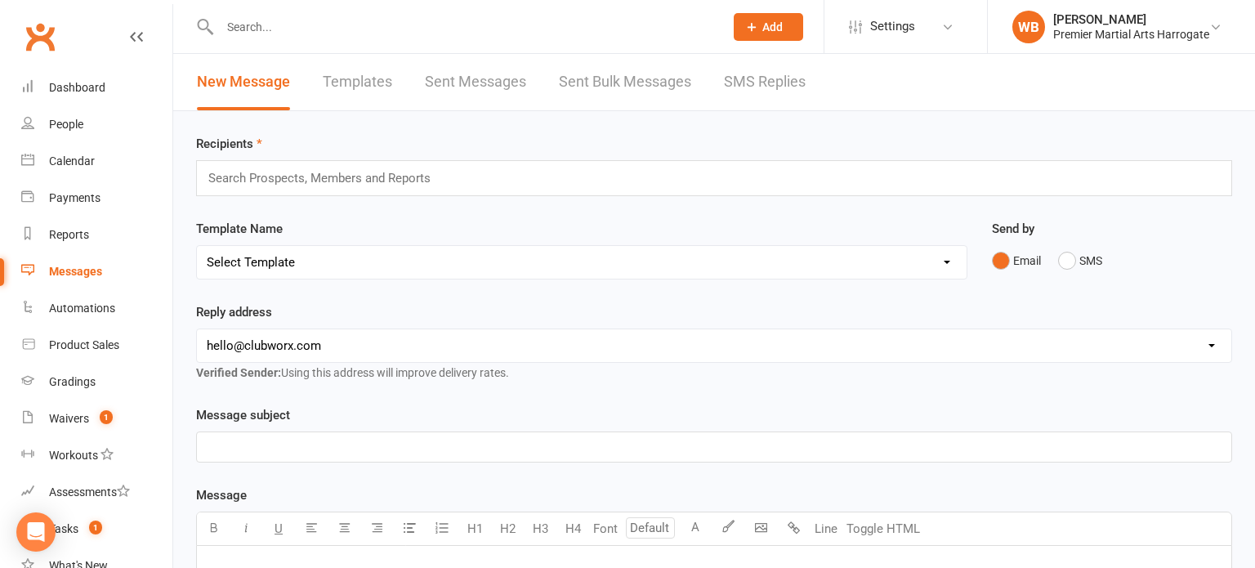
click at [576, 80] on link "Sent Bulk Messages" at bounding box center [625, 82] width 132 height 56
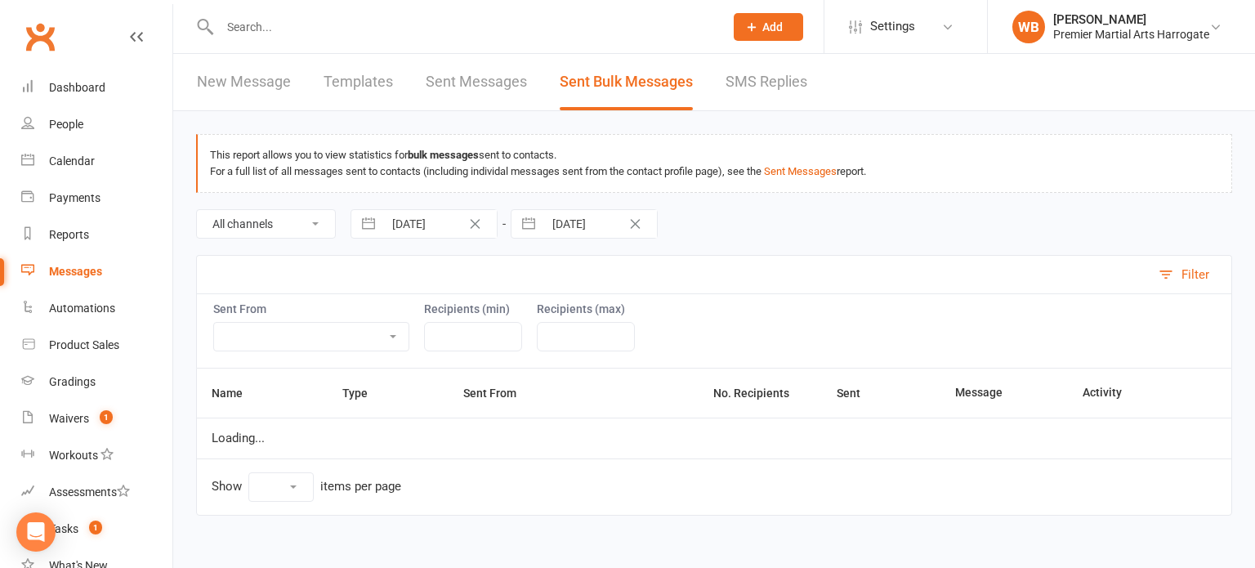
select select "10"
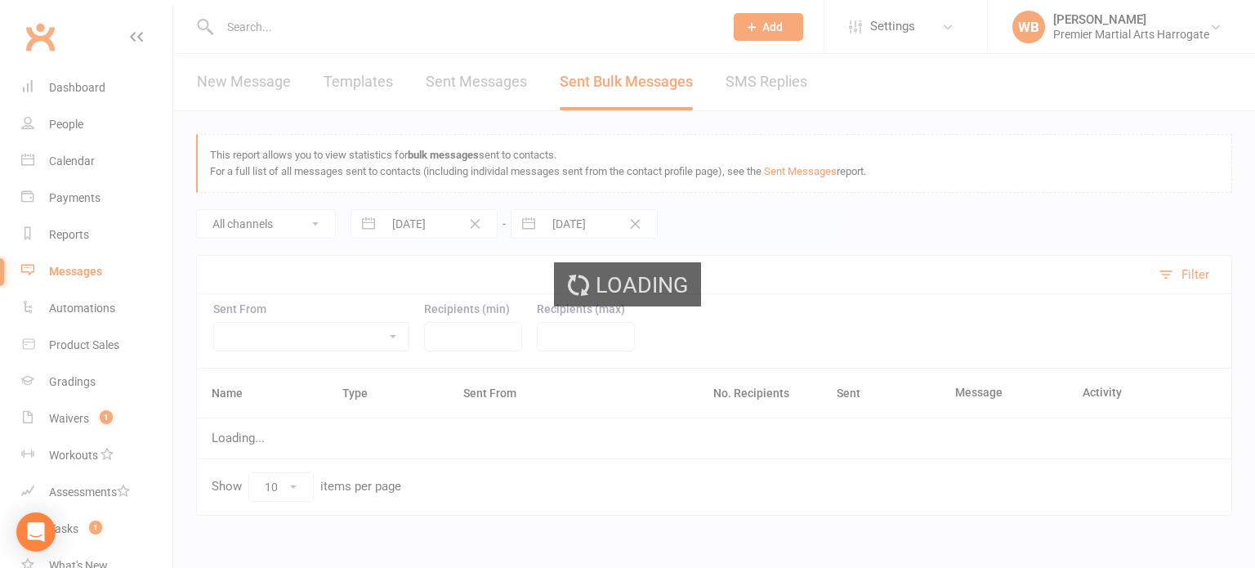
click at [259, 77] on div "Loading" at bounding box center [627, 284] width 1255 height 568
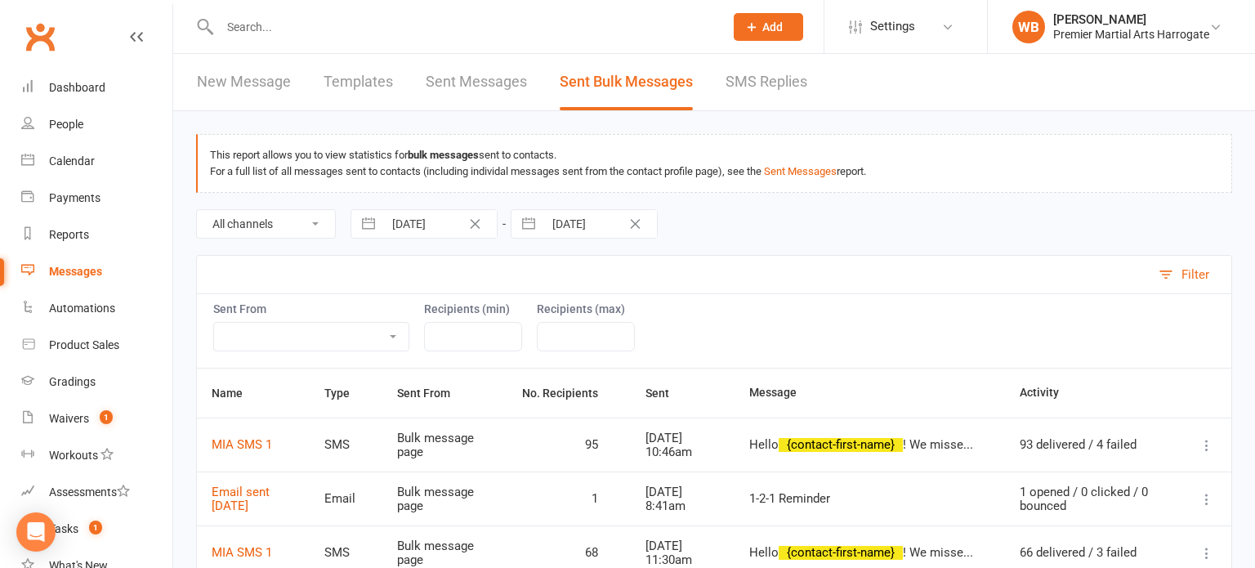
click at [256, 85] on link "New Message" at bounding box center [244, 82] width 94 height 56
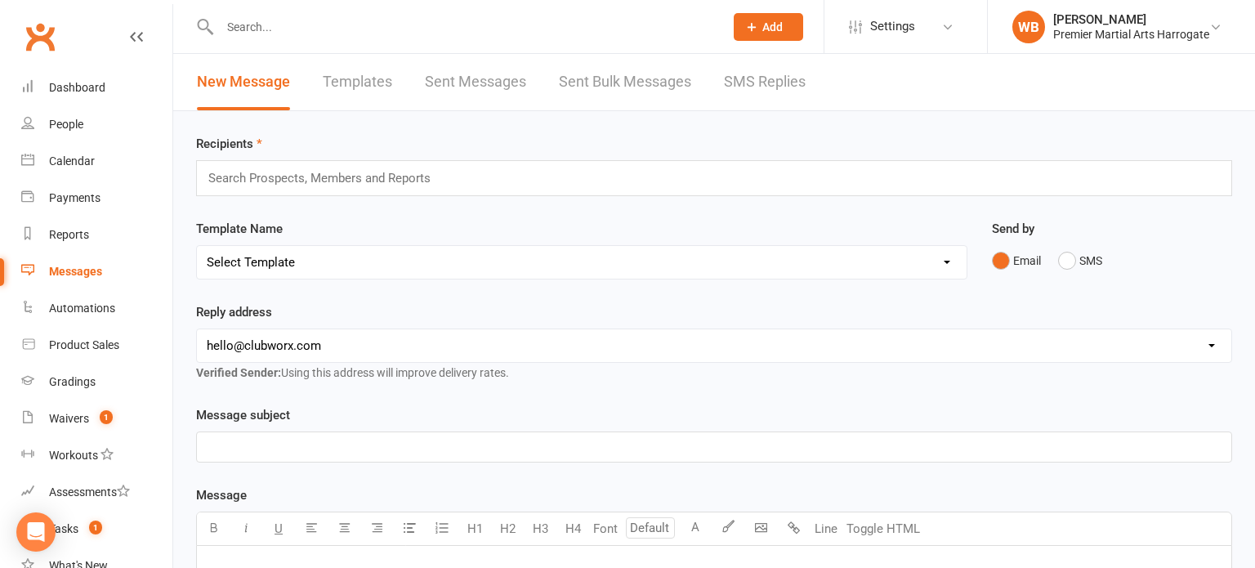
click at [337, 176] on input "text" at bounding box center [326, 177] width 239 height 21
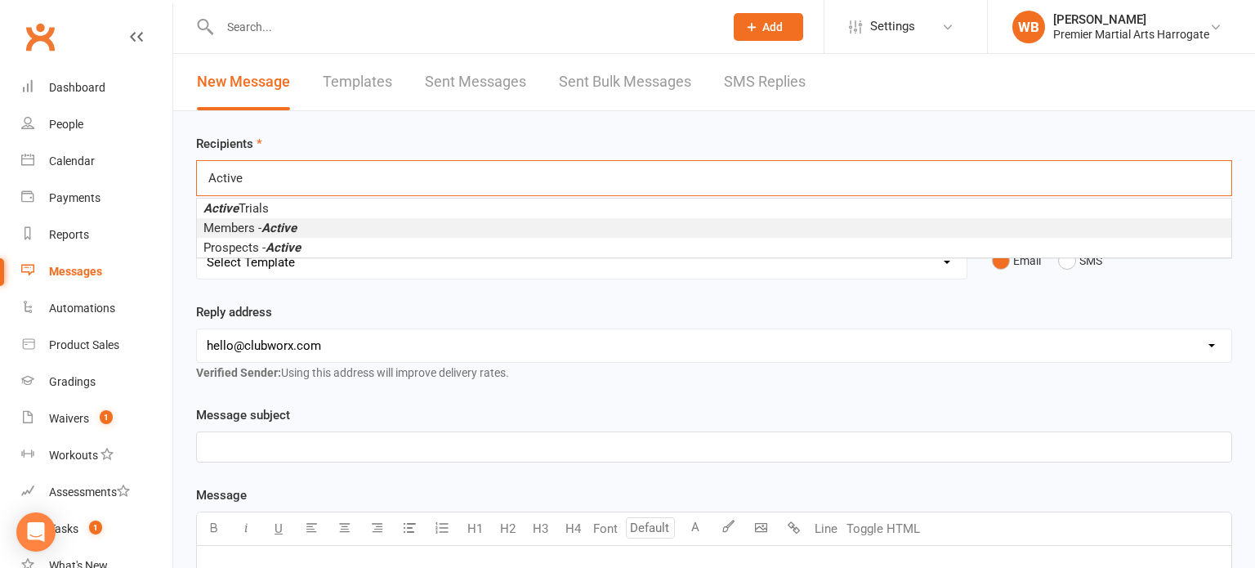
type input "Active"
click at [292, 230] on em "Active" at bounding box center [278, 228] width 35 height 15
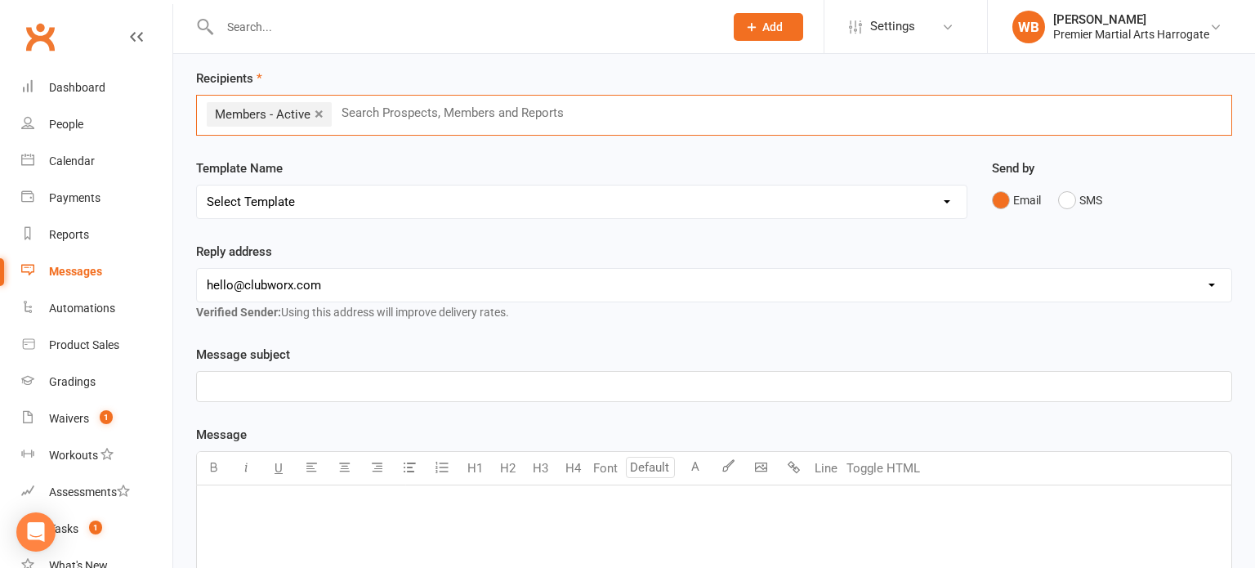
scroll to position [65, 0]
click at [894, 280] on select "hello@clubworx.com info@pmaharrogate.com" at bounding box center [714, 285] width 1034 height 33
click at [820, 392] on p "﻿" at bounding box center [714, 387] width 1014 height 20
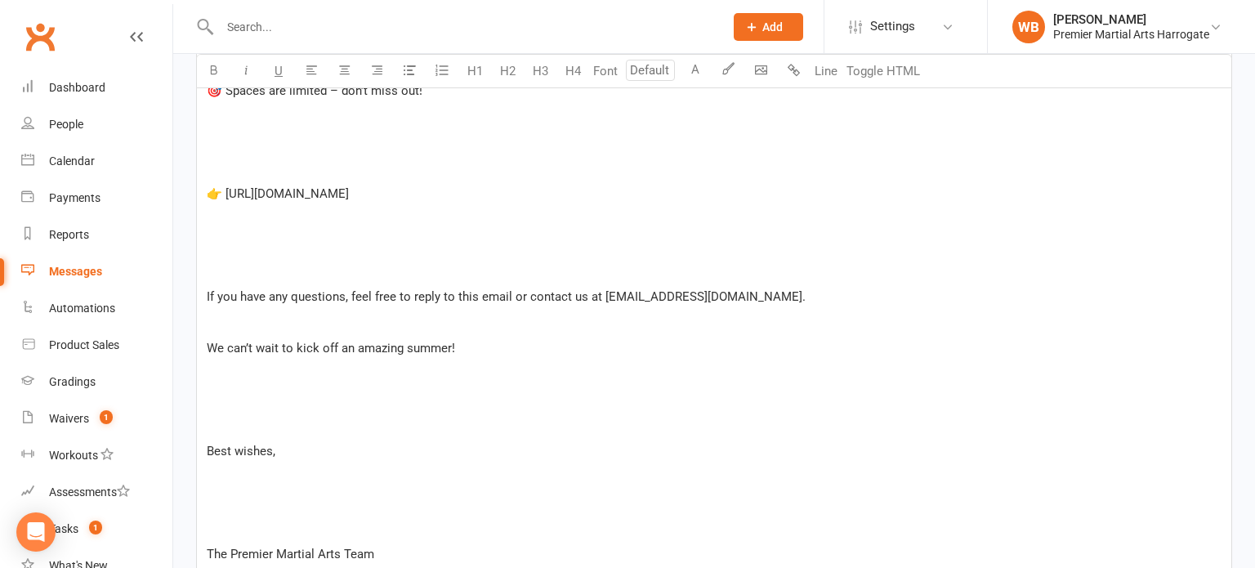
scroll to position [1625, 0]
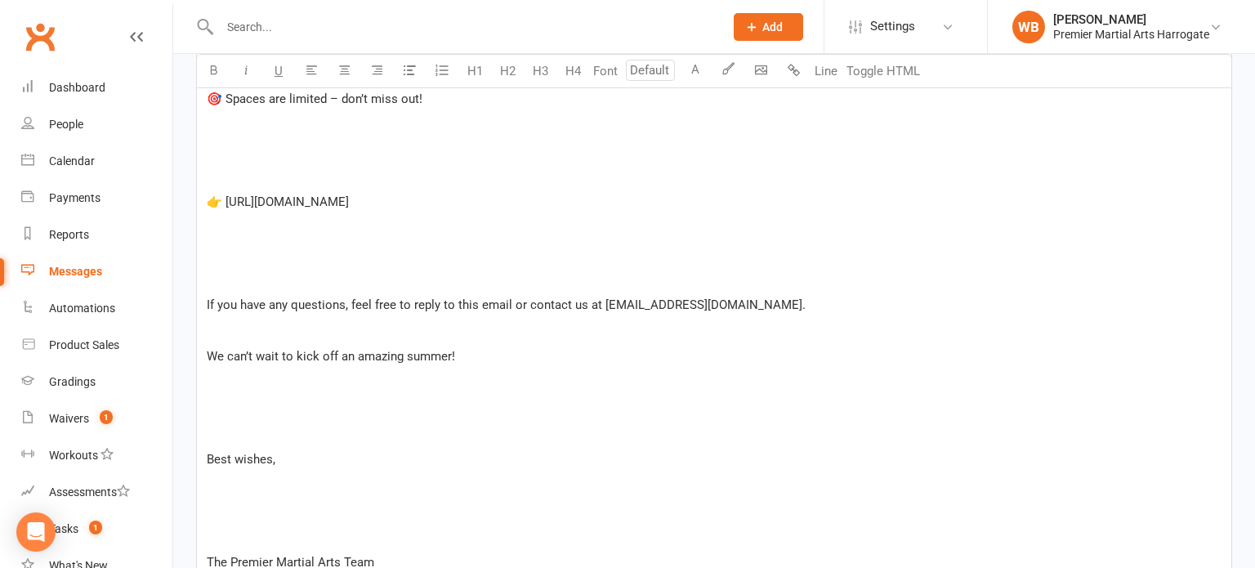
drag, startPoint x: 446, startPoint y: 201, endPoint x: 226, endPoint y: 199, distance: 219.7
click at [226, 199] on p "👉 https://app.clubworx.com/s/wTJ3fu2z" at bounding box center [714, 202] width 1014 height 20
copy span "ttps://app.clubworx.com/s/wTJ3fu2z"
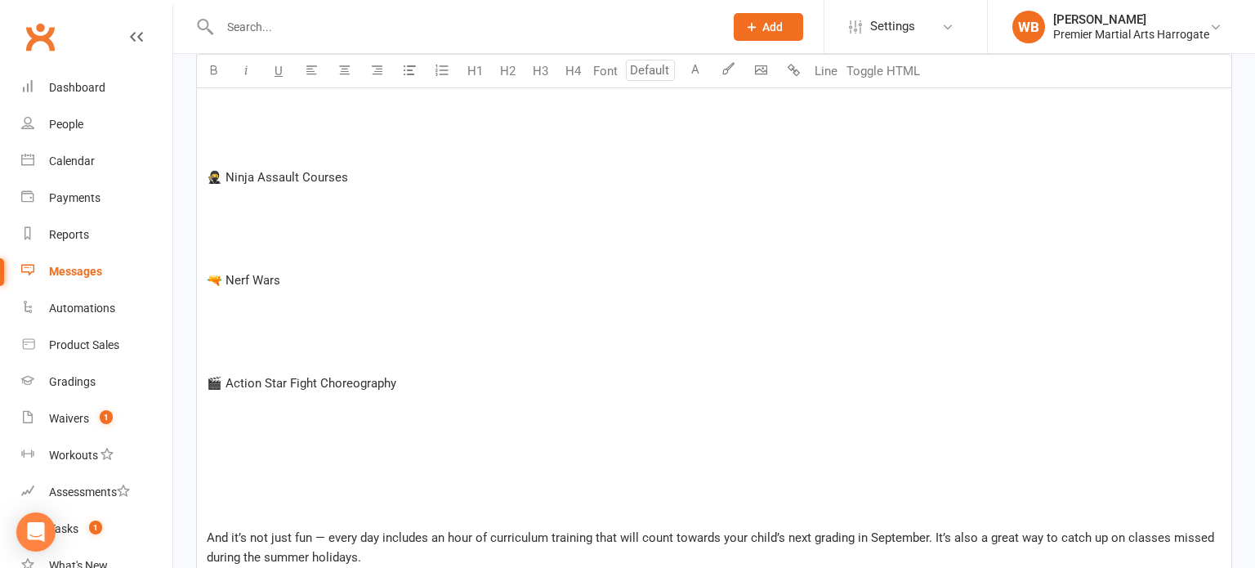
scroll to position [960, 0]
click at [394, 495] on div "Hello Everyone! ﻿ We hope you're all having a lovely summer! Its nice to see so…" at bounding box center [714, 419] width 1034 height 1656
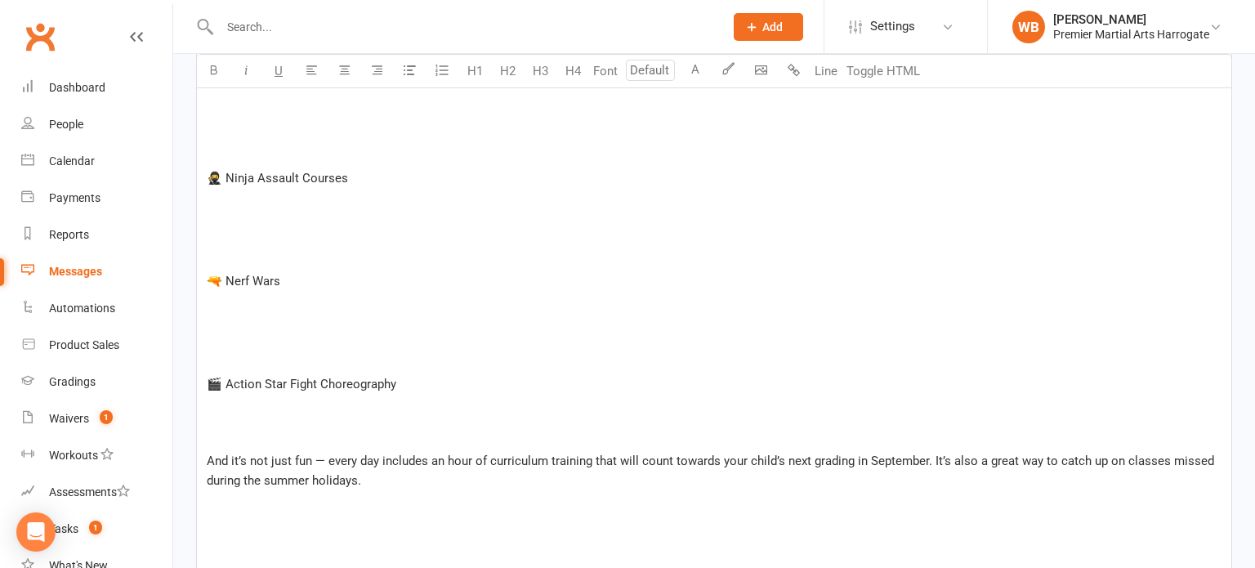
click at [348, 354] on p "﻿" at bounding box center [714, 358] width 1014 height 20
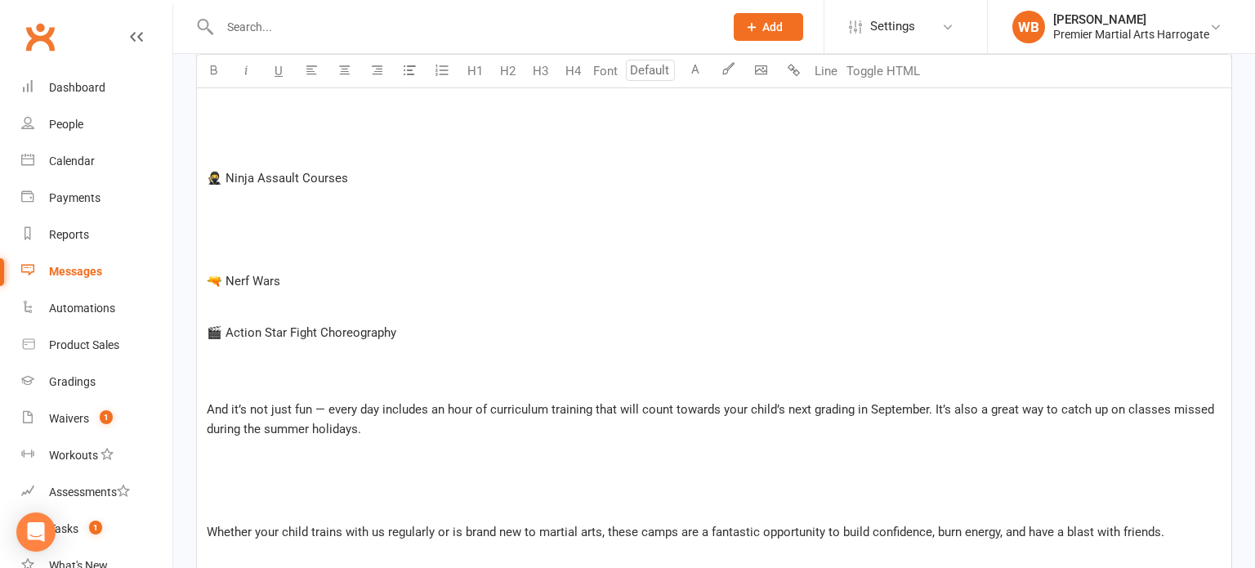
click at [252, 245] on p "﻿" at bounding box center [714, 255] width 1014 height 20
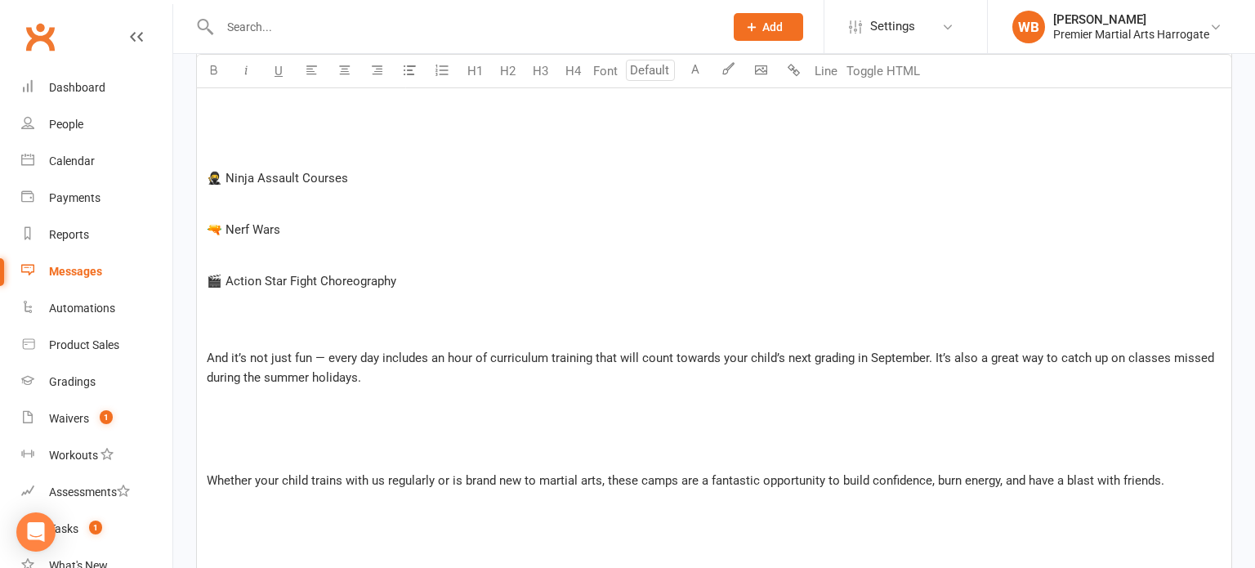
click at [292, 448] on p "﻿" at bounding box center [714, 455] width 1014 height 20
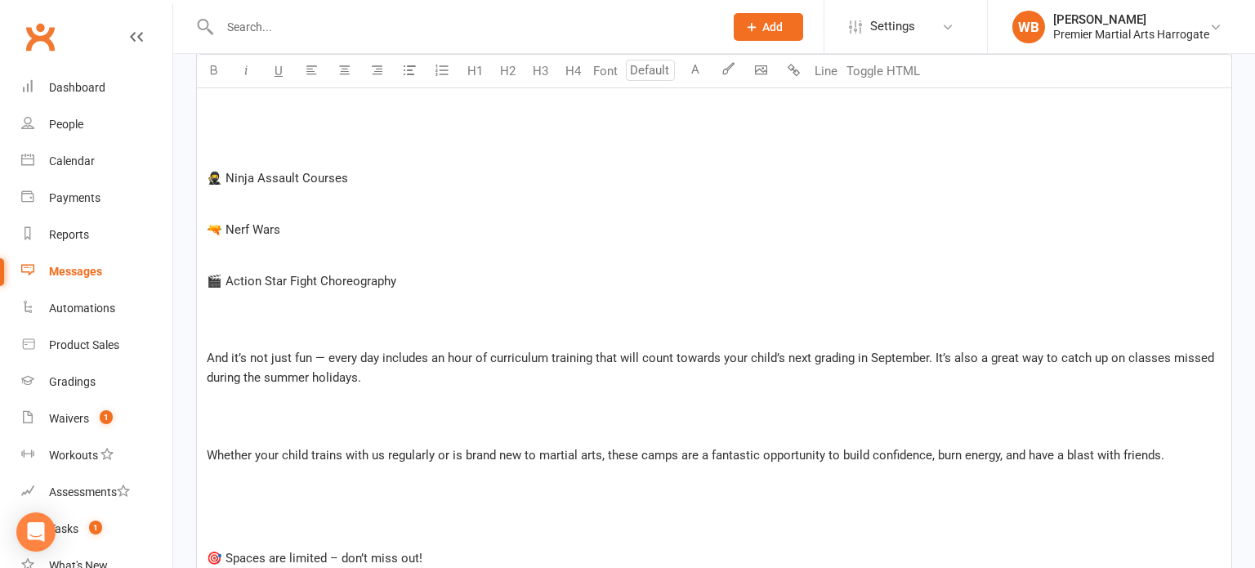
click at [284, 525] on p "﻿" at bounding box center [714, 532] width 1014 height 20
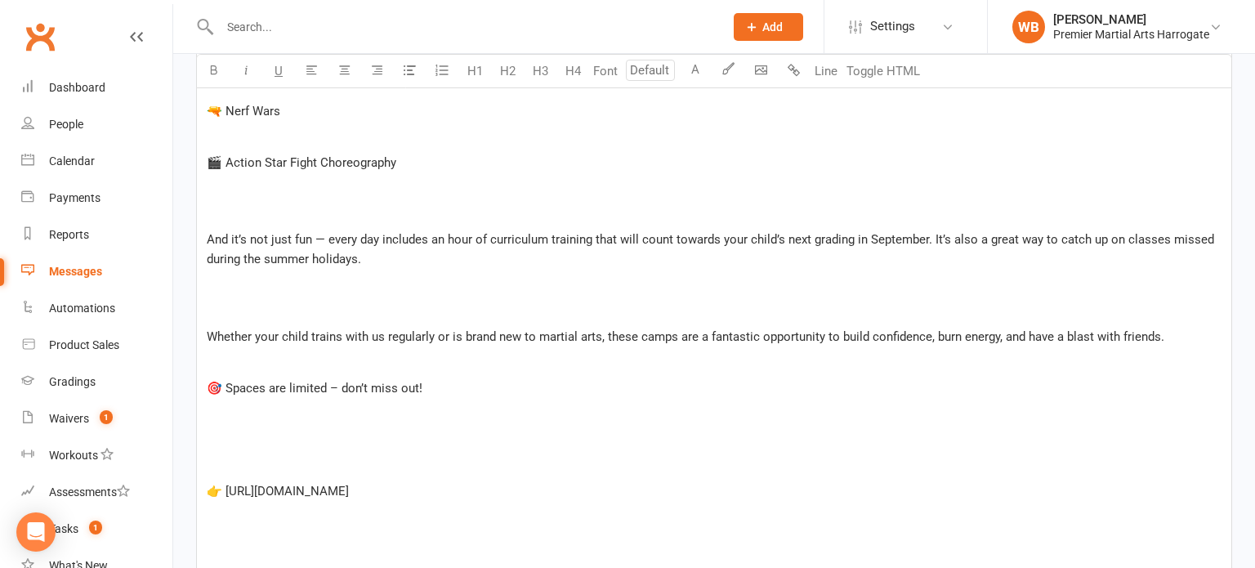
scroll to position [1081, 0]
click at [245, 465] on p "﻿" at bounding box center [714, 463] width 1014 height 20
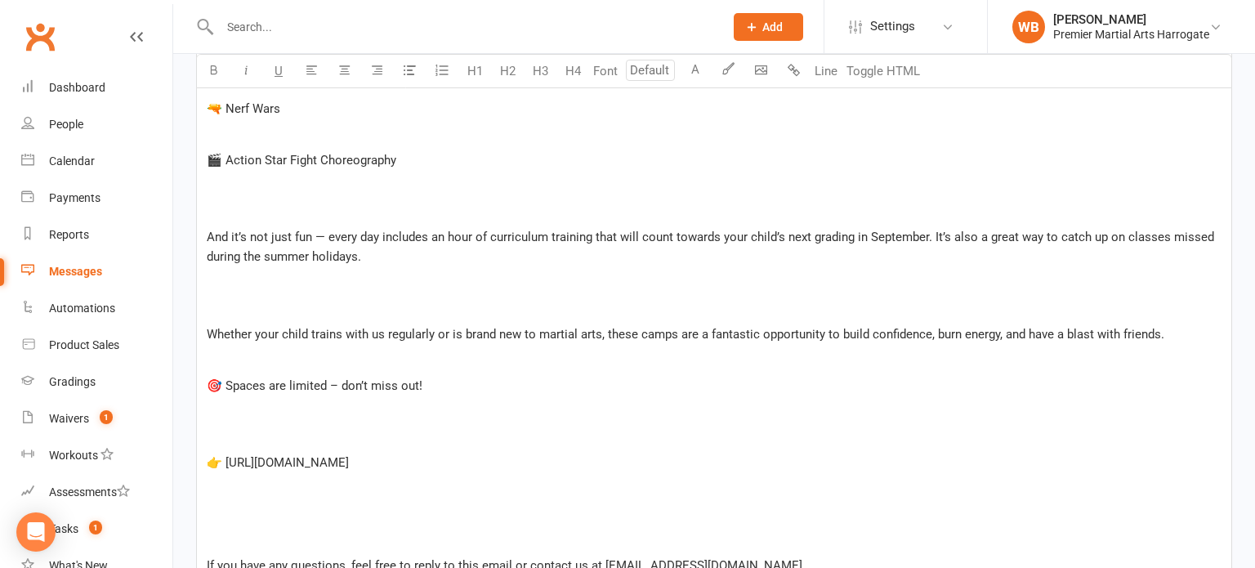
click at [242, 536] on p "﻿" at bounding box center [714, 540] width 1014 height 20
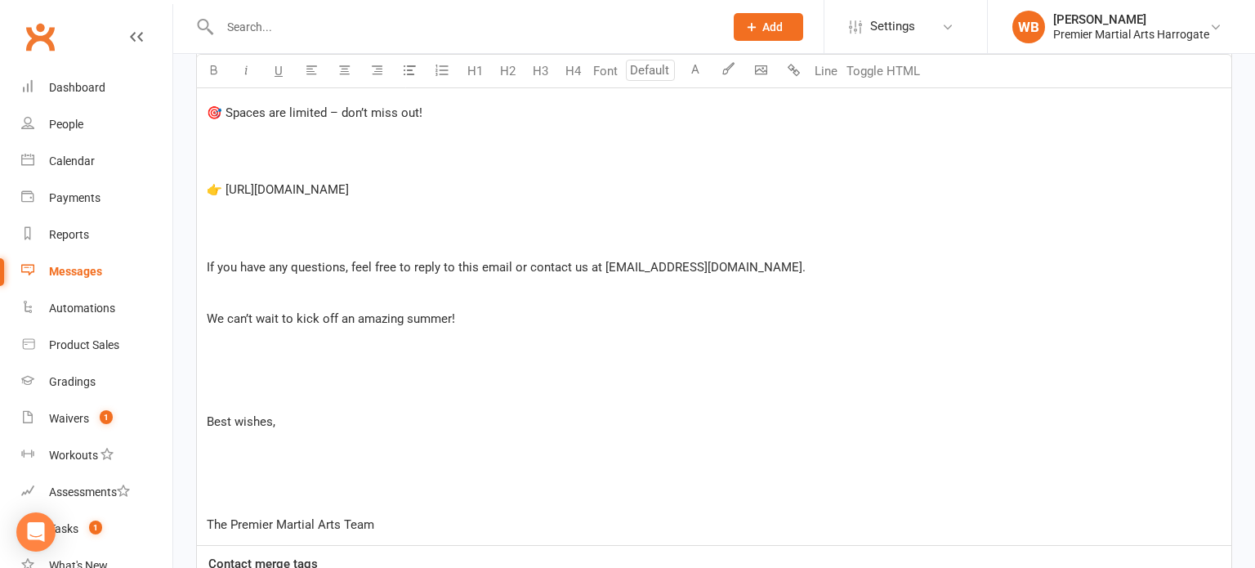
scroll to position [1354, 0]
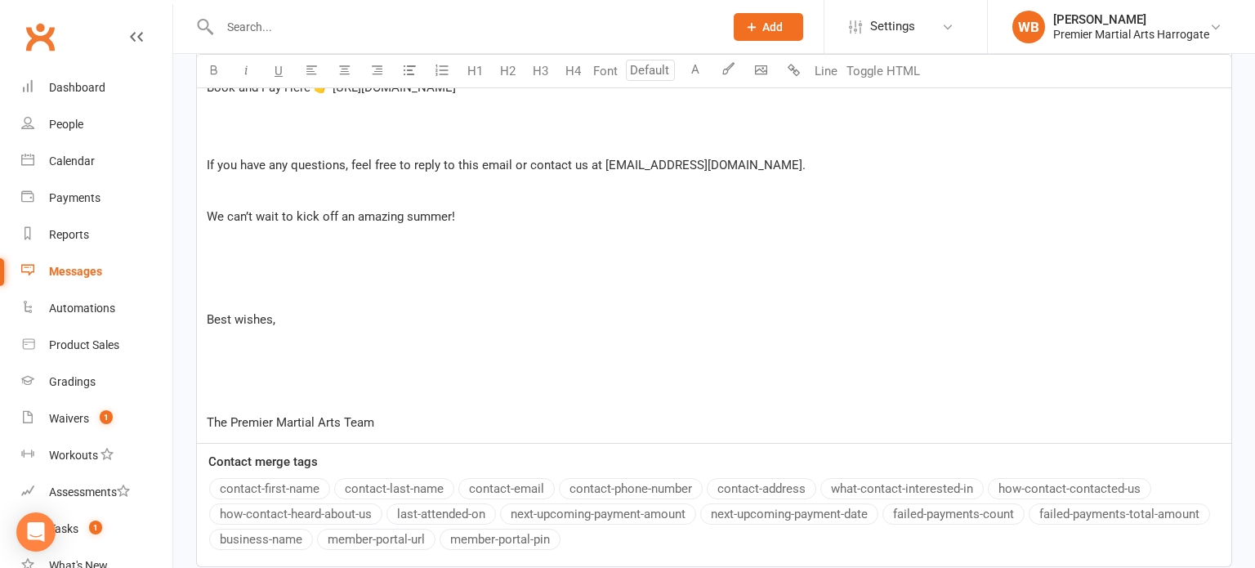
scroll to position [1464, 0]
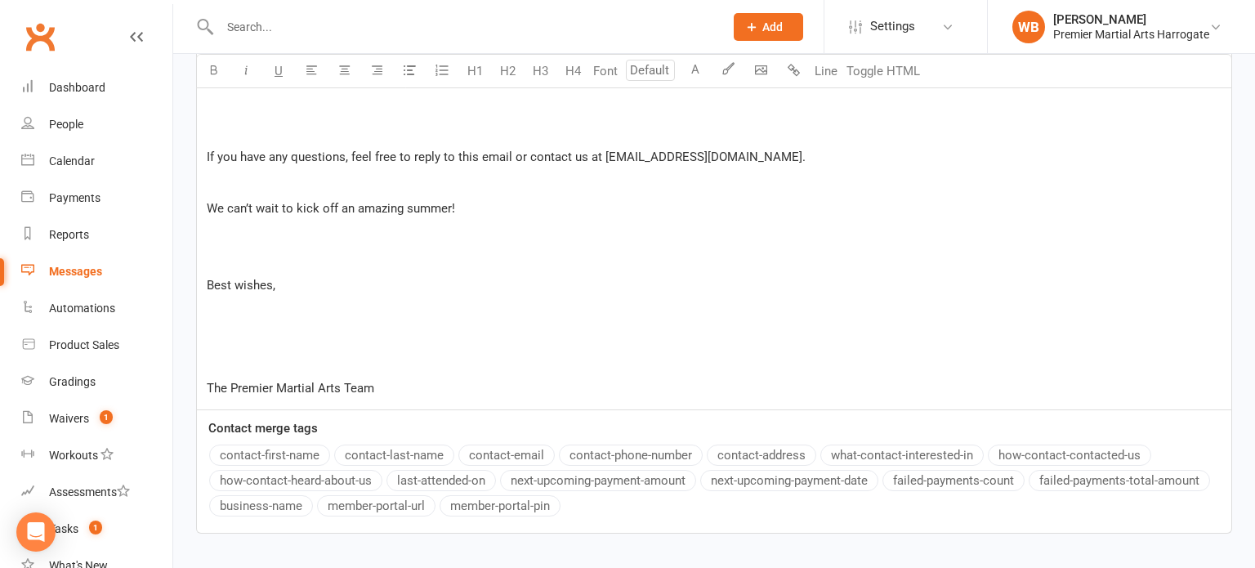
click at [274, 359] on p "﻿" at bounding box center [714, 363] width 1014 height 20
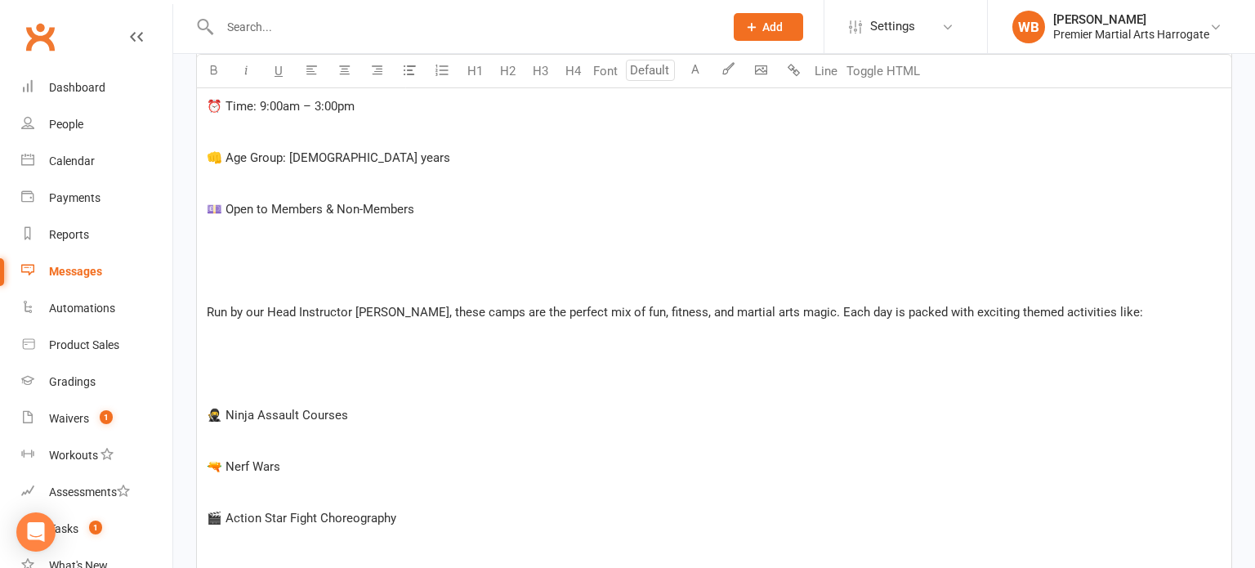
scroll to position [693, 0]
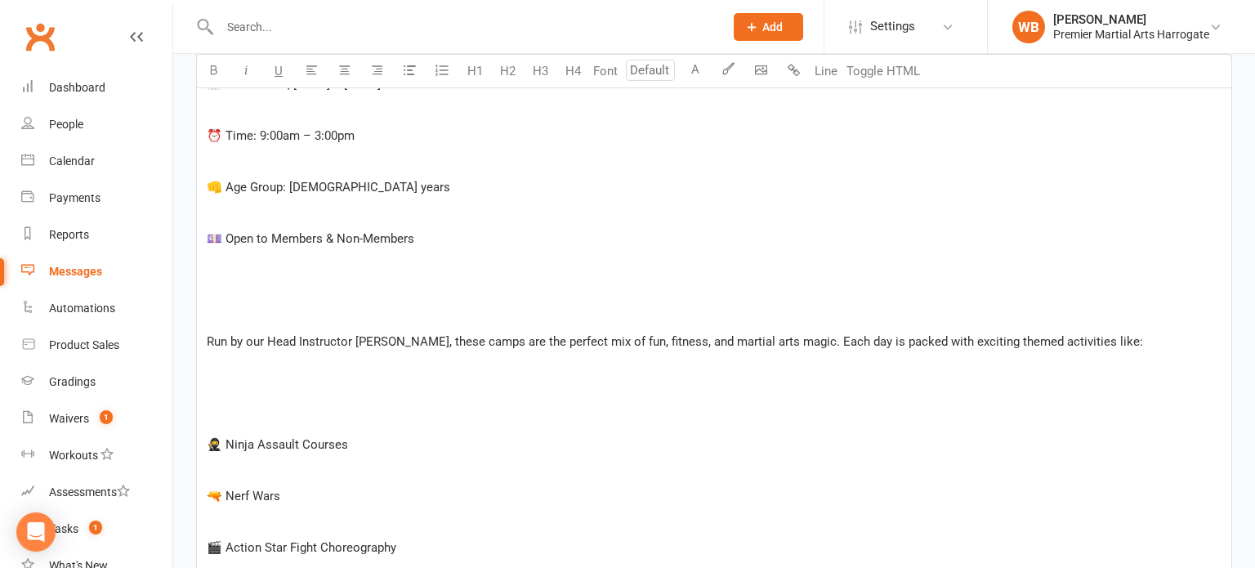
click at [221, 411] on p "﻿" at bounding box center [714, 418] width 1014 height 20
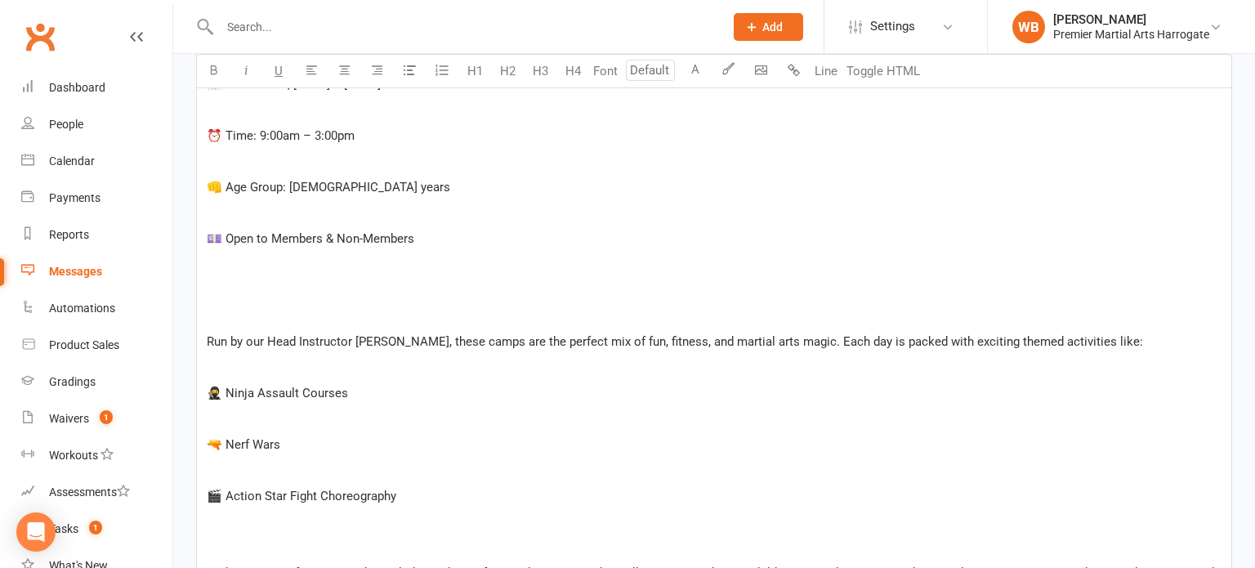
click at [242, 295] on p at bounding box center [714, 290] width 1014 height 20
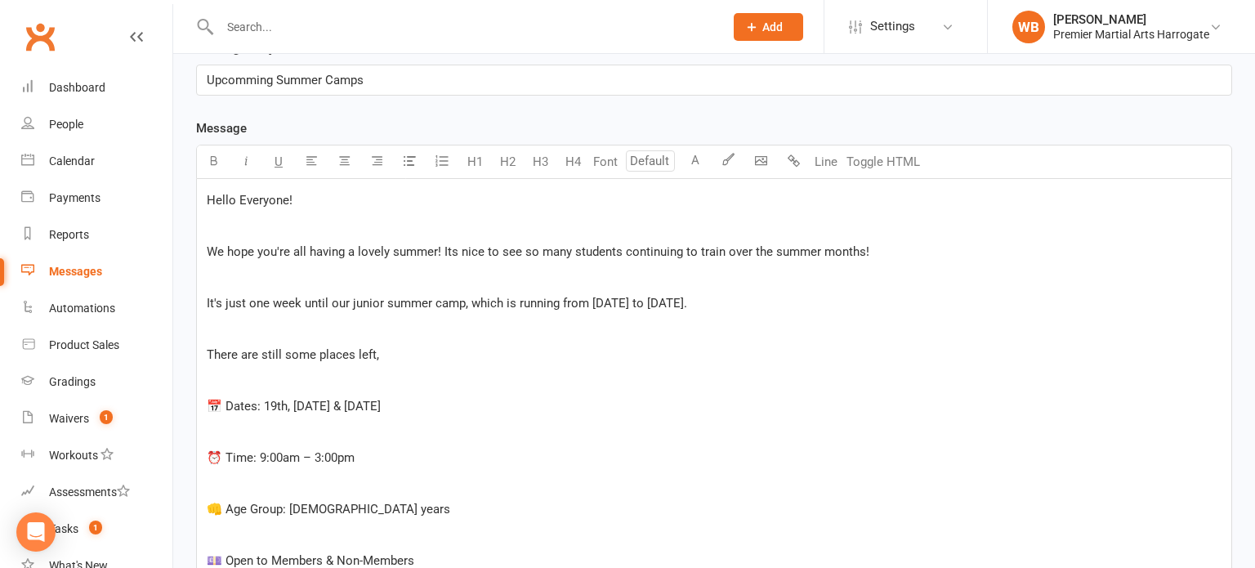
scroll to position [367, 0]
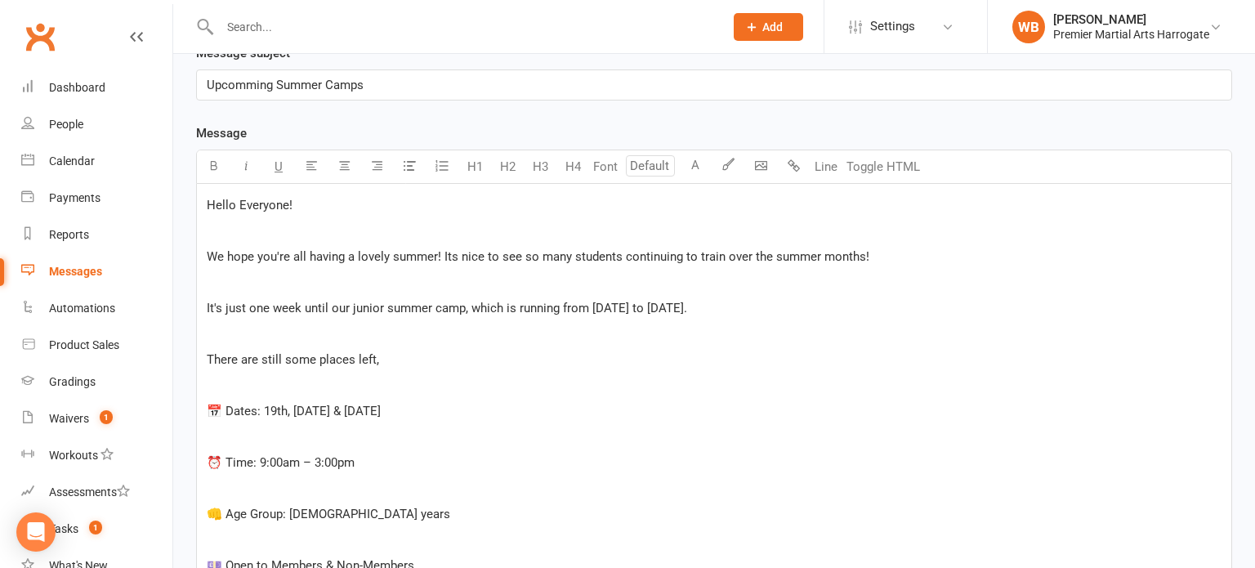
click at [381, 355] on p "There are still some places left," at bounding box center [714, 360] width 1014 height 20
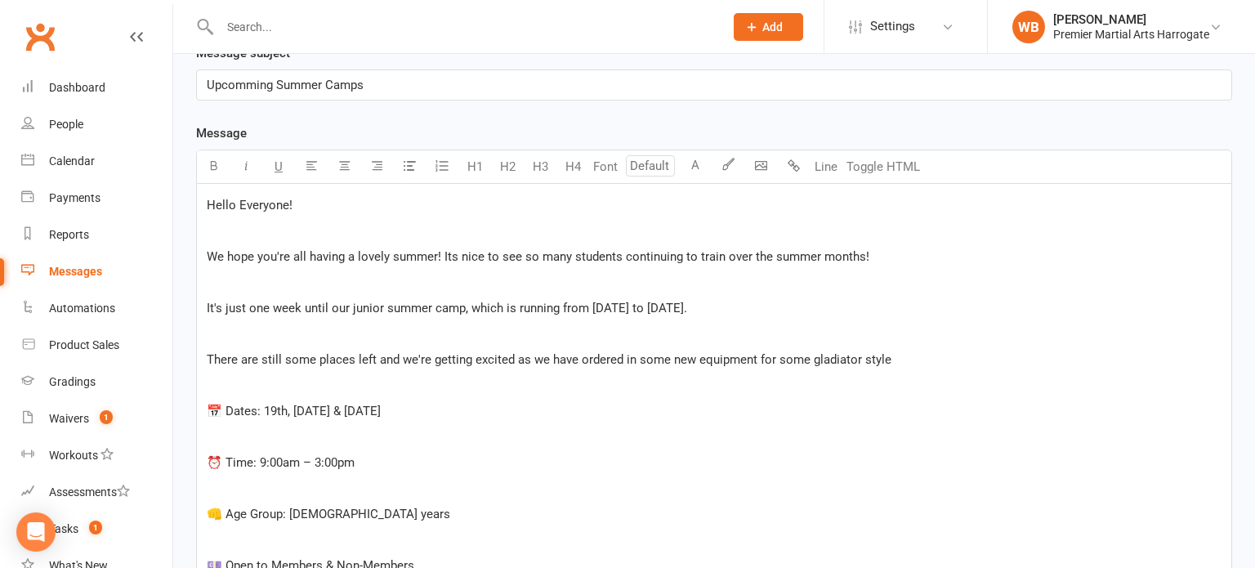
click at [857, 356] on span "There are still some places left and we're getting excited as we have ordered i…" at bounding box center [549, 359] width 684 height 15
click at [907, 359] on p "There are still some places left and we're getting excited as we have ordered i…" at bounding box center [714, 360] width 1014 height 20
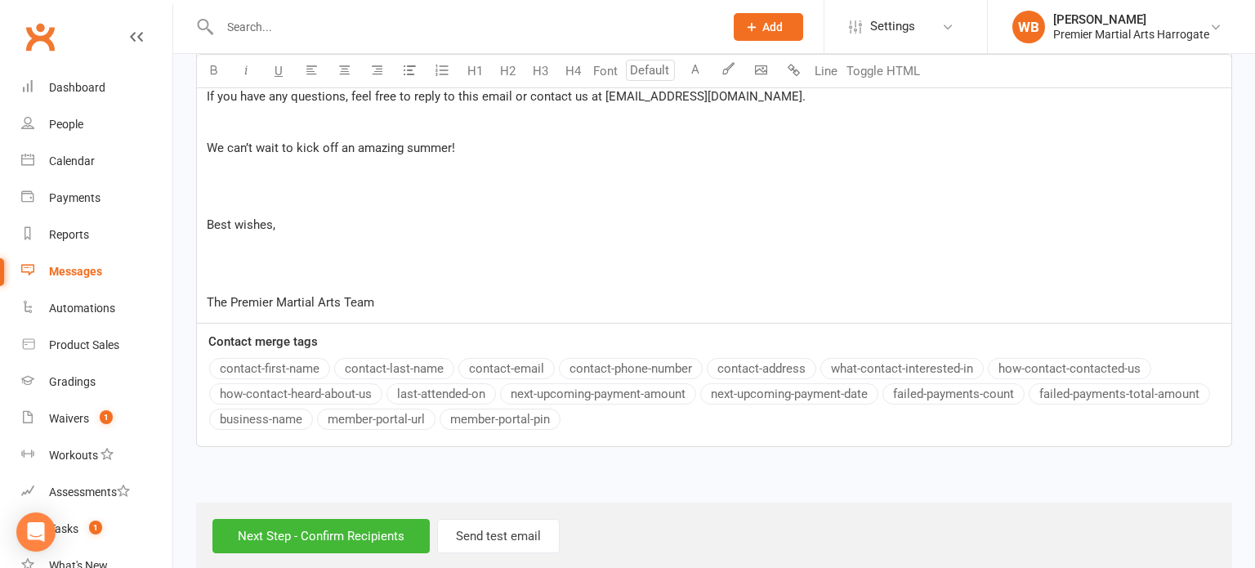
scroll to position [1442, 0]
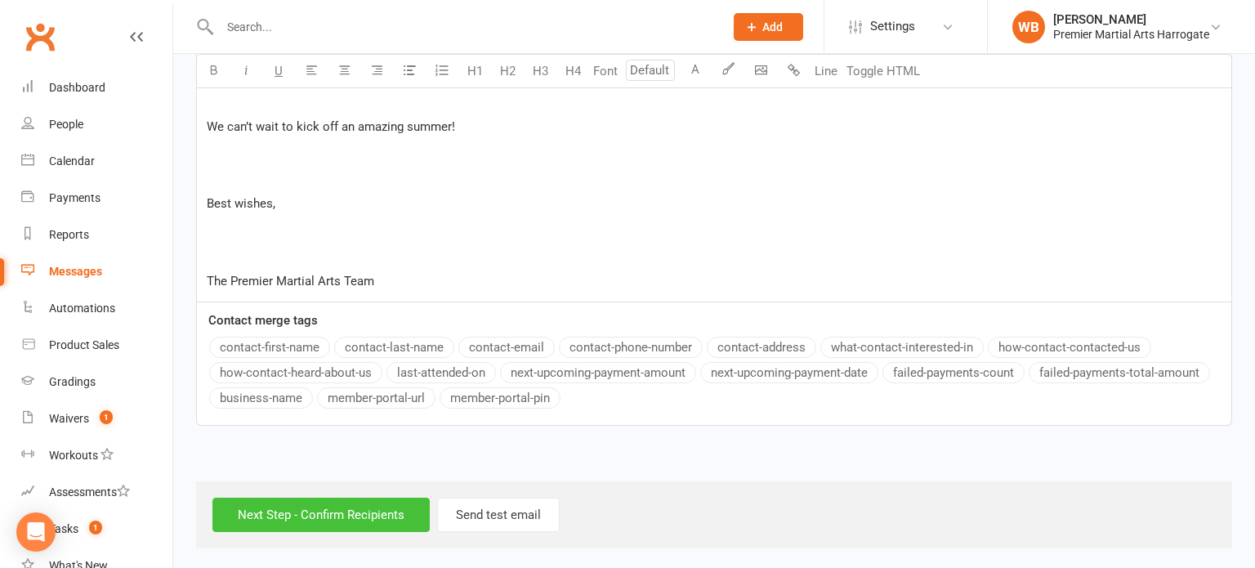
click at [363, 519] on input "Next Step - Confirm Recipients" at bounding box center [320, 514] width 217 height 34
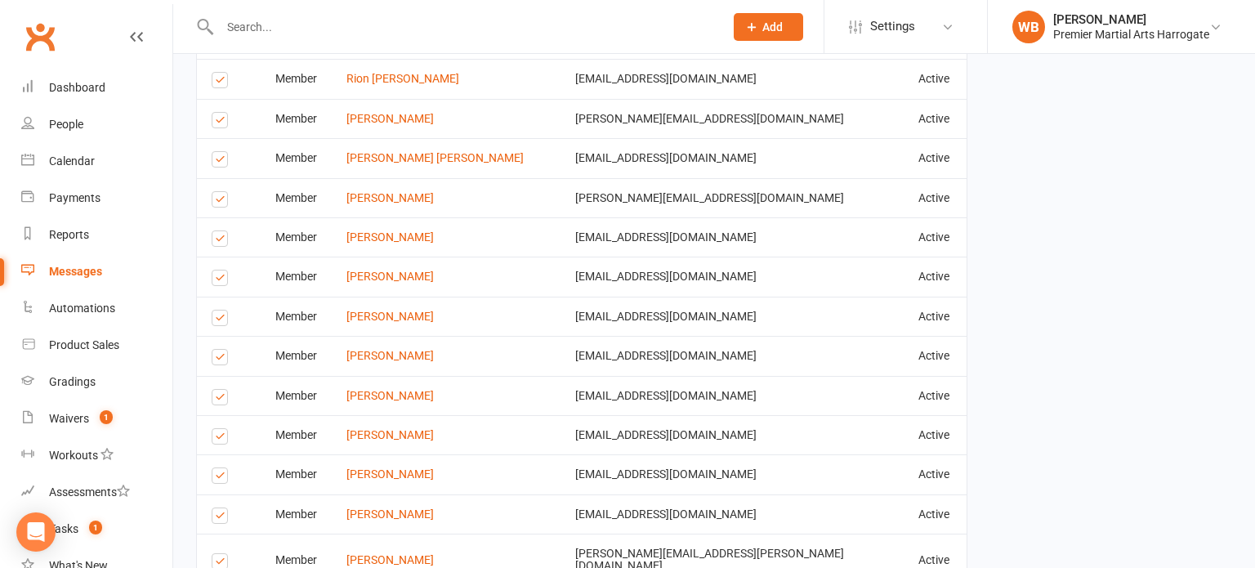
scroll to position [3260, 0]
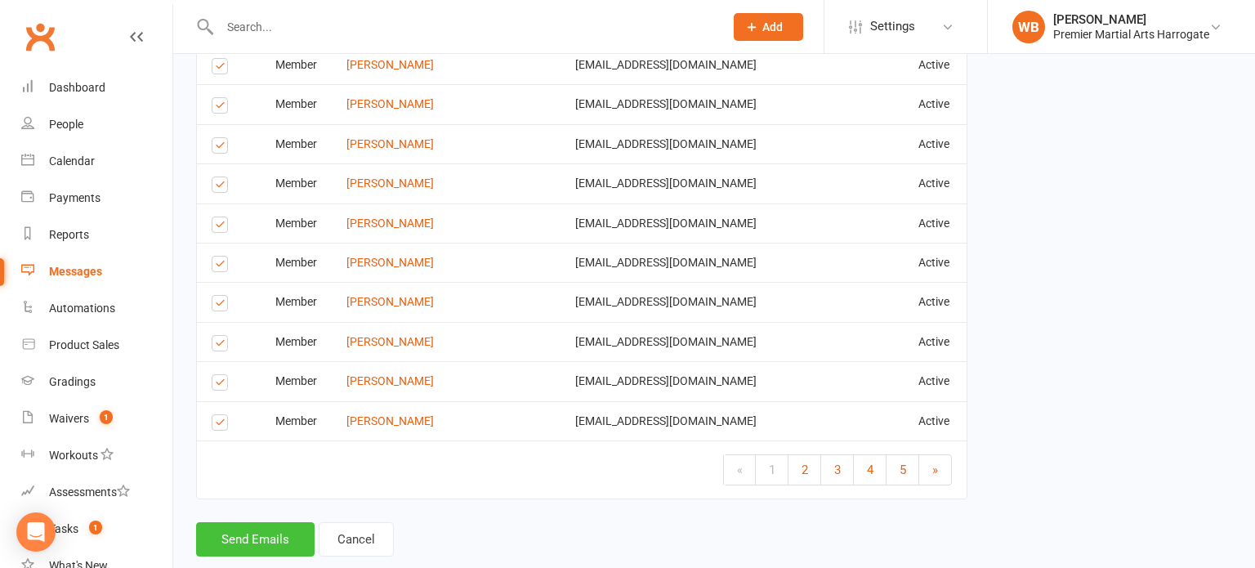
click at [258, 522] on button "Send Emails" at bounding box center [255, 539] width 118 height 34
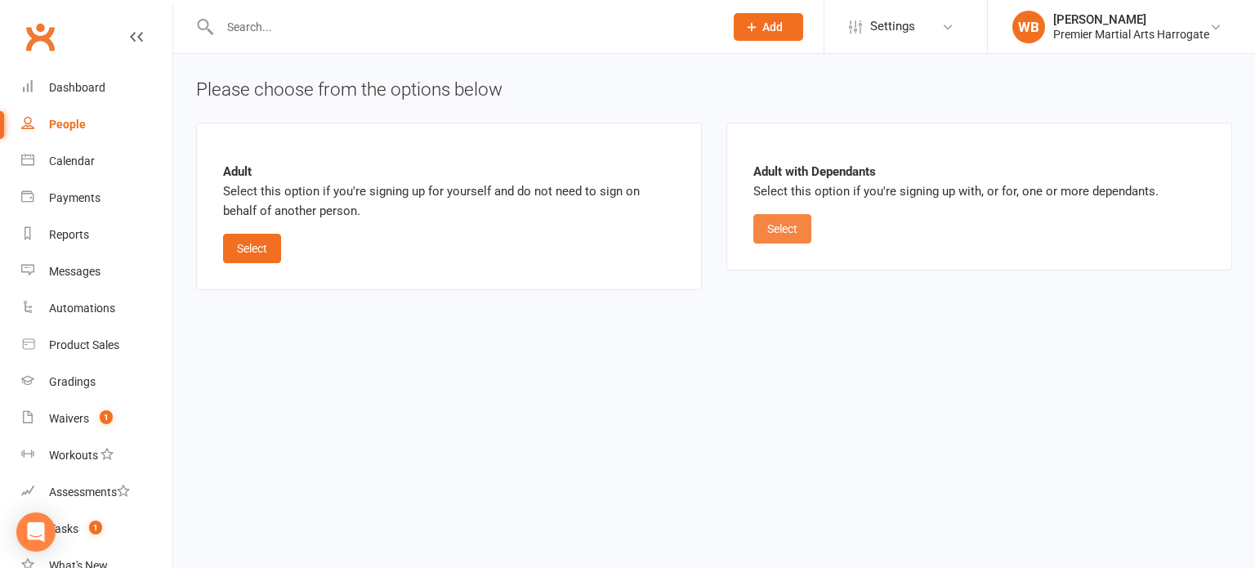
click at [762, 233] on button "Select" at bounding box center [782, 228] width 58 height 29
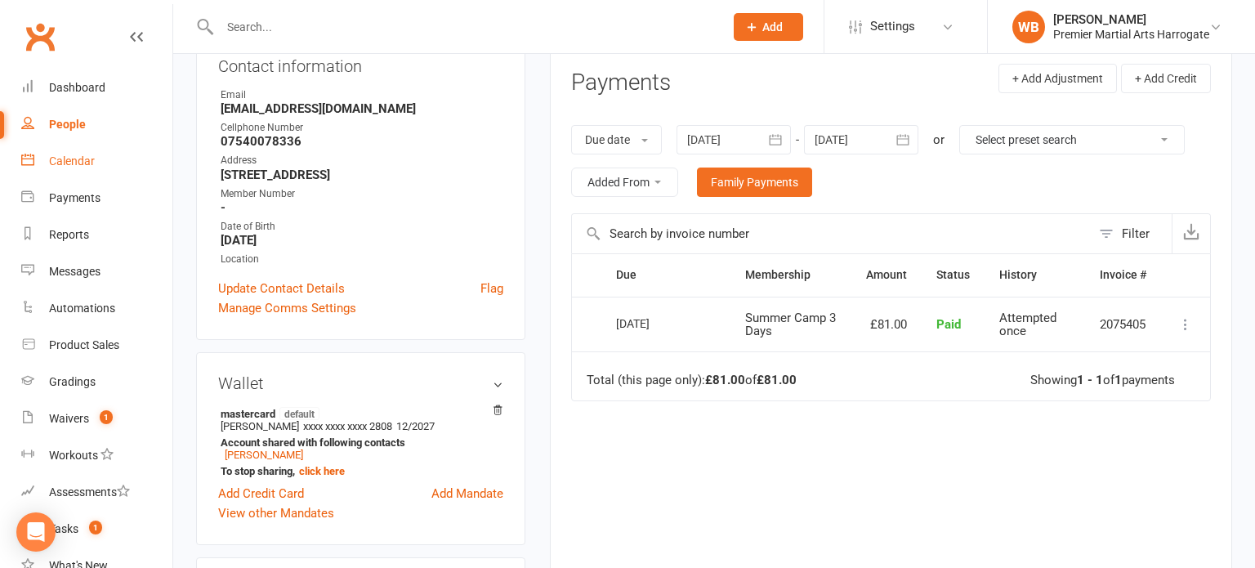
click at [84, 152] on link "Calendar" at bounding box center [96, 161] width 151 height 37
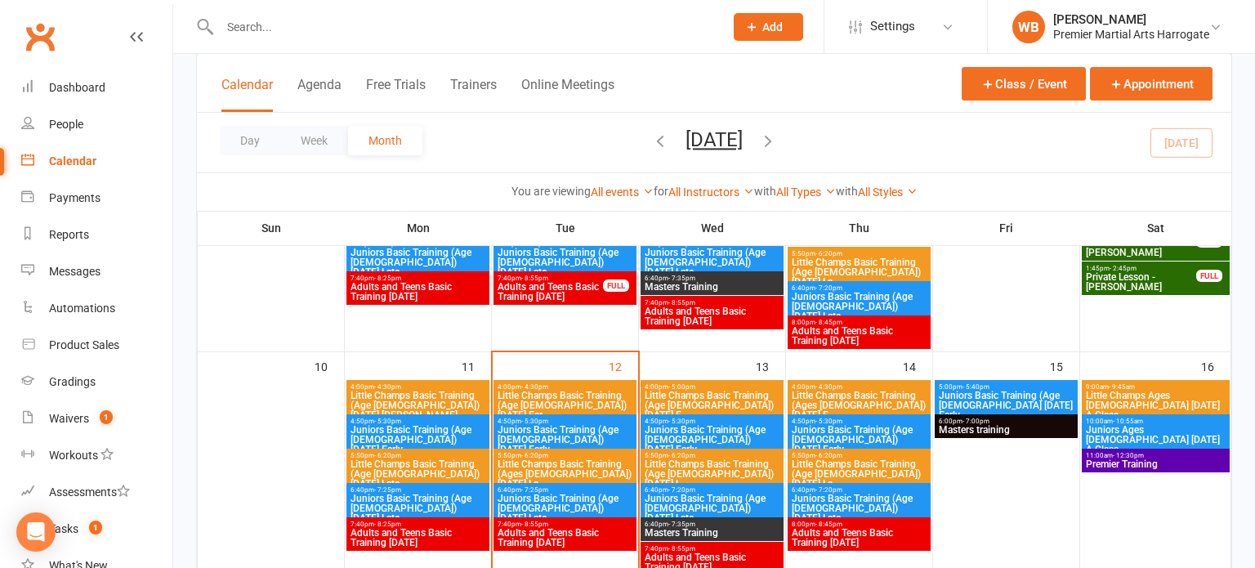
scroll to position [470, 0]
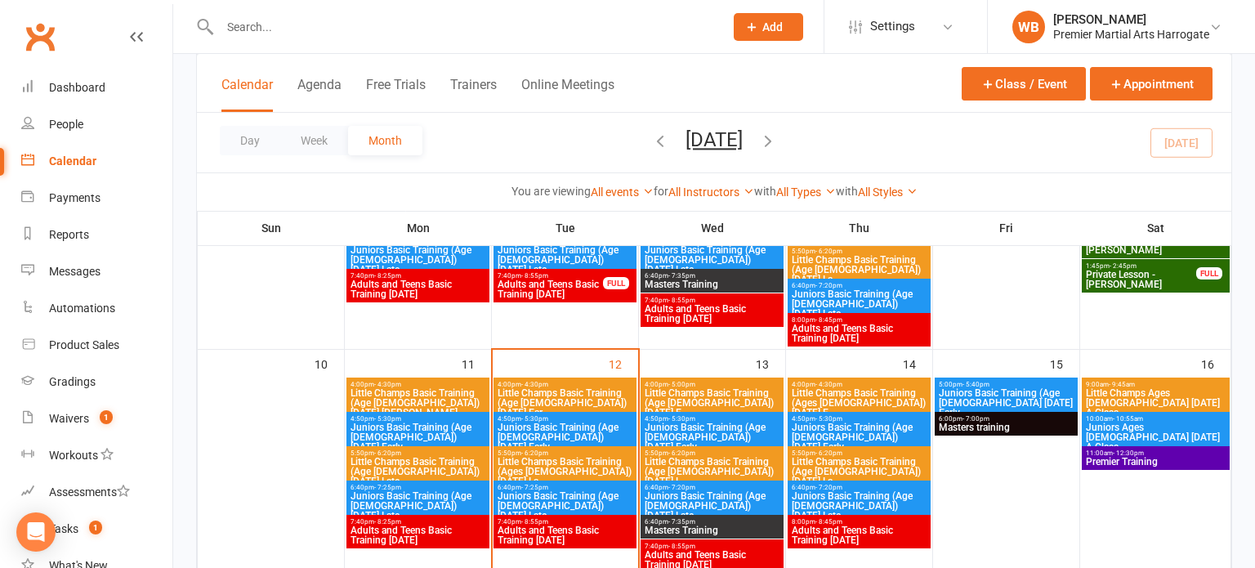
click at [584, 425] on span "Juniors Basic Training (Age [DEMOGRAPHIC_DATA]) [DATE] Early" at bounding box center [565, 436] width 136 height 29
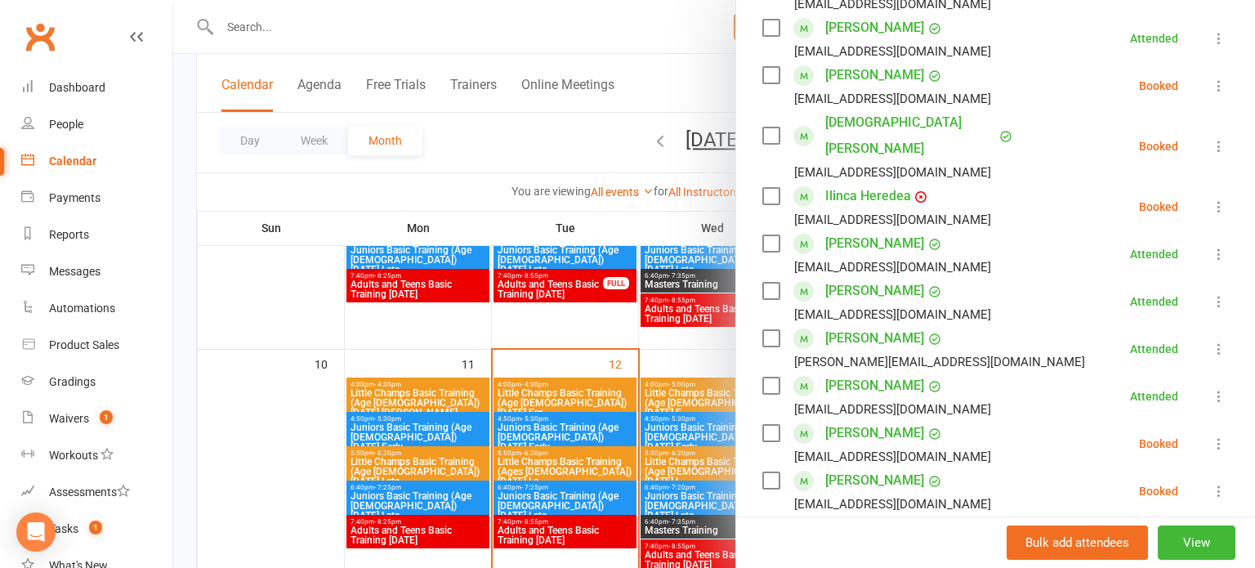
scroll to position [601, 0]
click at [1222, 434] on icon at bounding box center [1218, 442] width 16 height 16
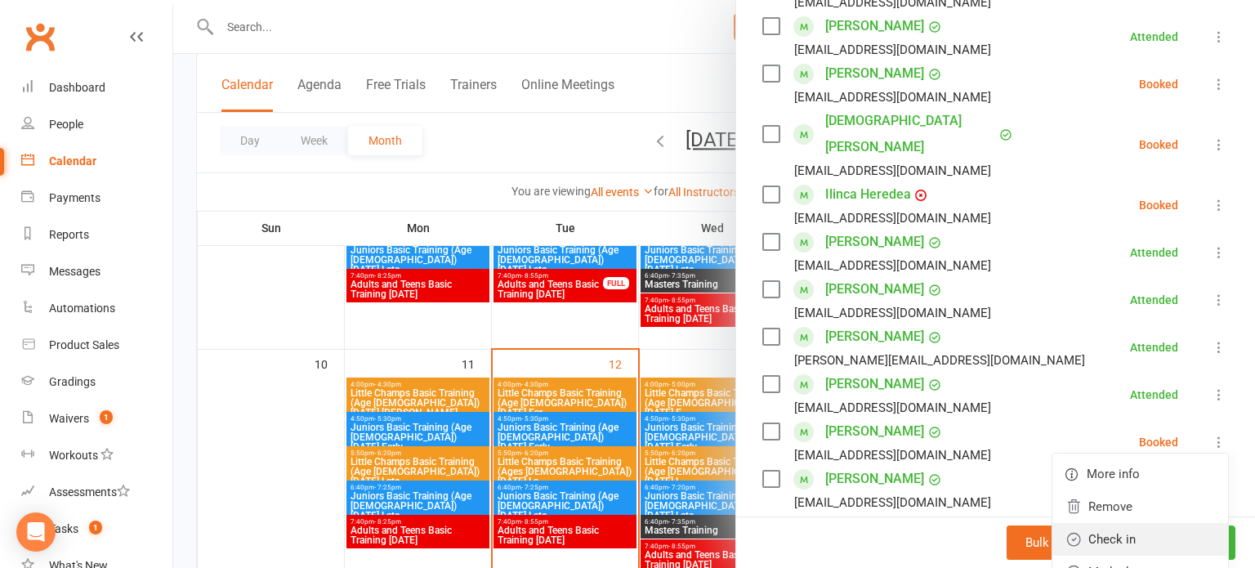
click at [1152, 523] on link "Check in" at bounding box center [1140, 539] width 176 height 33
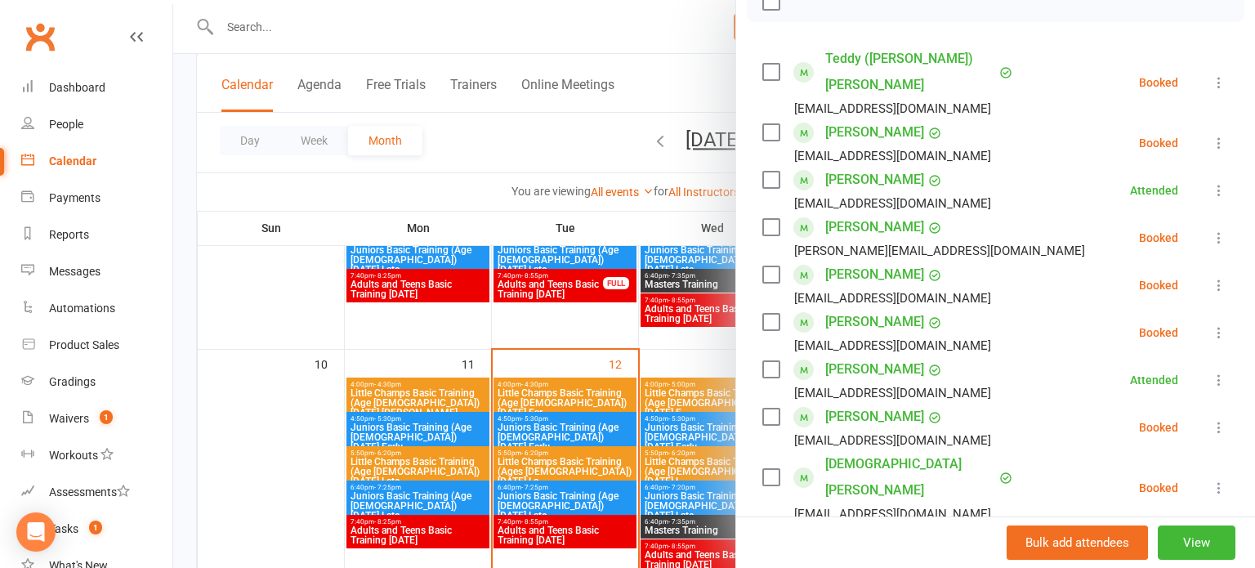
scroll to position [252, 0]
